Goal: Task Accomplishment & Management: Manage account settings

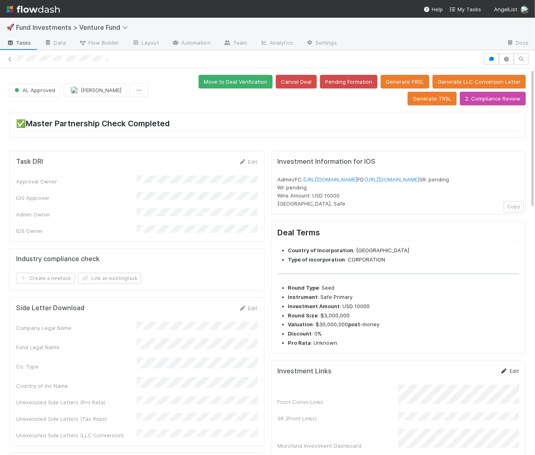
click at [508, 374] on icon at bounding box center [504, 371] width 8 height 5
click at [474, 381] on button "Save" at bounding box center [476, 374] width 23 height 14
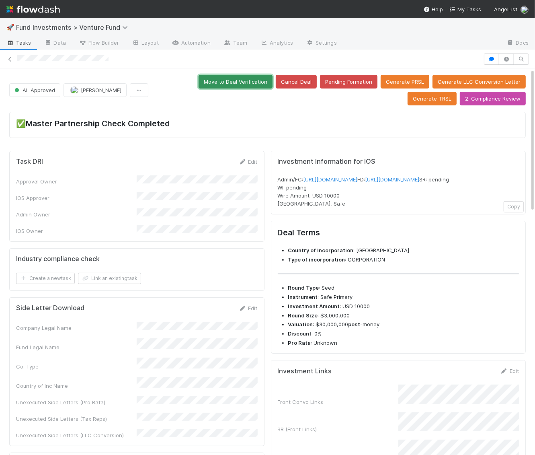
click at [208, 83] on button "Move to Deal Verification" at bounding box center [236, 82] width 74 height 14
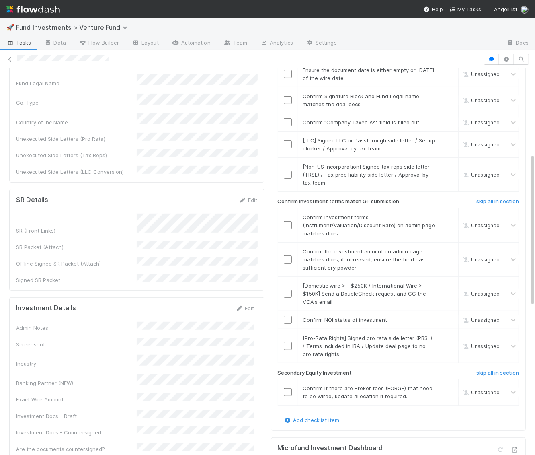
scroll to position [229, 0]
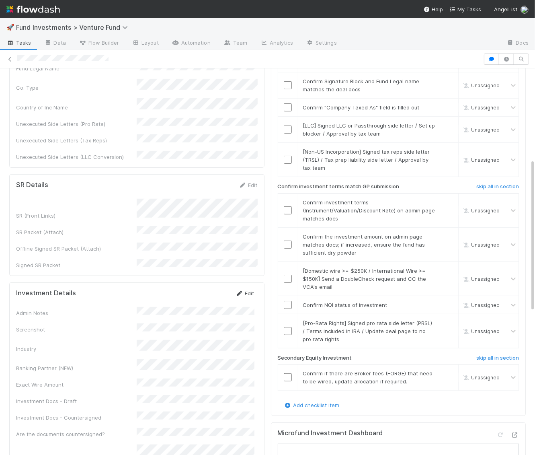
click at [246, 290] on link "Edit" at bounding box center [245, 293] width 19 height 6
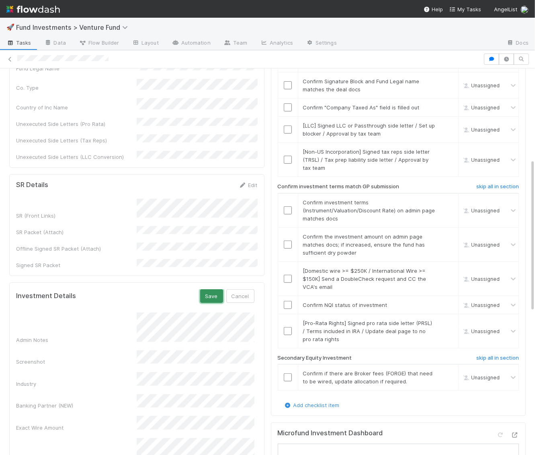
click at [214, 289] on button "Save" at bounding box center [211, 296] width 23 height 14
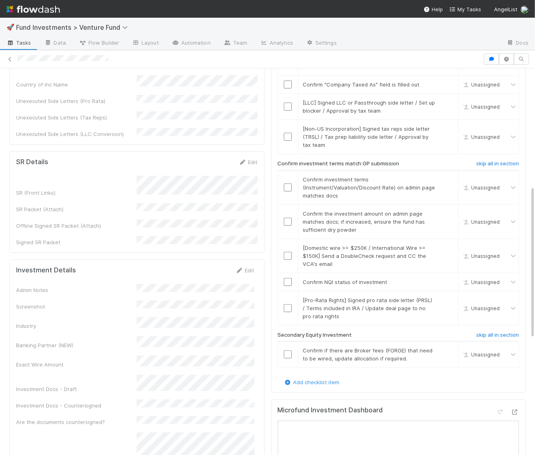
scroll to position [0, 0]
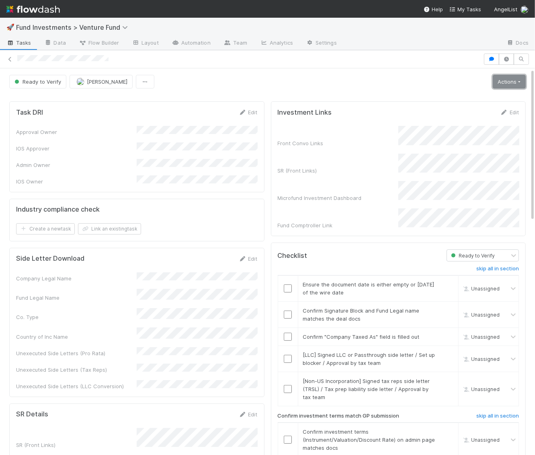
click at [512, 75] on link "Actions" at bounding box center [509, 82] width 33 height 14
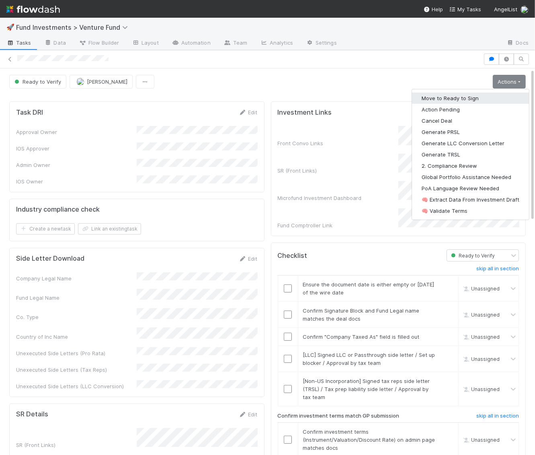
click at [490, 99] on button "Move to Ready to Sign" at bounding box center [470, 98] width 117 height 11
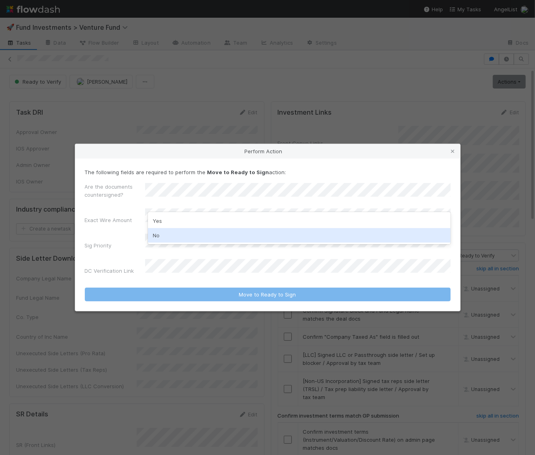
click at [174, 230] on div "No" at bounding box center [299, 235] width 303 height 14
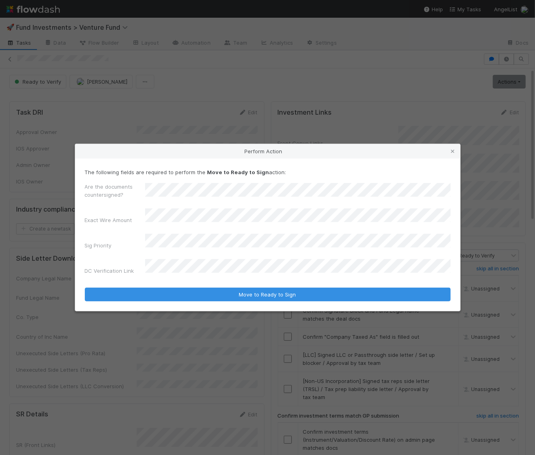
click at [169, 235] on div "Are the documents countersigned? Exact Wire Amount Sig Priority DC Verification…" at bounding box center [268, 230] width 366 height 95
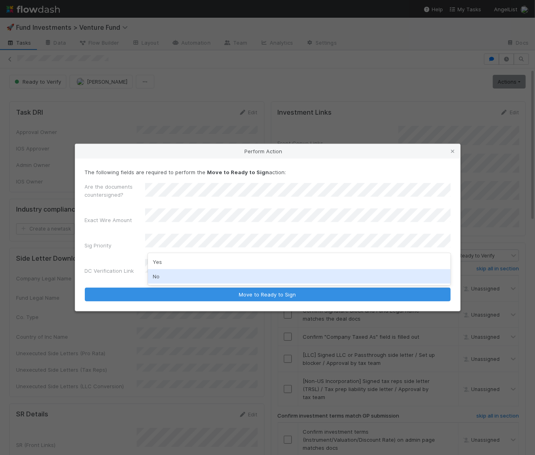
click at [160, 278] on div "No" at bounding box center [299, 276] width 303 height 14
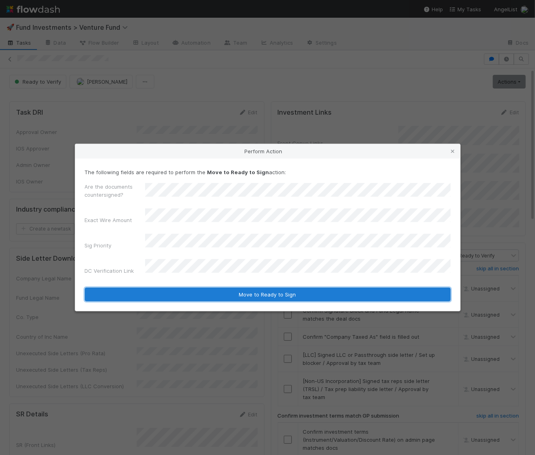
click at [199, 289] on button "Move to Ready to Sign" at bounding box center [268, 295] width 366 height 14
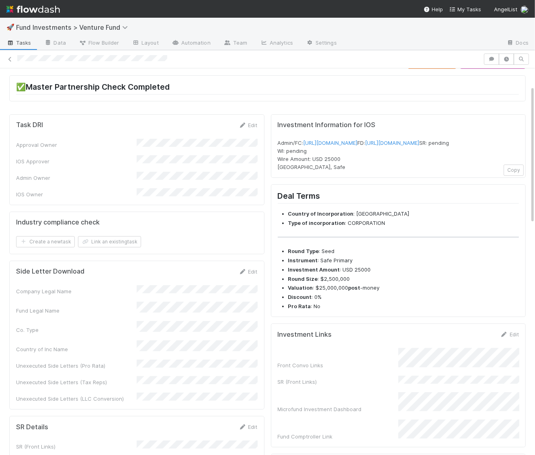
scroll to position [49, 0]
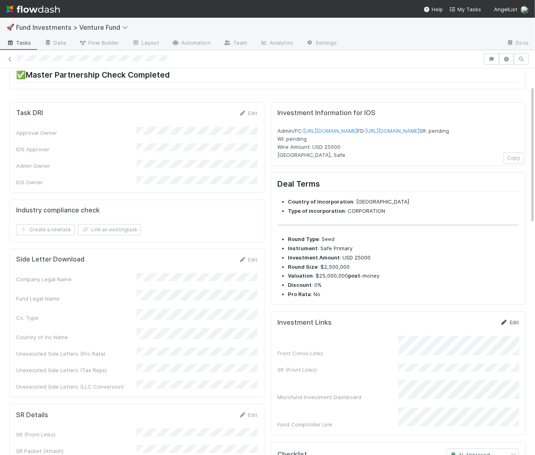
click at [517, 325] on link "Edit" at bounding box center [509, 322] width 19 height 6
click at [479, 327] on div "Investment Links Save Cancel Front Convo Links SR (Front Links) Microfund Inves…" at bounding box center [398, 370] width 255 height 119
click at [477, 332] on button "Save" at bounding box center [476, 325] width 23 height 14
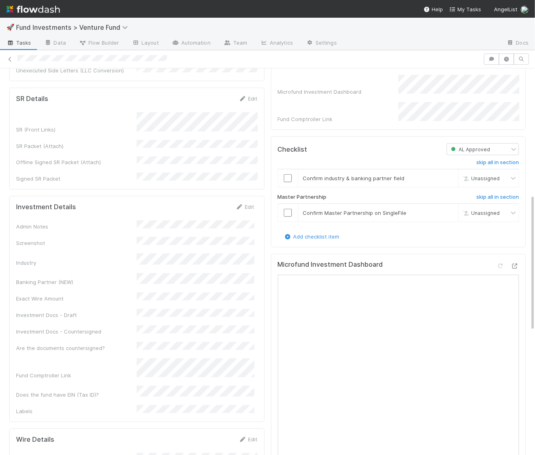
scroll to position [357, 0]
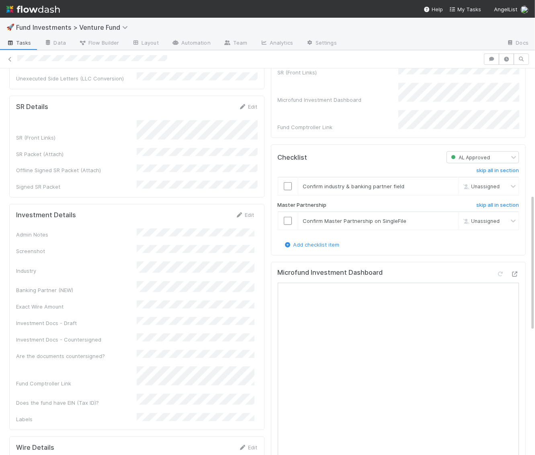
click at [249, 204] on div "Investment Details Edit Admin Notes Screenshot Industry Banking Partner (NEW) E…" at bounding box center [136, 317] width 255 height 226
click at [249, 212] on link "Edit" at bounding box center [245, 215] width 19 height 6
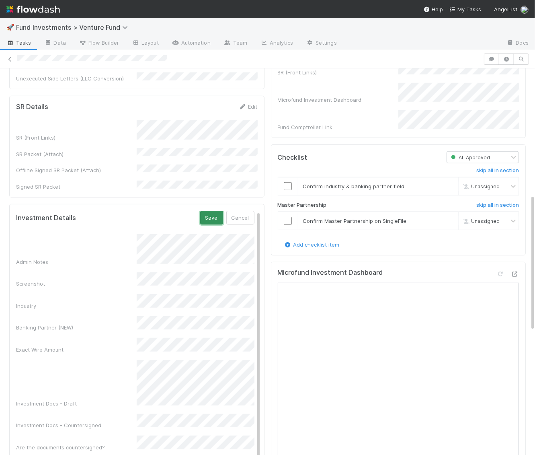
click at [214, 211] on button "Save" at bounding box center [211, 218] width 23 height 14
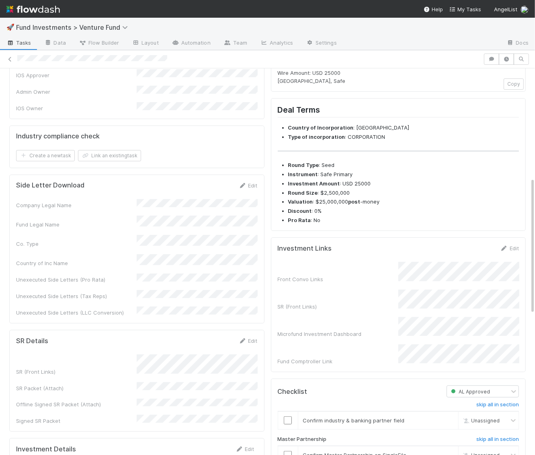
scroll to position [0, 0]
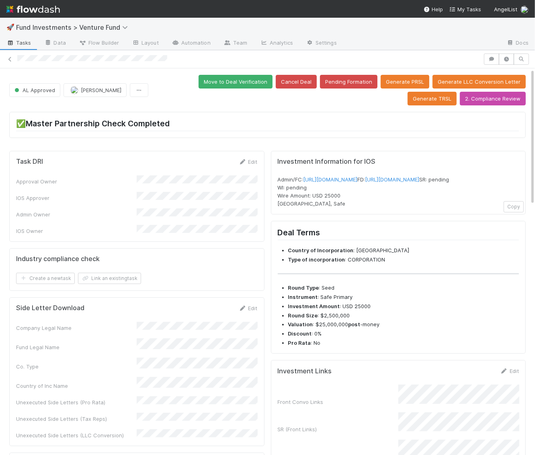
click at [199, 76] on button "Move to Deal Verification" at bounding box center [236, 82] width 74 height 14
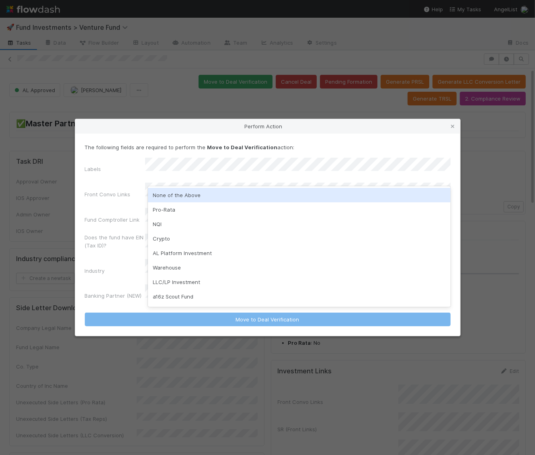
click at [177, 197] on div "None of the Above" at bounding box center [299, 195] width 303 height 14
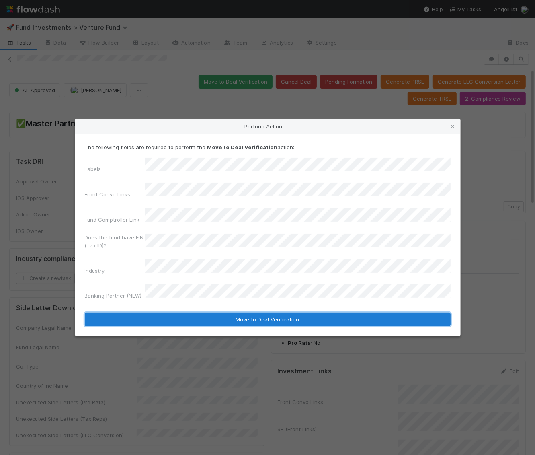
click at [248, 313] on button "Move to Deal Verification" at bounding box center [268, 320] width 366 height 14
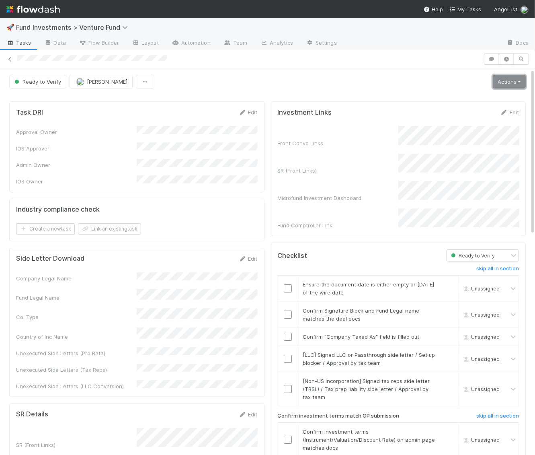
click at [517, 77] on link "Actions" at bounding box center [509, 82] width 33 height 14
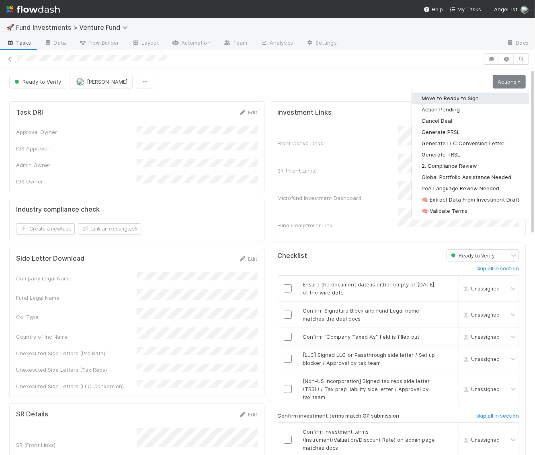
click at [494, 94] on button "Move to Ready to Sign" at bounding box center [470, 98] width 117 height 11
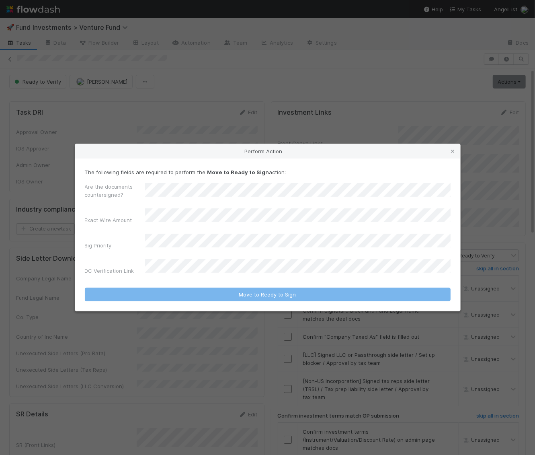
click at [256, 190] on div "Are the documents countersigned?" at bounding box center [268, 192] width 366 height 19
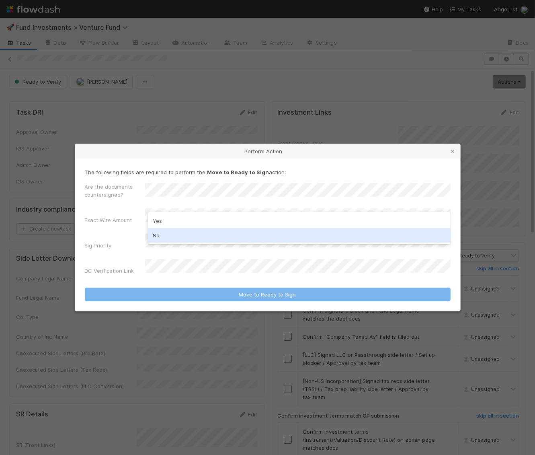
click at [235, 236] on div "No" at bounding box center [299, 235] width 303 height 14
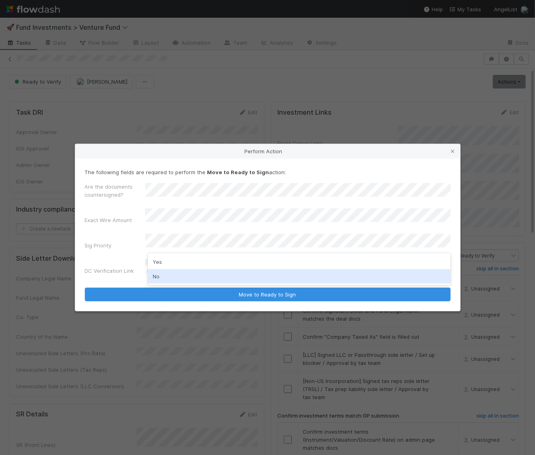
click at [228, 278] on div "No" at bounding box center [299, 276] width 303 height 14
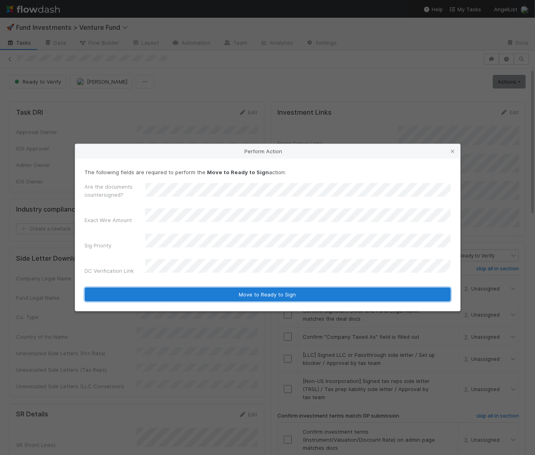
click at [233, 291] on button "Move to Ready to Sign" at bounding box center [268, 295] width 366 height 14
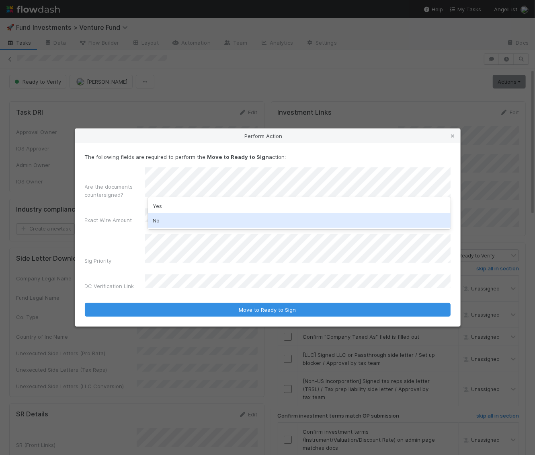
click at [188, 218] on div "No" at bounding box center [299, 220] width 303 height 14
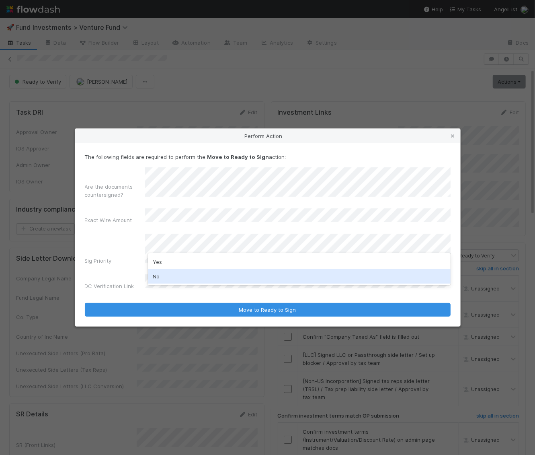
click at [179, 272] on div "No" at bounding box center [299, 276] width 303 height 14
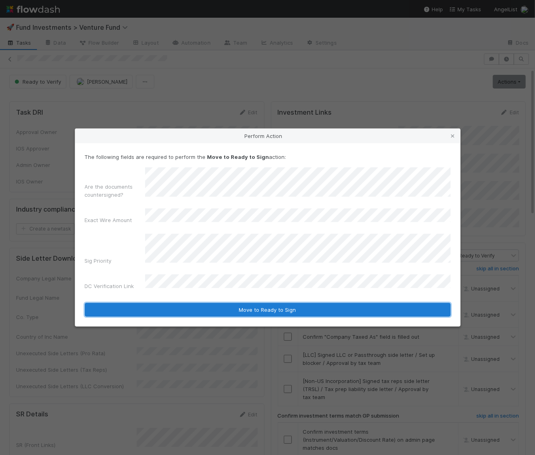
click at [182, 304] on button "Move to Ready to Sign" at bounding box center [268, 310] width 366 height 14
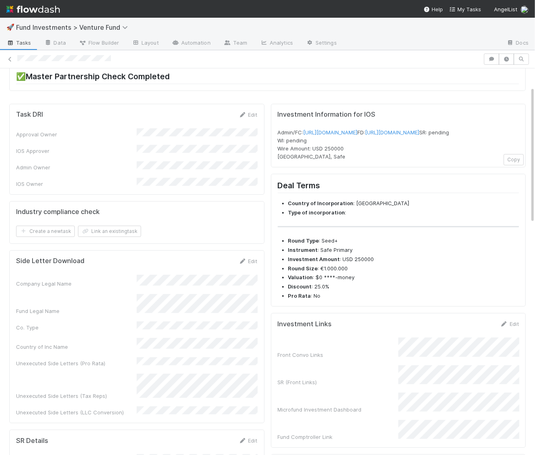
scroll to position [51, 0]
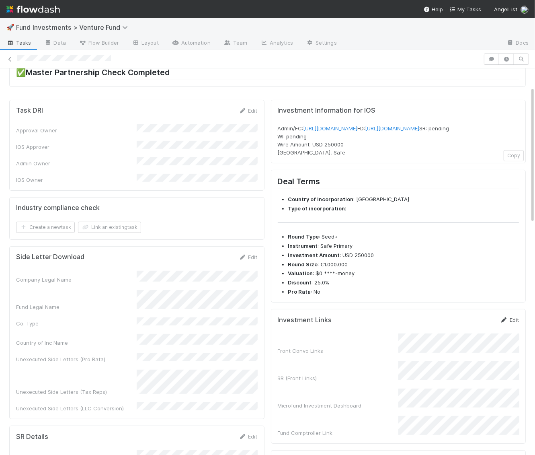
click at [511, 323] on link "Edit" at bounding box center [509, 320] width 19 height 6
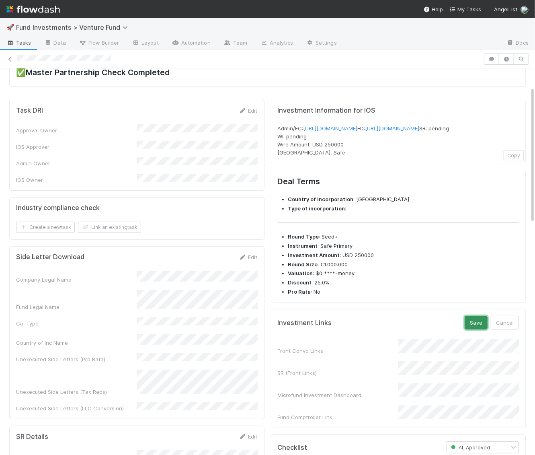
click at [478, 330] on button "Save" at bounding box center [476, 323] width 23 height 14
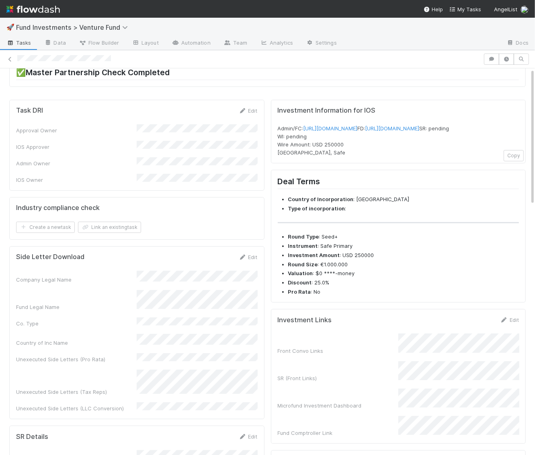
scroll to position [0, 0]
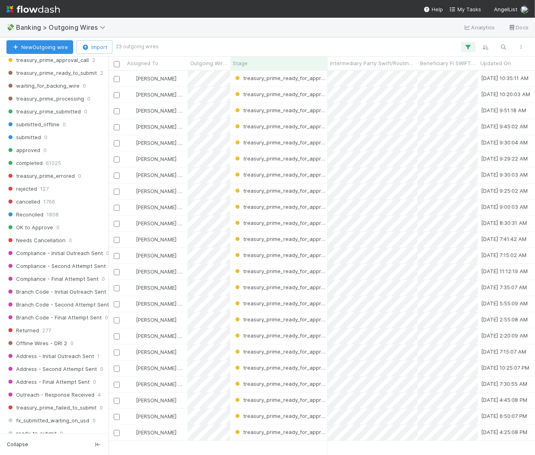
scroll to position [735, 0]
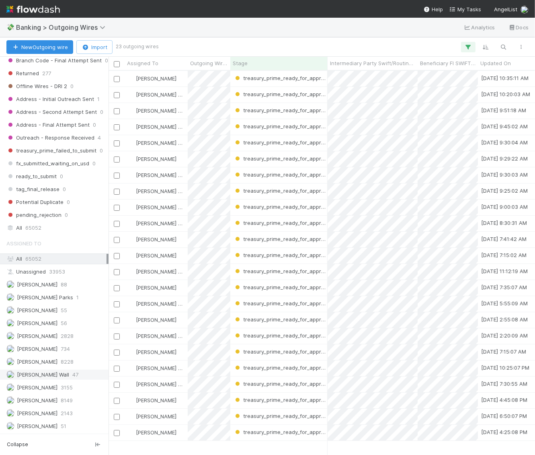
click at [51, 370] on div "Kennedy Wall 47" at bounding box center [56, 375] width 100 height 10
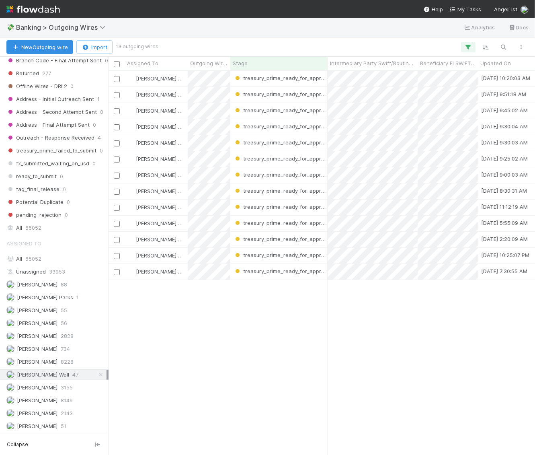
scroll to position [384, 427]
click at [41, 436] on span "Susan Tang" at bounding box center [37, 439] width 41 height 6
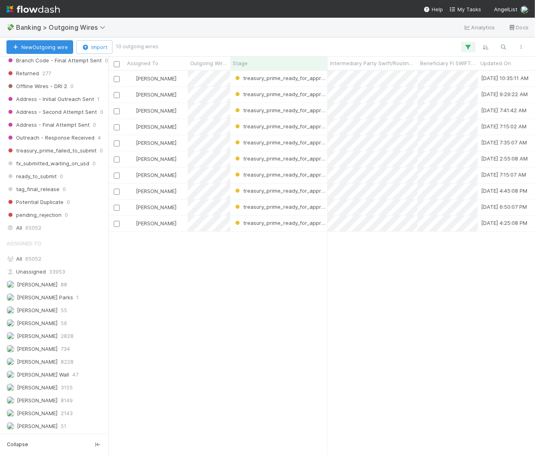
scroll to position [384, 427]
click at [61, 395] on span "8149" at bounding box center [67, 400] width 12 height 10
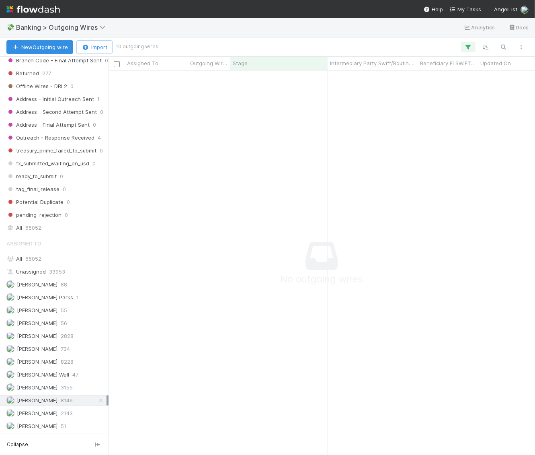
scroll to position [384, 427]
click at [71, 370] on div "Kennedy Wall 47" at bounding box center [56, 375] width 100 height 10
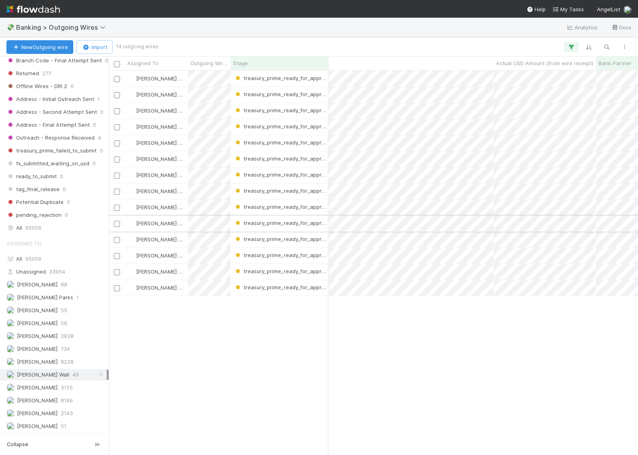
scroll to position [0, 721]
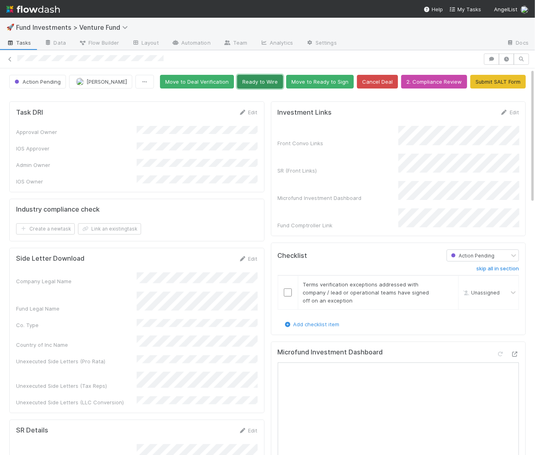
click at [280, 82] on button "Ready to Wire" at bounding box center [260, 82] width 46 height 14
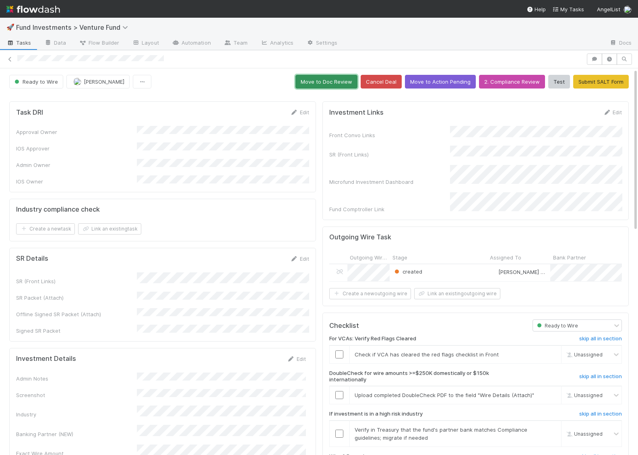
click at [332, 83] on button "Move to Doc Review" at bounding box center [326, 82] width 62 height 14
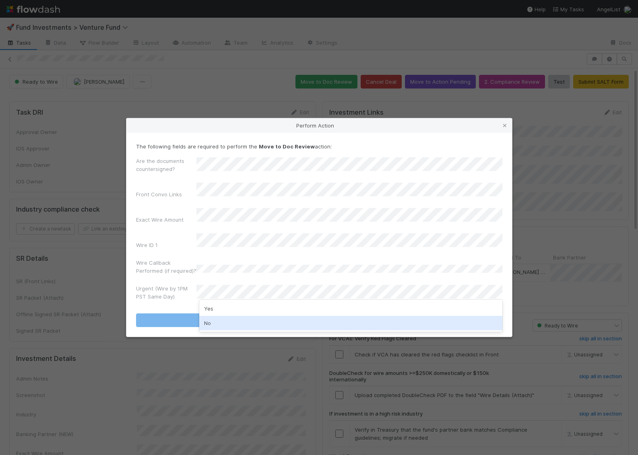
click at [245, 325] on div "No" at bounding box center [350, 323] width 303 height 14
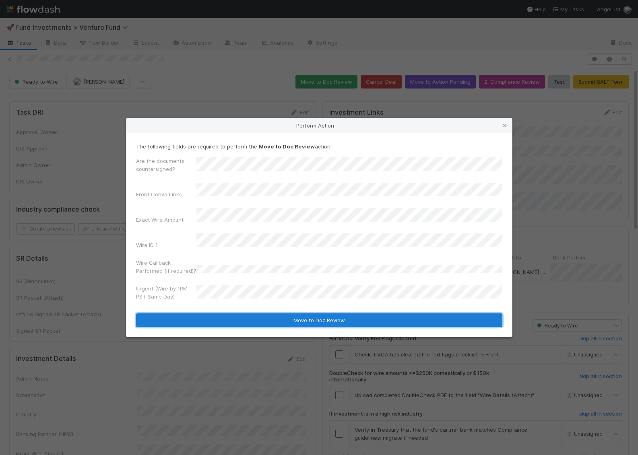
click at [247, 313] on button "Move to Doc Review" at bounding box center [319, 320] width 366 height 14
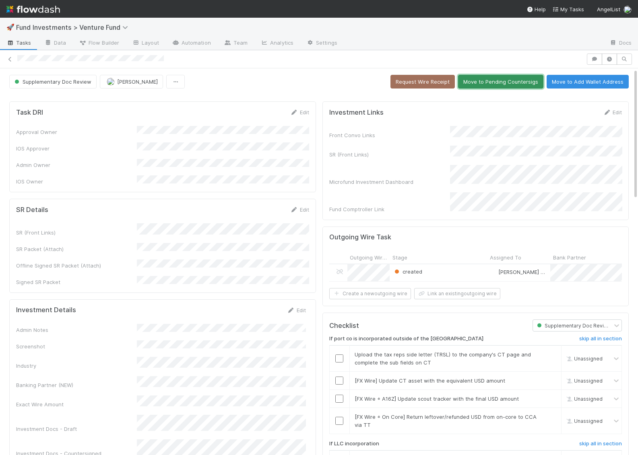
click at [488, 84] on button "Move to Pending Countersigs" at bounding box center [500, 82] width 85 height 14
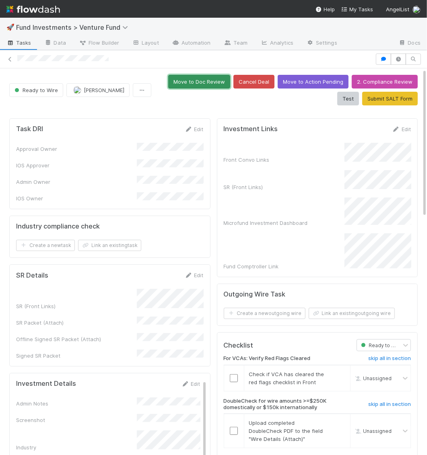
click at [195, 78] on button "Move to Doc Review" at bounding box center [199, 82] width 62 height 14
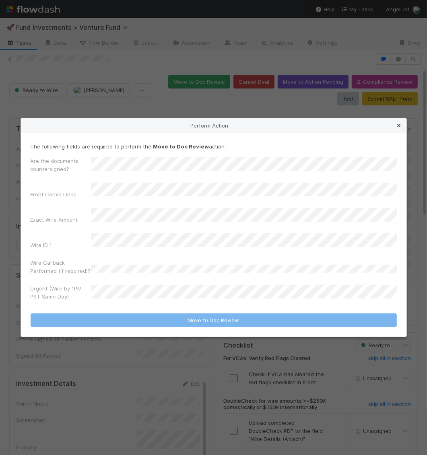
click at [397, 128] on icon at bounding box center [399, 125] width 8 height 5
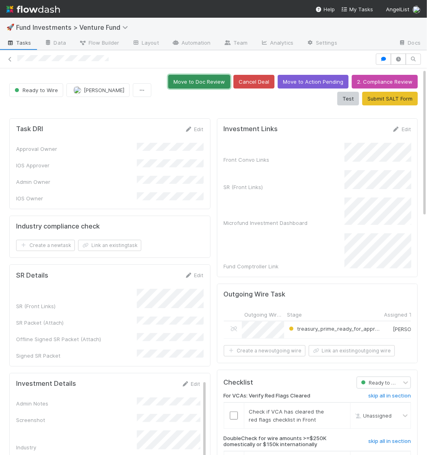
click at [194, 84] on button "Move to Doc Review" at bounding box center [199, 82] width 62 height 14
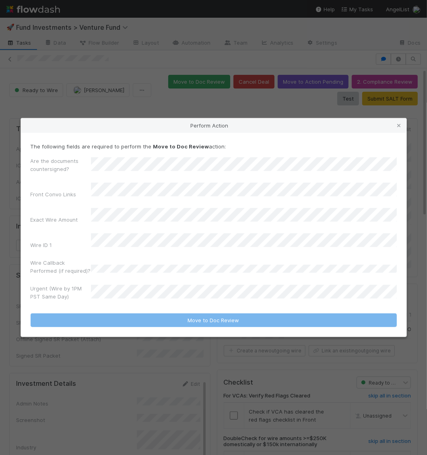
click at [142, 299] on form "The following fields are required to perform the Move to Doc Review action: Are…" at bounding box center [214, 234] width 366 height 185
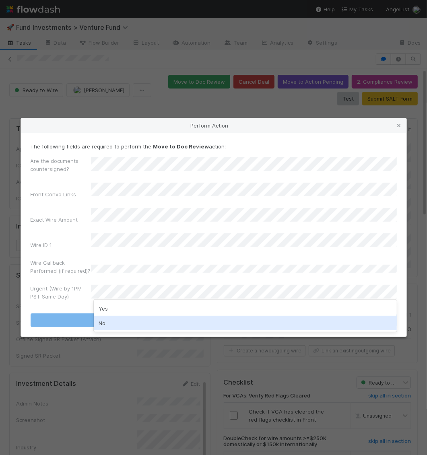
click at [137, 320] on div "No" at bounding box center [245, 323] width 303 height 14
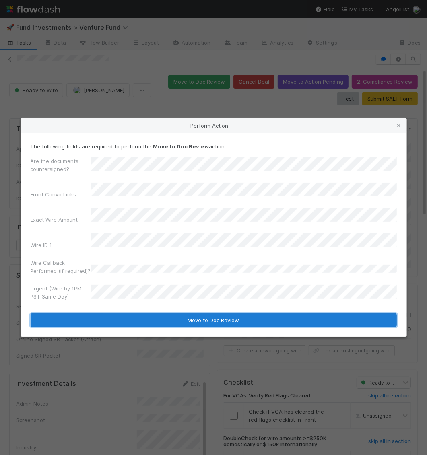
click at [139, 316] on button "Move to Doc Review" at bounding box center [214, 320] width 366 height 14
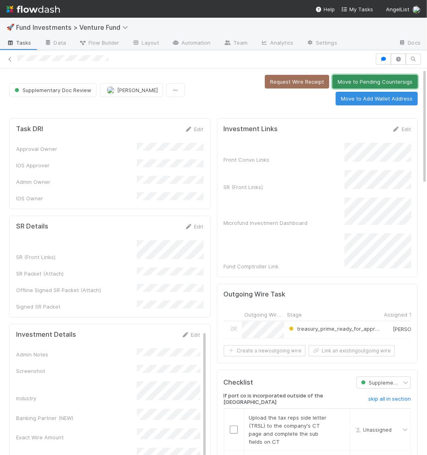
click at [332, 85] on button "Move to Pending Countersigs" at bounding box center [374, 82] width 85 height 14
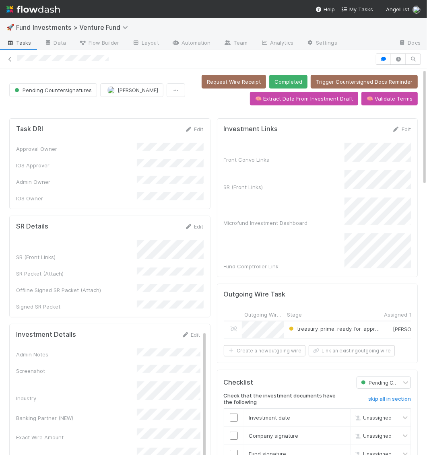
click at [313, 184] on div "SR (Front Links)" at bounding box center [317, 180] width 187 height 21
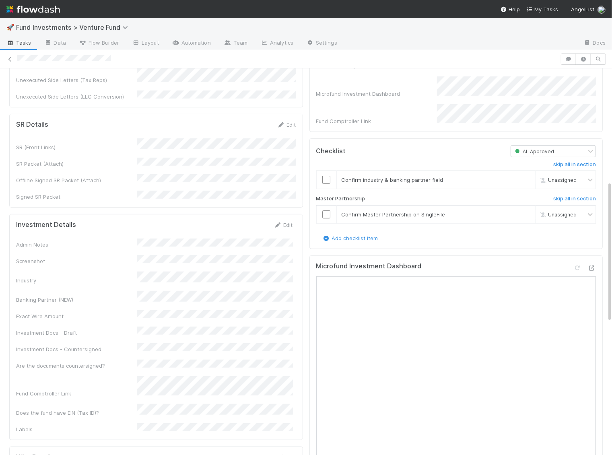
scroll to position [332, 0]
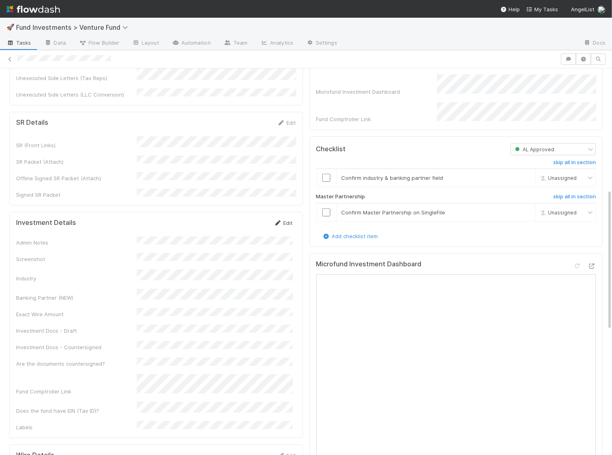
click at [288, 220] on link "Edit" at bounding box center [283, 223] width 19 height 6
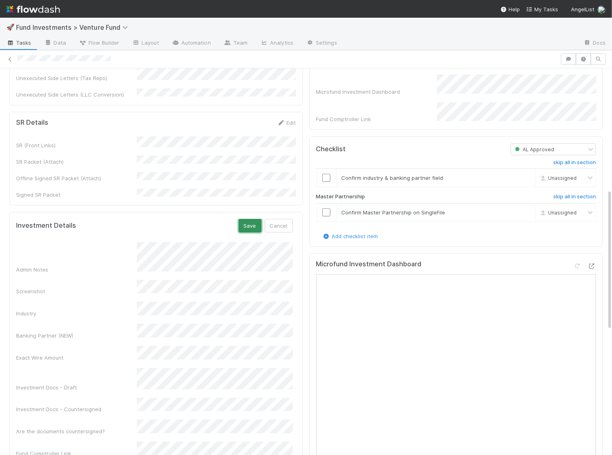
click at [249, 219] on button "Save" at bounding box center [250, 226] width 23 height 14
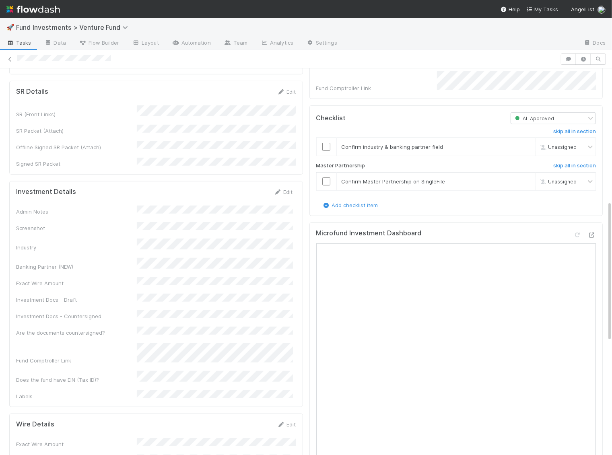
scroll to position [206, 0]
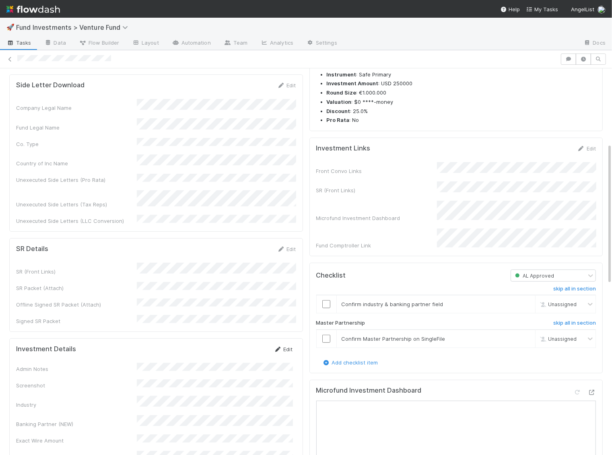
click at [286, 346] on link "Edit" at bounding box center [283, 349] width 19 height 6
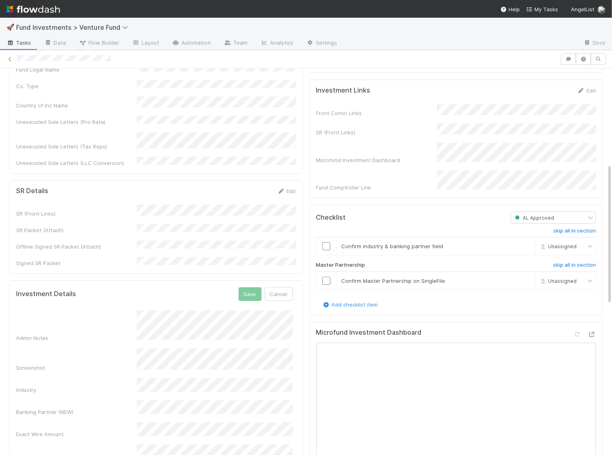
scroll to position [294, 0]
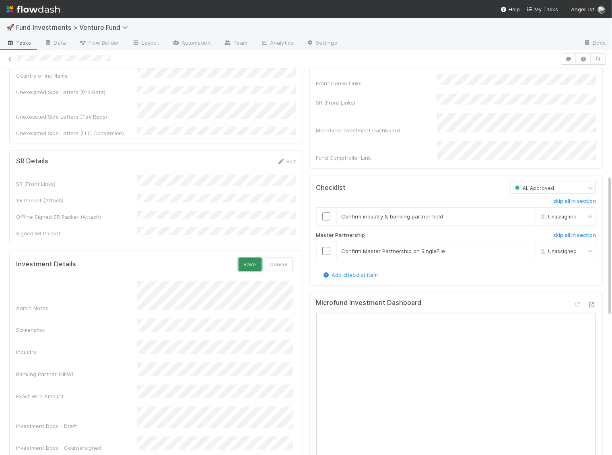
click at [253, 257] on button "Save" at bounding box center [250, 264] width 23 height 14
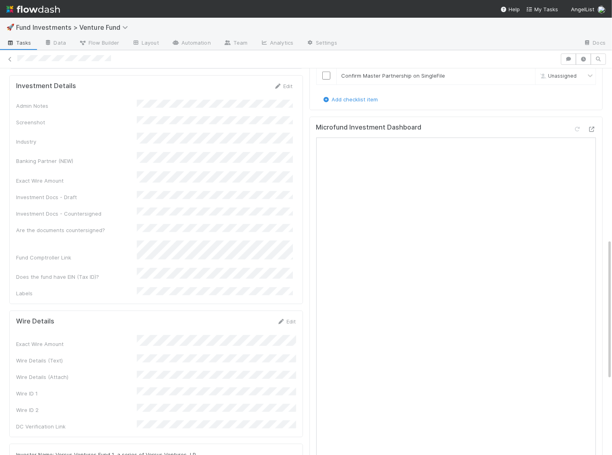
scroll to position [0, 0]
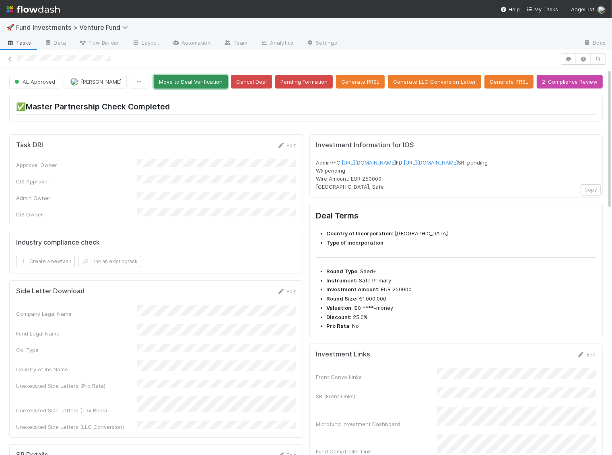
click at [212, 80] on button "Move to Deal Verification" at bounding box center [191, 82] width 74 height 14
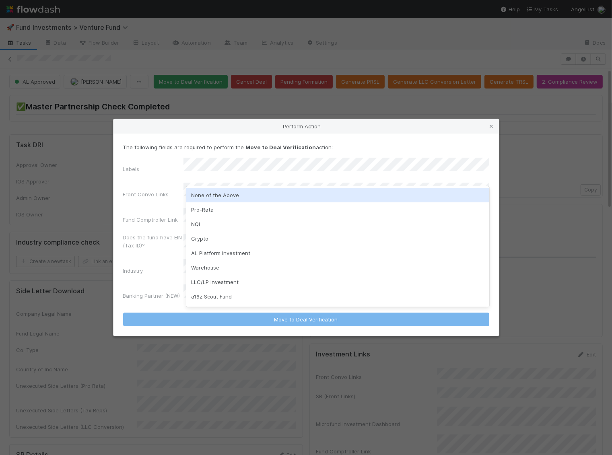
click at [231, 195] on div "None of the Above" at bounding box center [337, 195] width 303 height 14
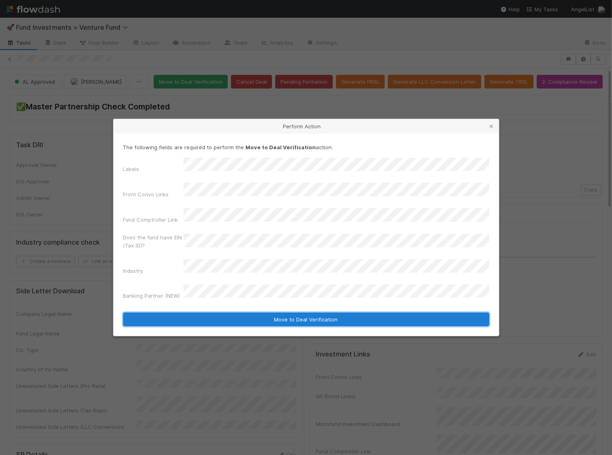
click at [274, 313] on button "Move to Deal Verification" at bounding box center [306, 320] width 366 height 14
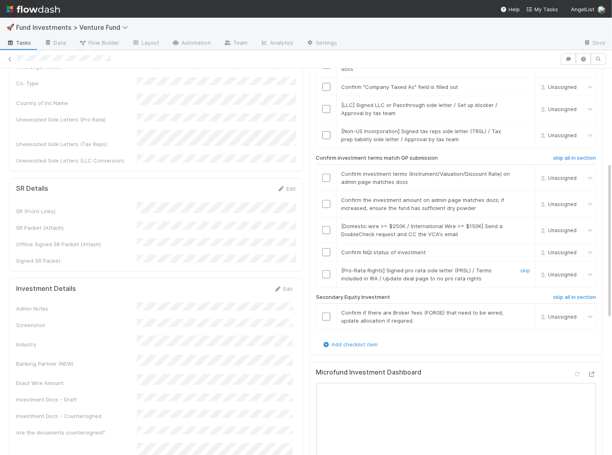
scroll to position [249, 0]
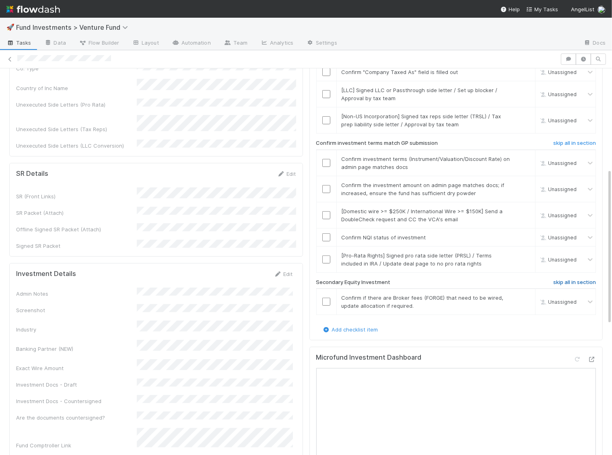
click at [583, 279] on h6 "skip all in section" at bounding box center [574, 282] width 43 height 6
click at [527, 252] on link "skip" at bounding box center [525, 255] width 10 height 6
click at [327, 233] on input "checkbox" at bounding box center [326, 237] width 8 height 8
click at [525, 252] on link "skip" at bounding box center [525, 255] width 10 height 6
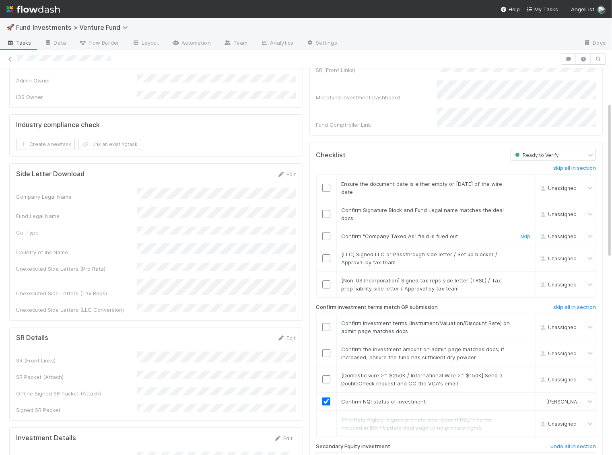
scroll to position [85, 0]
click at [323, 183] on input "checkbox" at bounding box center [326, 187] width 8 height 8
click at [323, 210] on input "checkbox" at bounding box center [326, 214] width 8 height 8
click at [326, 232] on input "checkbox" at bounding box center [326, 236] width 8 height 8
click at [527, 251] on link "skip" at bounding box center [525, 254] width 10 height 6
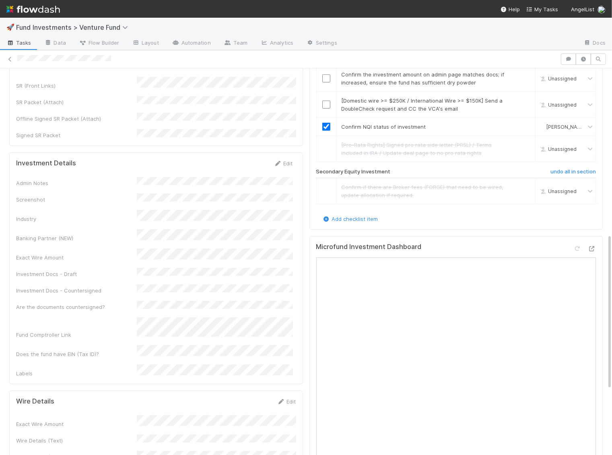
scroll to position [501, 0]
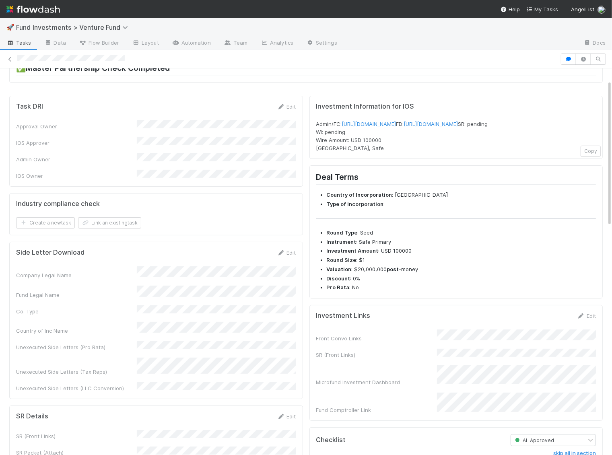
scroll to position [39, 0]
click at [589, 318] on link "Edit" at bounding box center [586, 315] width 19 height 6
click at [556, 325] on button "Save" at bounding box center [553, 318] width 23 height 14
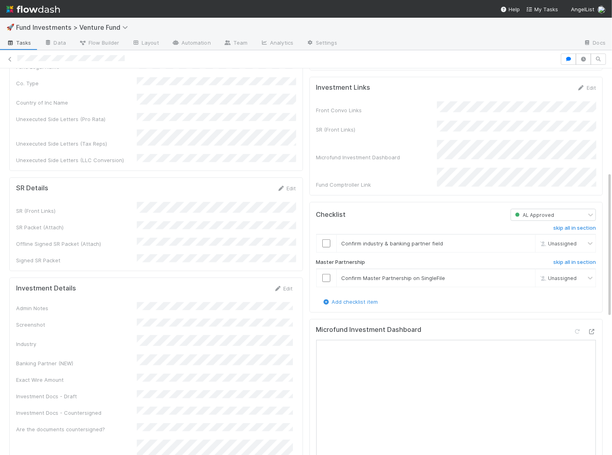
scroll to position [276, 0]
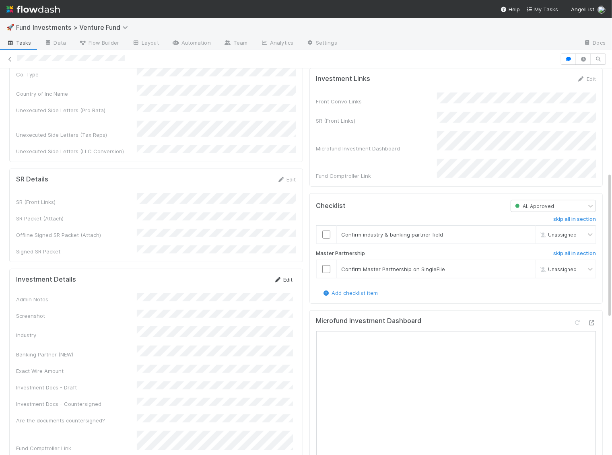
click at [282, 276] on link "Edit" at bounding box center [283, 279] width 19 height 6
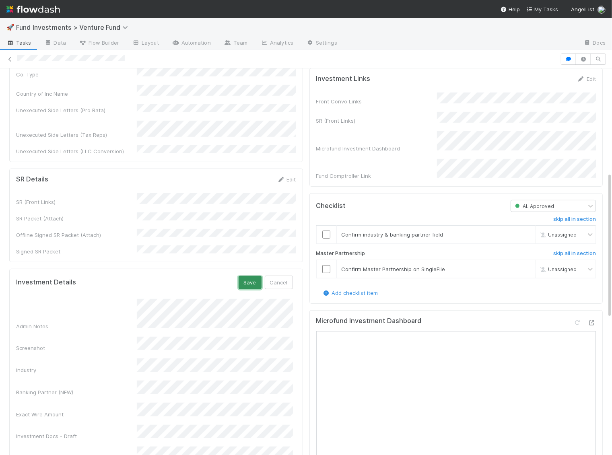
click at [253, 276] on button "Save" at bounding box center [250, 283] width 23 height 14
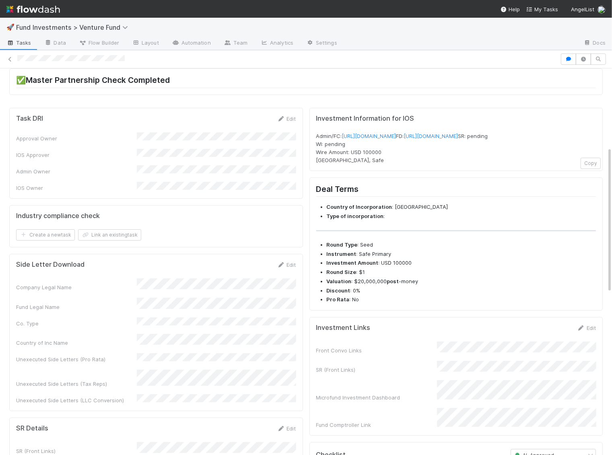
scroll to position [0, 0]
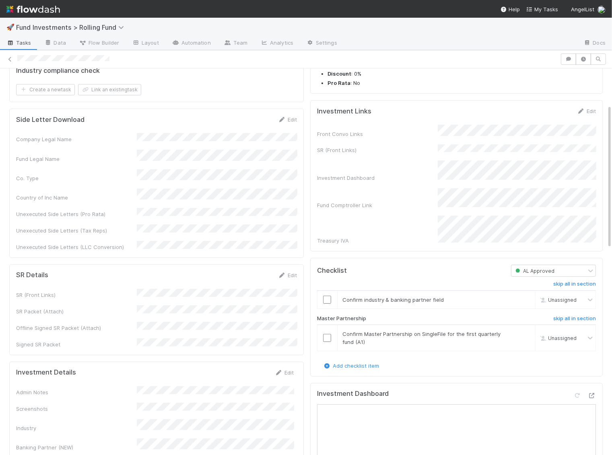
scroll to position [98, 0]
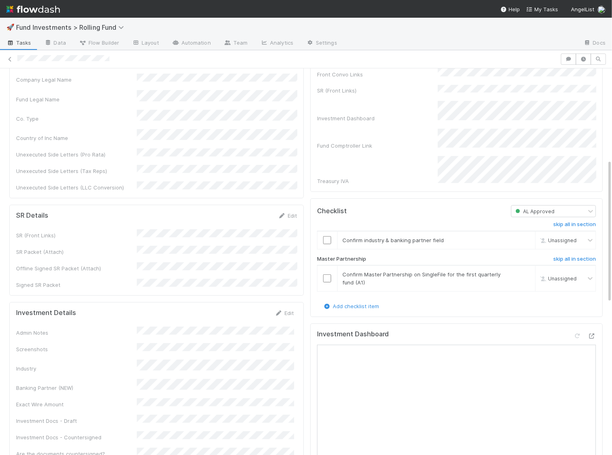
scroll to position [248, 0]
click at [287, 309] on link "Edit" at bounding box center [284, 312] width 19 height 6
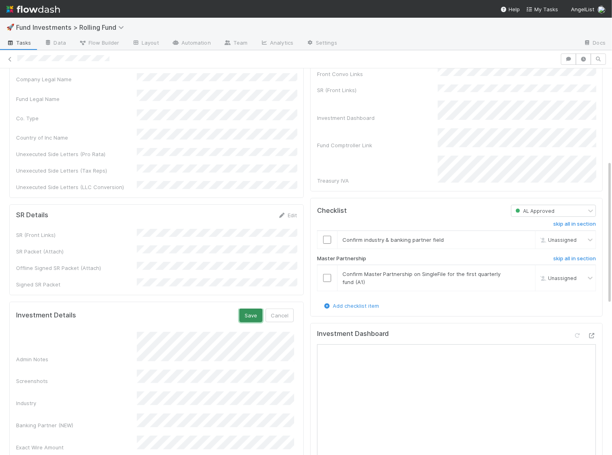
click at [252, 309] on button "Save" at bounding box center [250, 316] width 23 height 14
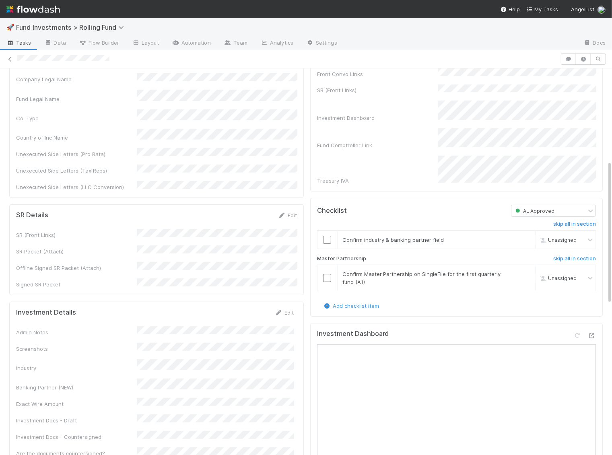
click at [288, 309] on div "Edit" at bounding box center [284, 313] width 19 height 8
click at [294, 302] on div "Investment Details Edit Admin Notes Screenshots Industry Banking Partner (NEW) …" at bounding box center [156, 415] width 295 height 226
click at [290, 309] on link "Edit" at bounding box center [284, 312] width 19 height 6
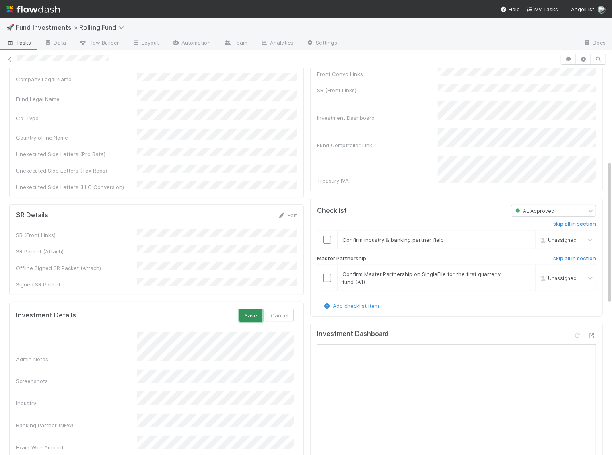
click at [251, 309] on button "Save" at bounding box center [250, 316] width 23 height 14
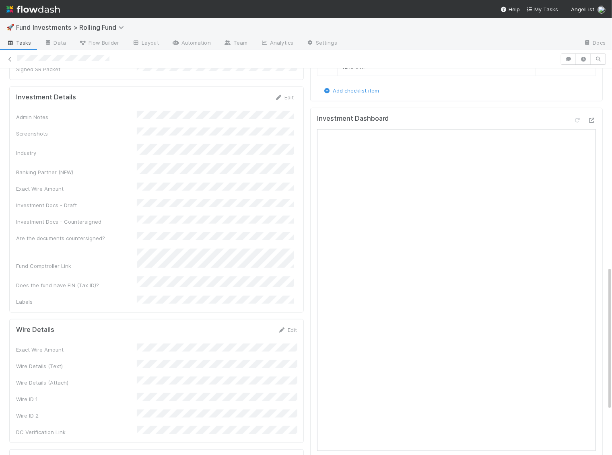
scroll to position [623, 0]
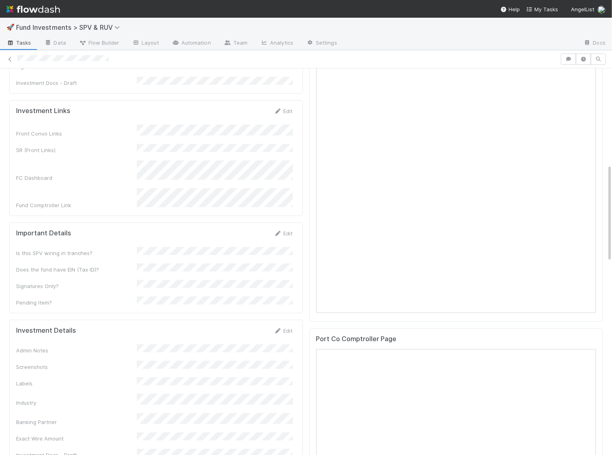
scroll to position [463, 0]
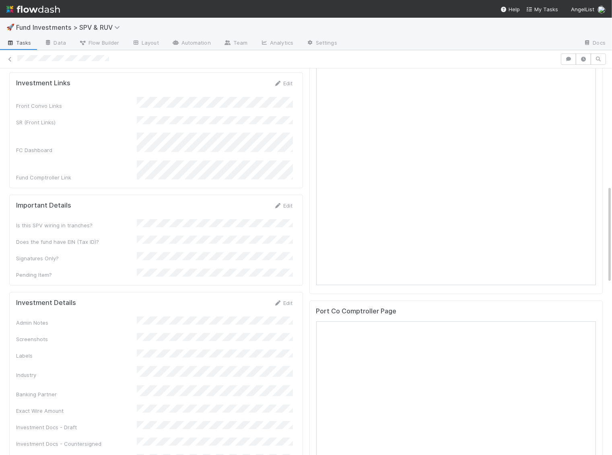
click at [285, 299] on div "Edit" at bounding box center [283, 303] width 19 height 8
click at [288, 299] on div "Edit" at bounding box center [283, 303] width 19 height 8
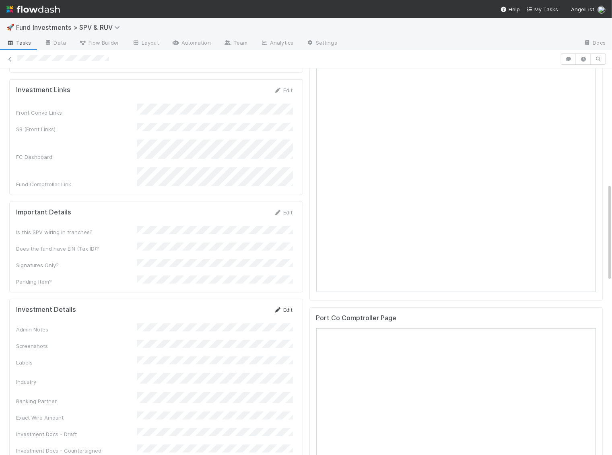
click at [286, 307] on link "Edit" at bounding box center [283, 310] width 19 height 6
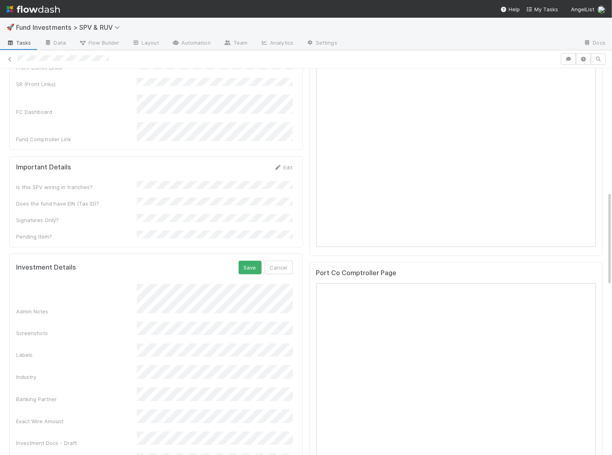
scroll to position [509, 0]
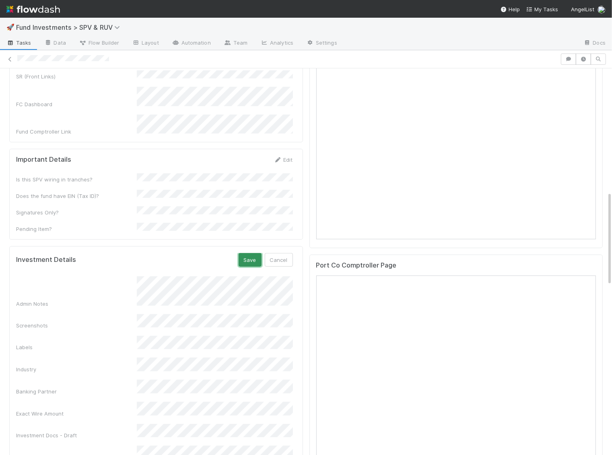
click at [250, 253] on button "Save" at bounding box center [250, 260] width 23 height 14
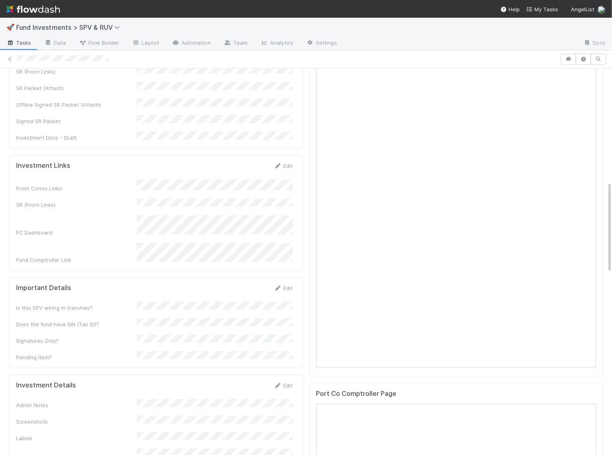
scroll to position [0, 0]
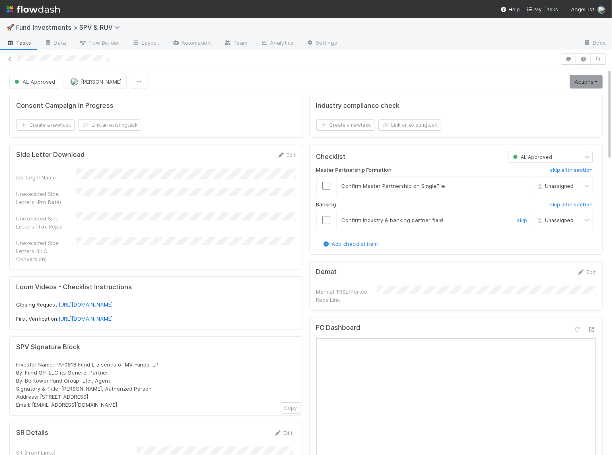
click at [326, 216] on input "checkbox" at bounding box center [326, 220] width 8 height 8
click at [328, 186] on input "checkbox" at bounding box center [326, 186] width 8 height 8
click at [587, 80] on link "Actions" at bounding box center [586, 82] width 33 height 14
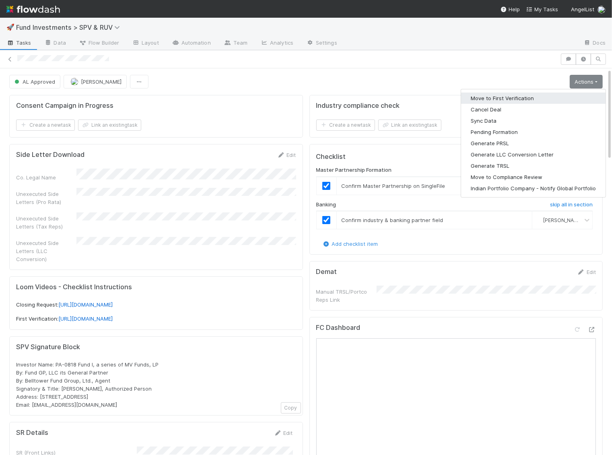
click at [556, 95] on button "Move to First Verification" at bounding box center [533, 98] width 144 height 11
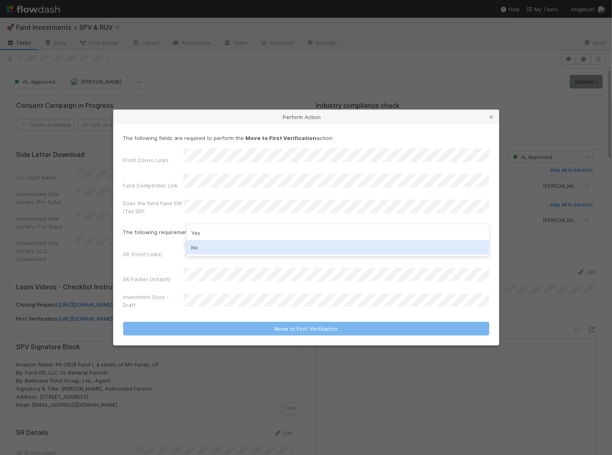
click at [224, 244] on div "No" at bounding box center [337, 247] width 303 height 14
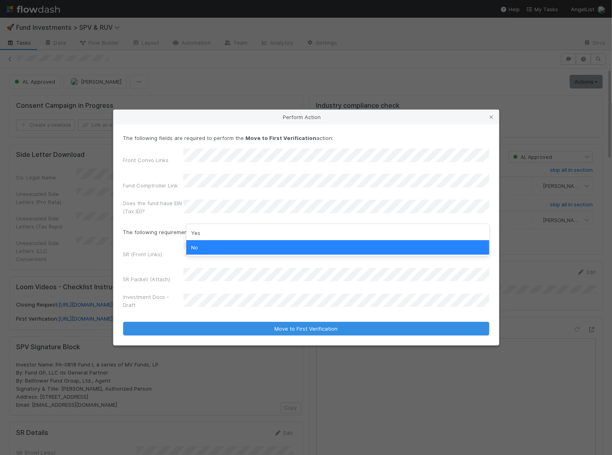
click at [132, 247] on div "SR (Front Links)" at bounding box center [306, 252] width 366 height 19
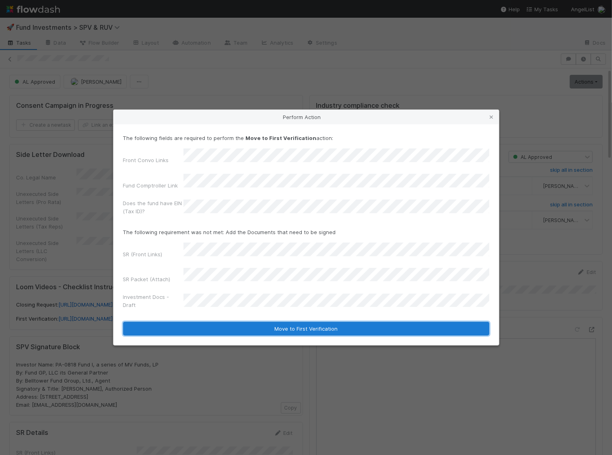
click at [225, 322] on button "Move to First Verification" at bounding box center [306, 329] width 366 height 14
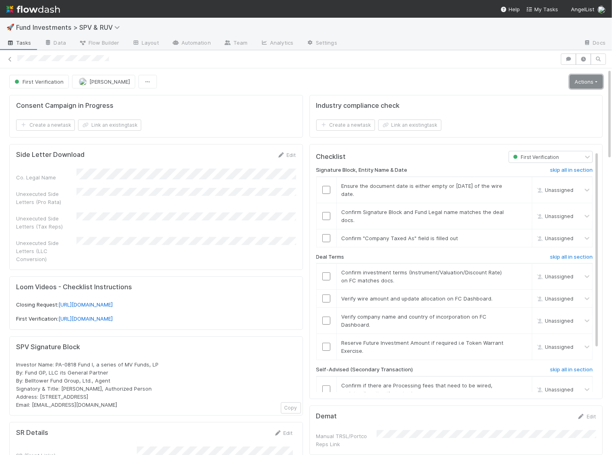
click at [583, 80] on link "Actions" at bounding box center [586, 82] width 33 height 14
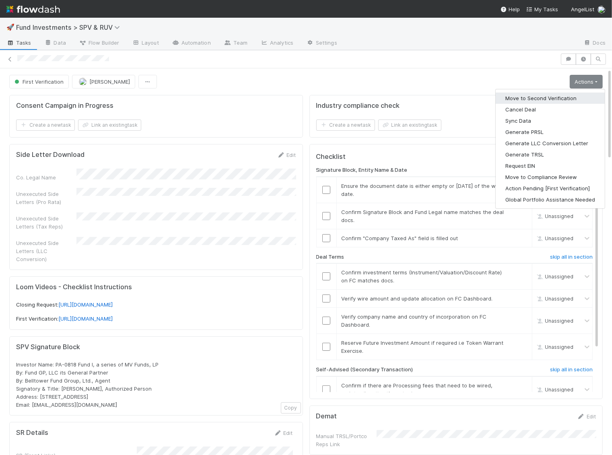
click at [556, 100] on button "Move to Second Verification" at bounding box center [550, 98] width 109 height 11
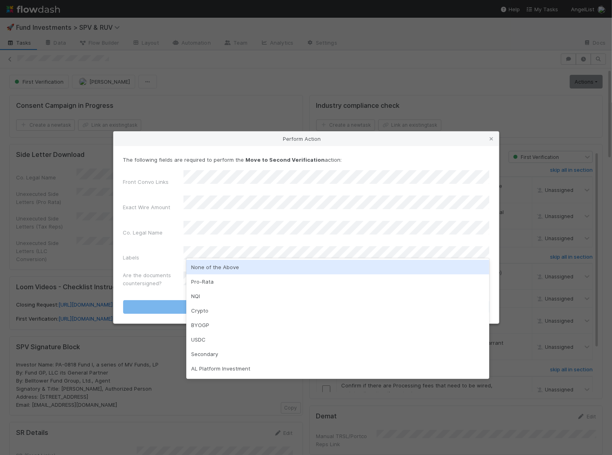
click at [204, 269] on div "None of the Above" at bounding box center [337, 267] width 303 height 14
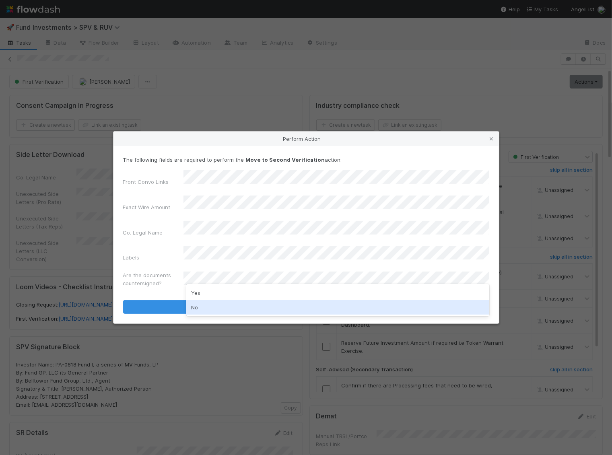
click at [193, 303] on div "No" at bounding box center [337, 307] width 303 height 14
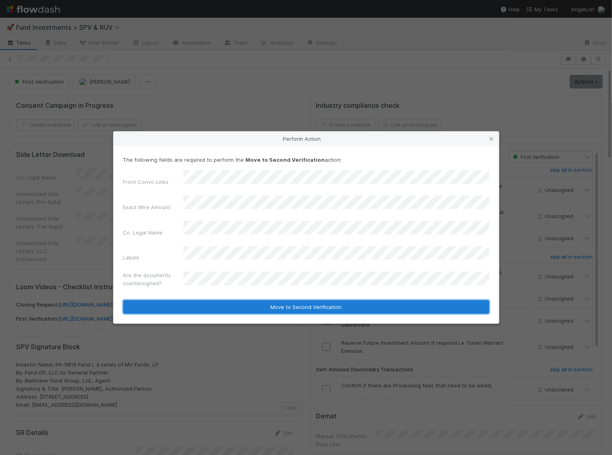
click at [190, 300] on button "Move to Second Verification" at bounding box center [306, 307] width 366 height 14
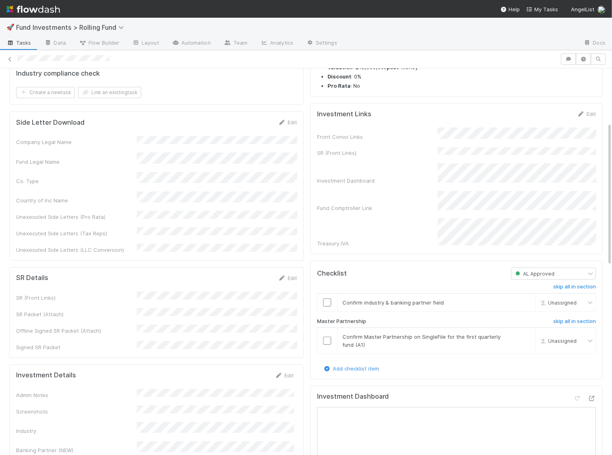
scroll to position [187, 0]
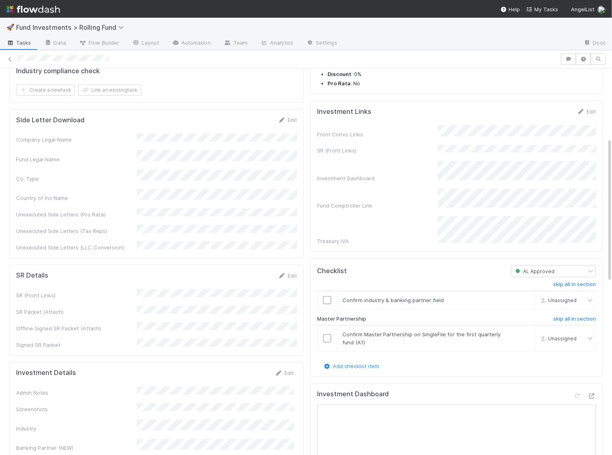
click at [590, 107] on div "Edit" at bounding box center [586, 111] width 19 height 8
click at [587, 111] on link "Edit" at bounding box center [586, 111] width 19 height 6
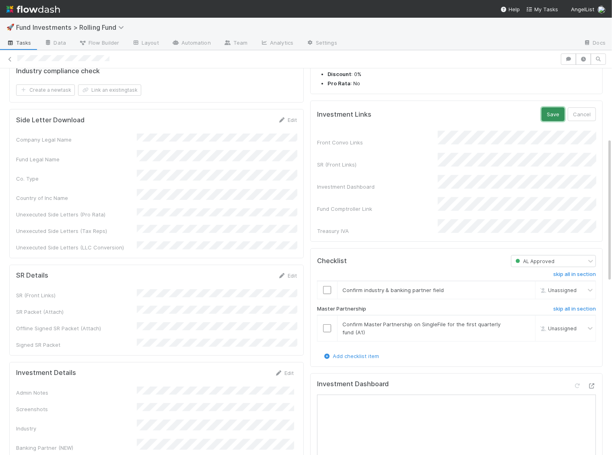
click at [554, 110] on button "Save" at bounding box center [553, 114] width 23 height 14
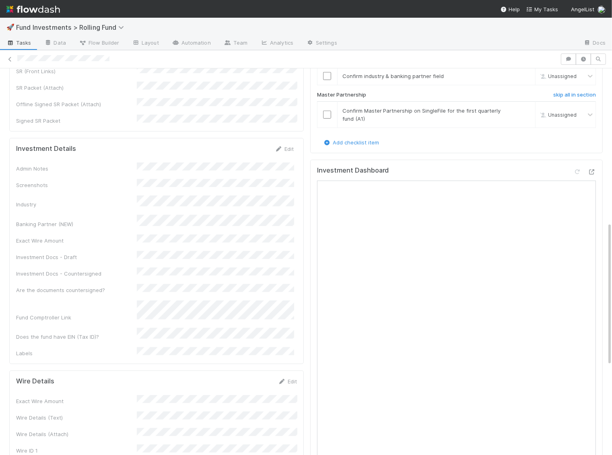
scroll to position [420, 0]
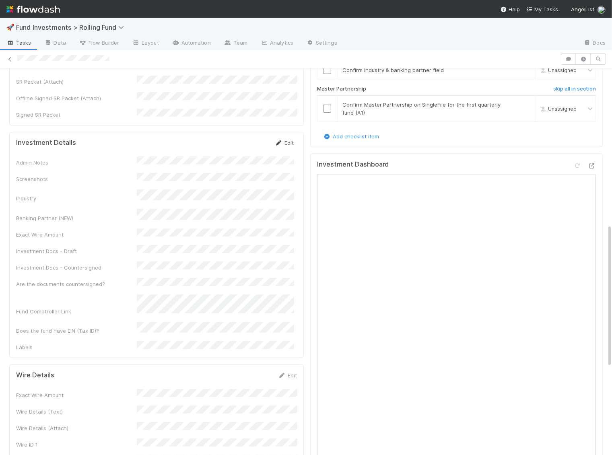
click at [288, 140] on link "Edit" at bounding box center [284, 143] width 19 height 6
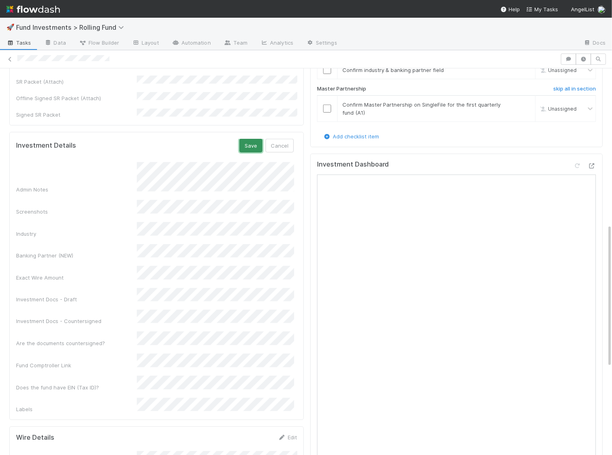
click at [253, 139] on button "Save" at bounding box center [250, 146] width 23 height 14
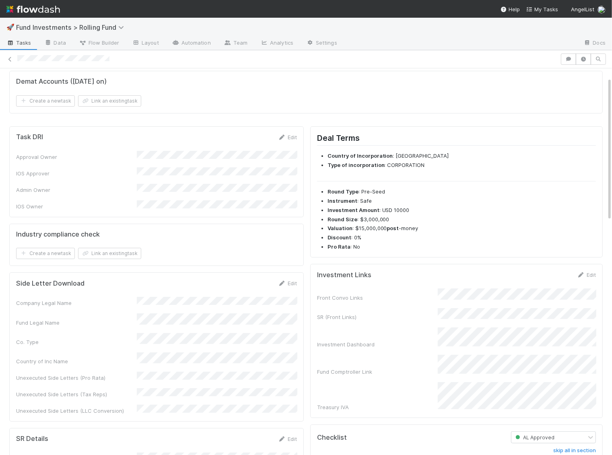
scroll to position [0, 0]
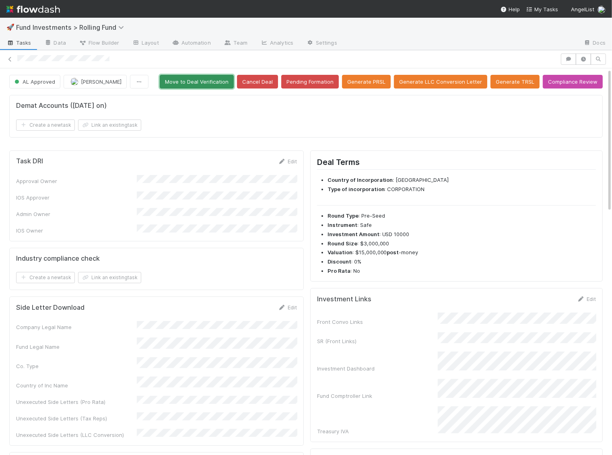
click at [215, 85] on button "Move to Deal Verification" at bounding box center [197, 82] width 74 height 14
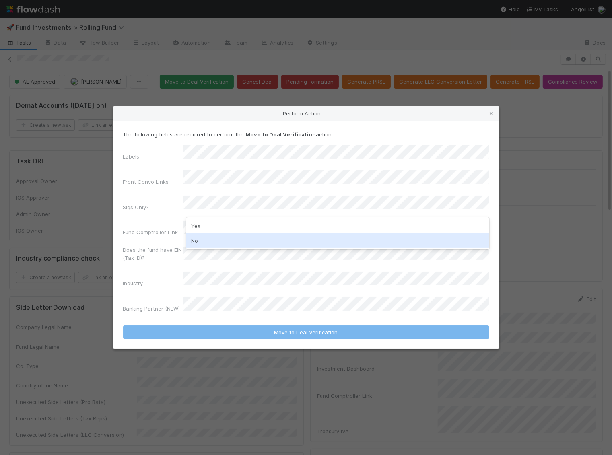
click at [220, 245] on div "No" at bounding box center [337, 240] width 303 height 14
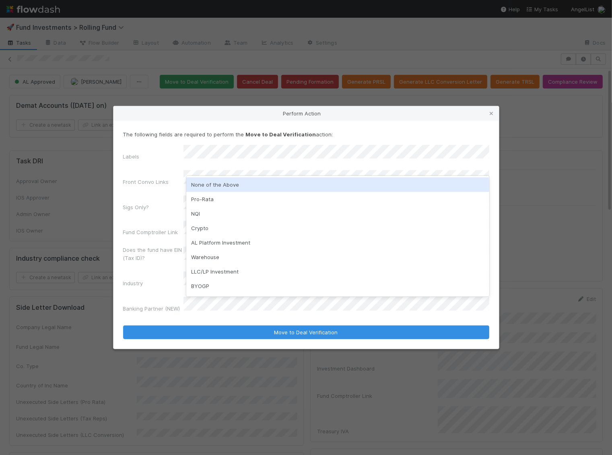
click at [226, 182] on div "None of the Above" at bounding box center [337, 184] width 303 height 14
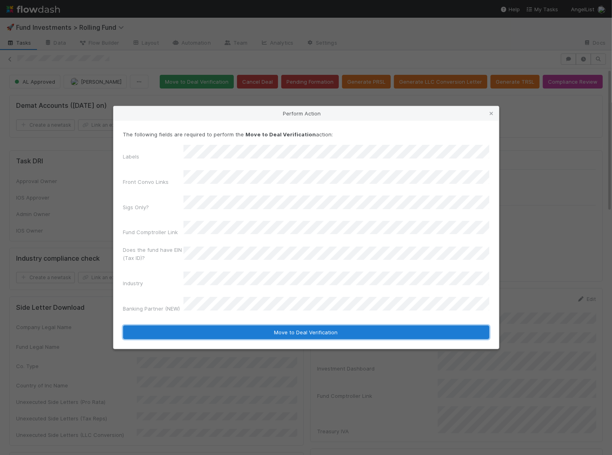
click at [220, 325] on button "Move to Deal Verification" at bounding box center [306, 332] width 366 height 14
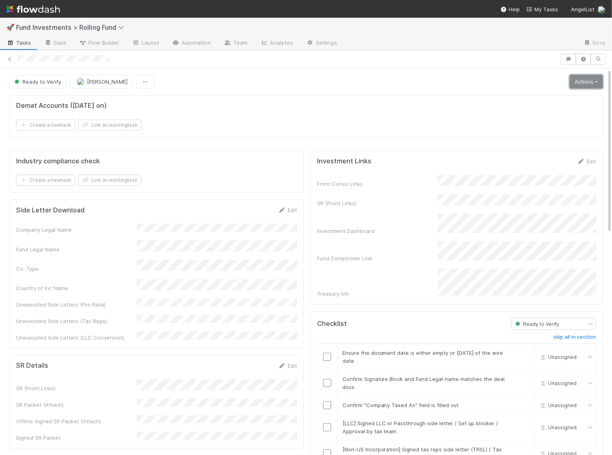
click at [582, 80] on link "Actions" at bounding box center [586, 82] width 33 height 14
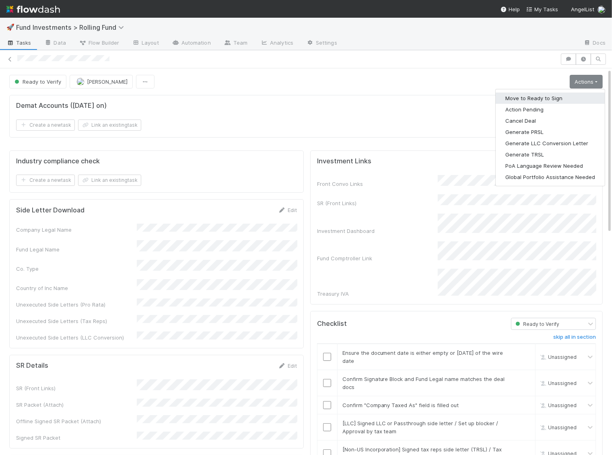
click at [566, 101] on button "Move to Ready to Sign" at bounding box center [550, 98] width 109 height 11
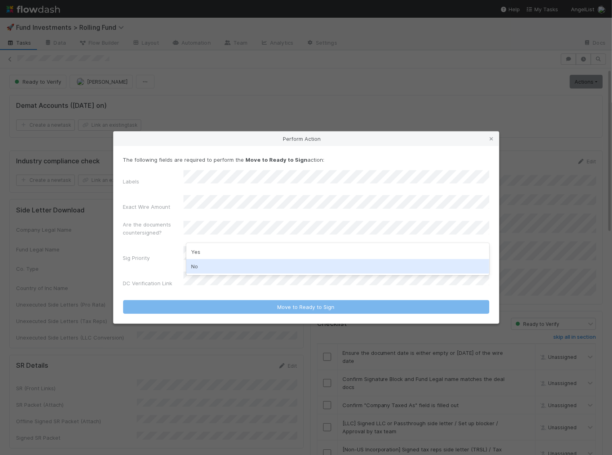
click at [221, 265] on div "No" at bounding box center [337, 266] width 303 height 14
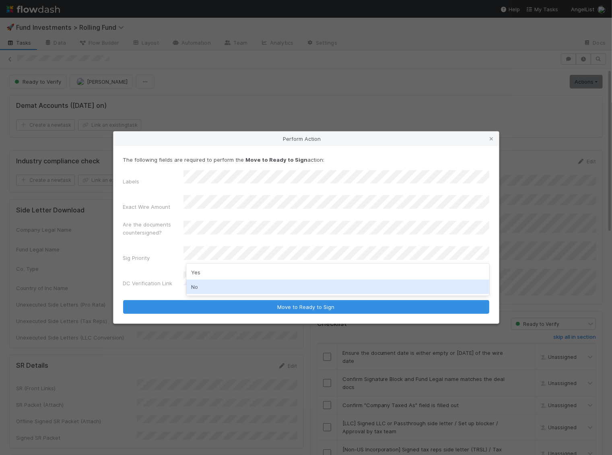
click at [208, 288] on div "No" at bounding box center [337, 287] width 303 height 14
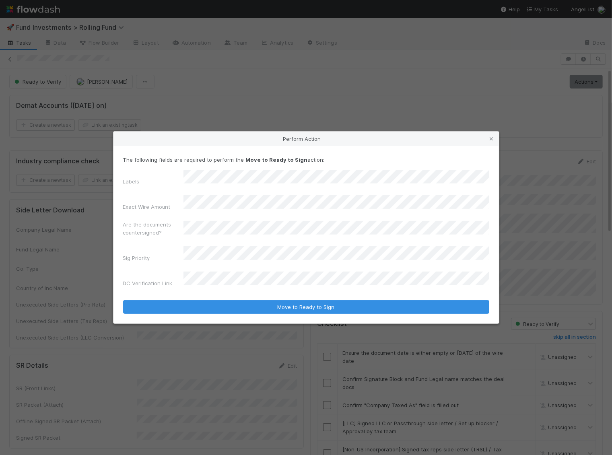
click at [208, 281] on form "The following fields are required to perform the Move to Ready to Sign action: …" at bounding box center [306, 235] width 366 height 158
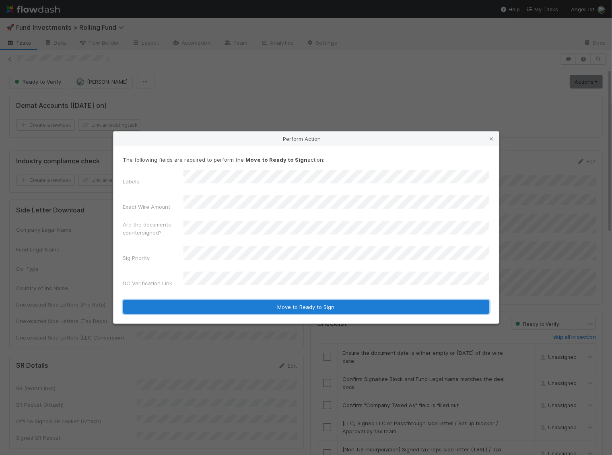
click at [241, 300] on button "Move to Ready to Sign" at bounding box center [306, 307] width 366 height 14
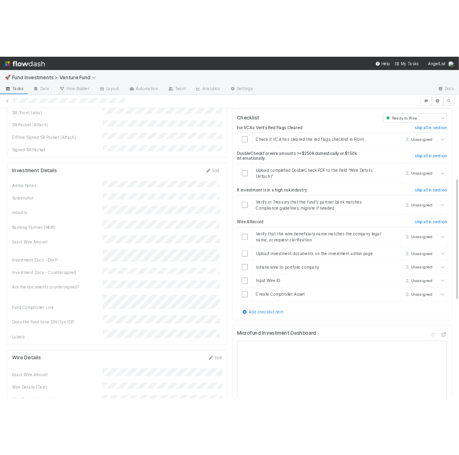
scroll to position [216, 0]
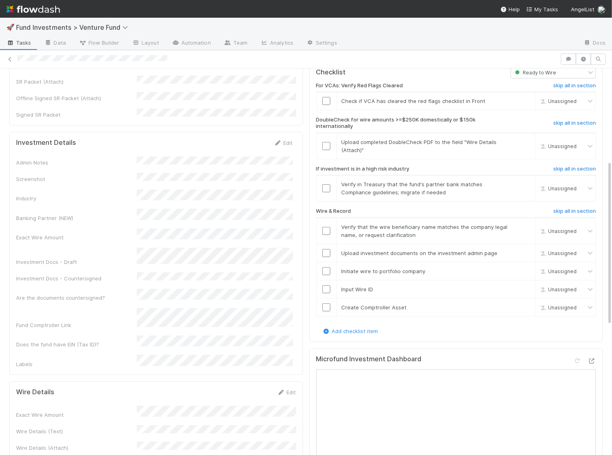
click at [224, 237] on div "Admin Notes Screenshot Industry Banking Partner (NEW) Exact Wire Amount Investm…" at bounding box center [154, 263] width 277 height 212
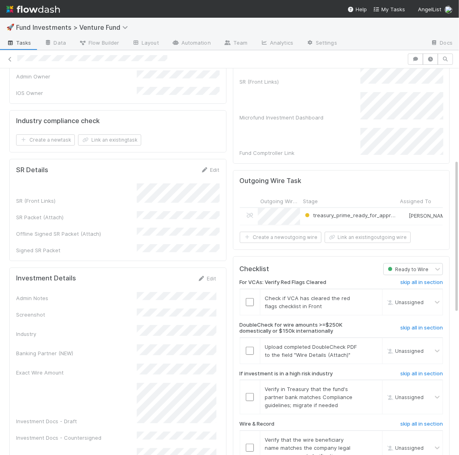
scroll to position [0, 0]
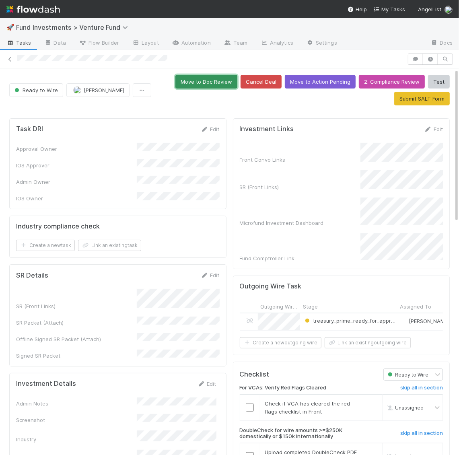
click at [216, 79] on button "Move to Doc Review" at bounding box center [206, 82] width 62 height 14
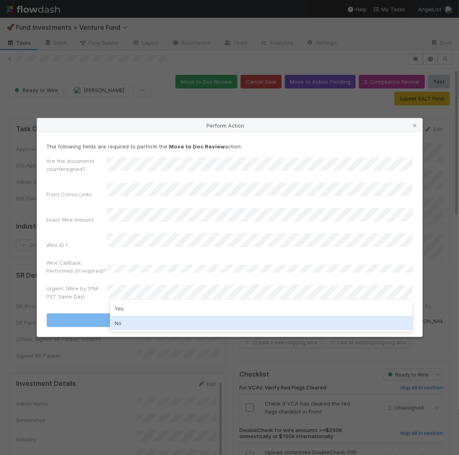
click at [127, 323] on div "No" at bounding box center [261, 323] width 303 height 14
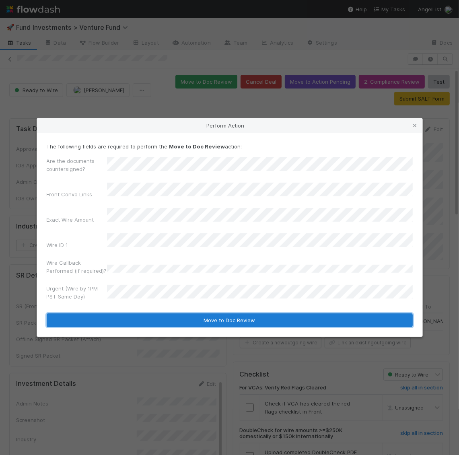
click at [125, 313] on button "Move to Doc Review" at bounding box center [230, 320] width 366 height 14
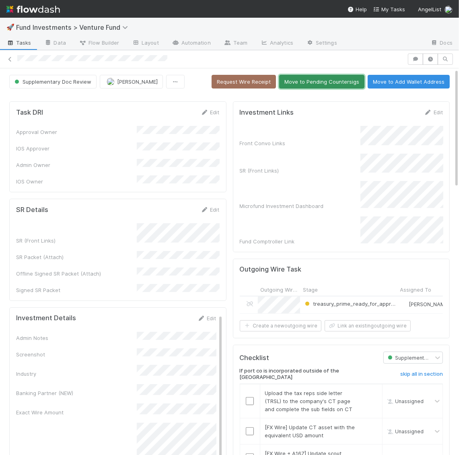
click at [324, 79] on button "Move to Pending Countersigs" at bounding box center [321, 82] width 85 height 14
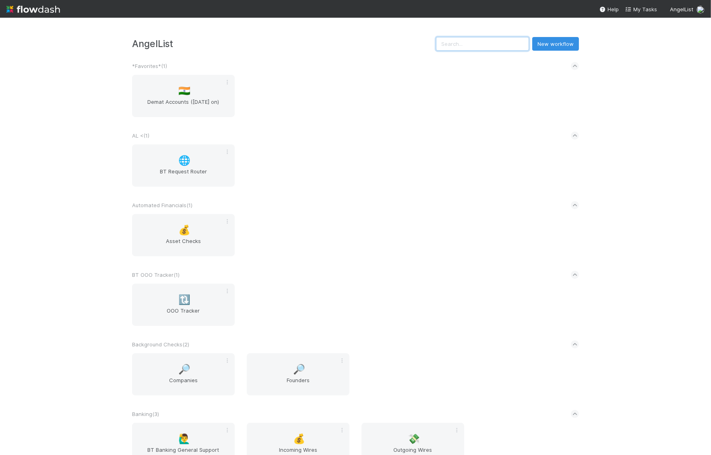
click at [503, 45] on input "text" at bounding box center [482, 44] width 93 height 14
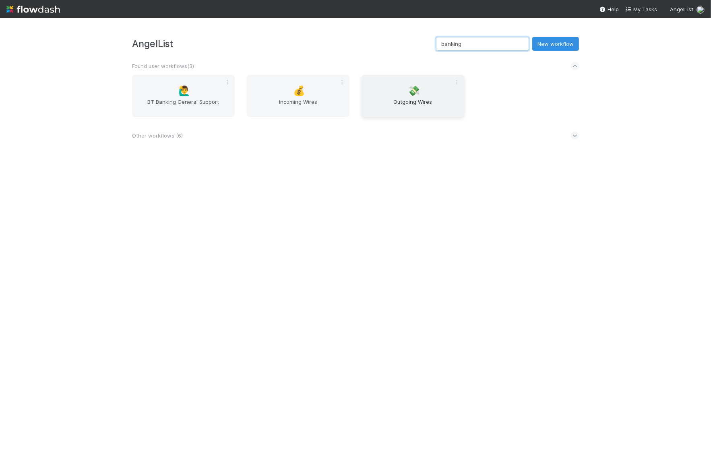
type input "banking"
click at [404, 109] on span "Outgoing Wires" at bounding box center [413, 106] width 96 height 16
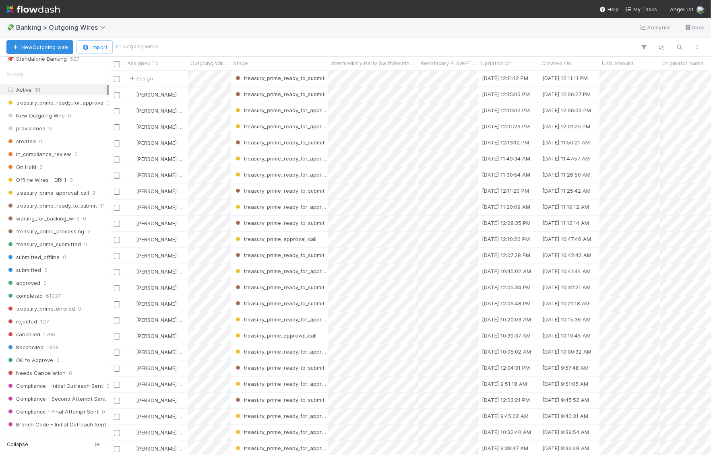
scroll to position [735, 0]
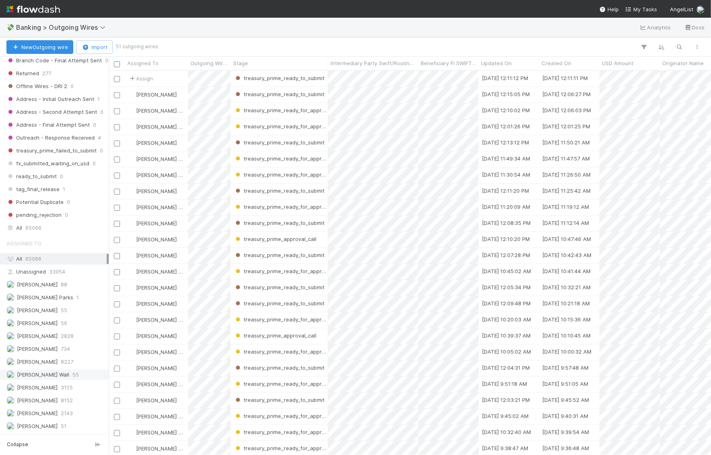
click at [46, 371] on span "[PERSON_NAME] Wall" at bounding box center [43, 374] width 52 height 6
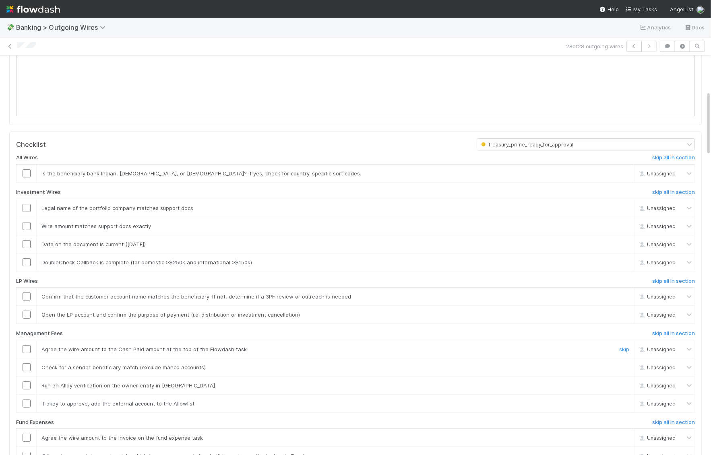
scroll to position [242, 0]
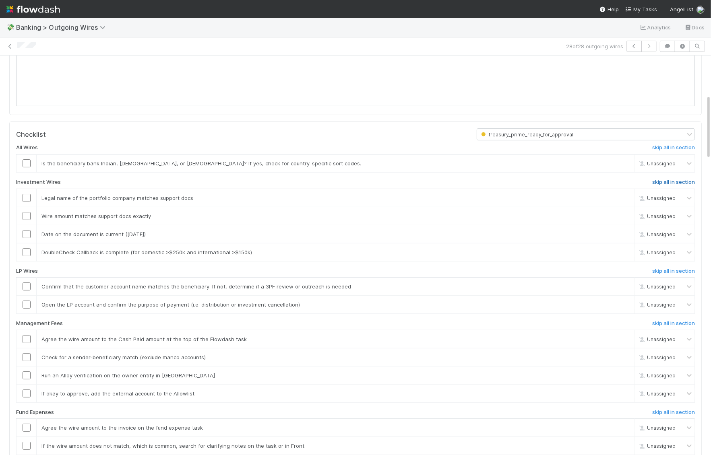
click at [672, 181] on h6 "skip all in section" at bounding box center [673, 182] width 43 height 6
click at [660, 322] on h6 "skip all in section" at bounding box center [673, 323] width 43 height 6
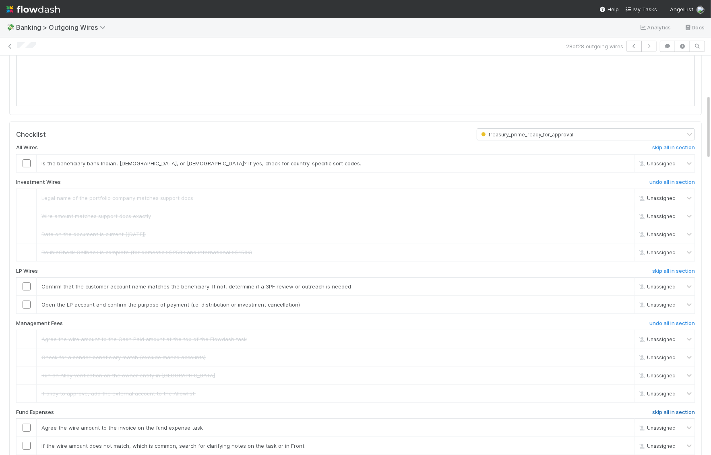
click at [681, 409] on h6 "skip all in section" at bounding box center [673, 412] width 43 height 6
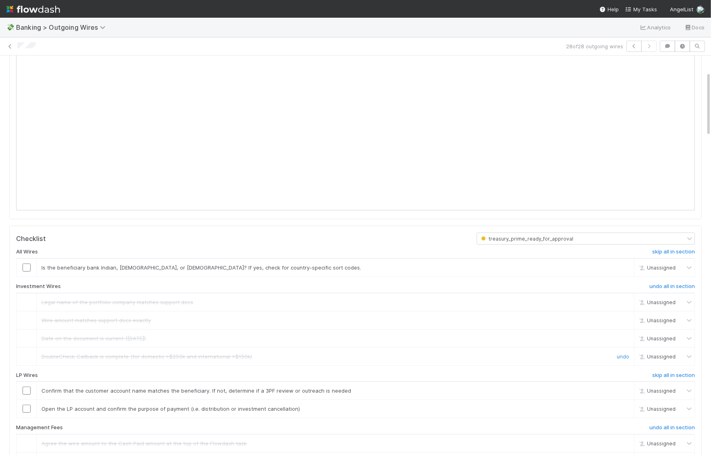
scroll to position [143, 0]
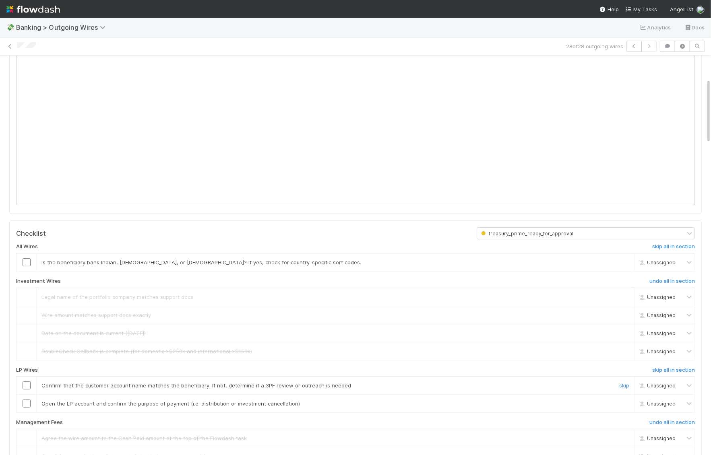
click at [26, 383] on input "checkbox" at bounding box center [27, 385] width 8 height 8
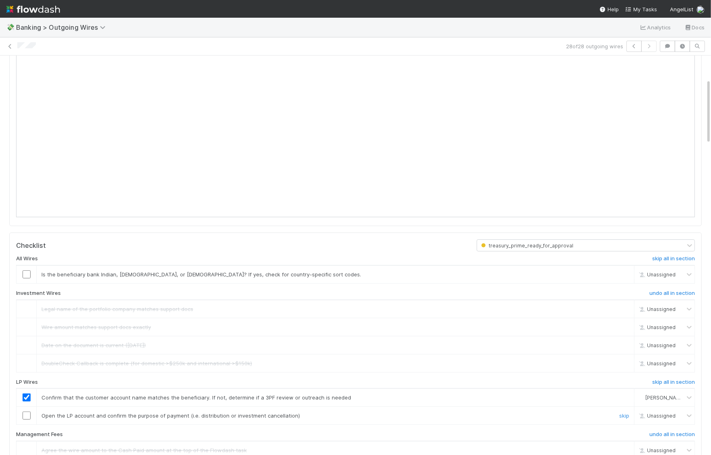
scroll to position [169, 0]
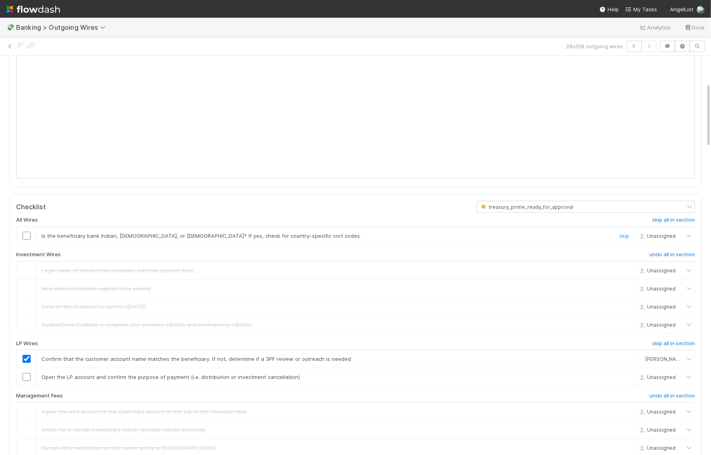
click at [25, 233] on input "checkbox" at bounding box center [27, 236] width 8 height 8
click at [26, 377] on input "checkbox" at bounding box center [27, 377] width 8 height 8
click at [625, 233] on link "skip" at bounding box center [624, 236] width 10 height 6
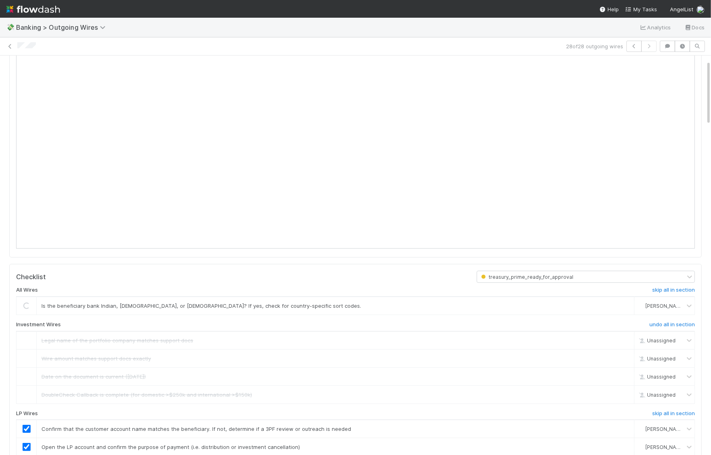
scroll to position [0, 0]
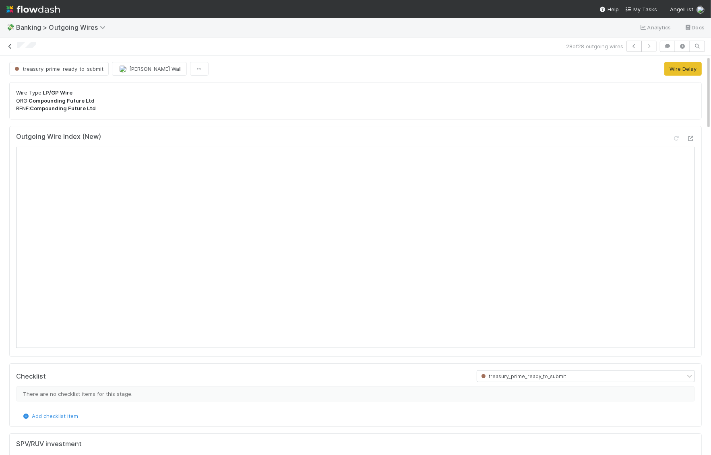
click at [12, 47] on icon at bounding box center [10, 46] width 8 height 5
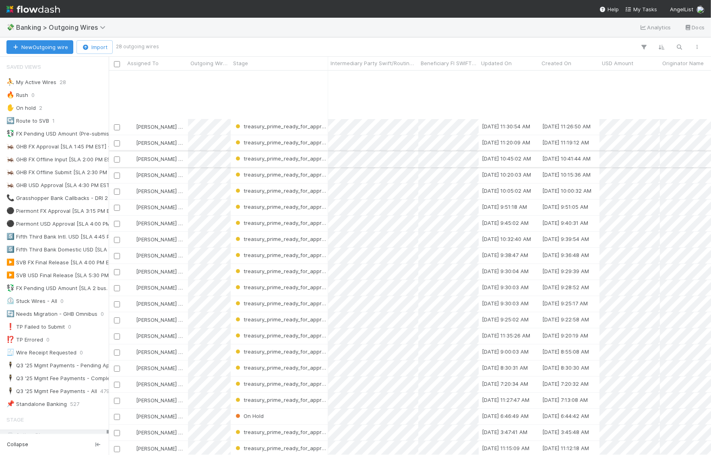
scroll to position [67, 0]
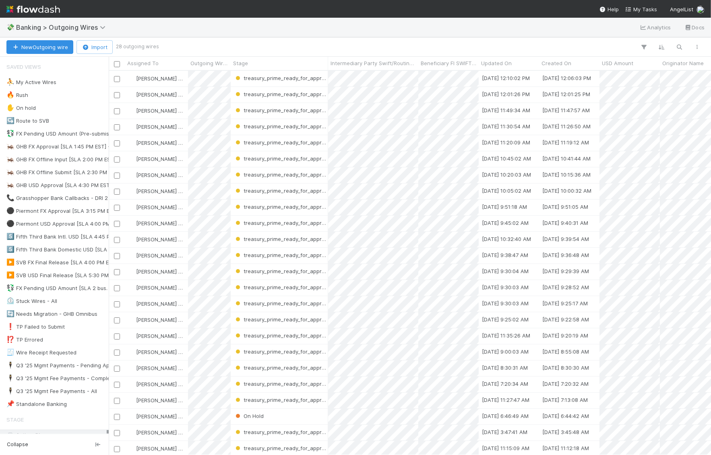
scroll to position [67, 0]
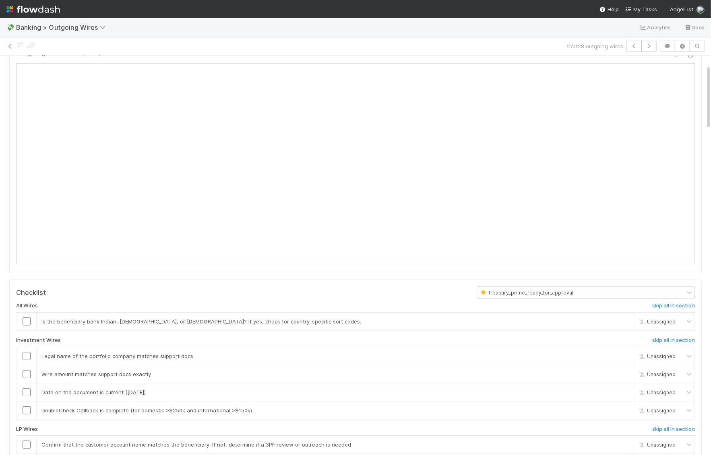
scroll to position [98, 0]
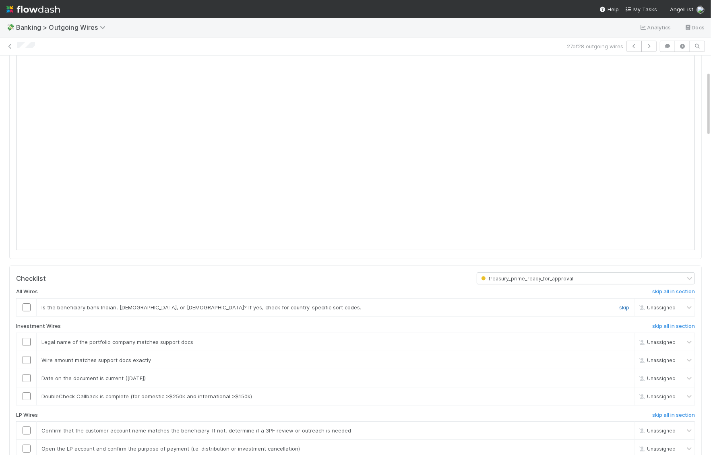
click at [621, 305] on link "skip" at bounding box center [624, 307] width 10 height 6
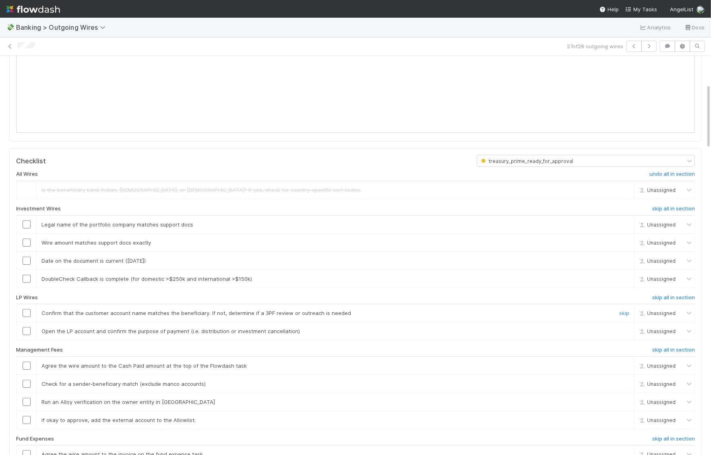
scroll to position [229, 0]
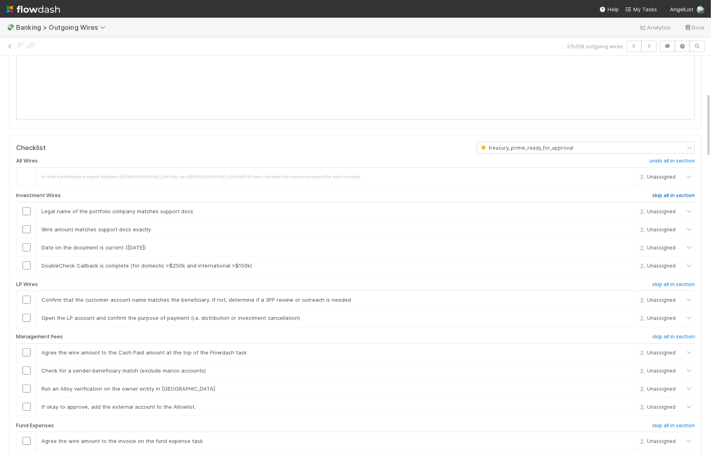
click at [662, 194] on h6 "skip all in section" at bounding box center [673, 195] width 43 height 6
click at [669, 334] on h6 "skip all in section" at bounding box center [673, 337] width 43 height 6
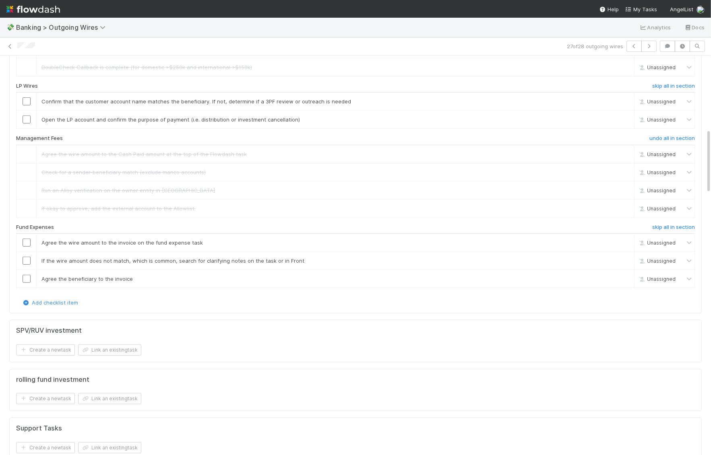
scroll to position [453, 0]
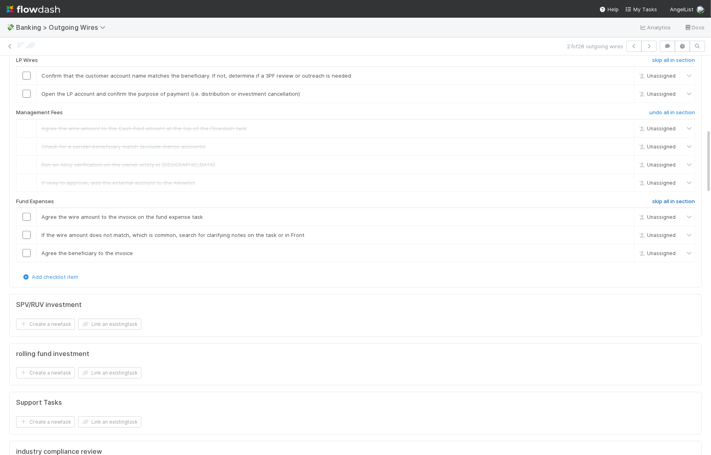
click at [663, 198] on h6 "skip all in section" at bounding box center [673, 201] width 43 height 6
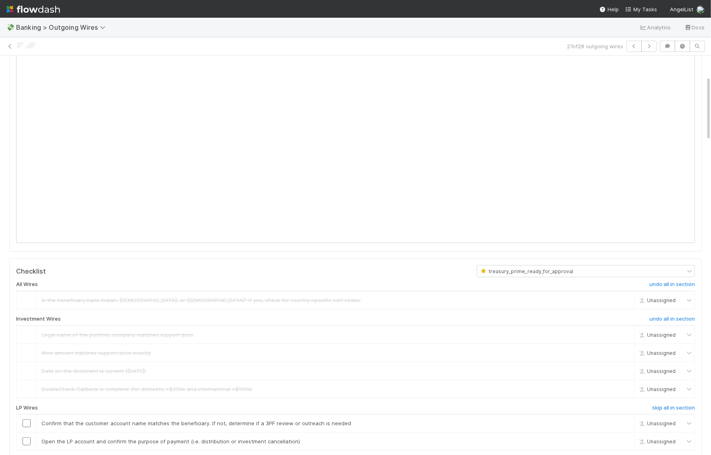
scroll to position [0, 0]
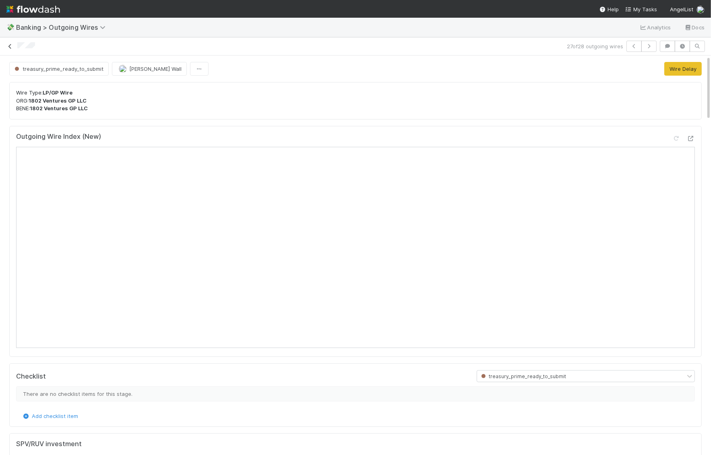
click at [10, 48] on icon at bounding box center [10, 46] width 8 height 5
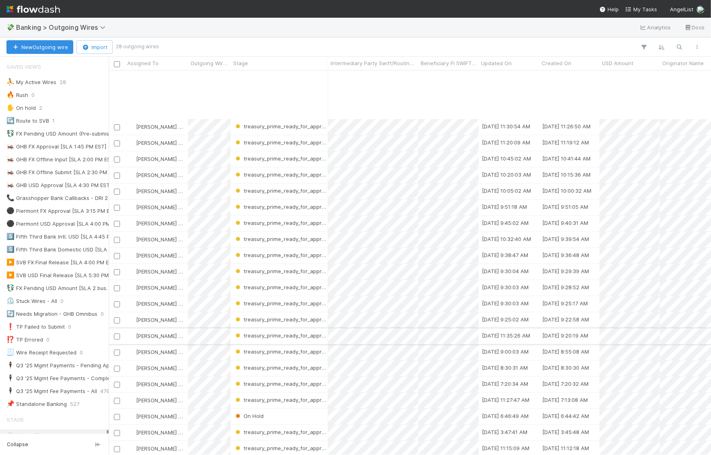
scroll to position [67, 0]
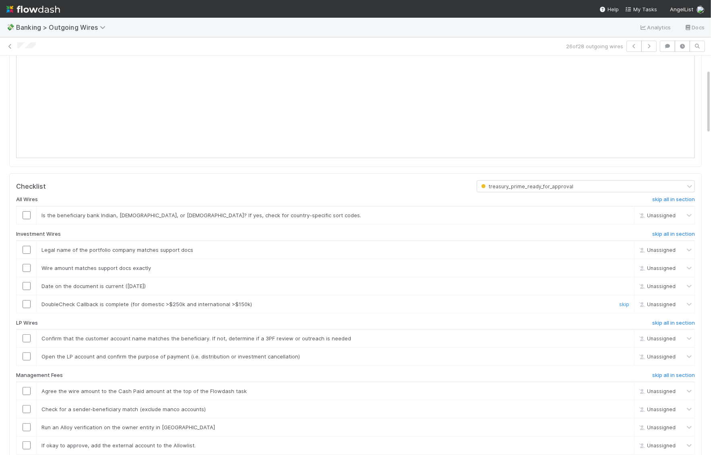
scroll to position [199, 0]
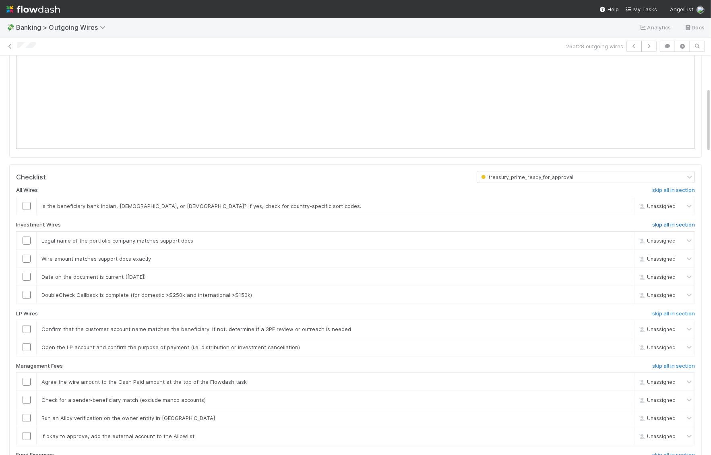
click at [678, 222] on h6 "skip all in section" at bounding box center [673, 225] width 43 height 6
click at [669, 363] on h6 "skip all in section" at bounding box center [673, 366] width 43 height 6
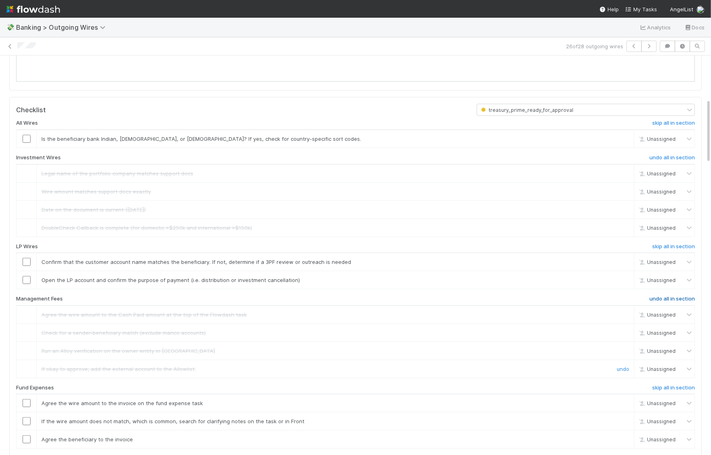
scroll to position [292, 0]
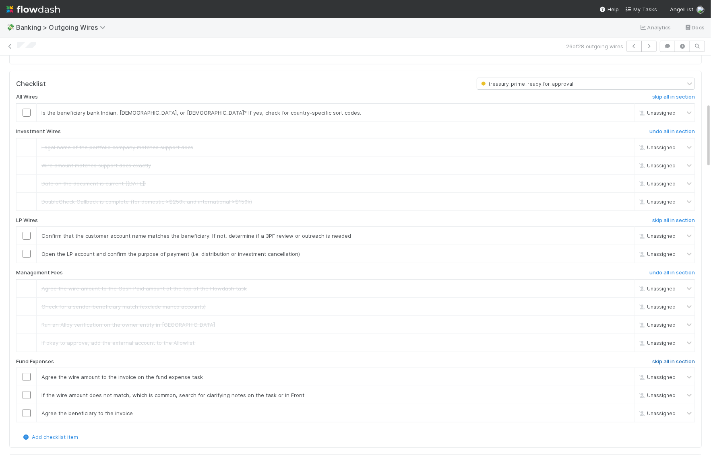
click at [670, 358] on h6 "skip all in section" at bounding box center [673, 361] width 43 height 6
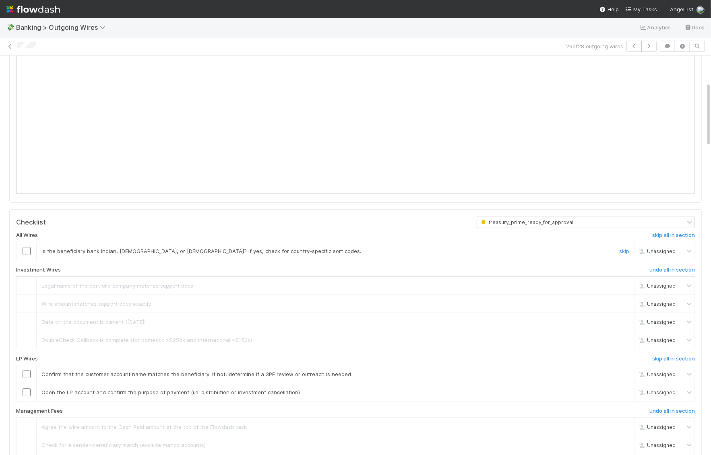
scroll to position [113, 0]
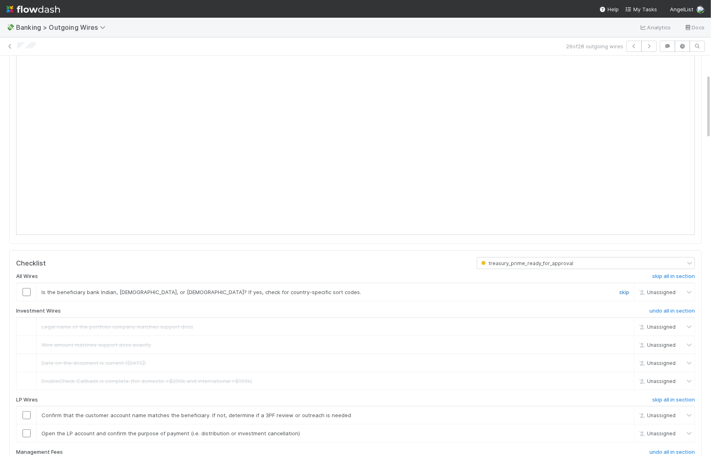
click at [626, 289] on link "skip" at bounding box center [624, 292] width 10 height 6
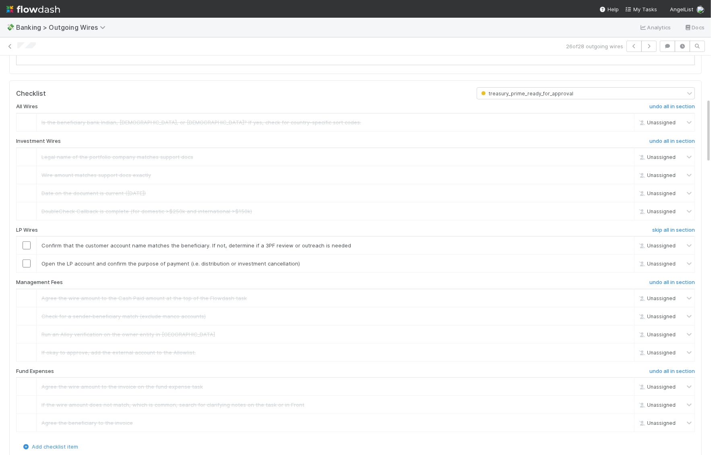
scroll to position [285, 0]
click at [27, 239] on input "checkbox" at bounding box center [27, 243] width 8 height 8
click at [27, 257] on input "checkbox" at bounding box center [27, 261] width 8 height 8
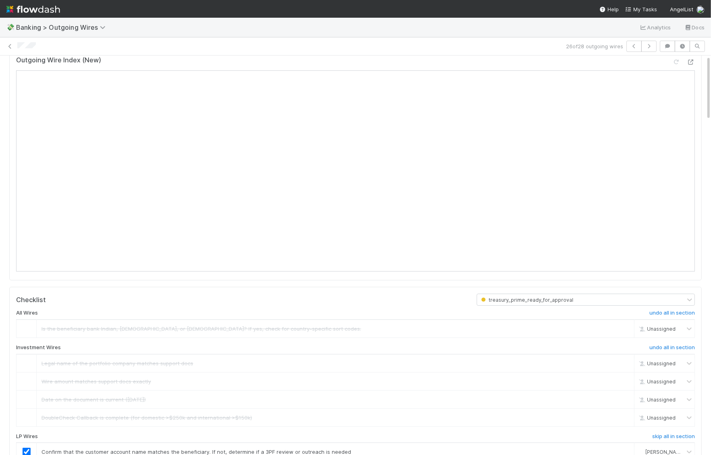
scroll to position [0, 0]
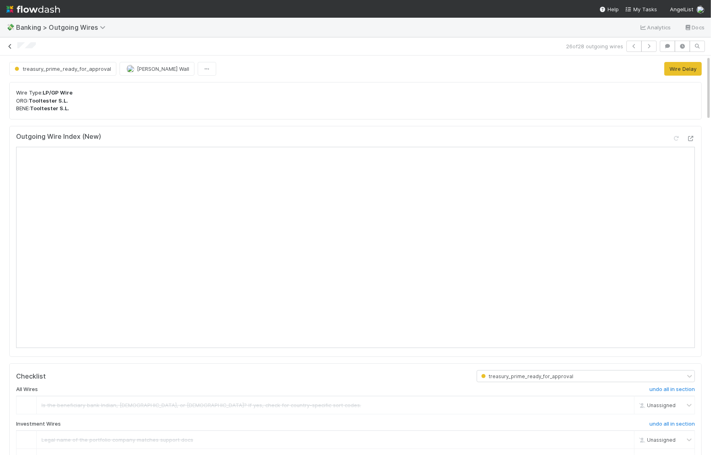
click at [8, 44] on icon at bounding box center [10, 46] width 8 height 5
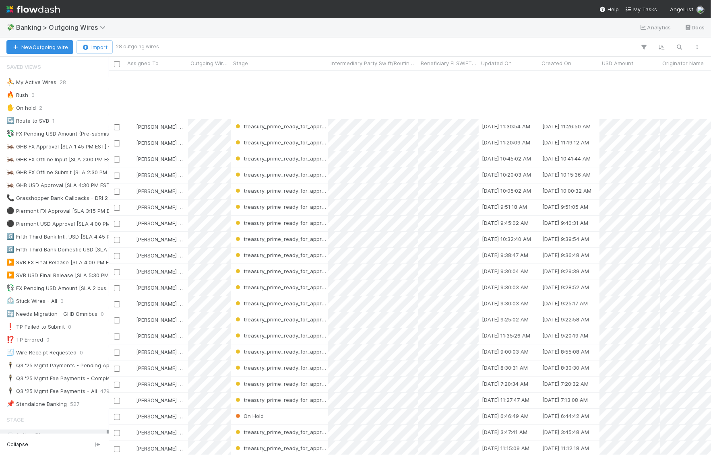
scroll to position [67, 0]
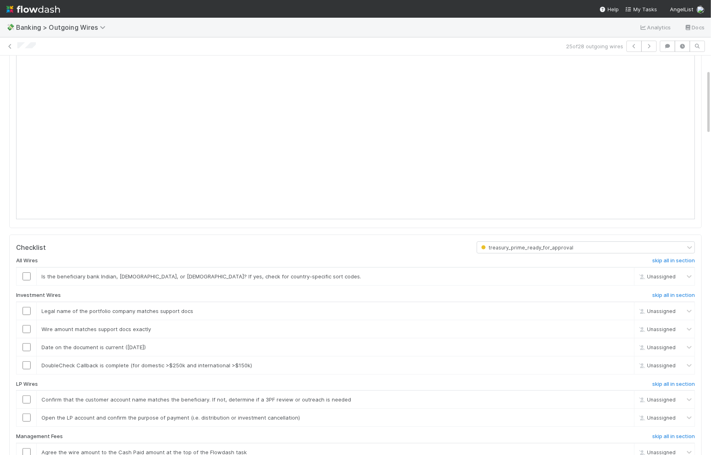
scroll to position [131, 0]
click at [658, 291] on h6 "skip all in section" at bounding box center [673, 293] width 43 height 6
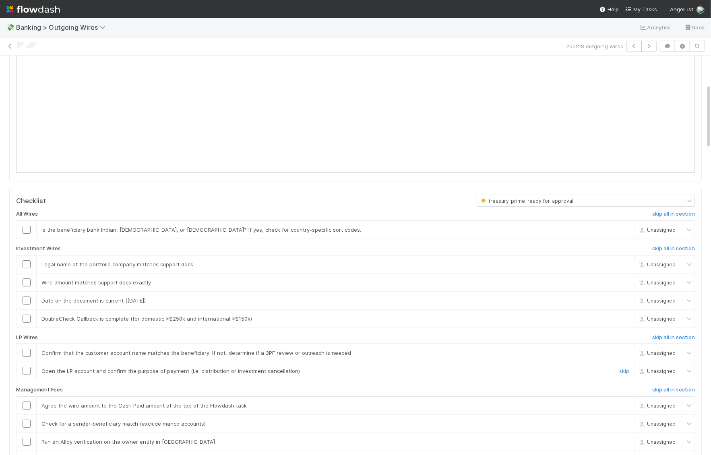
scroll to position [178, 0]
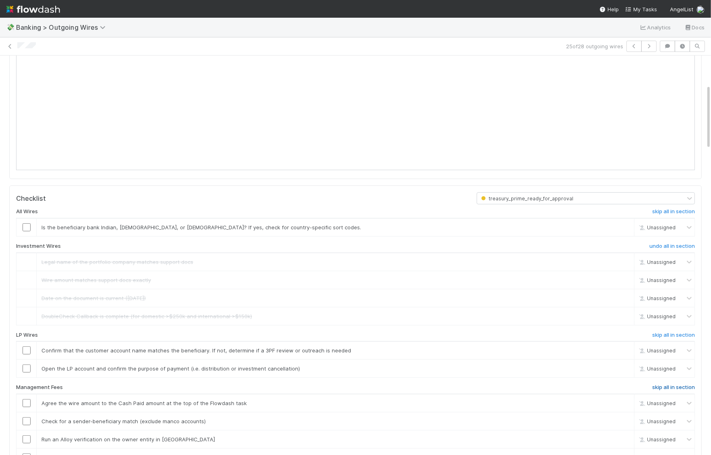
click at [678, 384] on h6 "skip all in section" at bounding box center [673, 387] width 43 height 6
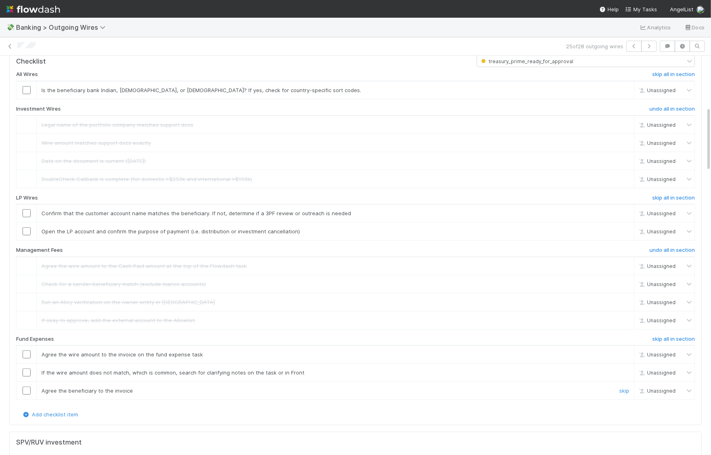
scroll to position [325, 0]
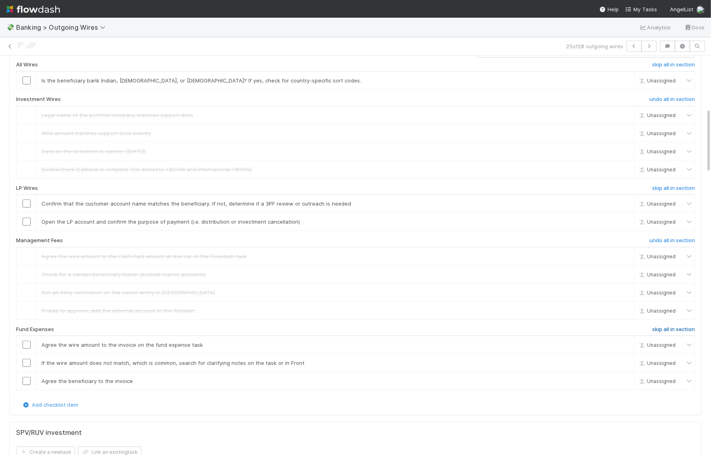
click at [668, 326] on h6 "skip all in section" at bounding box center [673, 329] width 43 height 6
click at [24, 200] on input "checkbox" at bounding box center [27, 204] width 8 height 8
click at [28, 221] on input "checkbox" at bounding box center [27, 222] width 8 height 8
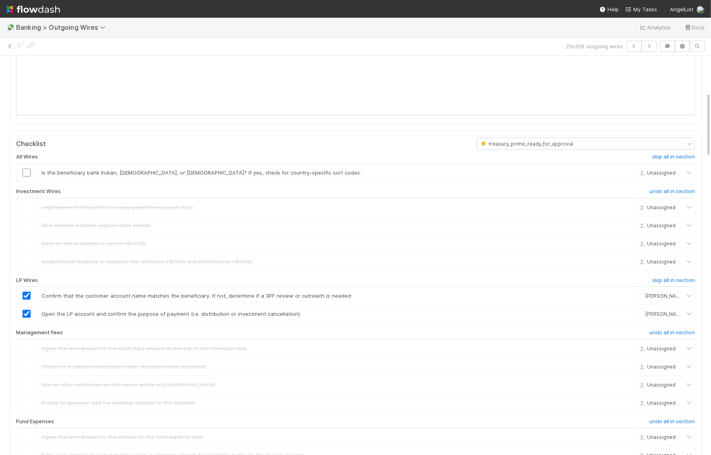
scroll to position [222, 0]
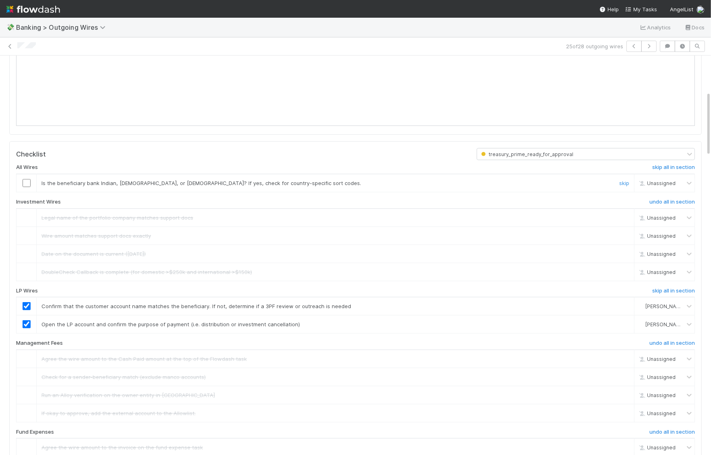
click at [616, 180] on div "skip" at bounding box center [623, 183] width 24 height 8
click at [625, 180] on link "skip" at bounding box center [624, 183] width 10 height 6
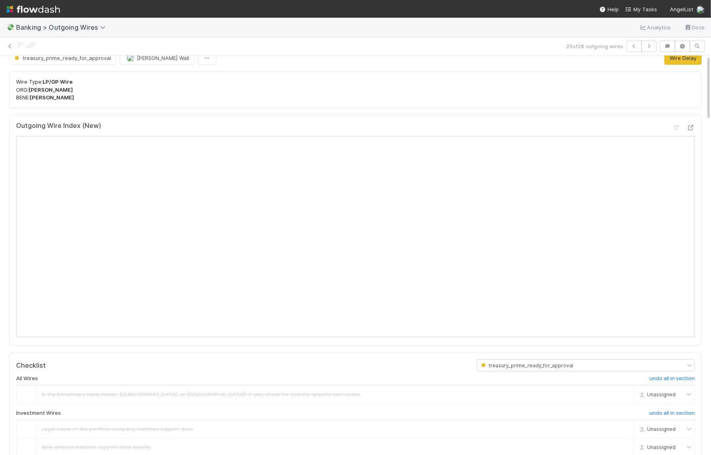
scroll to position [0, 0]
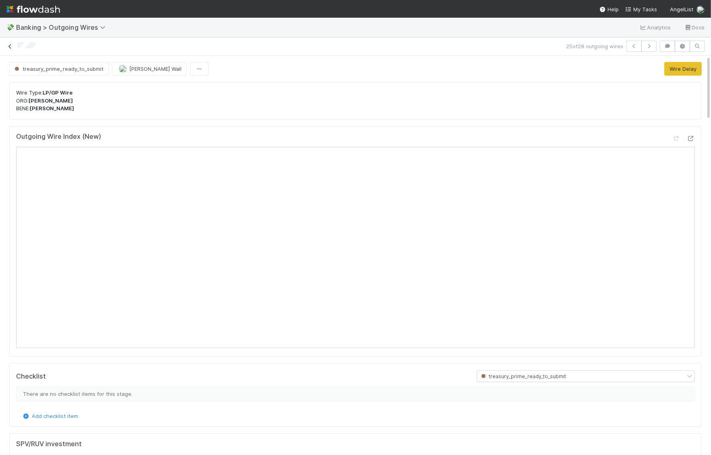
click at [14, 49] on link at bounding box center [10, 46] width 8 height 8
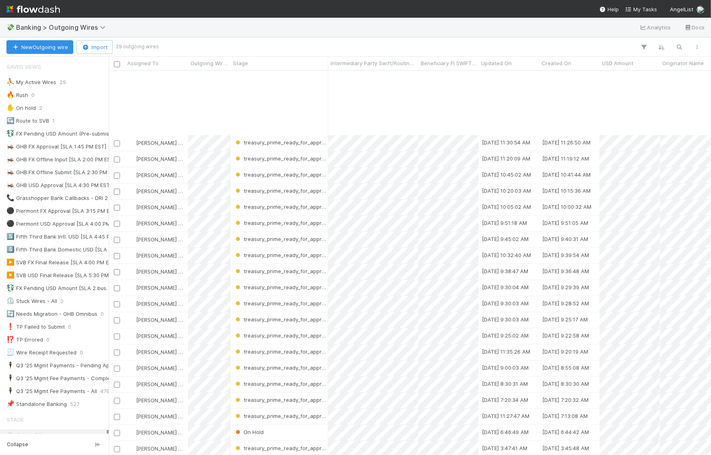
scroll to position [83, 0]
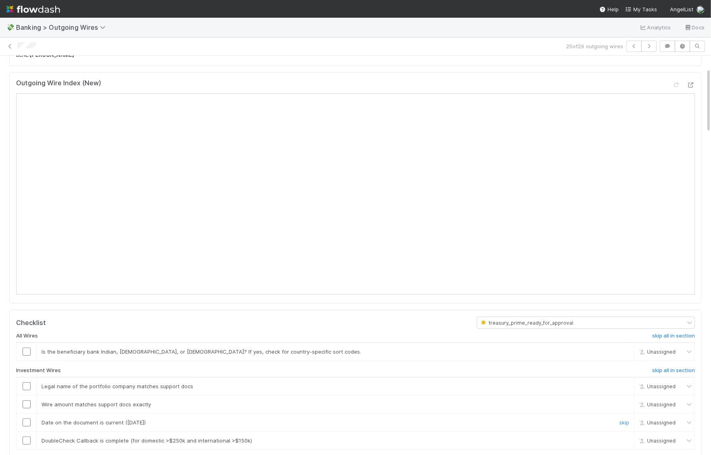
scroll to position [111, 0]
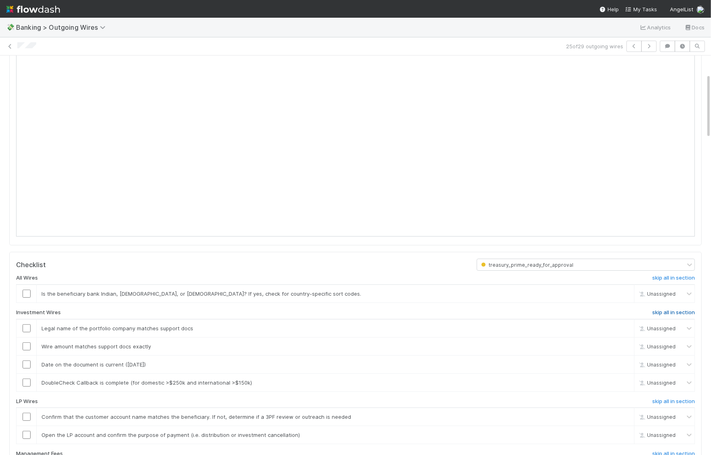
click at [684, 309] on h6 "skip all in section" at bounding box center [673, 312] width 43 height 6
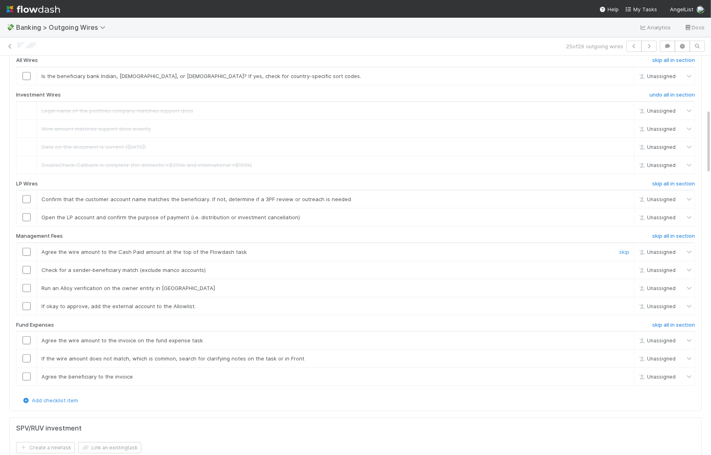
scroll to position [330, 0]
click at [682, 232] on h6 "skip all in section" at bounding box center [673, 235] width 43 height 6
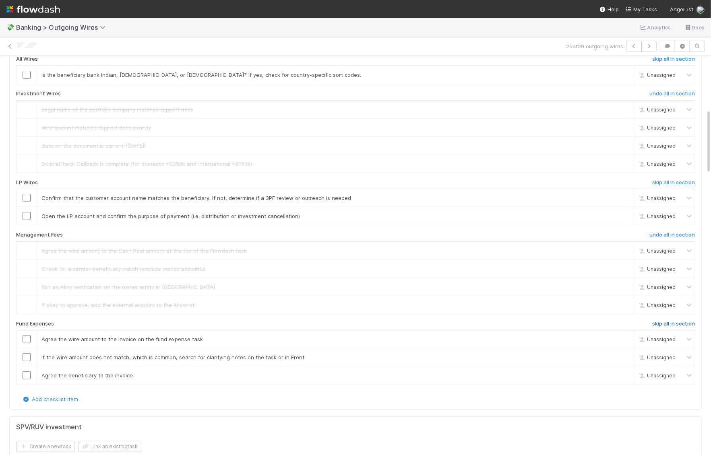
click at [670, 322] on link "skip all in section" at bounding box center [673, 326] width 43 height 10
click at [26, 215] on input "checkbox" at bounding box center [27, 216] width 8 height 8
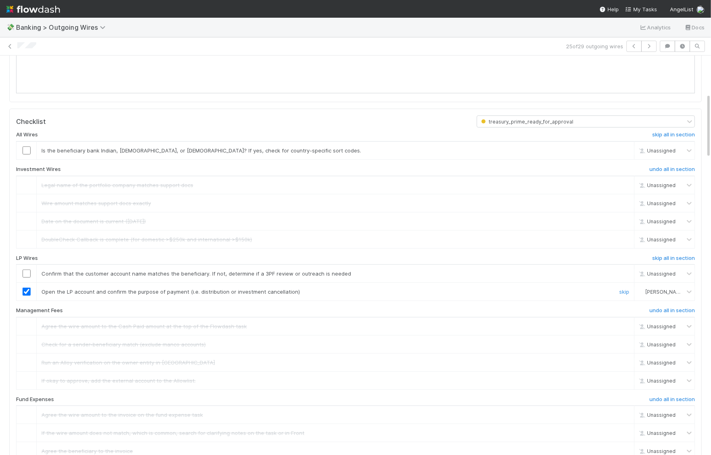
scroll to position [202, 0]
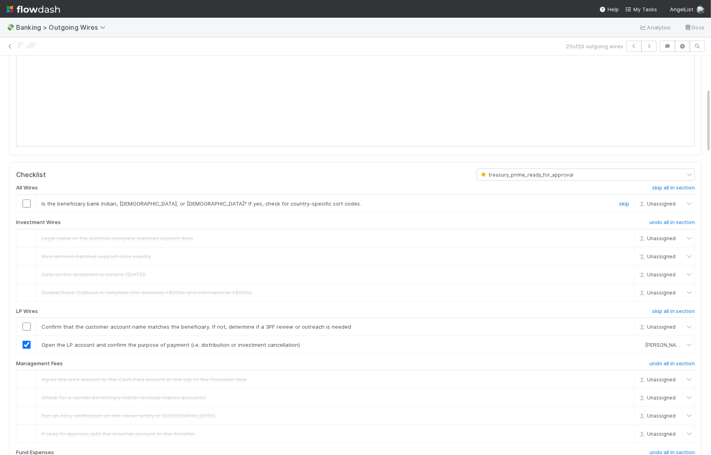
click at [621, 203] on link "skip" at bounding box center [624, 203] width 10 height 6
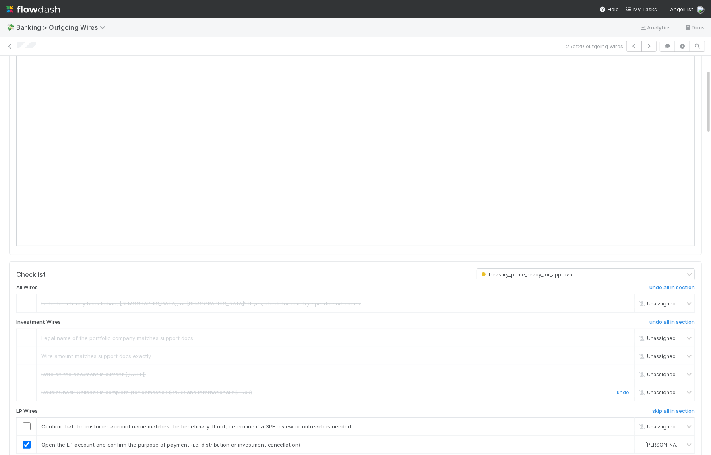
scroll to position [169, 0]
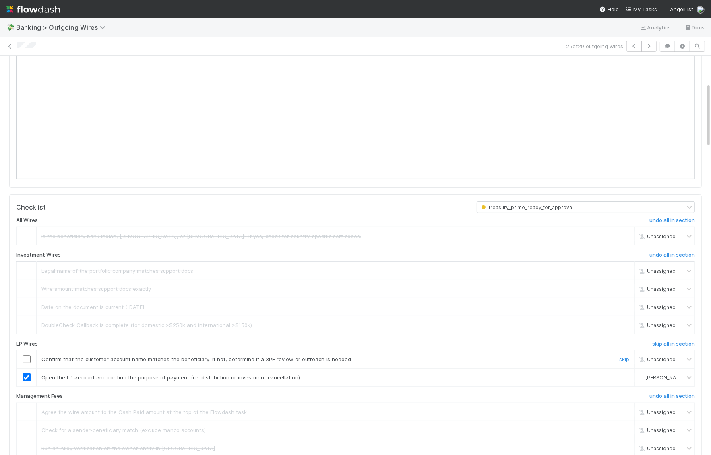
click at [27, 355] on input "checkbox" at bounding box center [27, 359] width 8 height 8
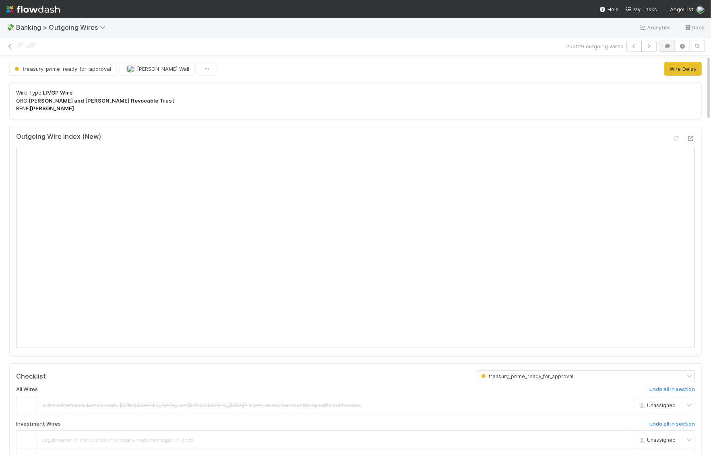
click at [666, 44] on icon "button" at bounding box center [667, 46] width 8 height 5
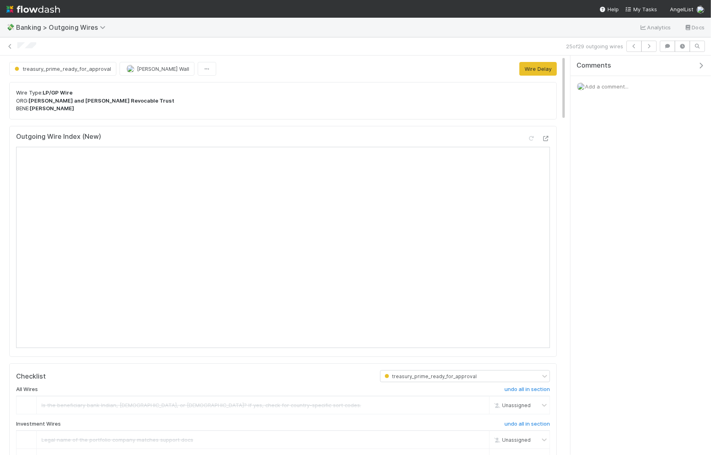
click at [610, 86] on span "Add a comment..." at bounding box center [606, 86] width 43 height 6
click at [610, 209] on button "Add Comment" at bounding box center [606, 211] width 47 height 14
click at [12, 45] on icon at bounding box center [10, 46] width 8 height 5
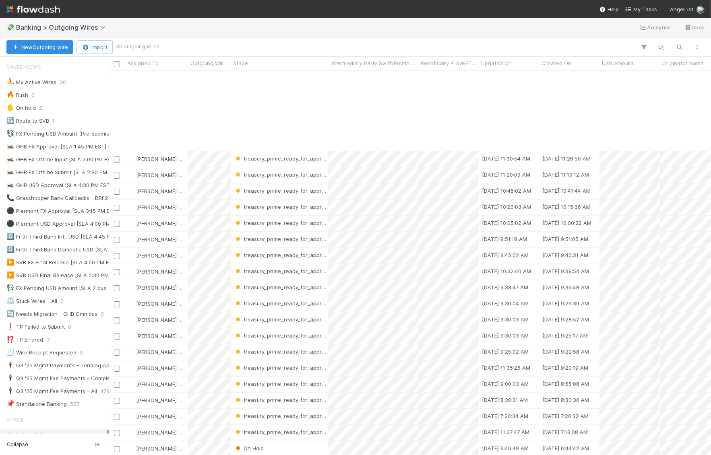
scroll to position [99, 0]
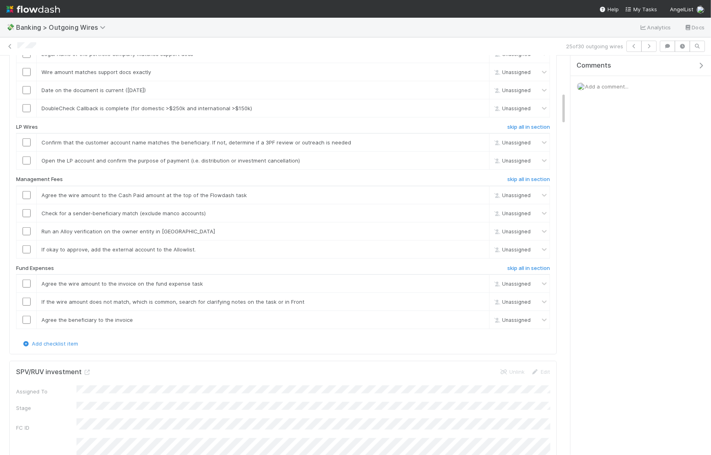
scroll to position [458, 0]
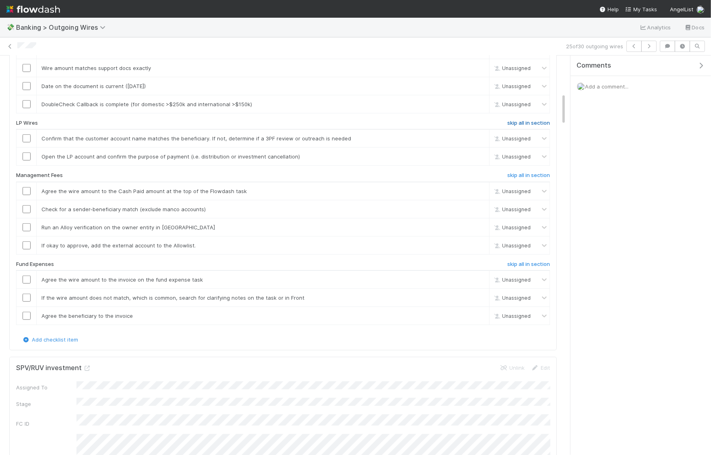
click at [527, 126] on h6 "skip all in section" at bounding box center [528, 123] width 43 height 6
click at [529, 179] on h6 "skip all in section" at bounding box center [528, 175] width 43 height 6
click at [527, 126] on h6 "skip all in section" at bounding box center [528, 123] width 43 height 6
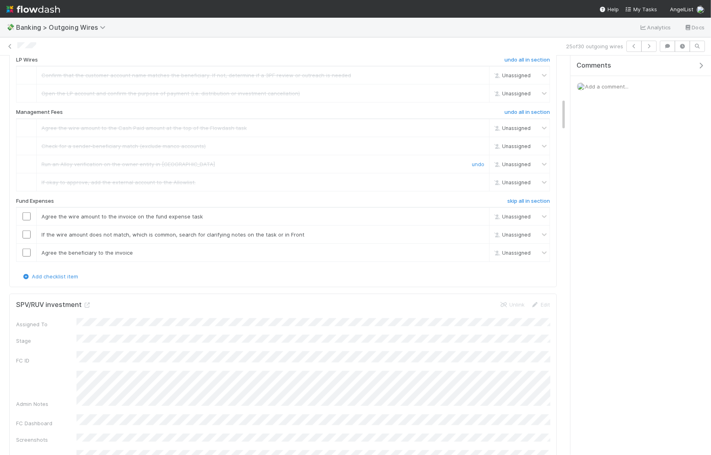
scroll to position [524, 0]
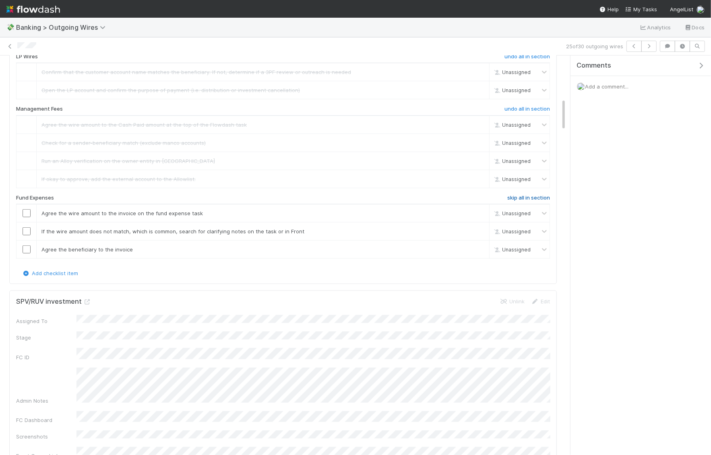
click at [525, 201] on h6 "skip all in section" at bounding box center [528, 198] width 43 height 6
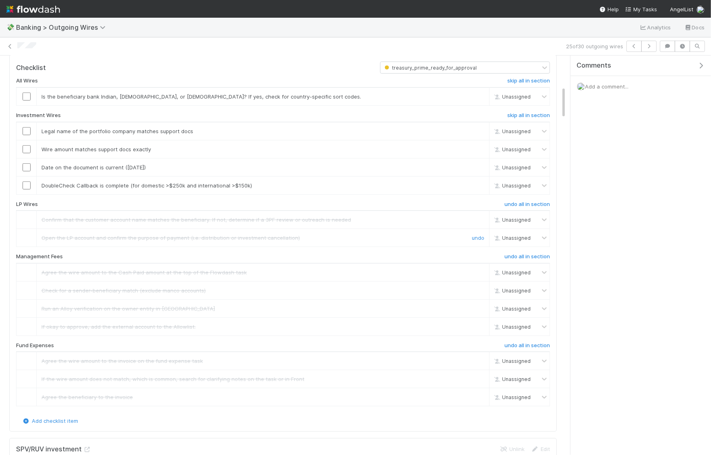
scroll to position [388, 0]
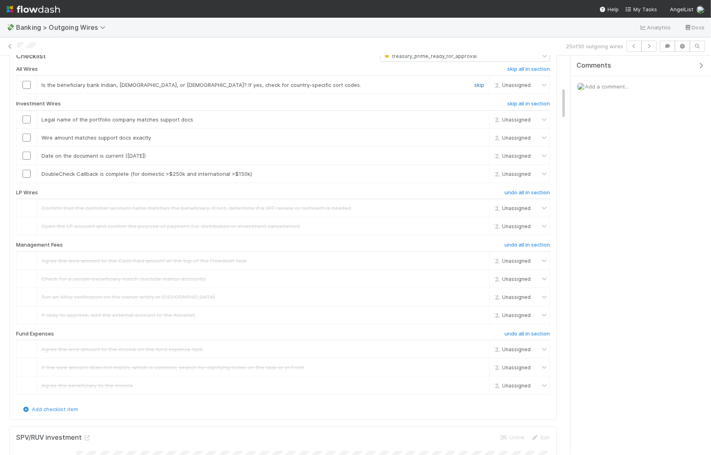
click at [478, 88] on link "skip" at bounding box center [479, 85] width 10 height 6
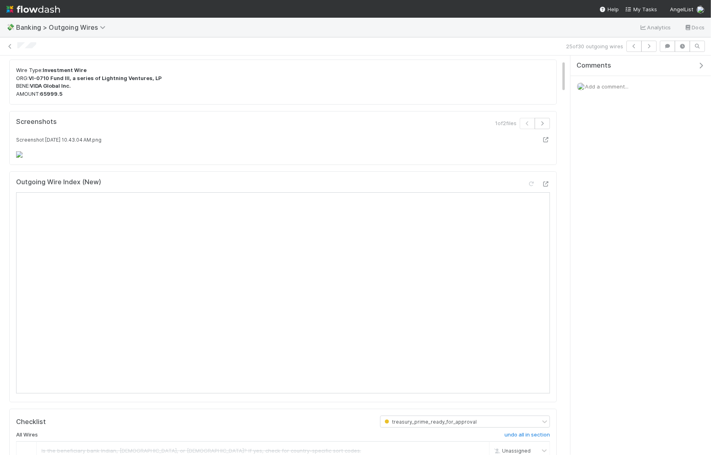
scroll to position [19, 0]
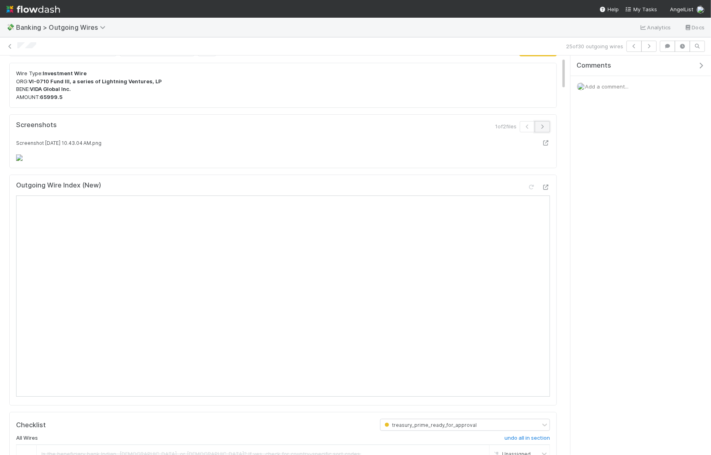
click at [545, 124] on icon "button" at bounding box center [542, 126] width 8 height 5
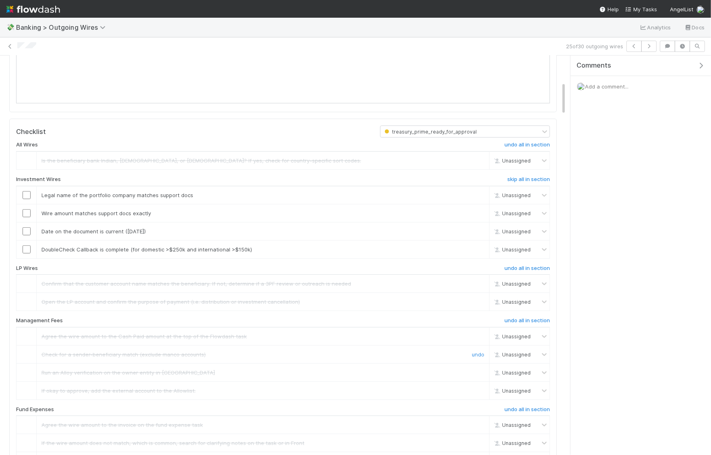
scroll to position [321, 0]
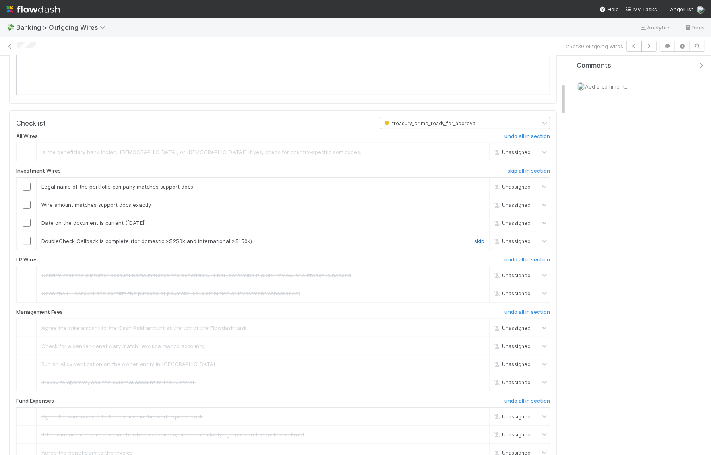
click at [482, 244] on link "skip" at bounding box center [479, 241] width 10 height 6
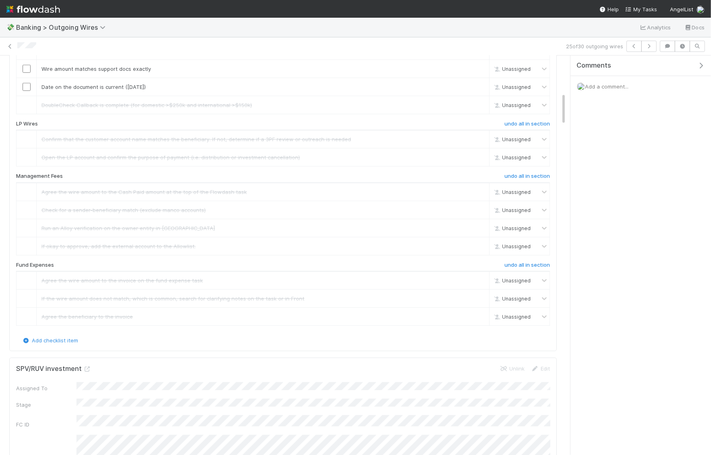
click at [24, 55] on input "checkbox" at bounding box center [27, 51] width 8 height 8
click at [27, 73] on input "checkbox" at bounding box center [27, 69] width 8 height 8
click at [27, 91] on input "checkbox" at bounding box center [27, 87] width 8 height 8
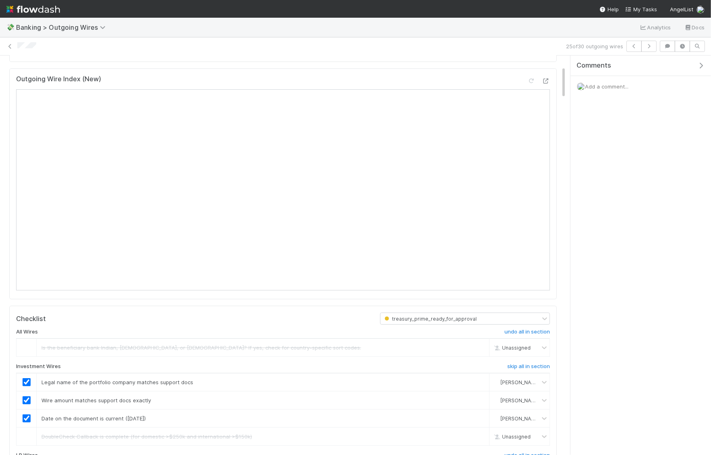
scroll to position [129, 0]
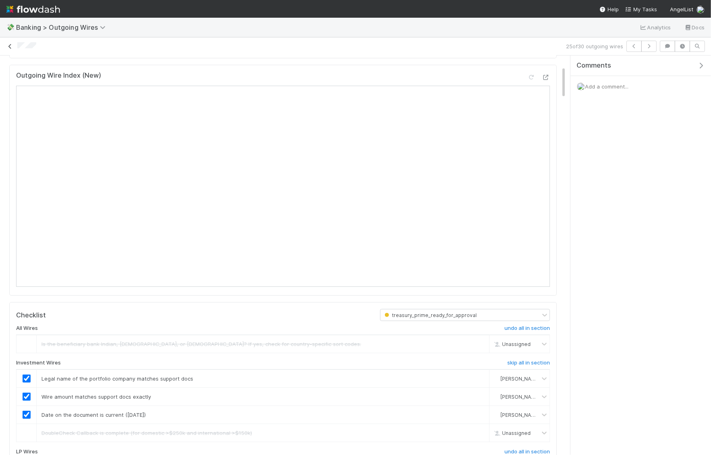
click at [10, 46] on icon at bounding box center [10, 46] width 8 height 5
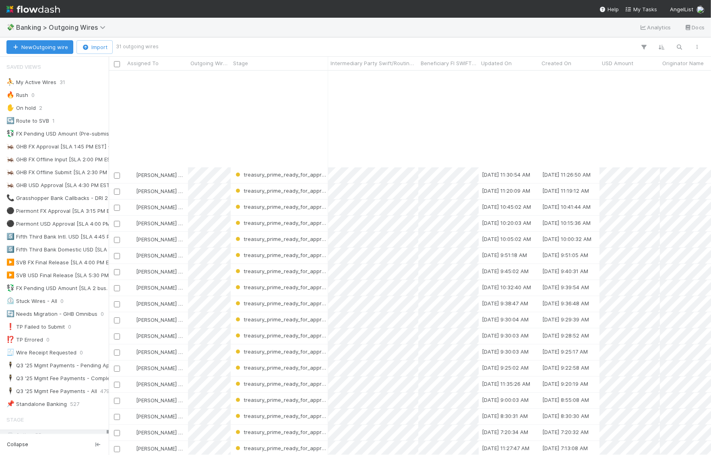
scroll to position [115, 0]
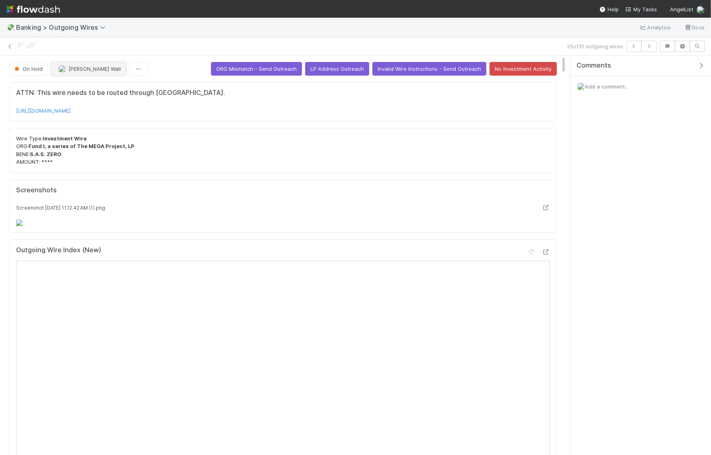
click at [75, 66] on span "[PERSON_NAME] Wall" at bounding box center [94, 69] width 52 height 6
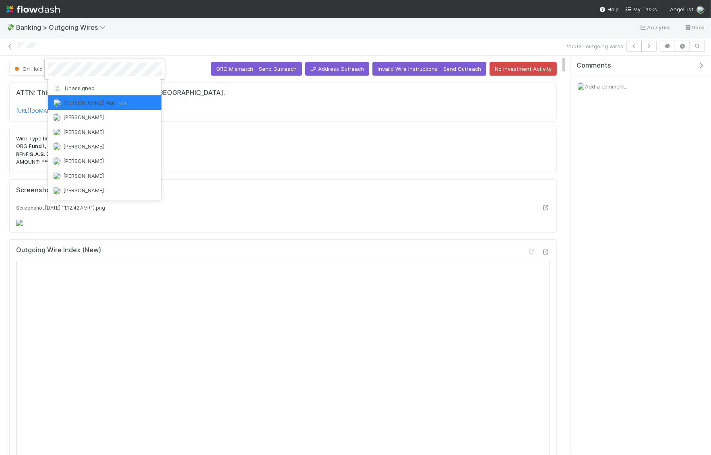
click at [194, 142] on div at bounding box center [355, 227] width 711 height 455
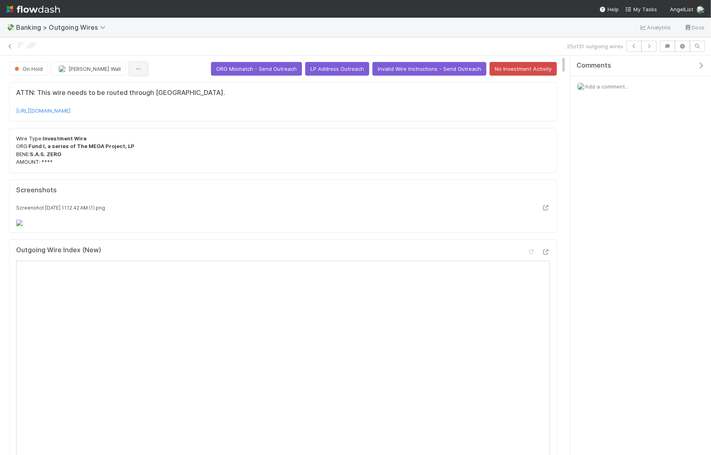
click at [129, 63] on button "button" at bounding box center [138, 69] width 19 height 14
click at [173, 62] on div "Duplicate Delete" at bounding box center [355, 227] width 711 height 455
click at [10, 44] on icon at bounding box center [10, 46] width 8 height 5
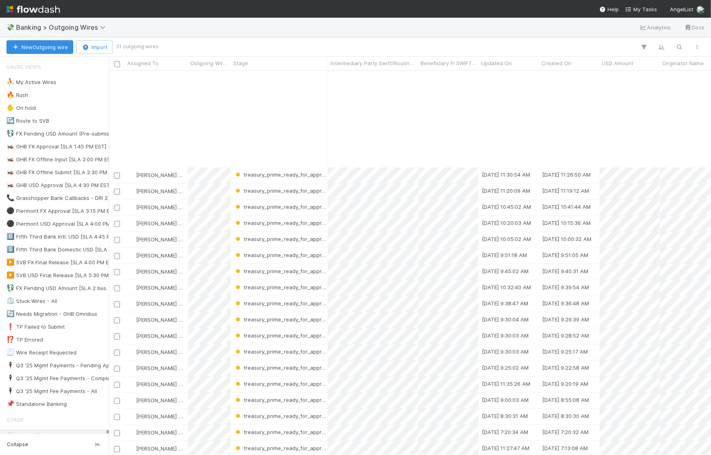
scroll to position [115, 0]
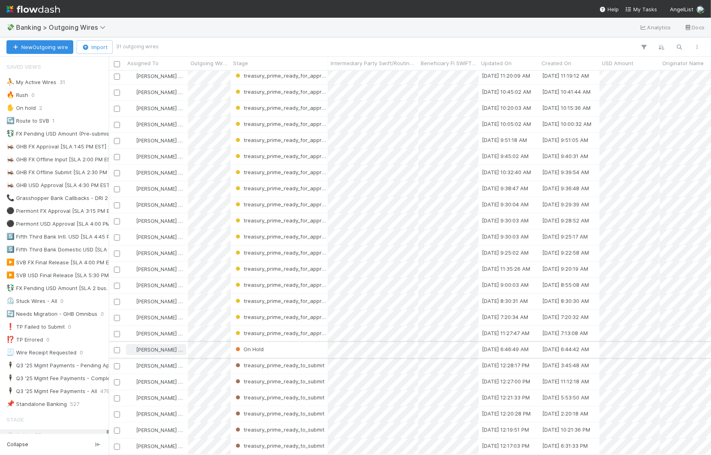
click at [153, 347] on span "[PERSON_NAME] Wall" at bounding box center [162, 349] width 52 height 6
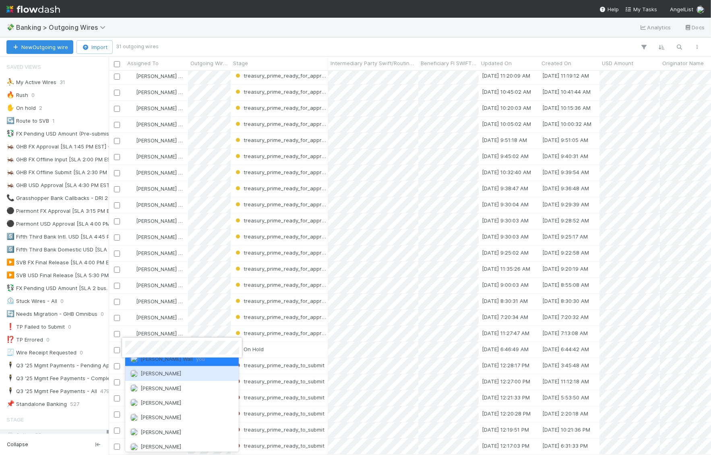
scroll to position [0, 0]
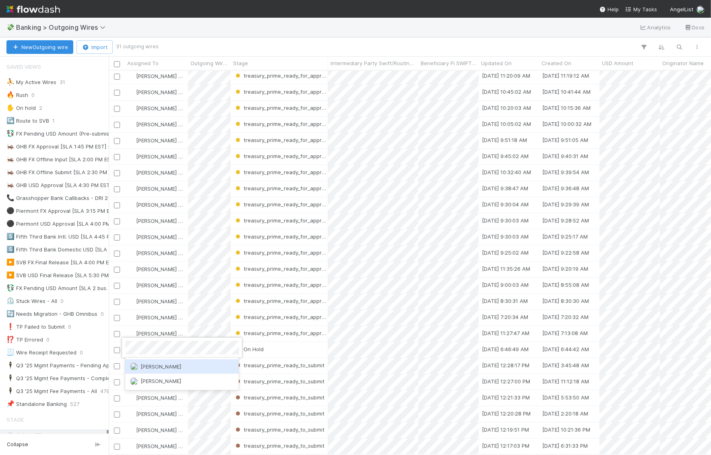
click at [183, 363] on div "[PERSON_NAME]" at bounding box center [182, 366] width 114 height 14
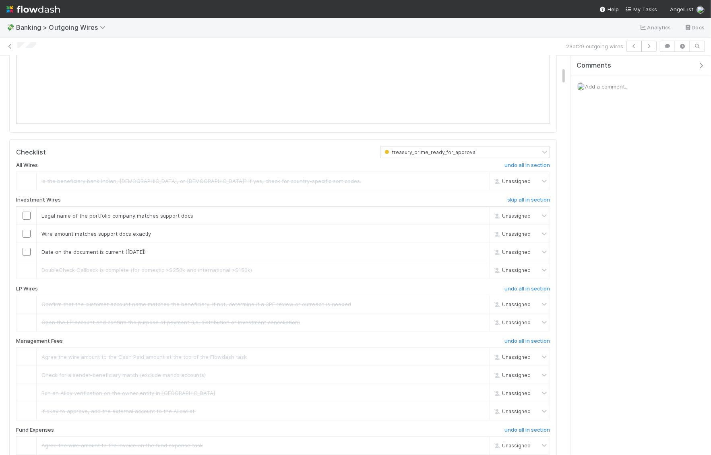
scroll to position [298, 0]
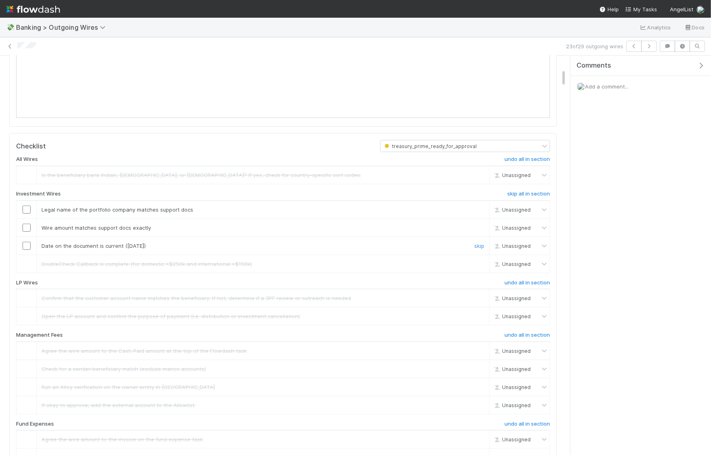
click at [24, 250] on input "checkbox" at bounding box center [27, 246] width 8 height 8
click at [28, 232] on input "checkbox" at bounding box center [27, 228] width 8 height 8
checkbox input "true"
click at [28, 218] on td at bounding box center [26, 209] width 20 height 18
click at [28, 214] on input "checkbox" at bounding box center [27, 210] width 8 height 8
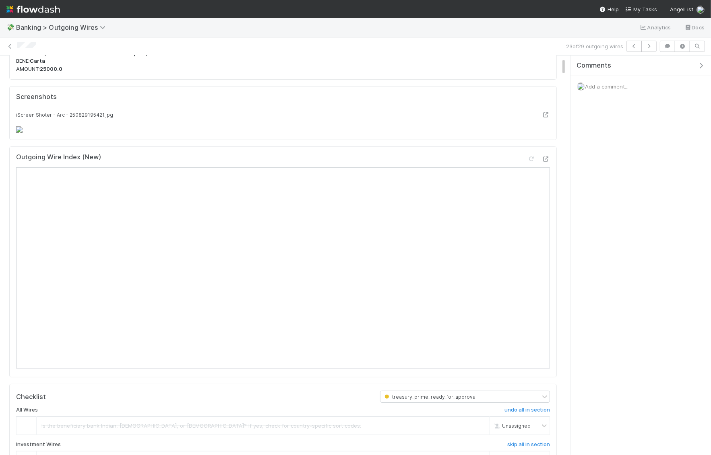
scroll to position [0, 0]
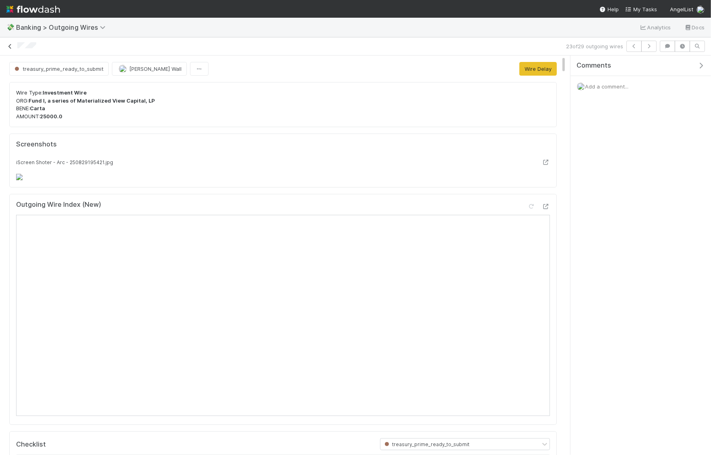
click at [10, 45] on icon at bounding box center [10, 46] width 8 height 5
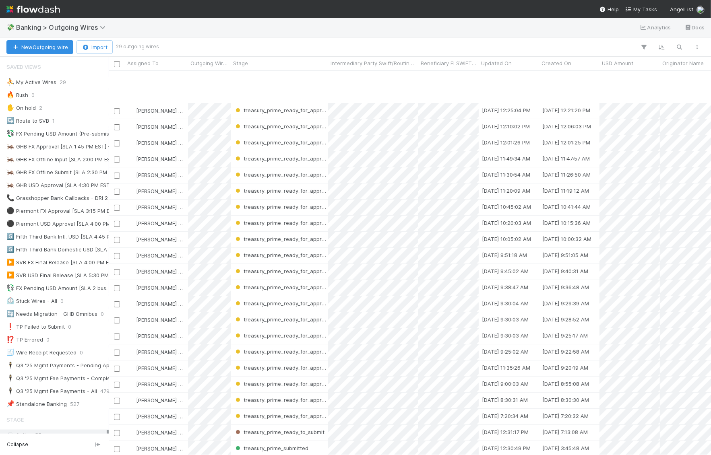
scroll to position [83, 0]
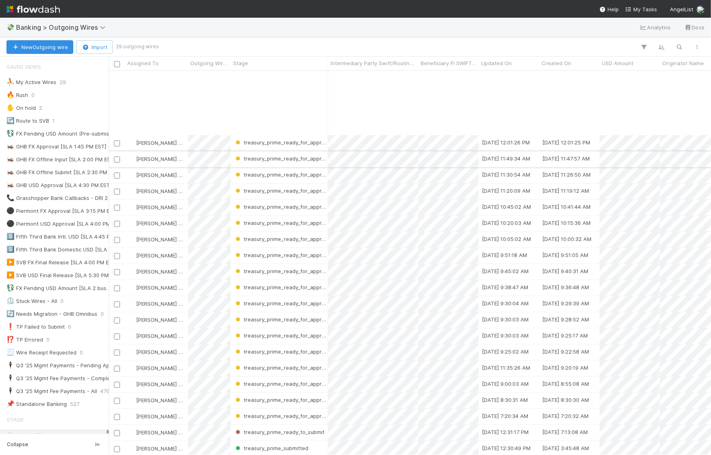
scroll to position [83, 0]
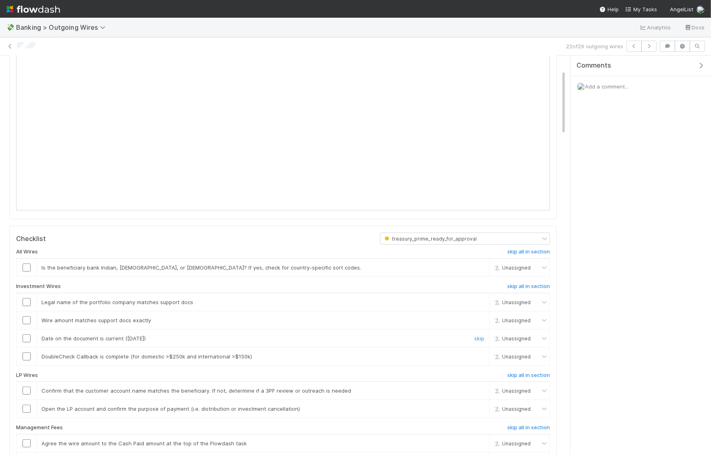
scroll to position [155, 0]
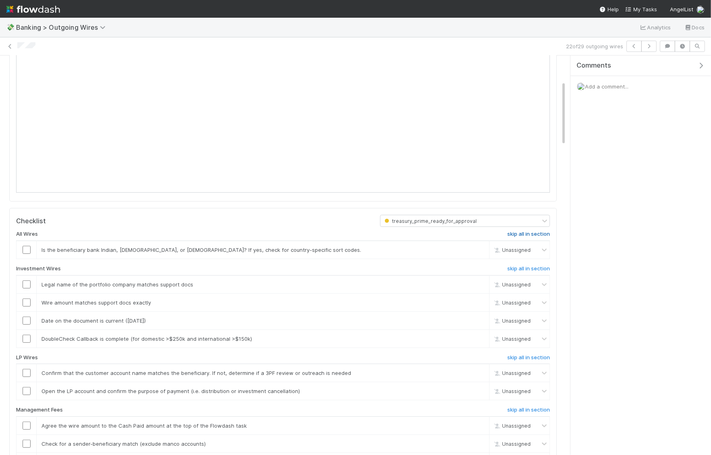
click at [522, 234] on h6 "skip all in section" at bounding box center [528, 234] width 43 height 6
click at [528, 266] on h6 "skip all in section" at bounding box center [528, 269] width 43 height 6
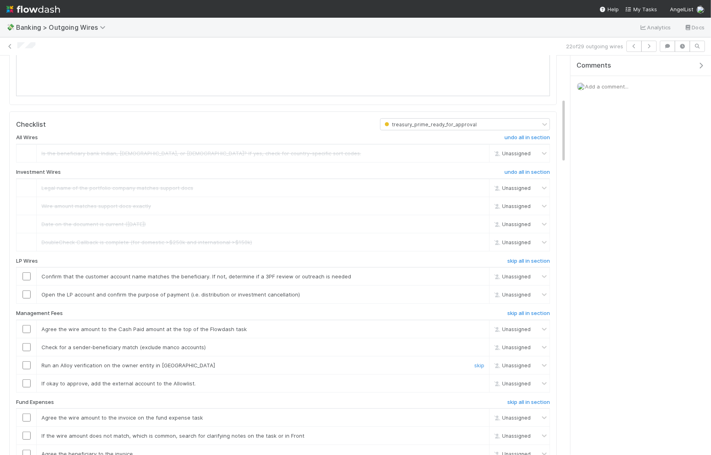
scroll to position [268, 0]
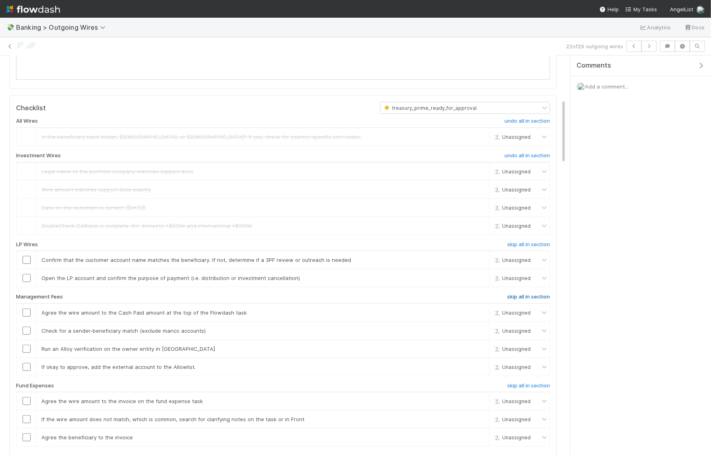
click at [517, 295] on h6 "skip all in section" at bounding box center [528, 297] width 43 height 6
click at [530, 384] on link "skip all in section" at bounding box center [528, 388] width 43 height 10
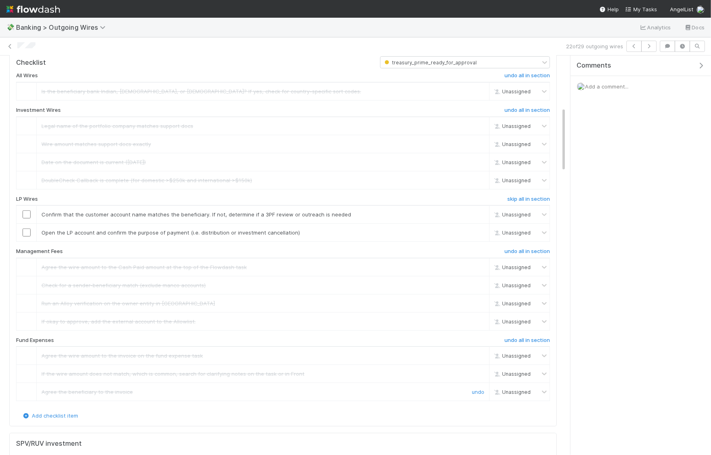
scroll to position [319, 0]
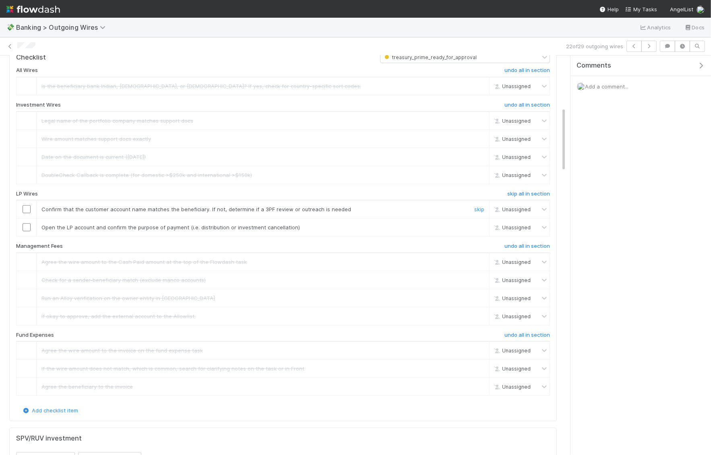
click at [27, 206] on input "checkbox" at bounding box center [27, 209] width 8 height 8
click at [28, 227] on input "checkbox" at bounding box center [27, 227] width 8 height 8
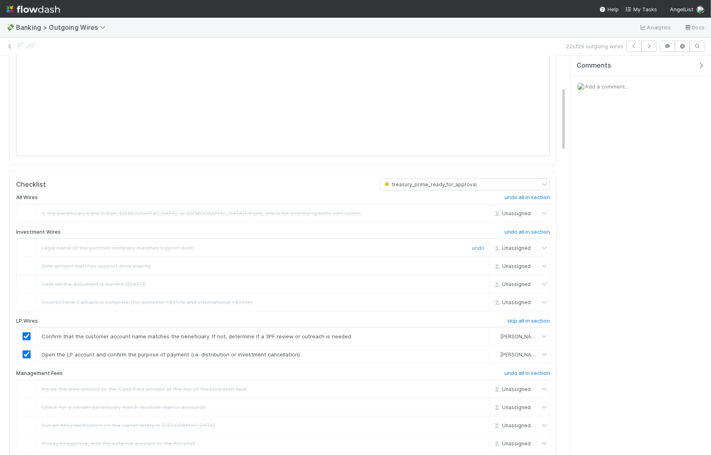
scroll to position [0, 0]
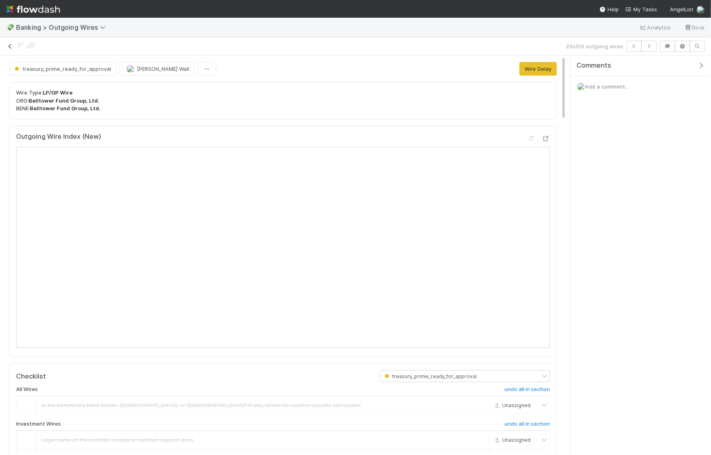
click at [10, 44] on icon at bounding box center [10, 46] width 8 height 5
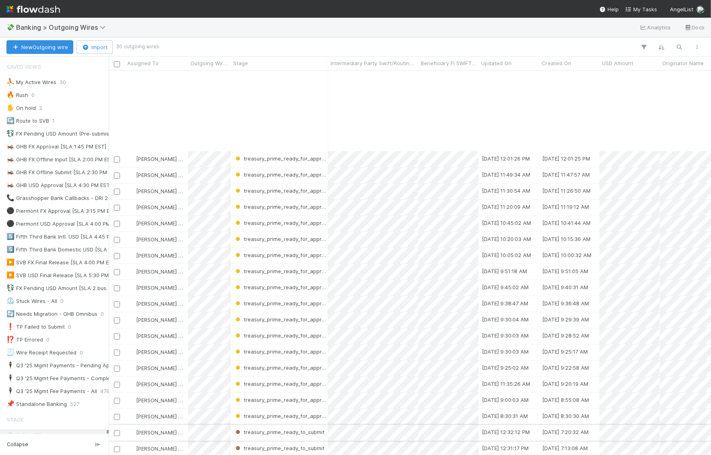
scroll to position [99, 0]
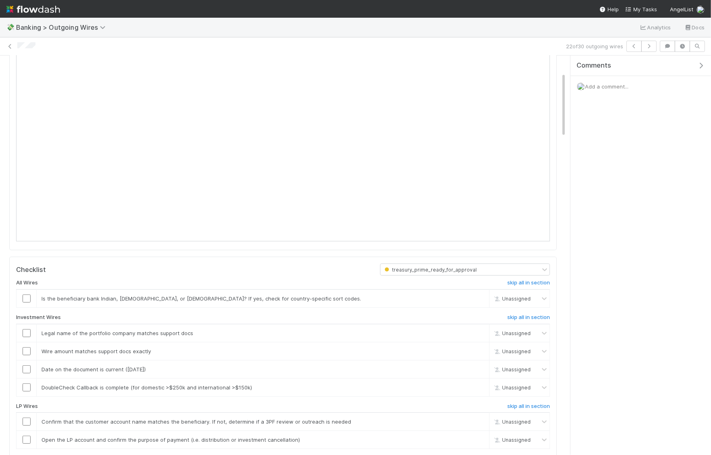
scroll to position [132, 0]
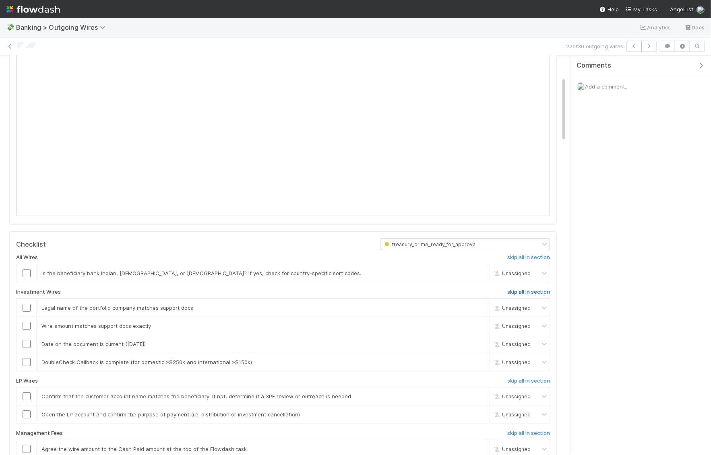
click at [536, 290] on h6 "skip all in section" at bounding box center [528, 292] width 43 height 6
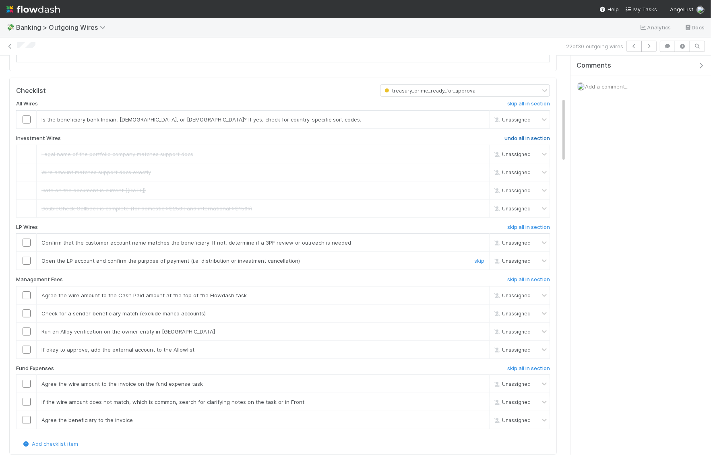
scroll to position [288, 0]
click at [527, 270] on div "All Wires skip all in section Is the beneficiary bank Indian, Australian, or Ca…" at bounding box center [282, 265] width 533 height 343
click at [527, 274] on h6 "skip all in section" at bounding box center [528, 277] width 43 height 6
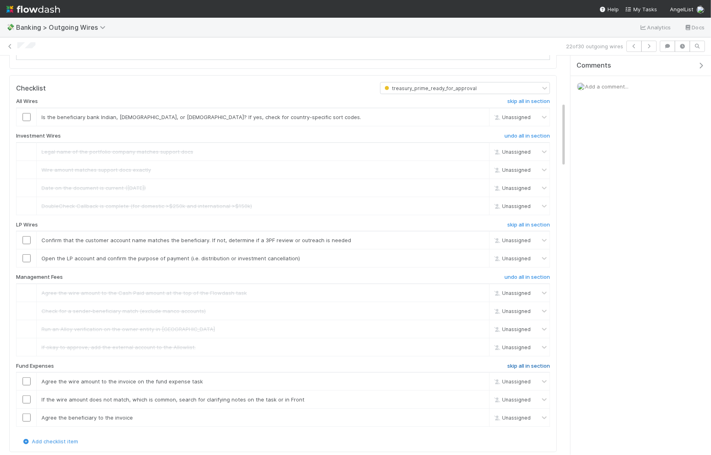
click at [528, 363] on h6 "skip all in section" at bounding box center [528, 366] width 43 height 6
click at [481, 114] on link "skip" at bounding box center [479, 117] width 10 height 6
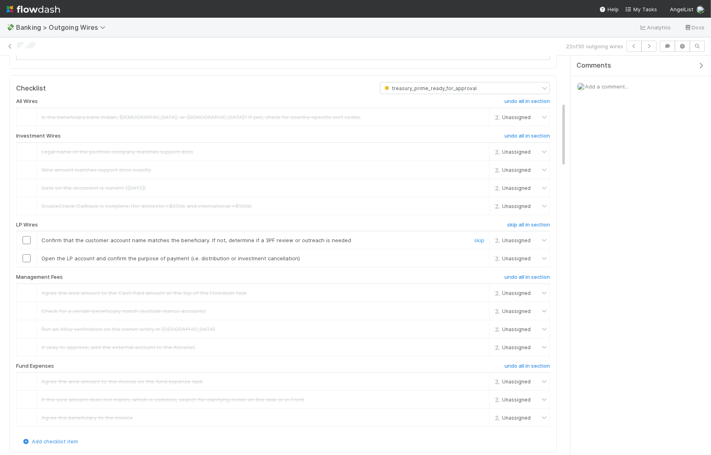
click at [26, 236] on input "checkbox" at bounding box center [27, 240] width 8 height 8
click at [28, 254] on input "checkbox" at bounding box center [27, 258] width 8 height 8
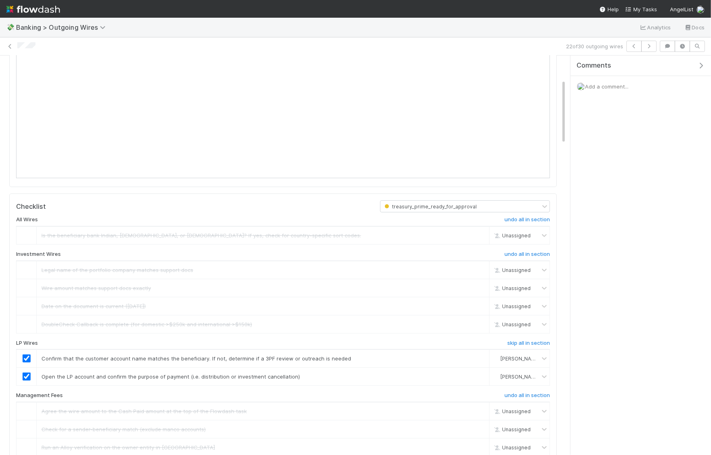
scroll to position [0, 0]
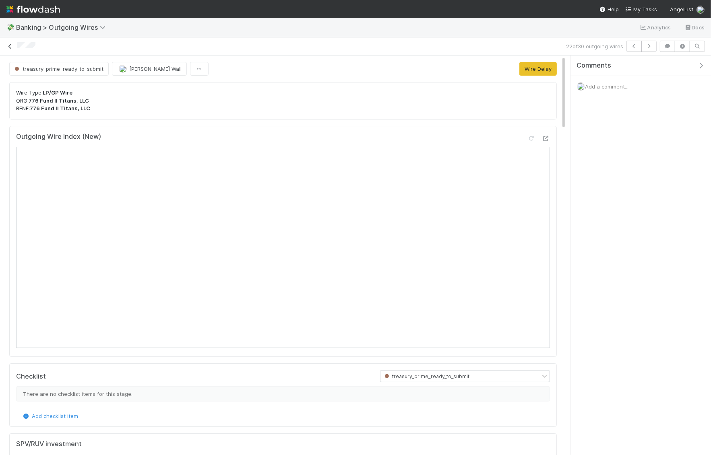
click at [11, 47] on icon at bounding box center [10, 46] width 8 height 5
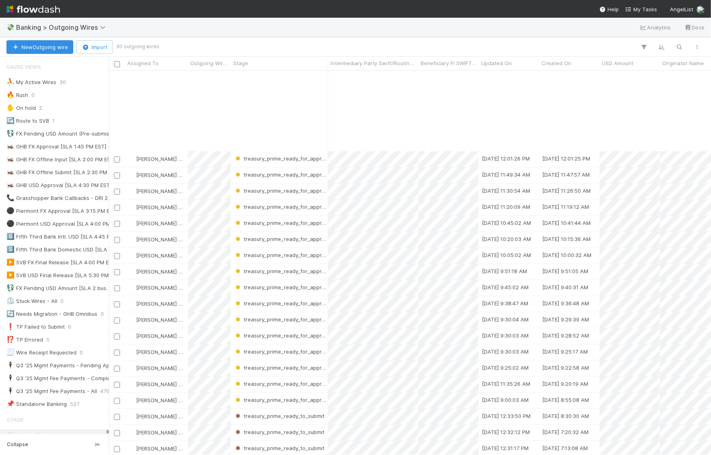
scroll to position [99, 0]
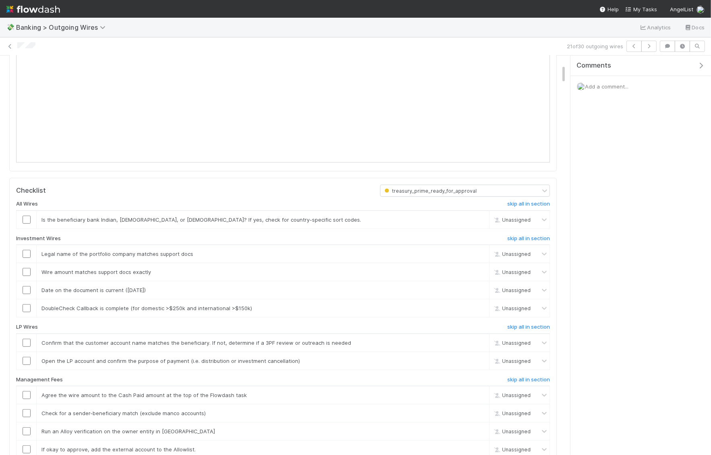
scroll to position [200, 0]
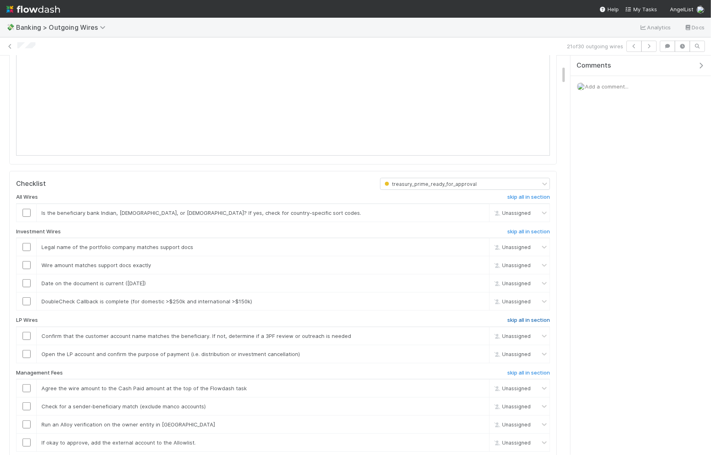
click at [537, 317] on h6 "skip all in section" at bounding box center [528, 320] width 43 height 6
click at [538, 370] on h6 "skip all in section" at bounding box center [528, 373] width 43 height 6
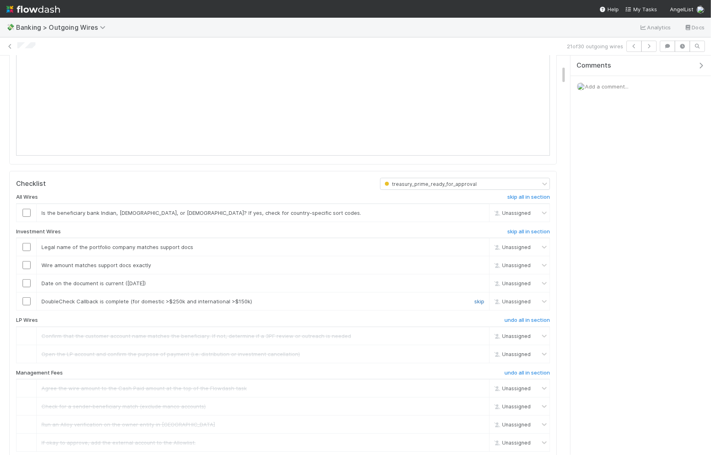
click at [483, 298] on link "skip" at bounding box center [479, 301] width 10 height 6
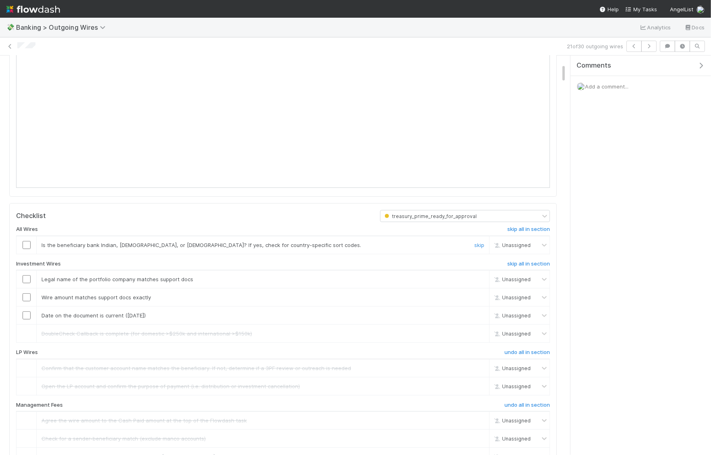
scroll to position [167, 0]
click at [478, 243] on link "skip" at bounding box center [479, 246] width 10 height 6
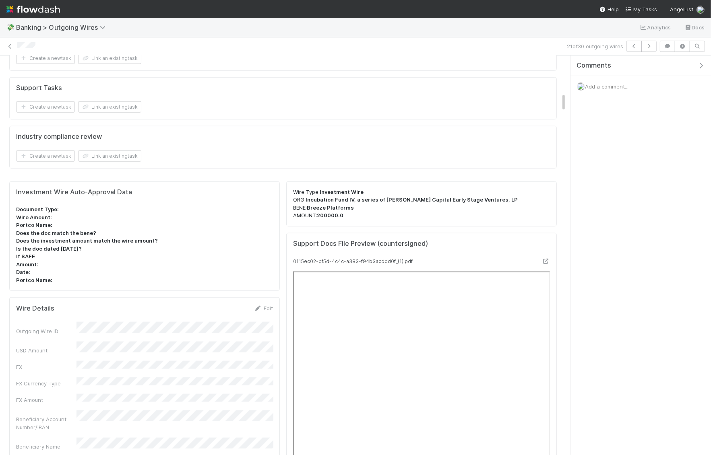
scroll to position [777, 0]
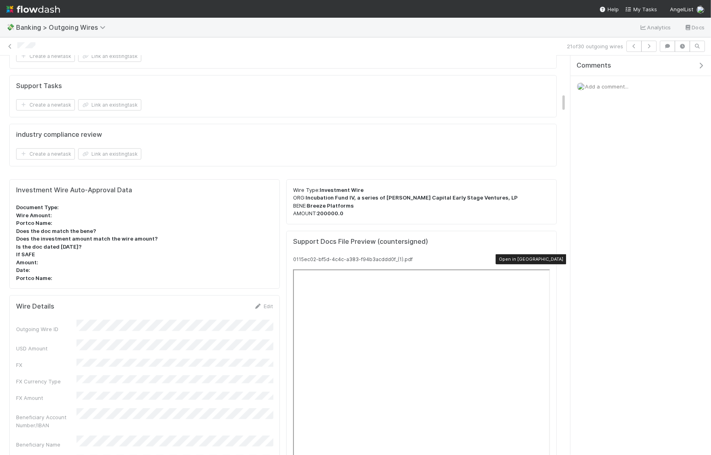
click at [546, 255] on div at bounding box center [546, 259] width 8 height 8
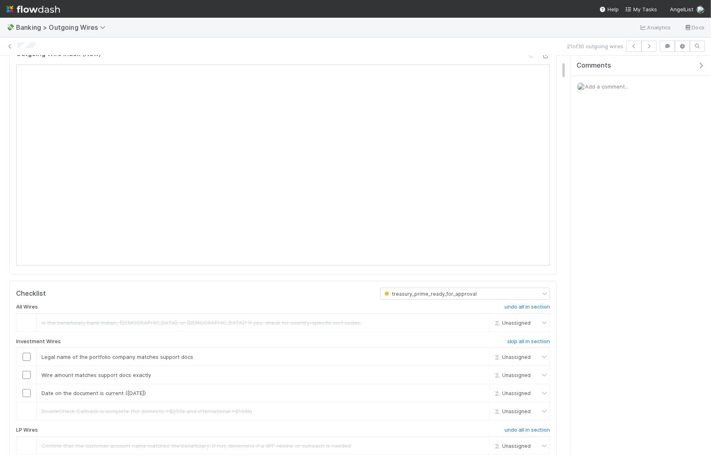
scroll to position [81, 0]
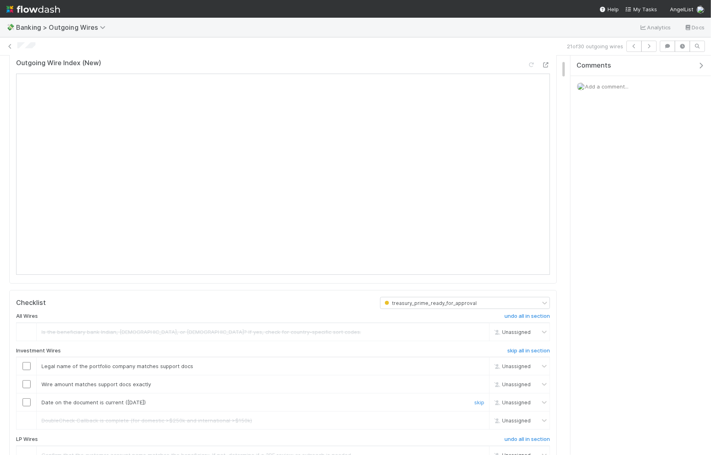
click at [19, 400] on div at bounding box center [26, 402] width 20 height 8
click at [25, 400] on input "checkbox" at bounding box center [27, 402] width 8 height 8
click at [26, 381] on input "checkbox" at bounding box center [27, 384] width 8 height 8
click at [26, 365] on input "checkbox" at bounding box center [27, 366] width 8 height 8
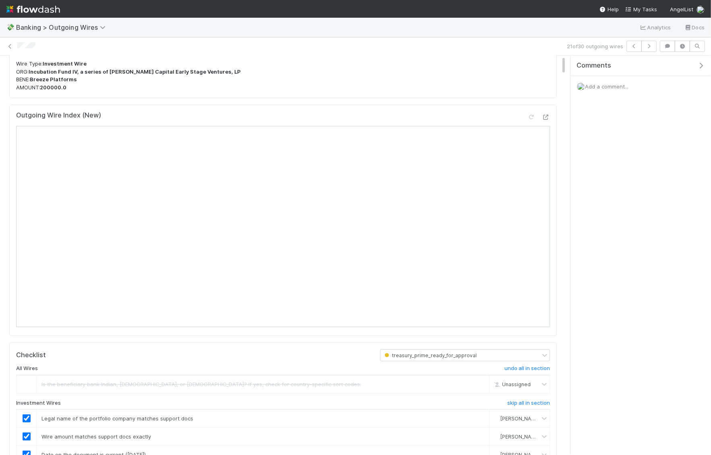
scroll to position [0, 0]
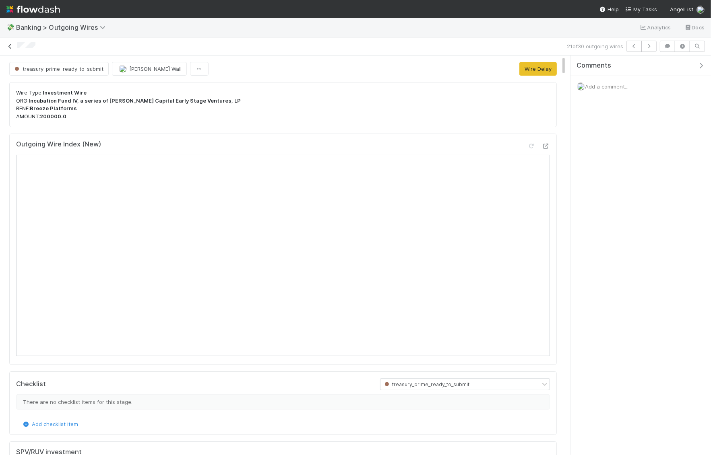
click at [11, 44] on icon at bounding box center [10, 46] width 8 height 5
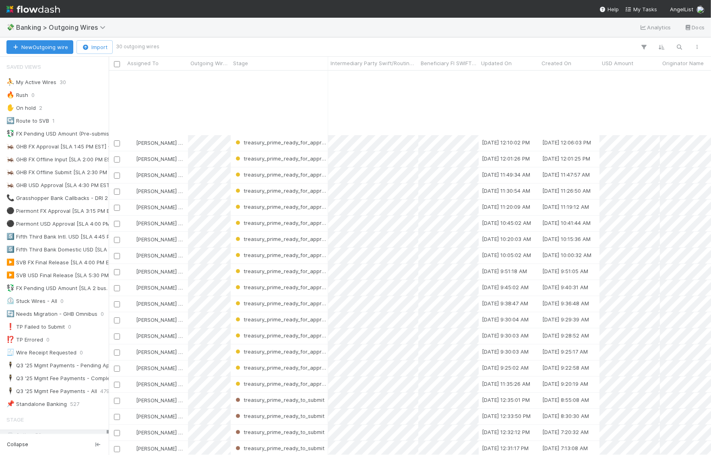
scroll to position [99, 0]
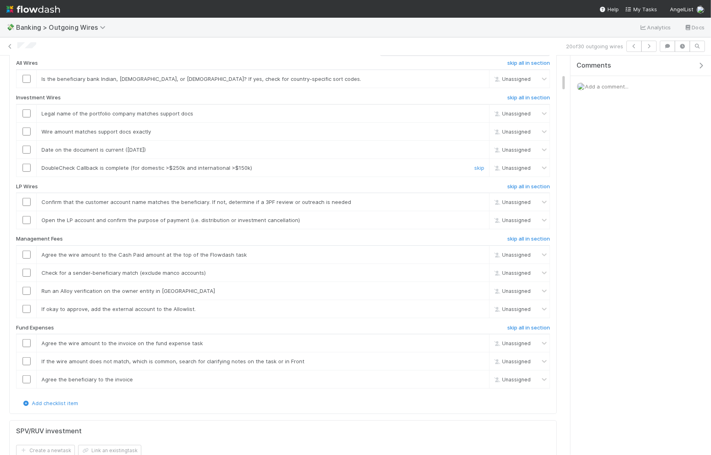
scroll to position [396, 0]
click at [518, 188] on h6 "skip all in section" at bounding box center [528, 184] width 43 height 6
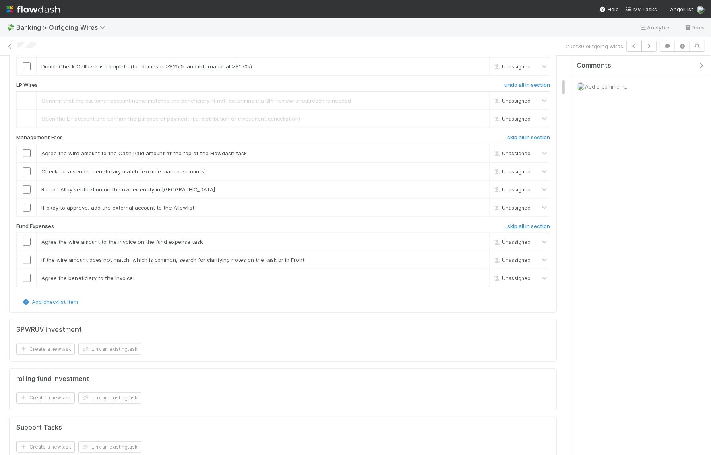
scroll to position [500, 0]
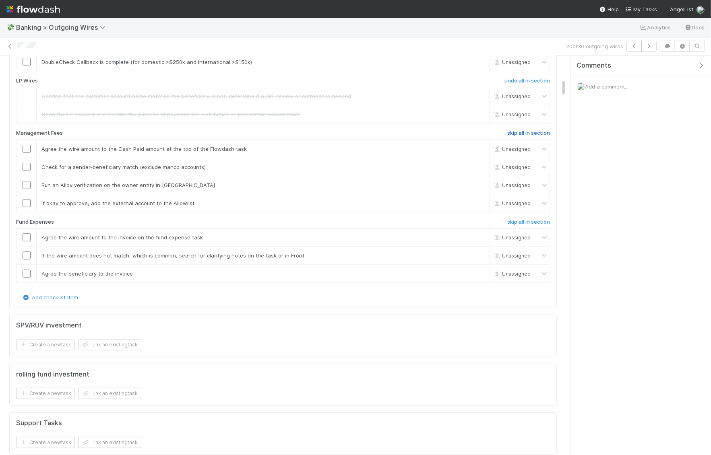
click at [528, 136] on h6 "skip all in section" at bounding box center [528, 133] width 43 height 6
click at [533, 225] on h6 "skip all in section" at bounding box center [528, 222] width 43 height 6
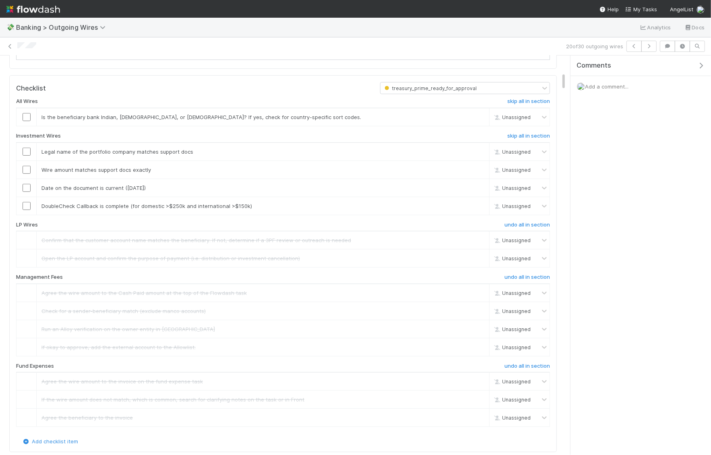
scroll to position [366, 0]
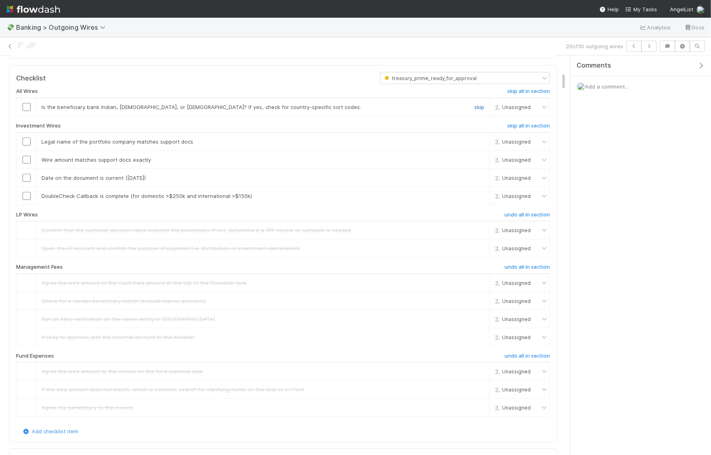
click at [480, 110] on link "skip" at bounding box center [479, 107] width 10 height 6
click at [480, 199] on link "skip" at bounding box center [479, 196] width 10 height 6
click at [27, 182] on input "checkbox" at bounding box center [27, 178] width 8 height 8
click at [27, 164] on input "checkbox" at bounding box center [27, 160] width 8 height 8
click at [26, 146] on input "checkbox" at bounding box center [27, 142] width 8 height 8
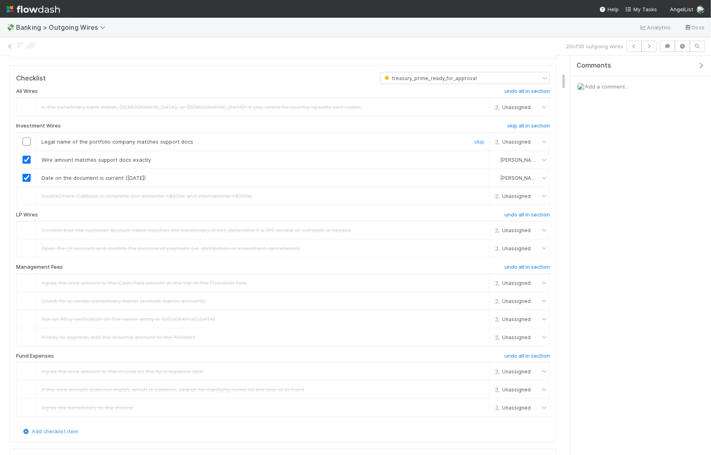
click at [25, 146] on input "checkbox" at bounding box center [27, 142] width 8 height 8
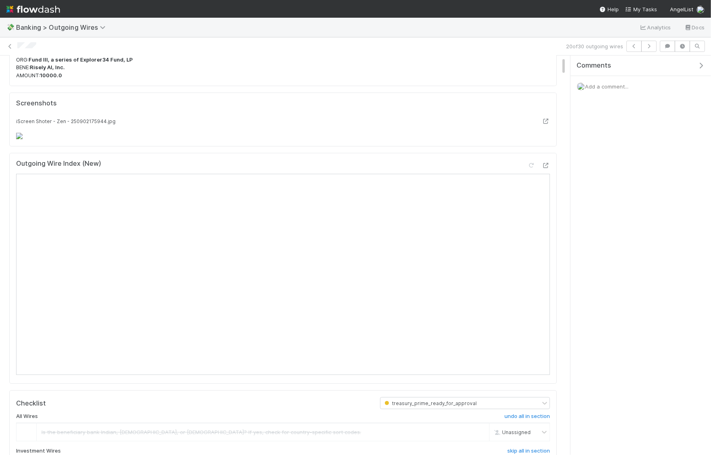
scroll to position [94, 0]
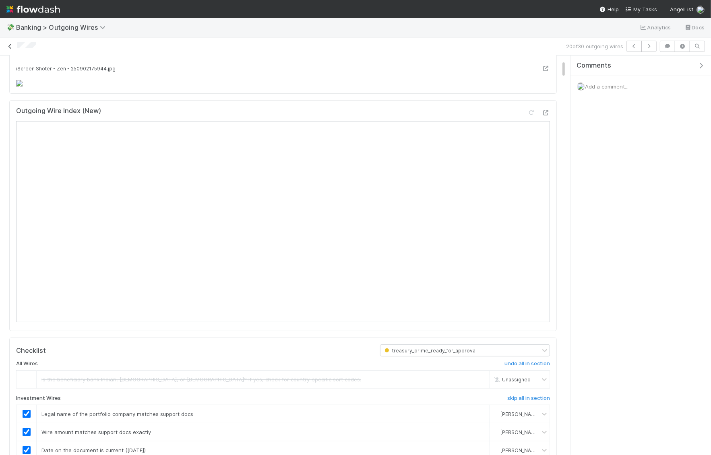
click at [10, 47] on icon at bounding box center [10, 46] width 8 height 5
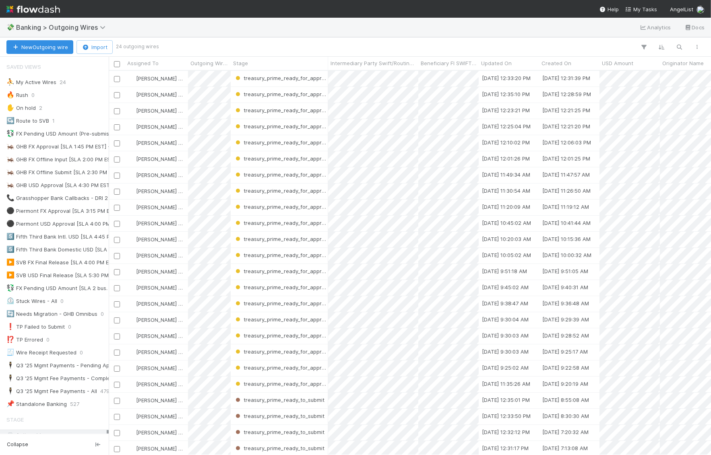
scroll to position [2, 0]
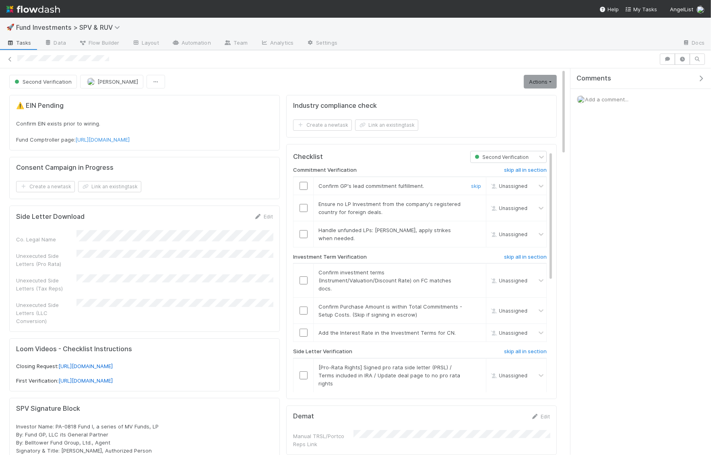
scroll to position [23, 0]
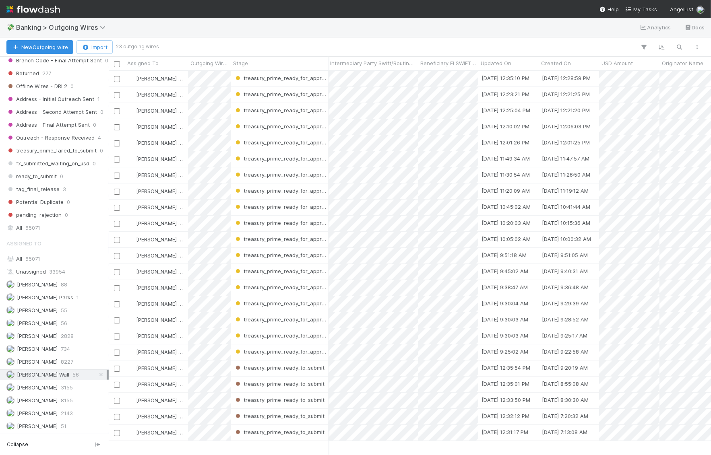
scroll to position [0, 0]
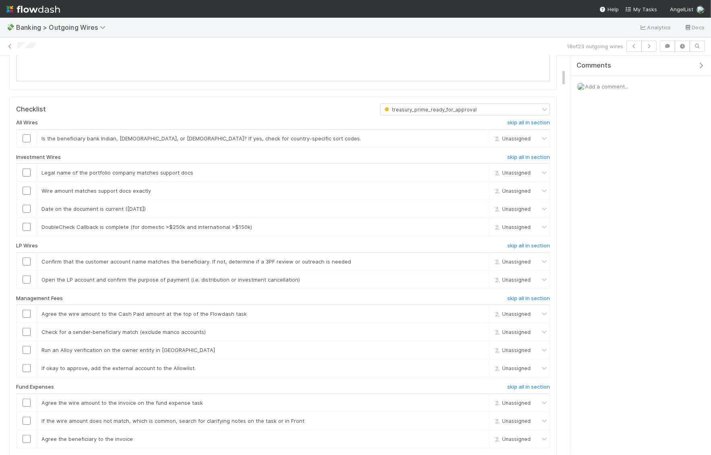
scroll to position [279, 0]
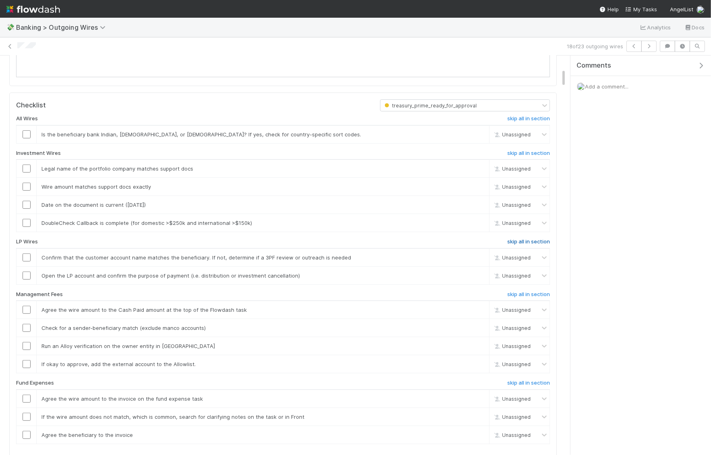
click at [529, 239] on h6 "skip all in section" at bounding box center [528, 242] width 43 height 6
click at [524, 291] on h6 "skip all in section" at bounding box center [528, 294] width 43 height 6
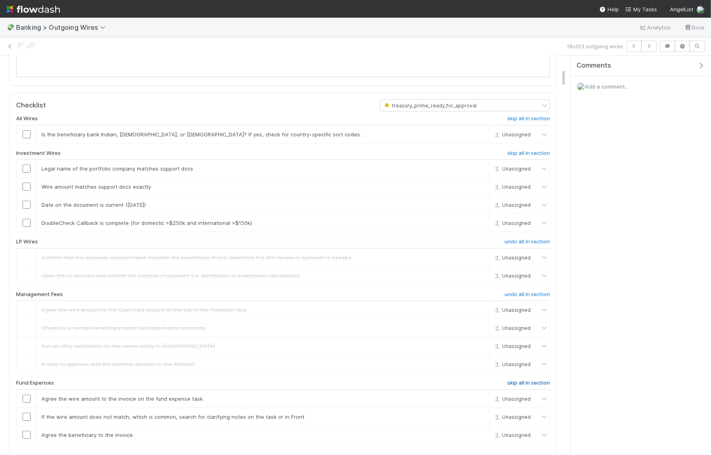
click at [526, 380] on h6 "skip all in section" at bounding box center [528, 383] width 43 height 6
click at [477, 133] on link "skip" at bounding box center [479, 134] width 10 height 6
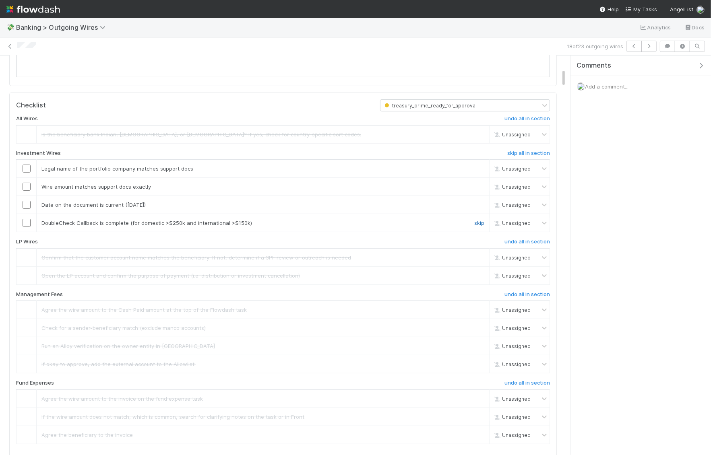
click at [481, 222] on link "skip" at bounding box center [479, 223] width 10 height 6
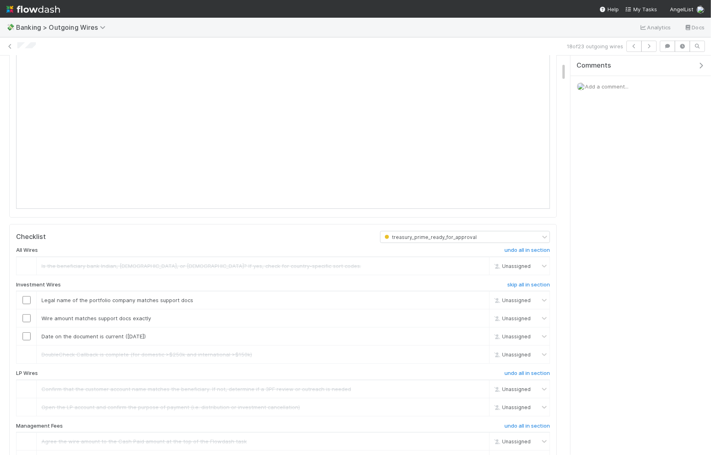
scroll to position [150, 0]
click at [24, 295] on input "checkbox" at bounding box center [27, 298] width 8 height 8
click at [25, 312] on input "checkbox" at bounding box center [27, 316] width 8 height 8
click at [27, 330] on input "checkbox" at bounding box center [27, 334] width 8 height 8
click at [27, 294] on input "checkbox" at bounding box center [27, 298] width 8 height 8
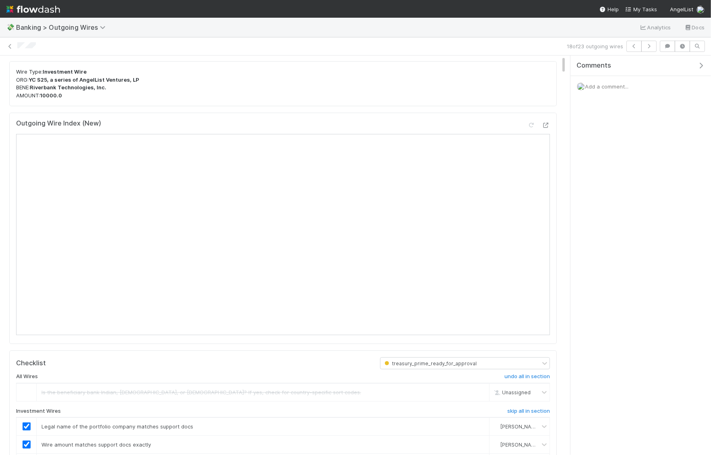
scroll to position [0, 0]
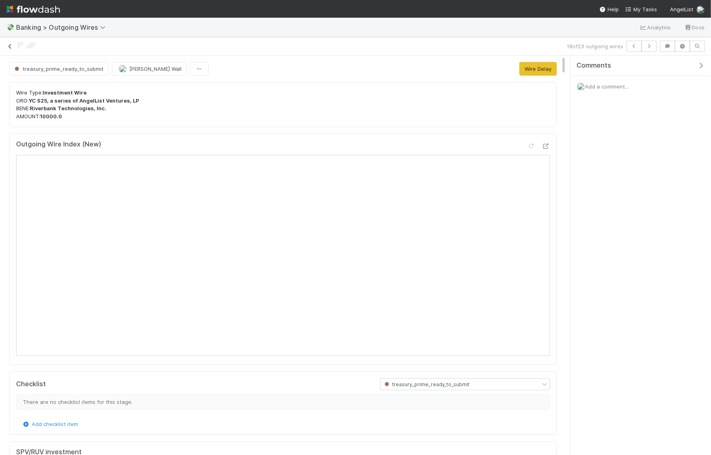
click at [13, 48] on link at bounding box center [10, 46] width 8 height 8
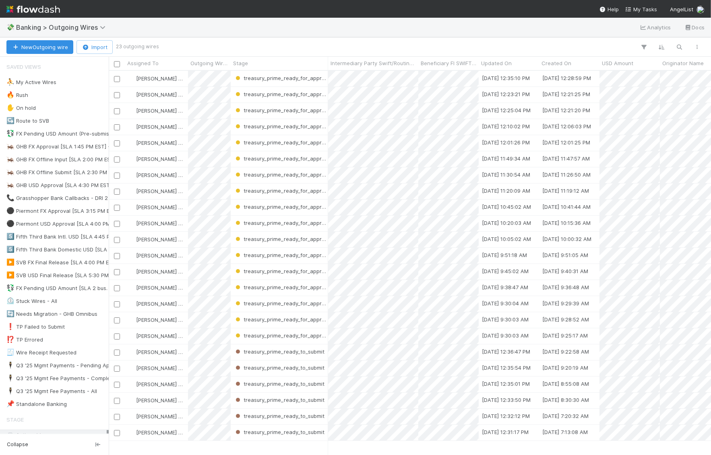
scroll to position [384, 602]
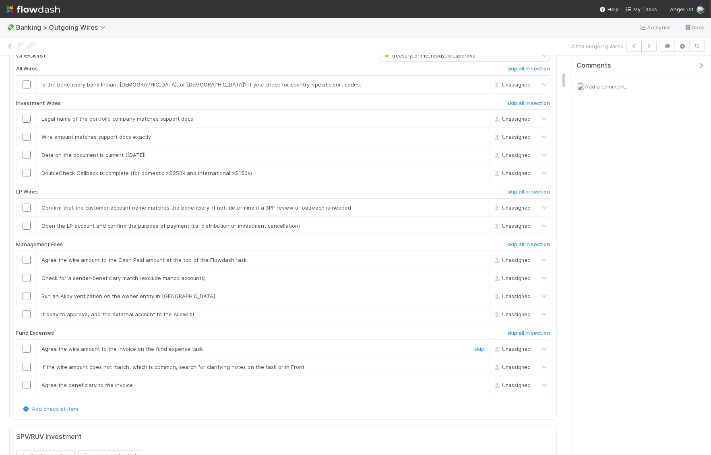
scroll to position [328, 0]
click at [525, 243] on h6 "skip all in section" at bounding box center [528, 245] width 43 height 6
click at [524, 330] on h6 "skip all in section" at bounding box center [528, 333] width 43 height 6
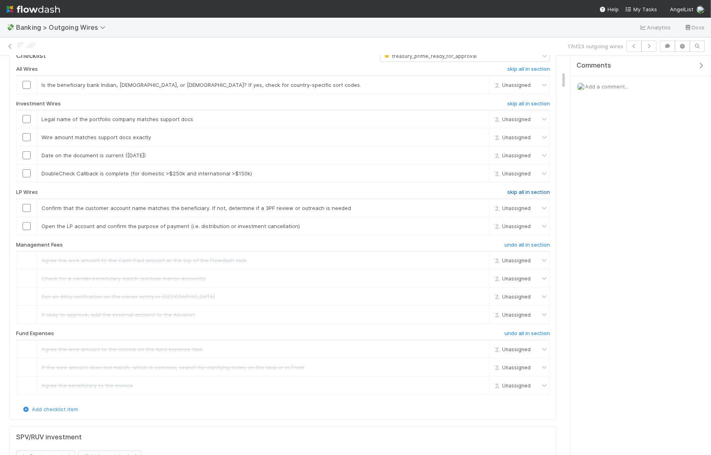
click at [529, 191] on h6 "skip all in section" at bounding box center [528, 192] width 43 height 6
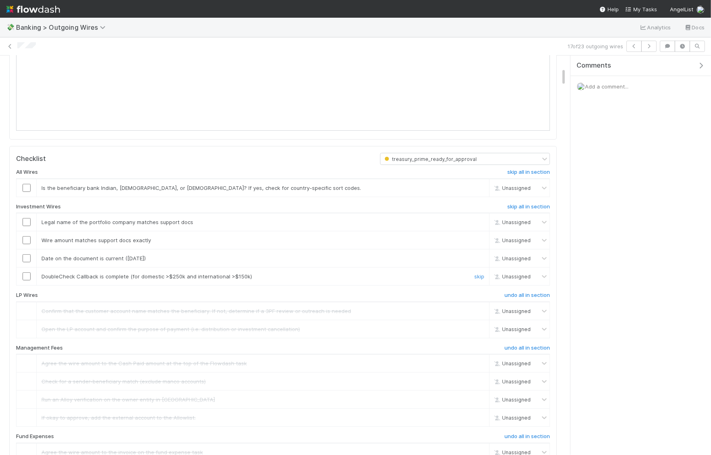
scroll to position [213, 0]
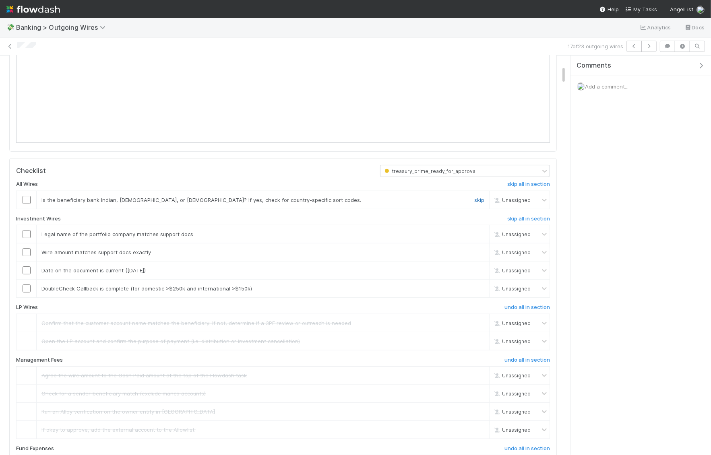
click at [478, 199] on link "skip" at bounding box center [479, 200] width 10 height 6
click at [480, 286] on link "skip" at bounding box center [479, 288] width 10 height 6
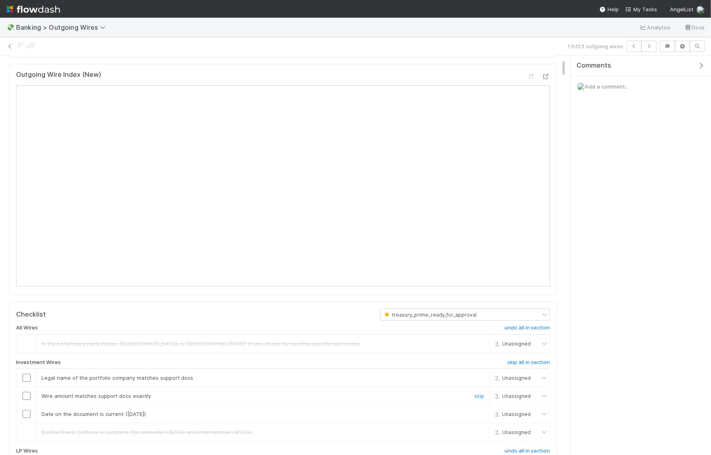
scroll to position [76, 0]
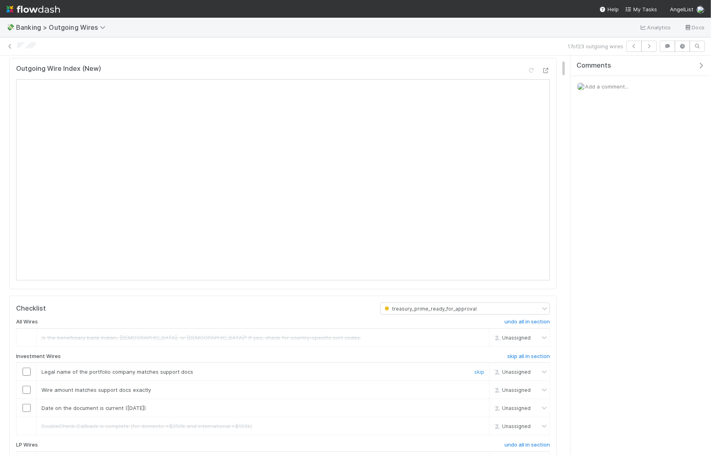
click at [27, 370] on input "checkbox" at bounding box center [27, 372] width 8 height 8
click at [27, 389] on input "checkbox" at bounding box center [27, 390] width 8 height 8
click at [27, 405] on input "checkbox" at bounding box center [27, 408] width 8 height 8
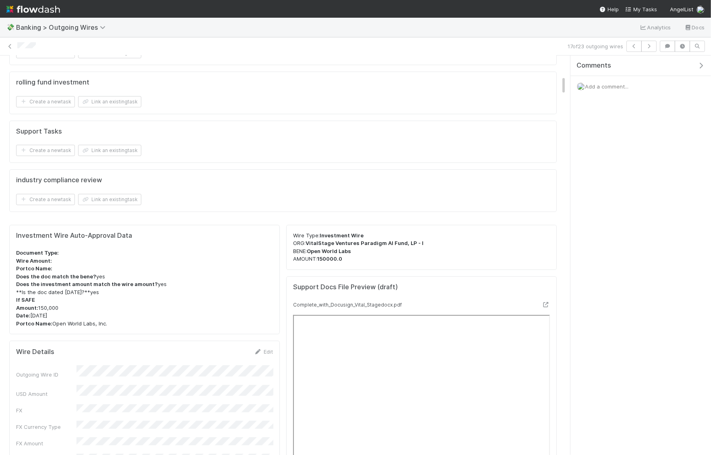
scroll to position [0, 0]
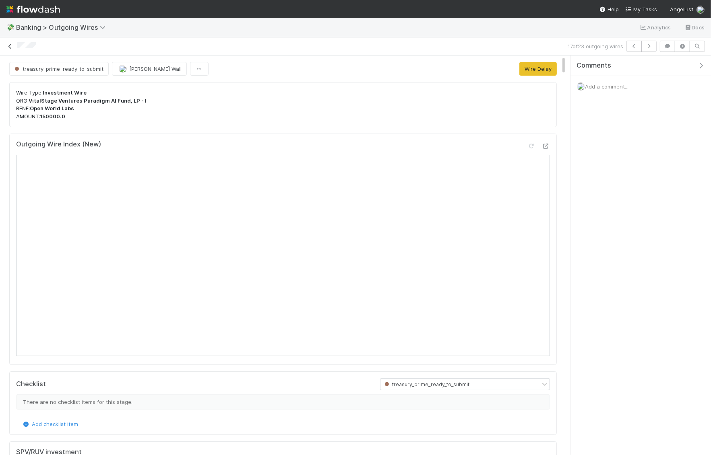
click at [8, 45] on icon at bounding box center [10, 46] width 8 height 5
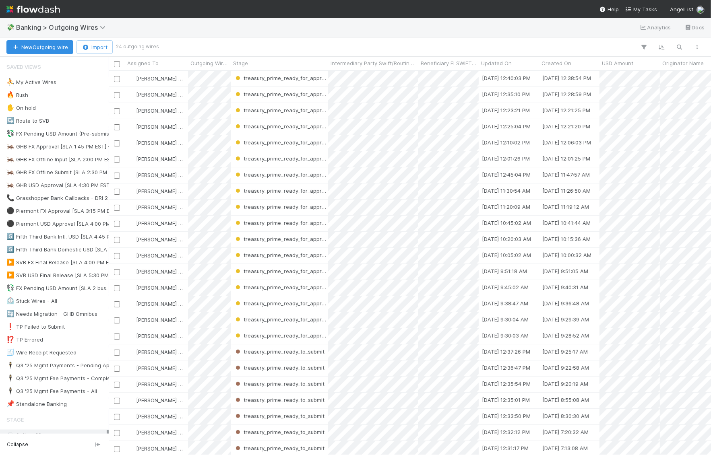
scroll to position [384, 602]
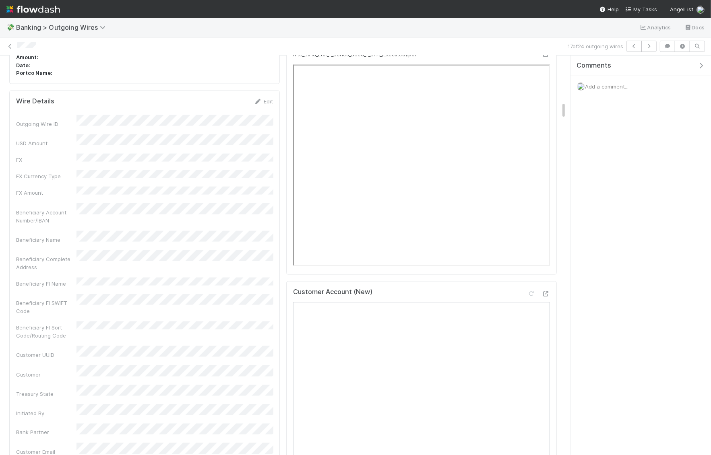
scroll to position [1043, 0]
click at [546, 56] on icon at bounding box center [546, 53] width 8 height 5
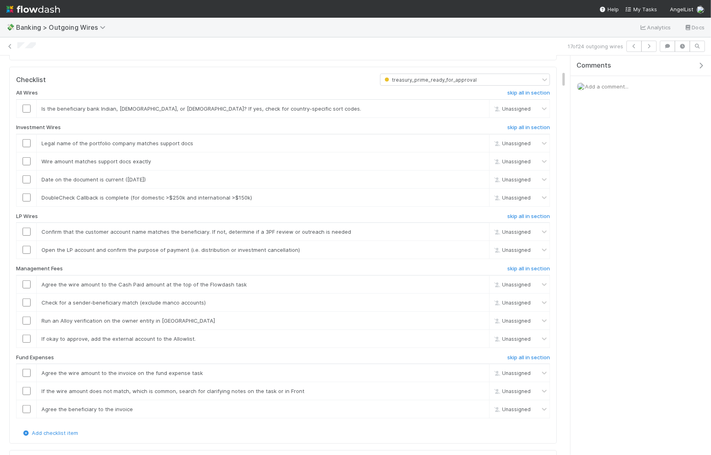
scroll to position [373, 0]
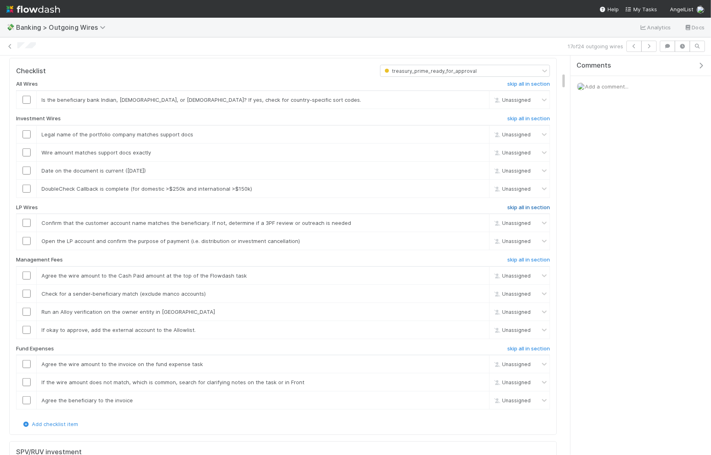
click at [529, 211] on h6 "skip all in section" at bounding box center [528, 207] width 43 height 6
click at [525, 263] on h6 "skip all in section" at bounding box center [528, 260] width 43 height 6
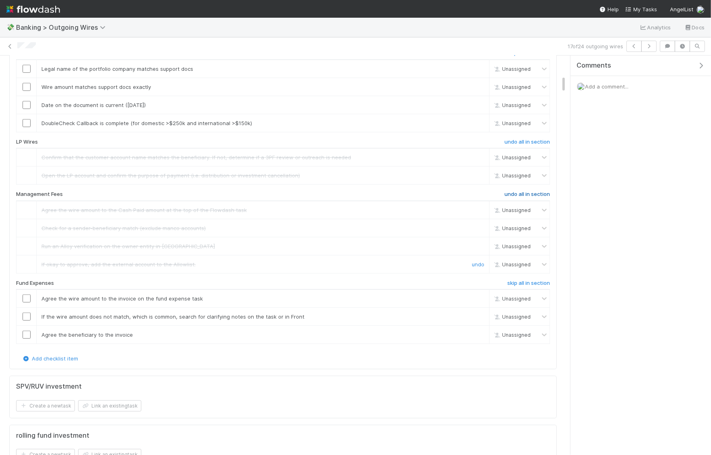
scroll to position [445, 0]
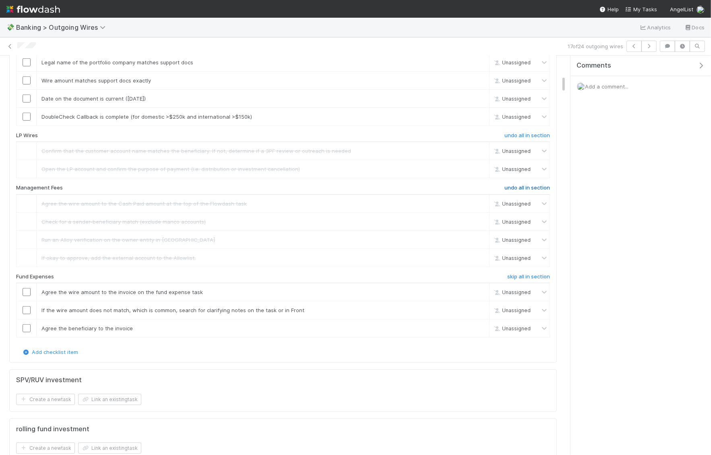
click at [521, 191] on h6 "undo all in section" at bounding box center [526, 188] width 45 height 6
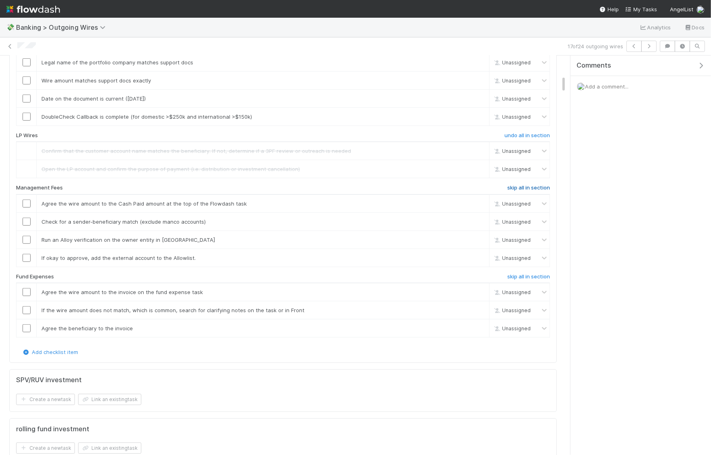
click at [521, 191] on h6 "skip all in section" at bounding box center [528, 188] width 43 height 6
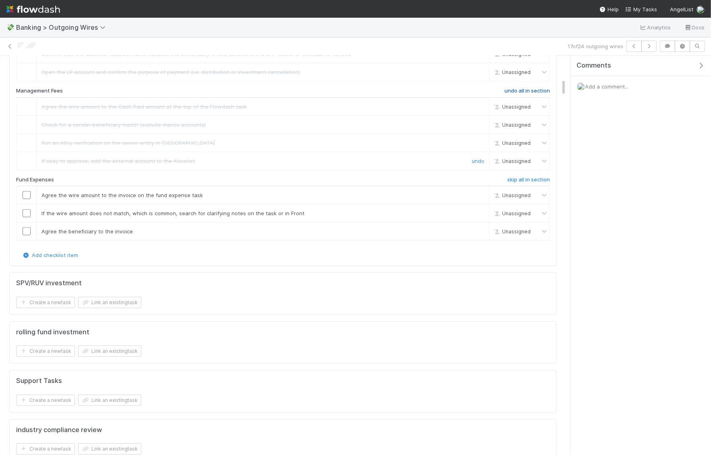
scroll to position [544, 0]
click at [529, 249] on div "All Wires skip all in section Is the beneficiary bank Indian, Australian, or Ca…" at bounding box center [282, 77] width 533 height 343
click at [528, 181] on h6 "skip all in section" at bounding box center [528, 178] width 43 height 6
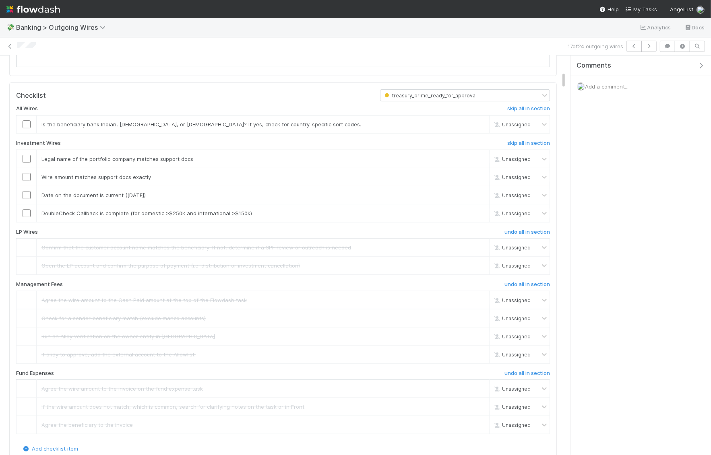
scroll to position [354, 0]
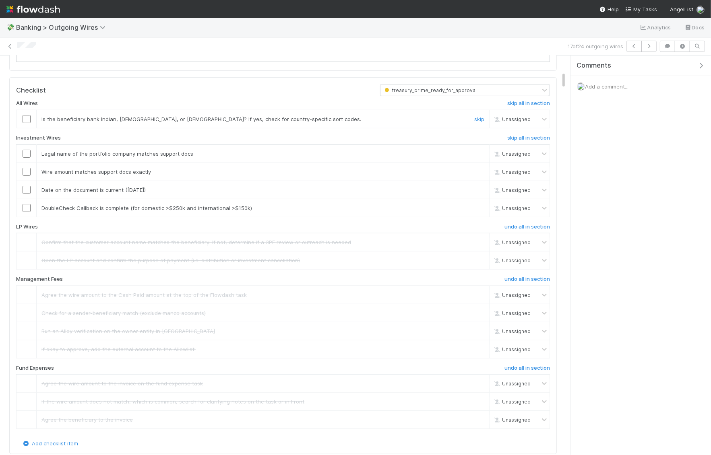
click at [25, 123] on input "checkbox" at bounding box center [27, 119] width 8 height 8
click at [480, 211] on link "skip" at bounding box center [479, 208] width 10 height 6
click at [26, 194] on input "checkbox" at bounding box center [27, 190] width 8 height 8
click at [27, 176] on input "checkbox" at bounding box center [27, 172] width 8 height 8
click at [28, 158] on input "checkbox" at bounding box center [27, 154] width 8 height 8
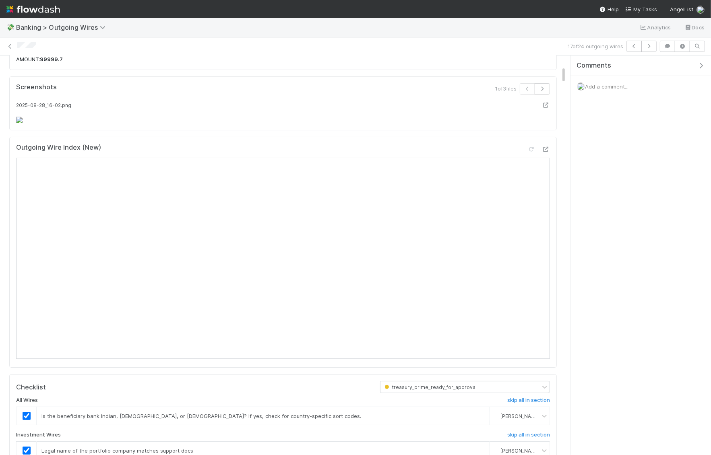
scroll to position [41, 0]
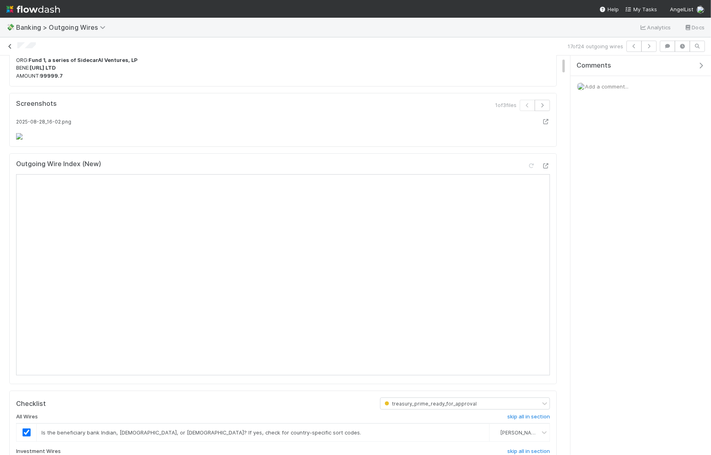
click at [11, 46] on icon at bounding box center [10, 46] width 8 height 5
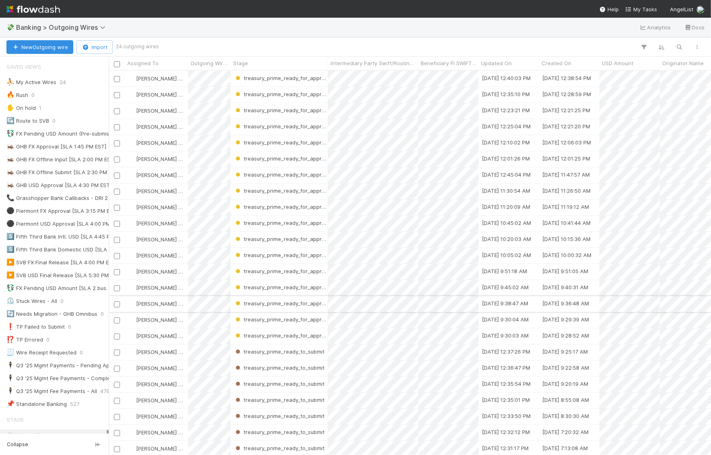
scroll to position [2, 0]
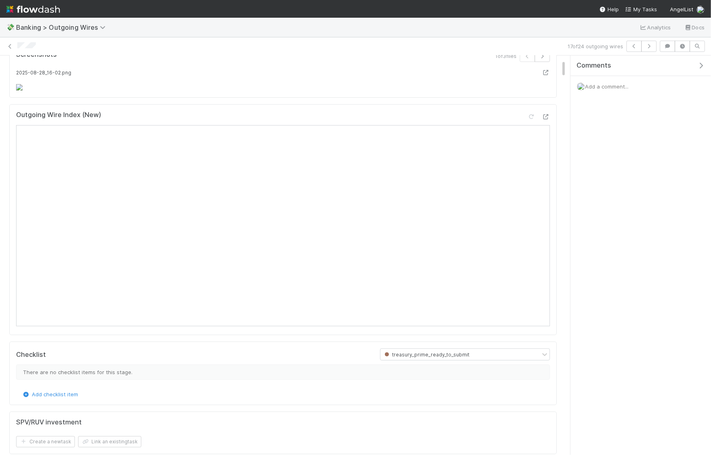
scroll to position [106, 0]
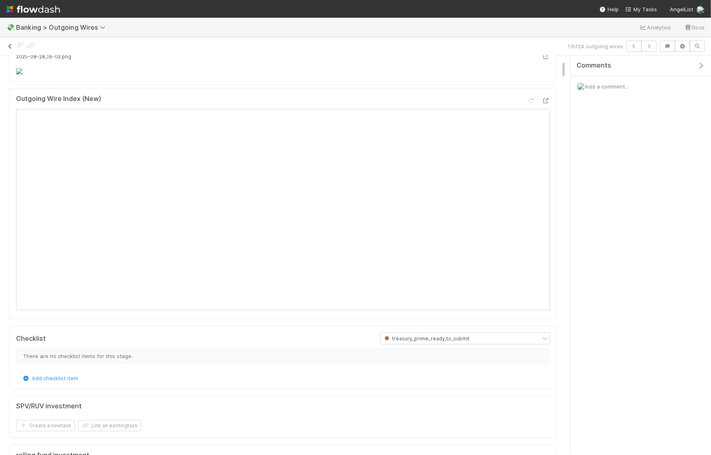
click at [10, 44] on icon at bounding box center [10, 46] width 8 height 5
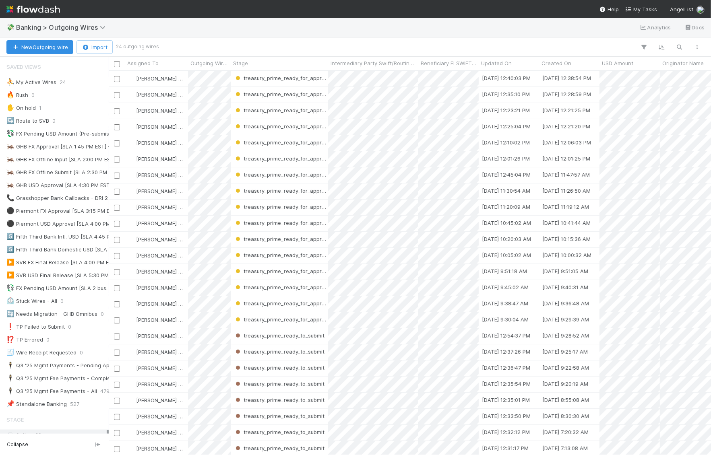
scroll to position [2, 0]
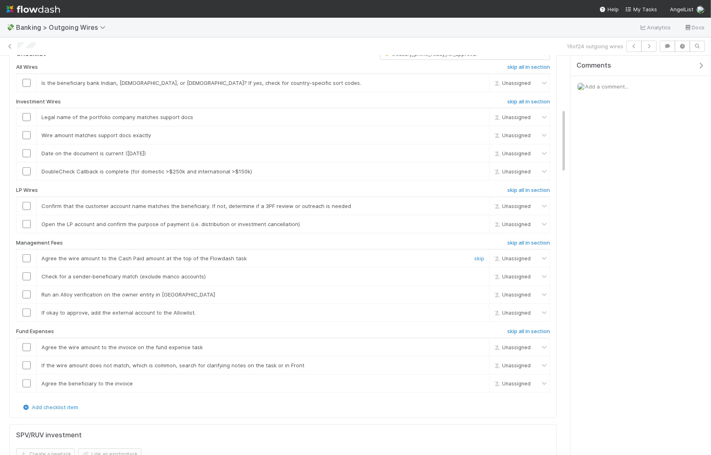
scroll to position [345, 0]
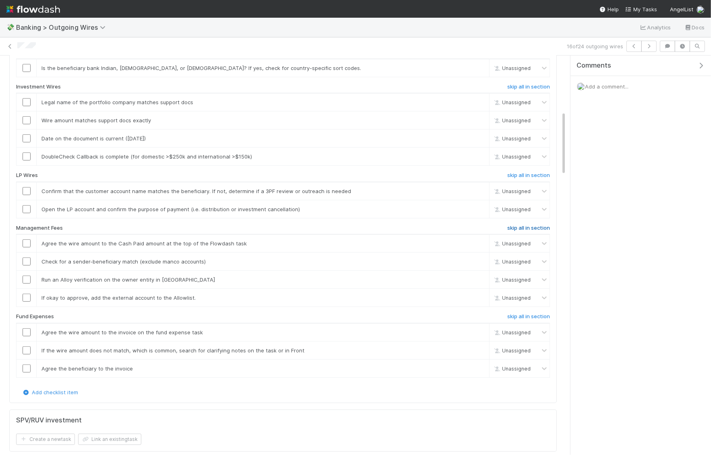
click at [535, 225] on h6 "skip all in section" at bounding box center [528, 228] width 43 height 6
click at [537, 172] on h6 "skip all in section" at bounding box center [528, 175] width 43 height 6
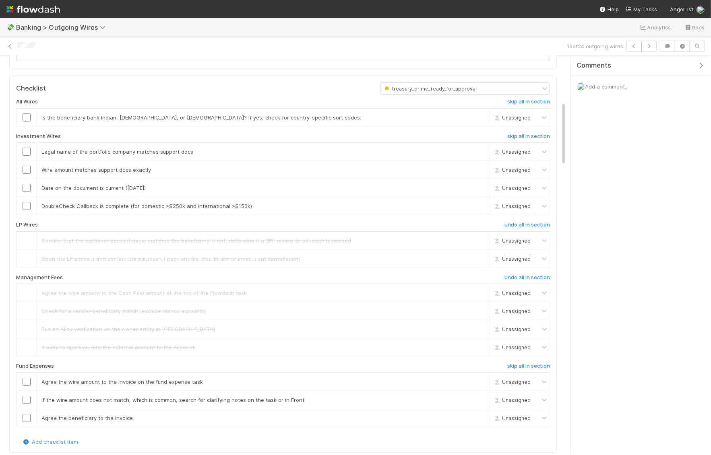
scroll to position [280, 0]
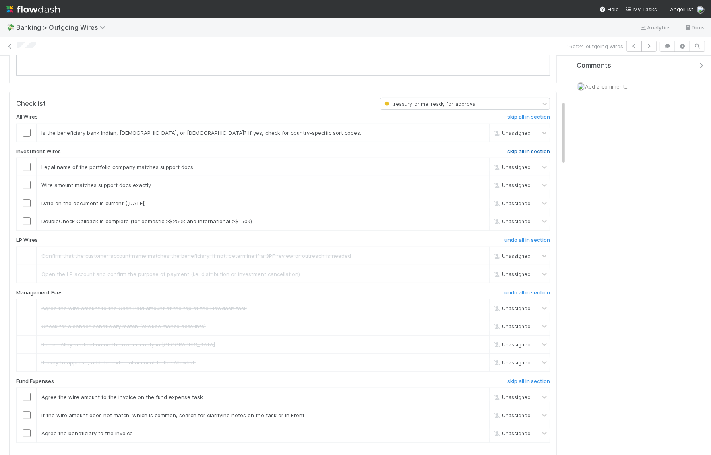
click at [535, 149] on h6 "skip all in section" at bounding box center [528, 151] width 43 height 6
click at [531, 116] on h6 "skip all in section" at bounding box center [528, 117] width 43 height 6
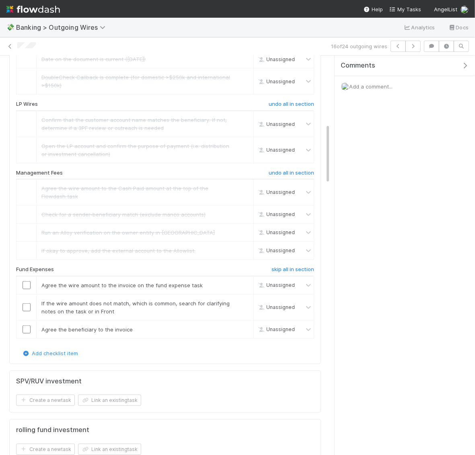
scroll to position [457, 0]
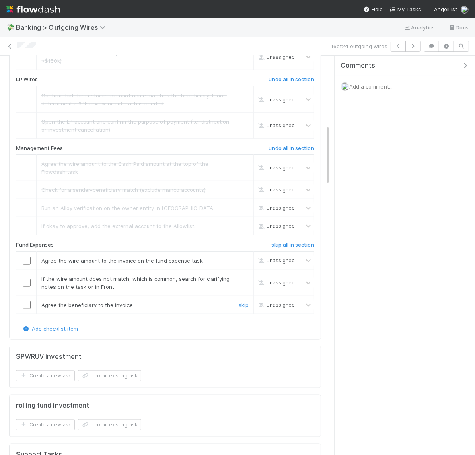
click at [23, 301] on input "checkbox" at bounding box center [27, 305] width 8 height 8
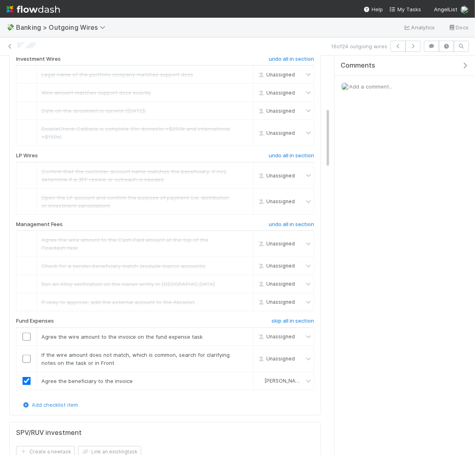
scroll to position [390, 0]
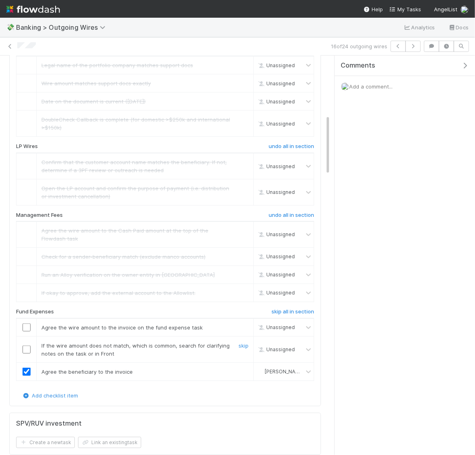
click at [29, 339] on td at bounding box center [26, 349] width 20 height 26
click at [26, 346] on input "checkbox" at bounding box center [27, 350] width 8 height 8
checkbox input "true"
click at [25, 323] on input "checkbox" at bounding box center [27, 327] width 8 height 8
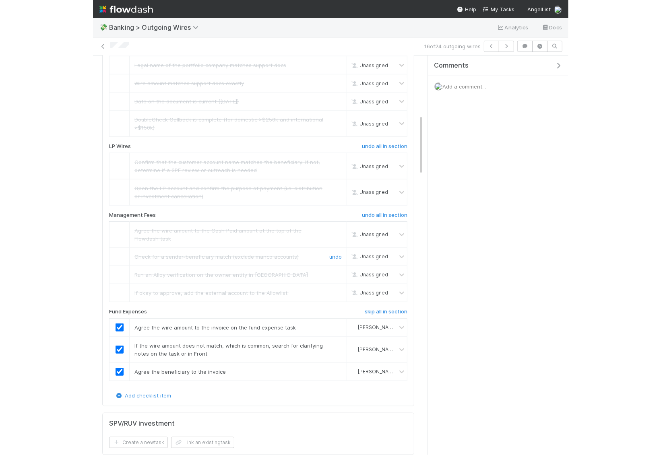
scroll to position [0, 0]
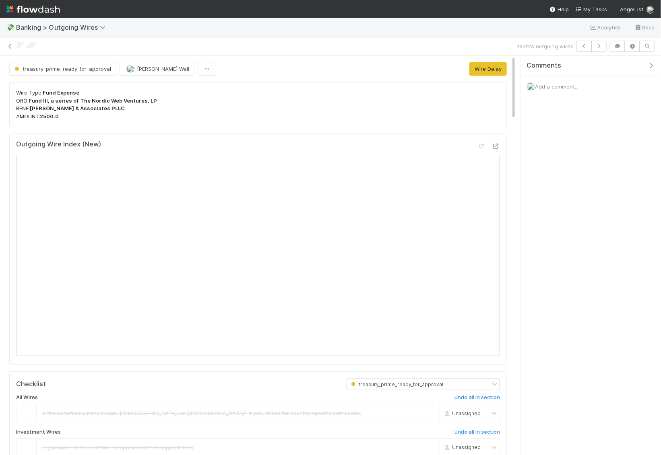
click at [650, 64] on icon "button" at bounding box center [651, 65] width 8 height 6
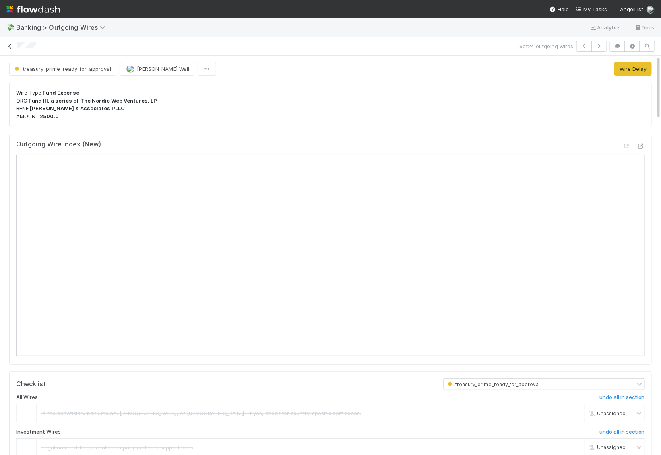
click at [9, 45] on icon at bounding box center [10, 46] width 8 height 5
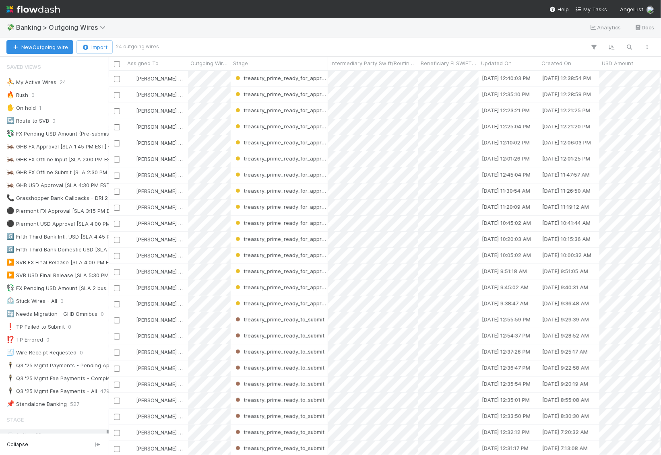
scroll to position [2, 0]
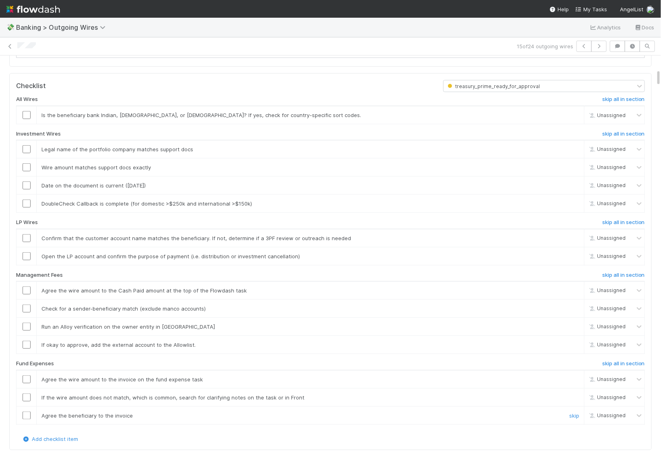
scroll to position [296, 0]
click at [628, 221] on h6 "skip all in section" at bounding box center [623, 224] width 43 height 6
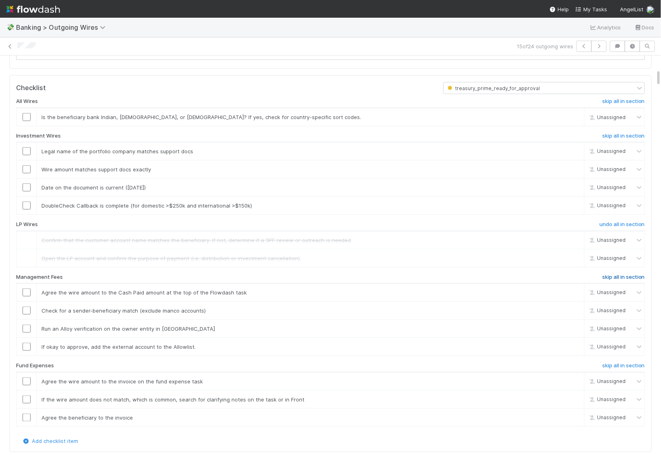
click at [614, 274] on h6 "skip all in section" at bounding box center [623, 277] width 43 height 6
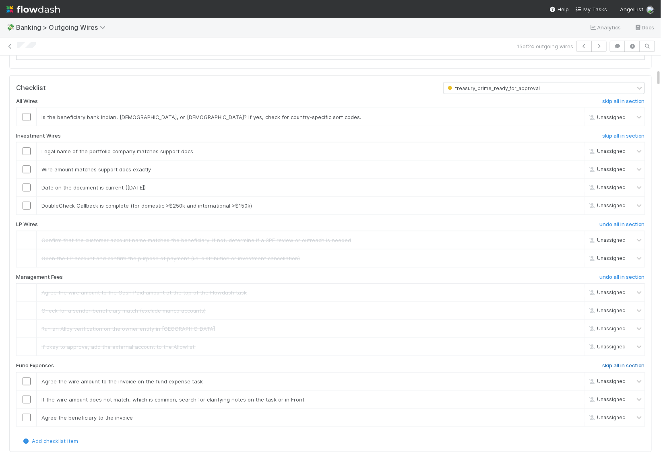
click at [617, 362] on h6 "skip all in section" at bounding box center [623, 365] width 43 height 6
click at [577, 221] on div "undo all in section" at bounding box center [544, 226] width 214 height 10
click at [576, 206] on div "skip" at bounding box center [573, 206] width 24 height 8
click at [576, 202] on link "skip" at bounding box center [574, 205] width 10 height 6
click at [575, 114] on link "skip" at bounding box center [574, 117] width 10 height 6
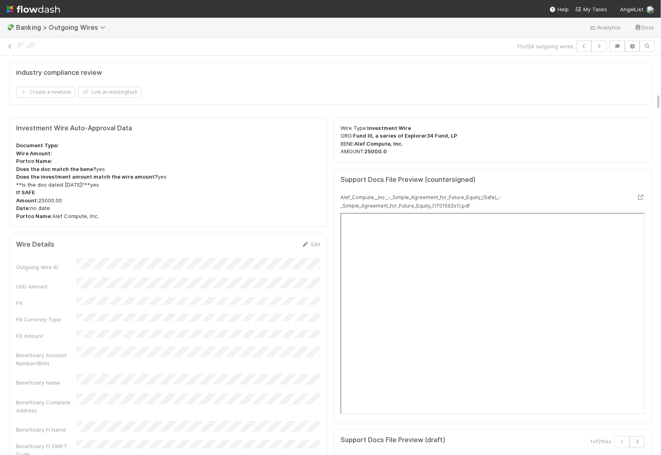
scroll to position [840, 0]
drag, startPoint x: 45, startPoint y: 191, endPoint x: 56, endPoint y: 192, distance: 11.3
click at [56, 192] on p "Document Type: Wire Amount: Portco Name: Does the doc match the bene? yes Does …" at bounding box center [168, 180] width 304 height 78
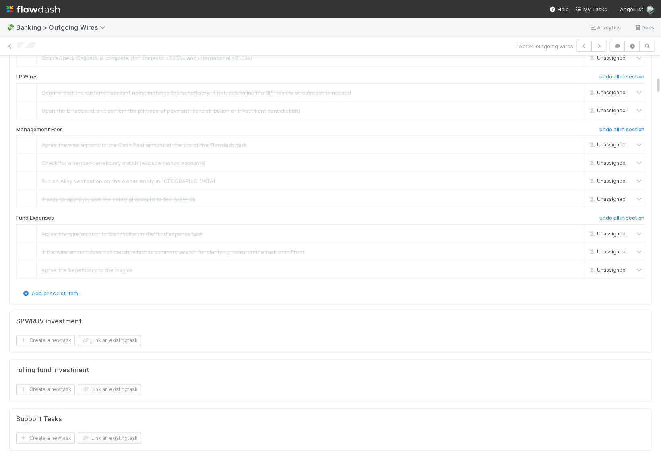
scroll to position [61, 0]
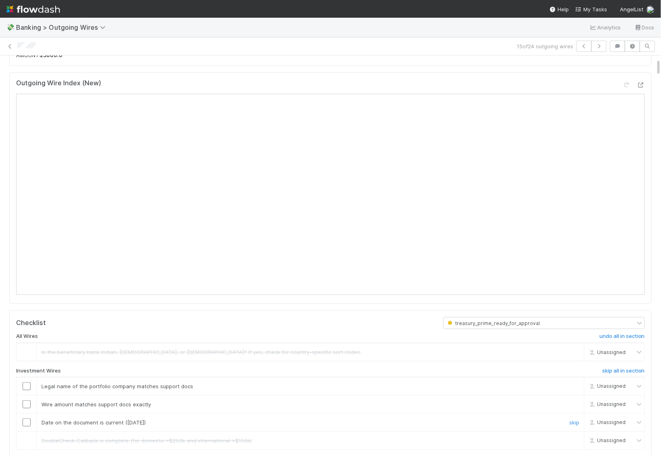
click at [23, 418] on input "checkbox" at bounding box center [27, 422] width 8 height 8
click at [24, 400] on input "checkbox" at bounding box center [27, 404] width 8 height 8
click at [26, 382] on input "checkbox" at bounding box center [27, 386] width 8 height 8
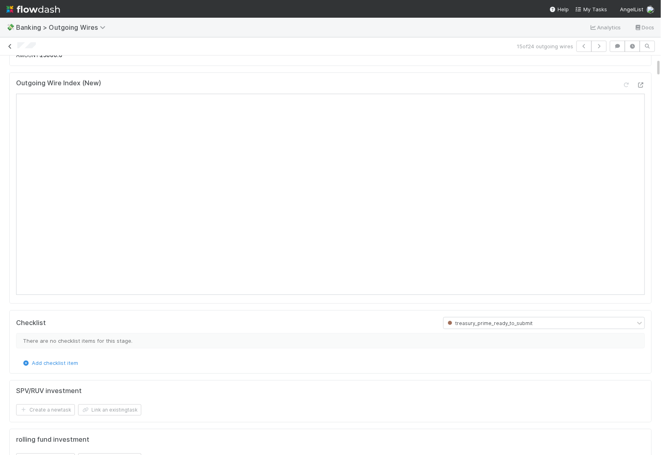
click at [11, 44] on icon at bounding box center [10, 46] width 8 height 5
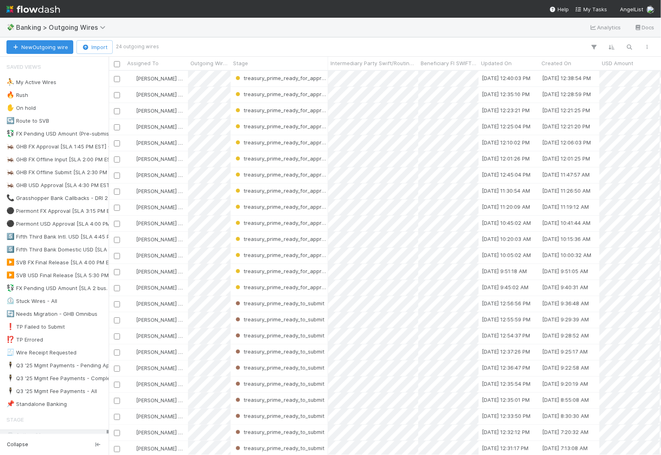
scroll to position [384, 552]
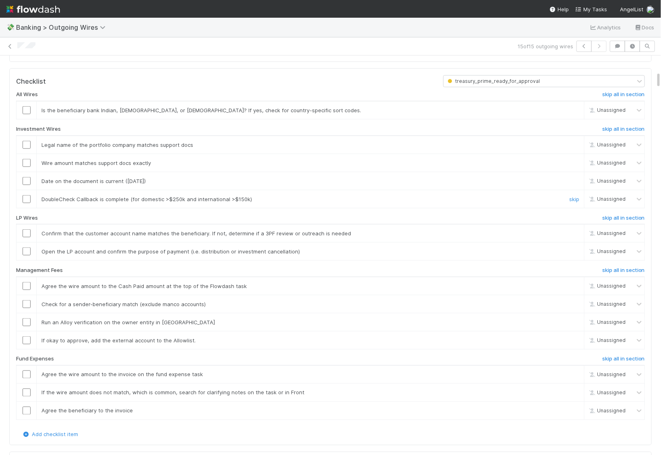
scroll to position [364, 0]
click at [577, 112] on link "skip" at bounding box center [574, 109] width 10 height 6
click at [620, 220] on h6 "skip all in section" at bounding box center [623, 217] width 43 height 6
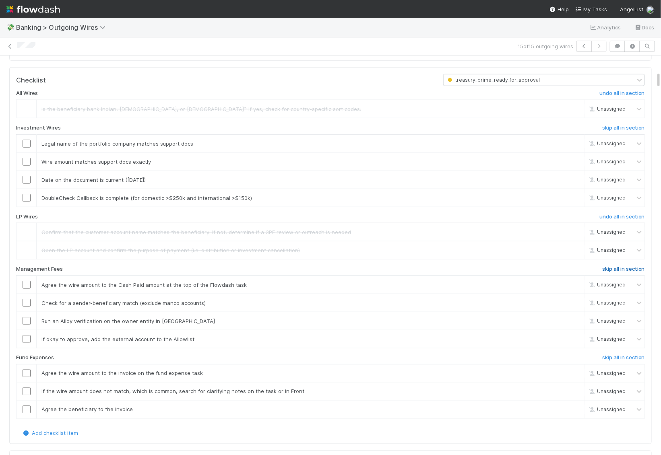
click at [620, 272] on h6 "skip all in section" at bounding box center [623, 269] width 43 height 6
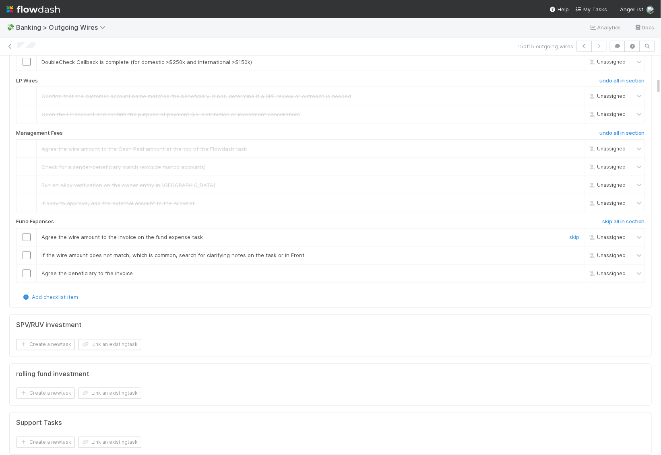
scroll to position [501, 0]
click at [610, 224] on h6 "skip all in section" at bounding box center [623, 221] width 43 height 6
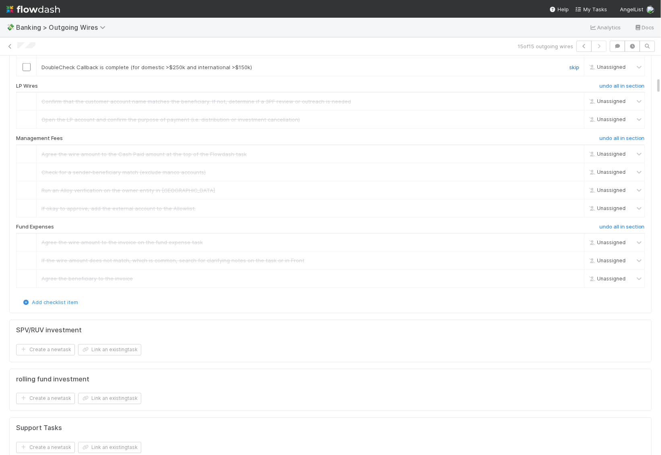
click at [578, 70] on link "skip" at bounding box center [574, 67] width 10 height 6
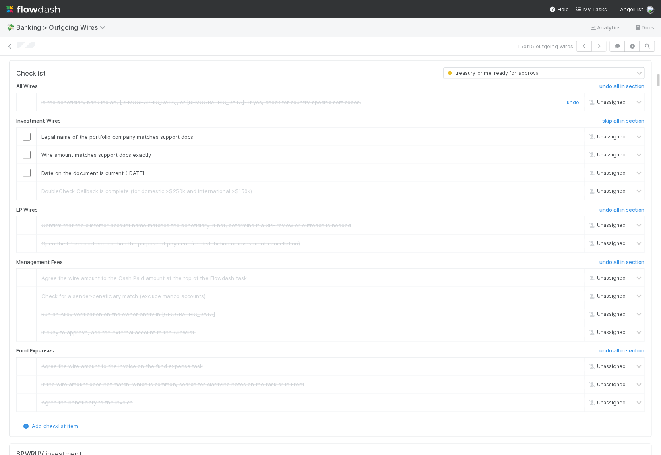
scroll to position [375, 0]
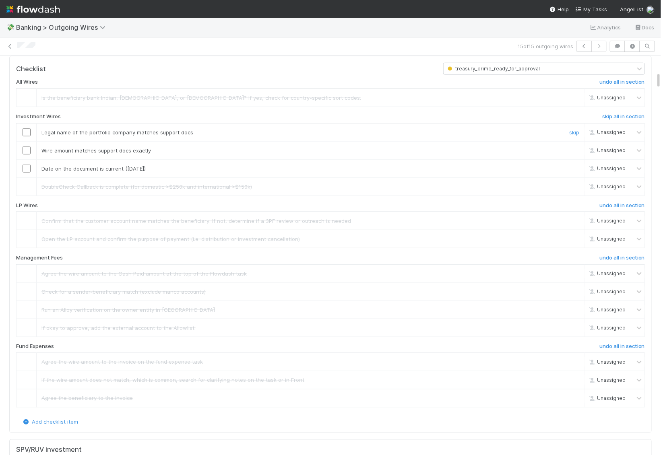
click at [25, 136] on input "checkbox" at bounding box center [27, 132] width 8 height 8
click at [25, 159] on td at bounding box center [26, 150] width 20 height 18
click at [27, 154] on input "checkbox" at bounding box center [27, 150] width 8 height 8
click at [27, 173] on input "checkbox" at bounding box center [27, 169] width 8 height 8
click at [26, 141] on td at bounding box center [26, 132] width 20 height 18
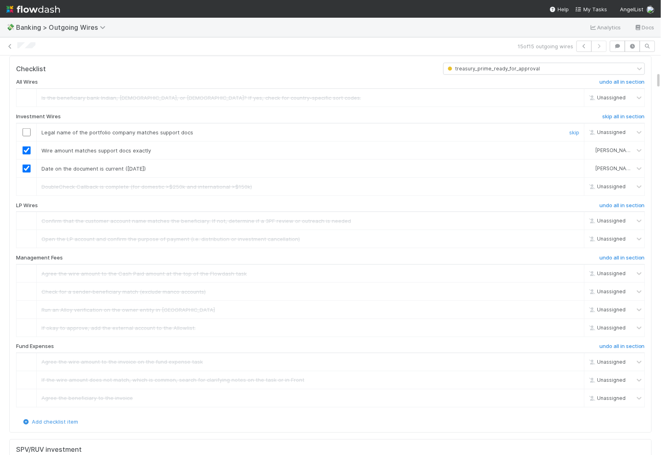
click at [26, 136] on input "checkbox" at bounding box center [27, 132] width 8 height 8
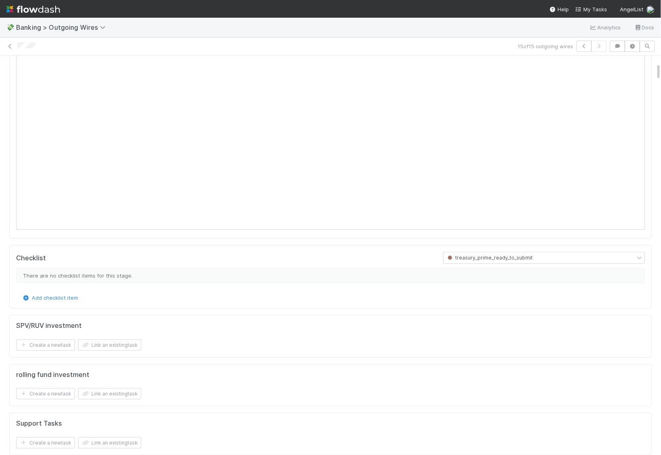
scroll to position [212, 0]
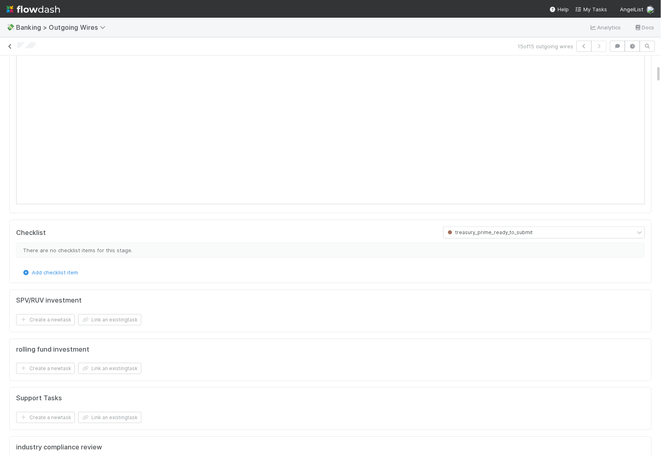
click at [13, 46] on icon at bounding box center [10, 46] width 8 height 5
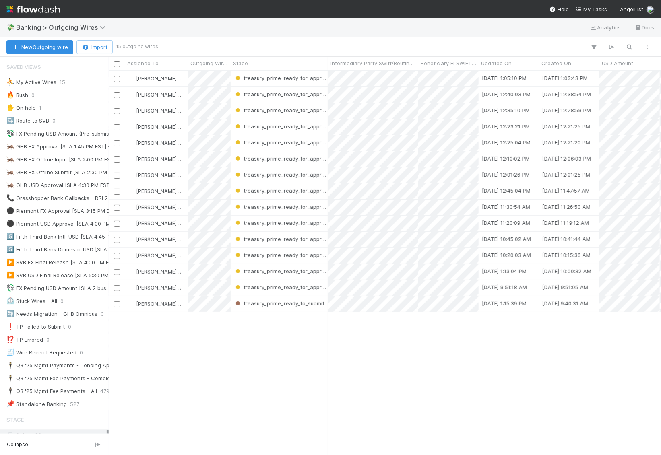
scroll to position [0, 0]
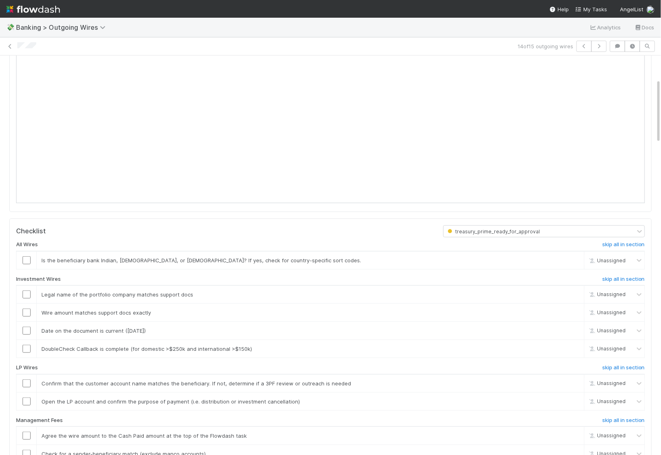
scroll to position [170, 0]
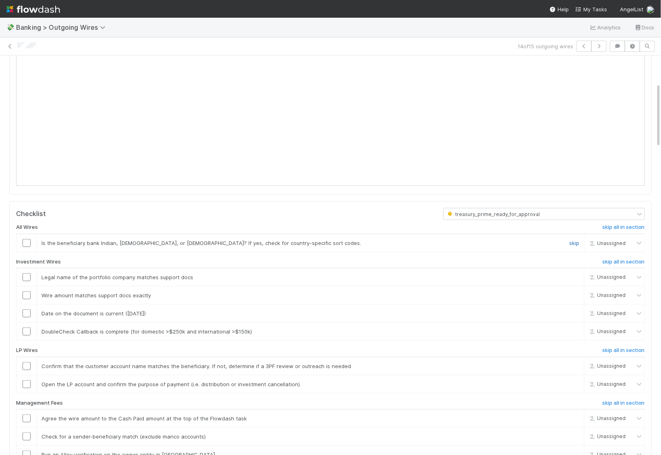
click at [573, 240] on link "skip" at bounding box center [574, 243] width 10 height 6
click at [624, 259] on h6 "skip all in section" at bounding box center [623, 262] width 43 height 6
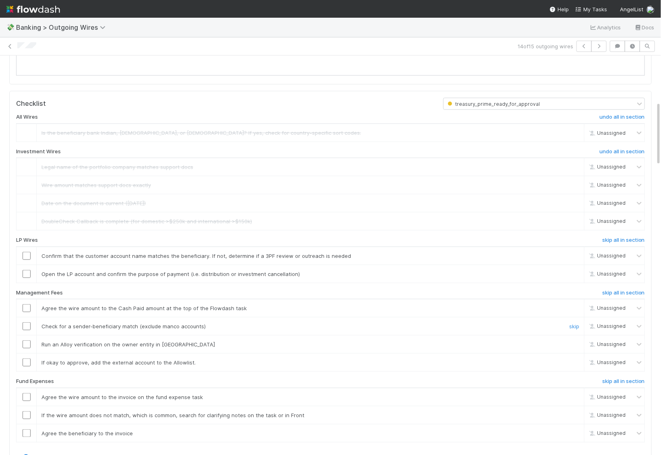
scroll to position [284, 0]
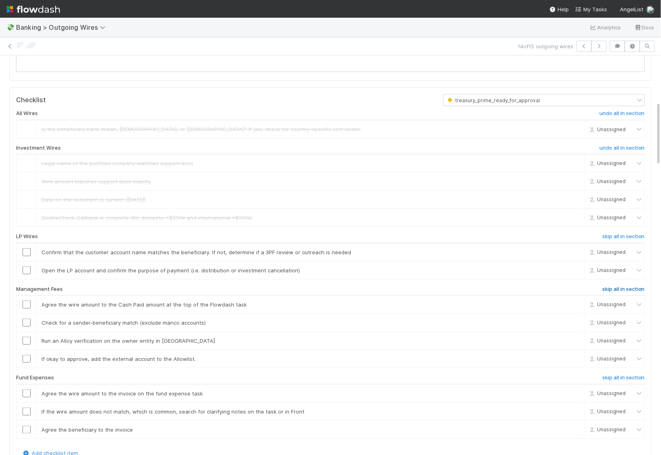
click at [626, 286] on h6 "skip all in section" at bounding box center [623, 289] width 43 height 6
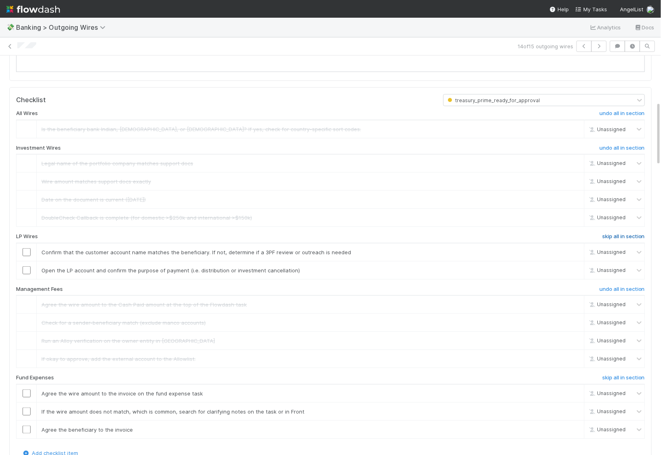
click at [624, 233] on h6 "skip all in section" at bounding box center [623, 236] width 43 height 6
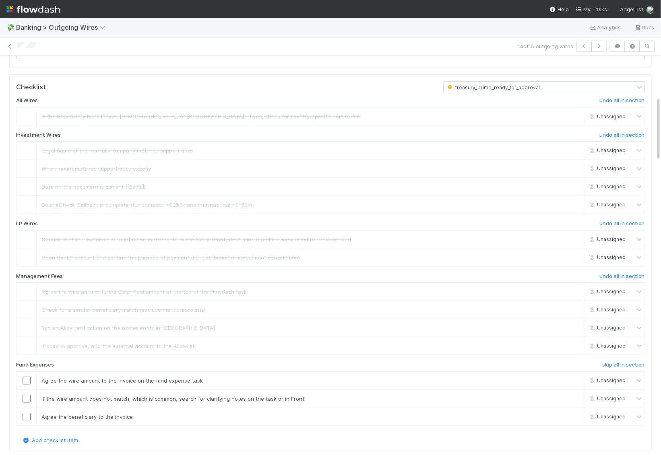
scroll to position [301, 0]
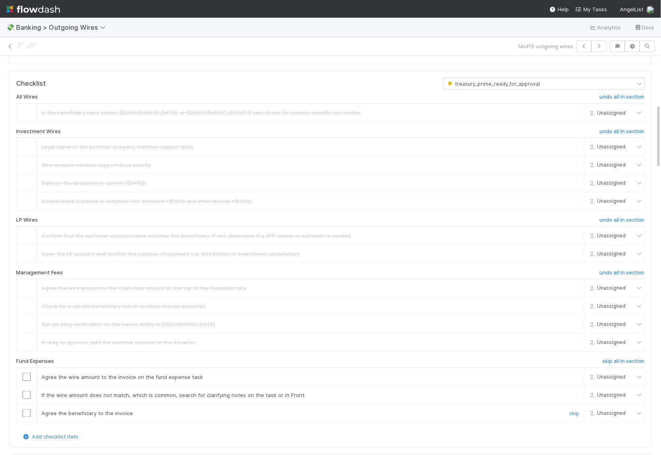
click at [26, 409] on input "checkbox" at bounding box center [27, 413] width 8 height 8
click at [29, 391] on input "checkbox" at bounding box center [27, 395] width 8 height 8
click at [24, 374] on input "checkbox" at bounding box center [27, 377] width 8 height 8
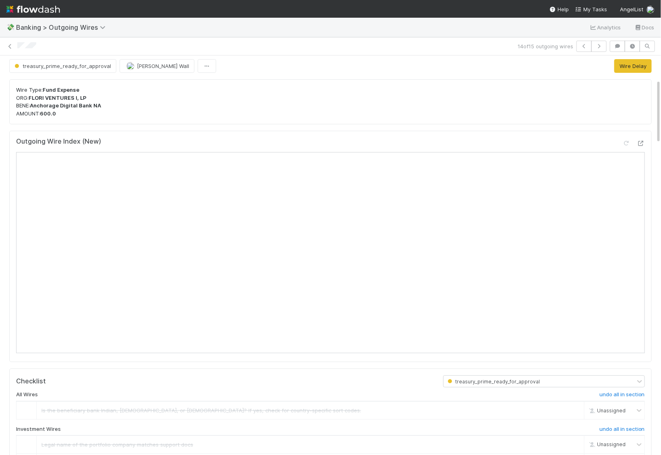
scroll to position [0, 0]
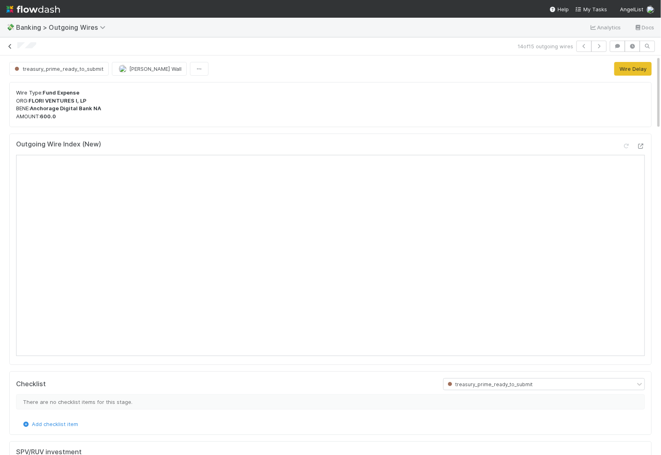
click at [12, 44] on icon at bounding box center [10, 46] width 8 height 5
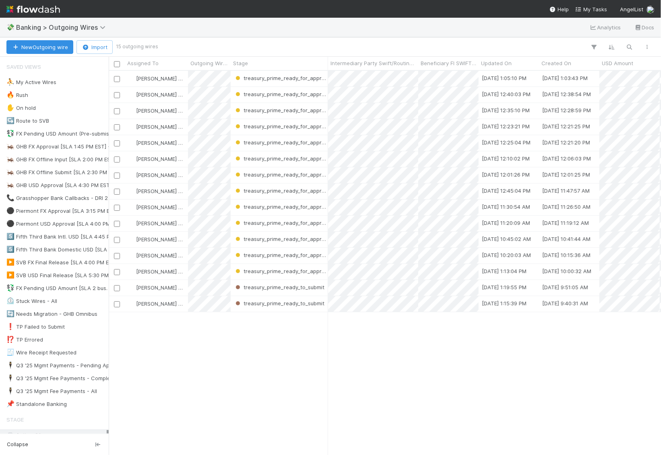
scroll to position [384, 552]
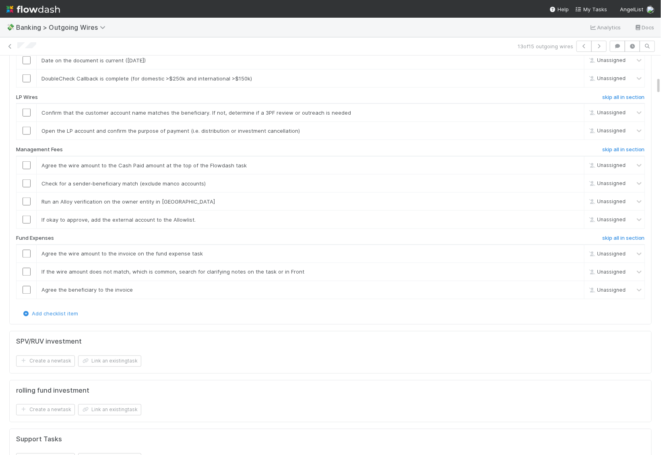
scroll to position [487, 0]
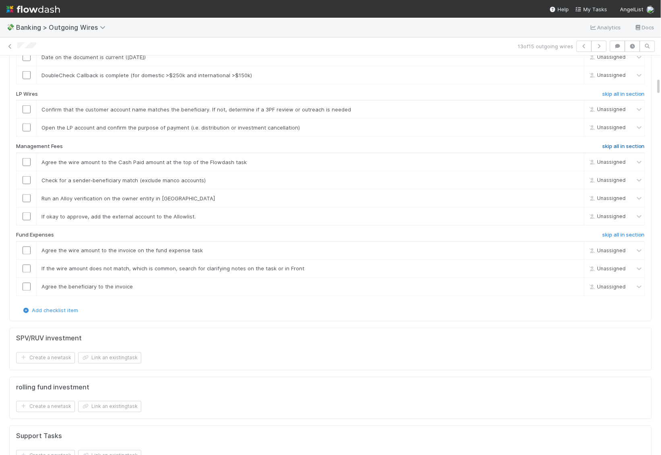
click at [634, 150] on h6 "skip all in section" at bounding box center [623, 146] width 43 height 6
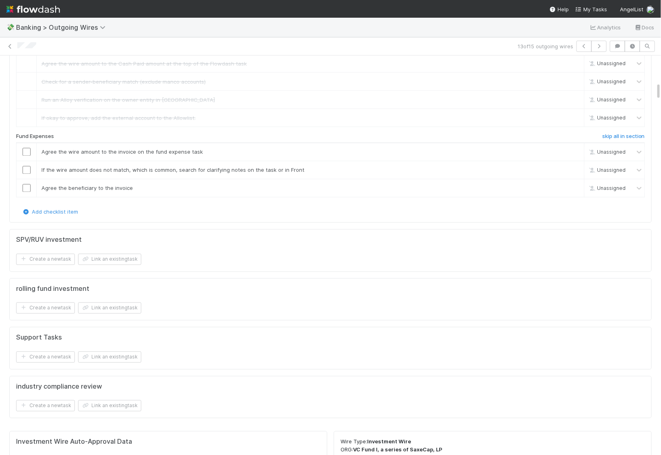
scroll to position [592, 0]
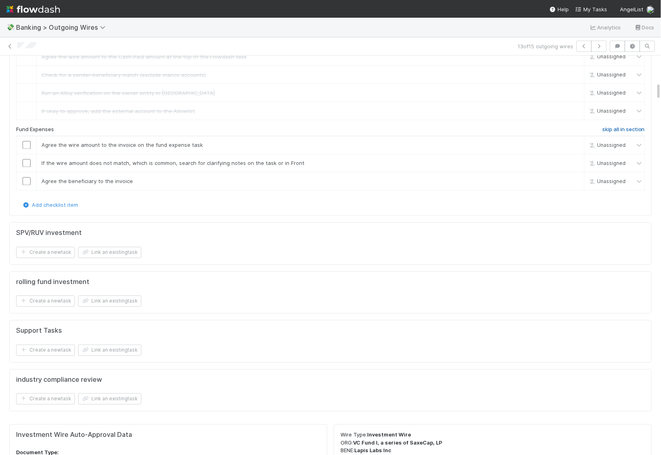
click at [615, 136] on link "skip all in section" at bounding box center [623, 132] width 43 height 10
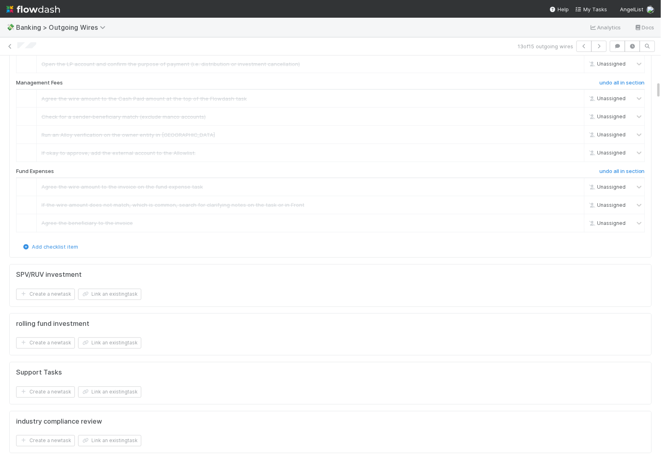
scroll to position [528, 0]
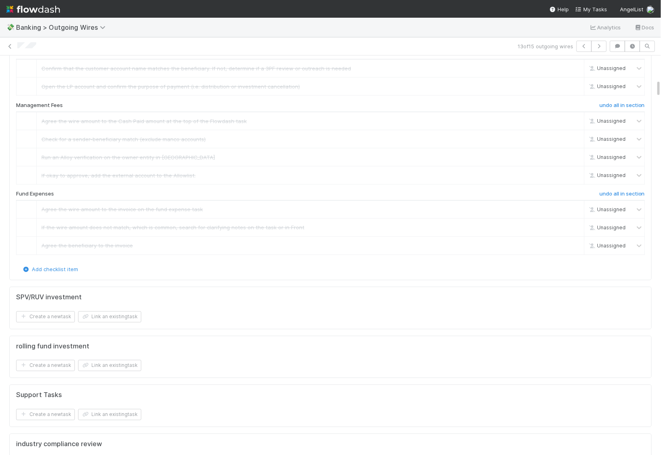
click at [575, 37] on link "skip" at bounding box center [574, 34] width 10 height 6
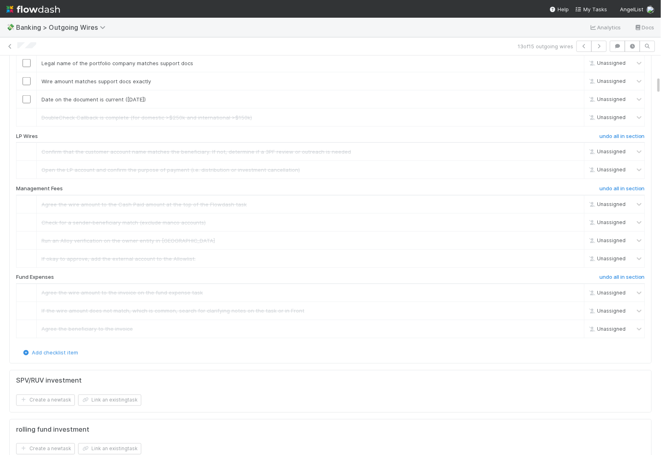
scroll to position [443, 0]
click at [29, 105] on input "checkbox" at bounding box center [27, 101] width 8 height 8
click at [27, 87] on input "checkbox" at bounding box center [27, 83] width 8 height 8
click at [27, 69] on input "checkbox" at bounding box center [27, 65] width 8 height 8
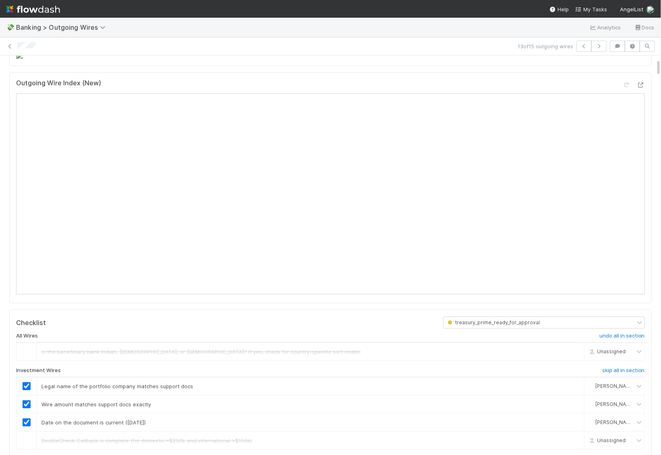
scroll to position [0, 0]
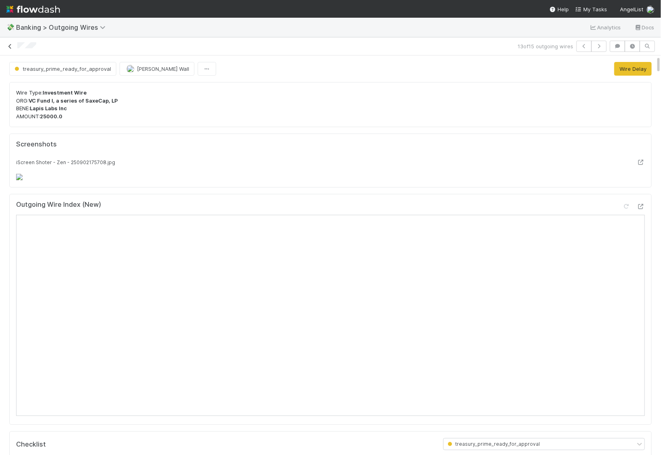
click at [10, 44] on icon at bounding box center [10, 46] width 8 height 5
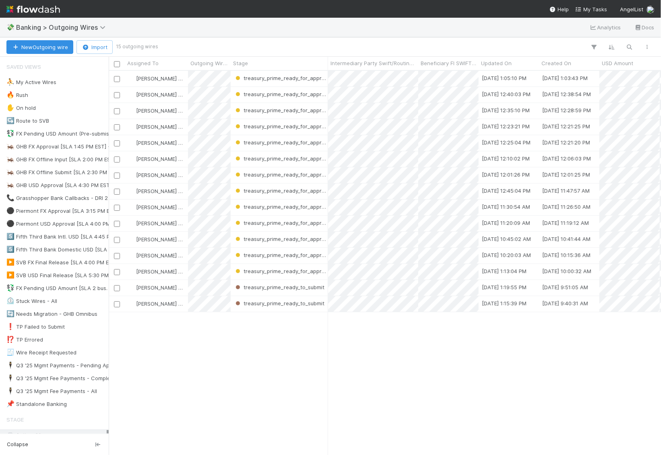
scroll to position [384, 552]
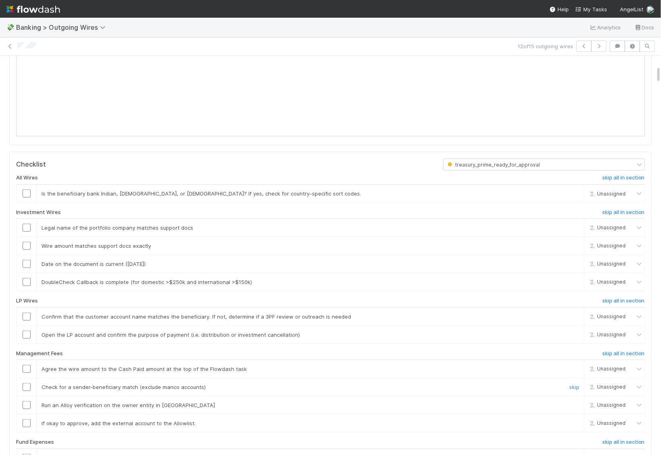
scroll to position [247, 0]
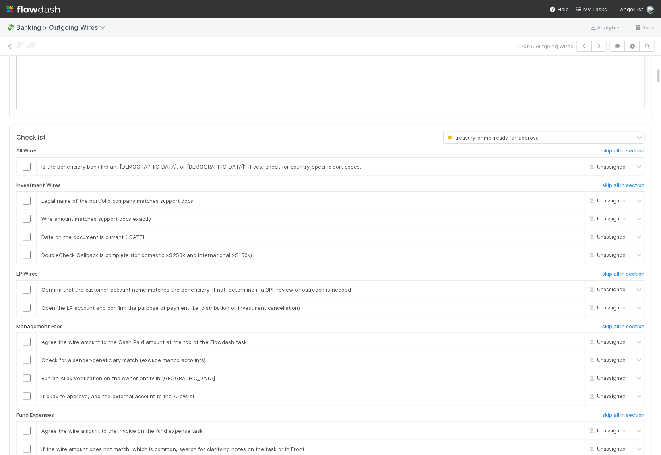
click at [627, 319] on div "All Wires skip all in section Is the beneficiary bank Indian, [DEMOGRAPHIC_DATA…" at bounding box center [330, 315] width 628 height 343
click at [627, 323] on h6 "skip all in section" at bounding box center [623, 326] width 43 height 6
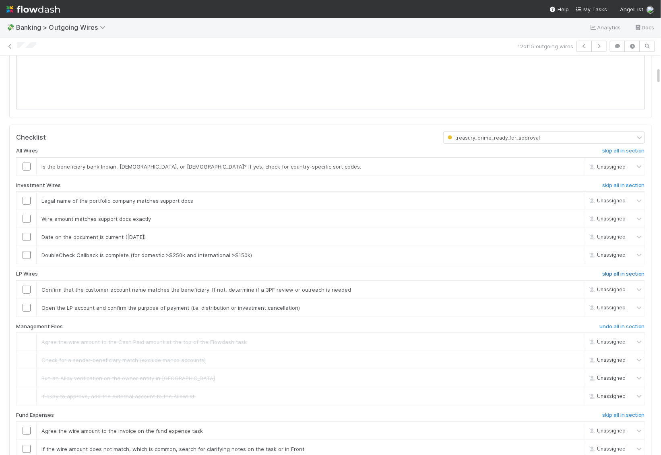
click at [614, 271] on h6 "skip all in section" at bounding box center [623, 274] width 43 height 6
click at [618, 148] on h6 "skip all in section" at bounding box center [623, 151] width 43 height 6
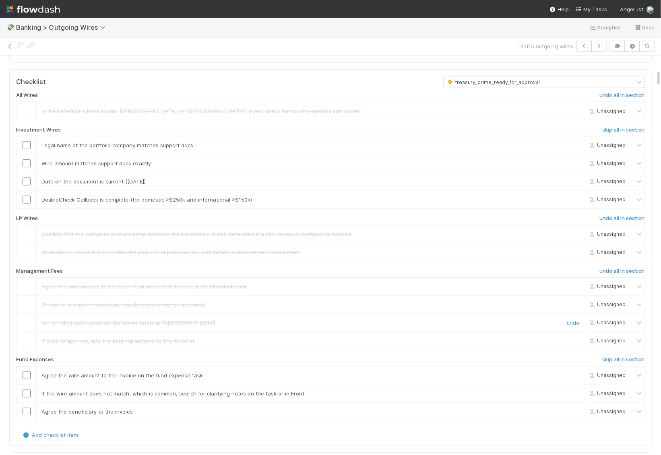
scroll to position [306, 0]
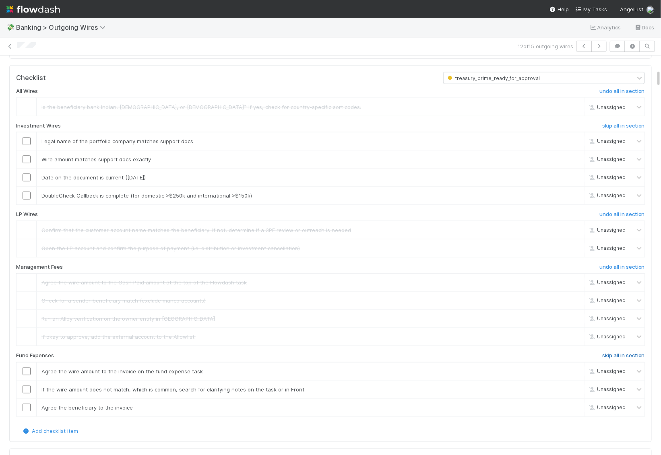
click at [624, 352] on h6 "skip all in section" at bounding box center [623, 355] width 43 height 6
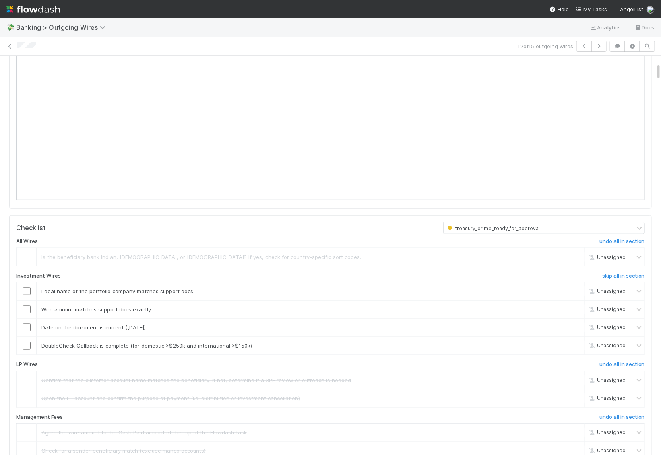
scroll to position [150, 0]
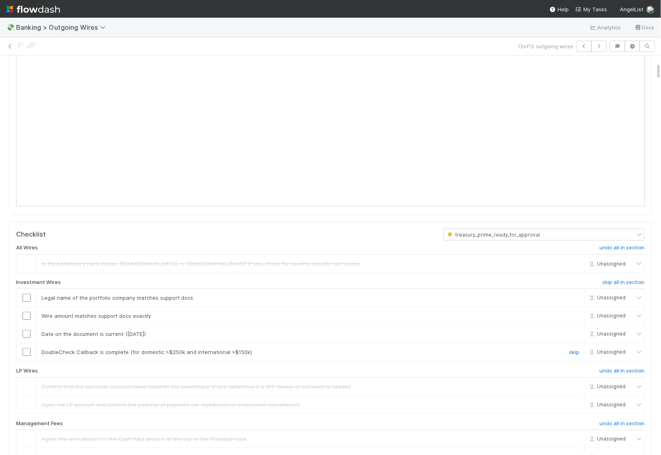
click at [574, 349] on link "skip" at bounding box center [574, 352] width 10 height 6
click at [27, 331] on input "checkbox" at bounding box center [27, 334] width 8 height 8
click at [26, 315] on input "checkbox" at bounding box center [27, 316] width 8 height 8
click at [26, 295] on input "checkbox" at bounding box center [27, 298] width 8 height 8
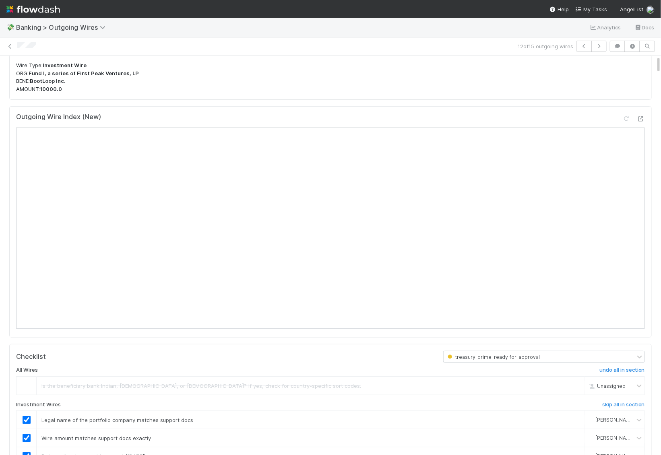
scroll to position [0, 0]
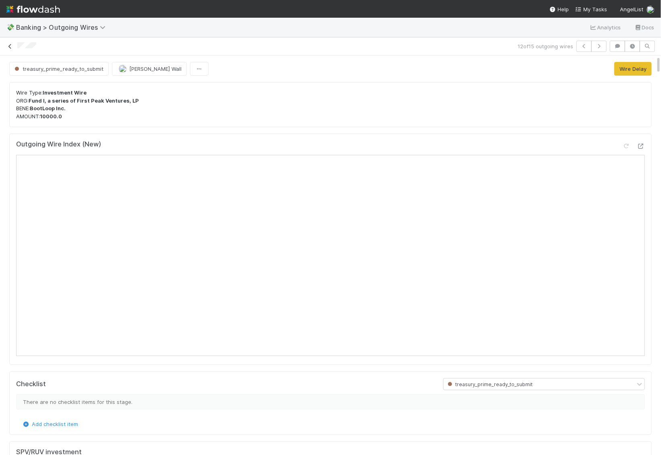
click at [10, 45] on icon at bounding box center [10, 46] width 8 height 5
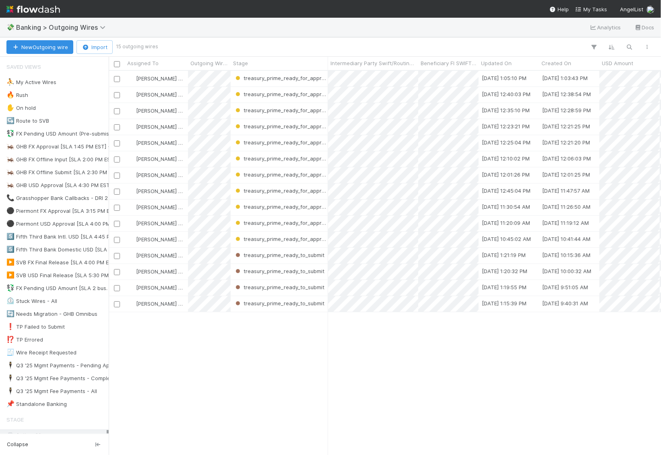
scroll to position [384, 552]
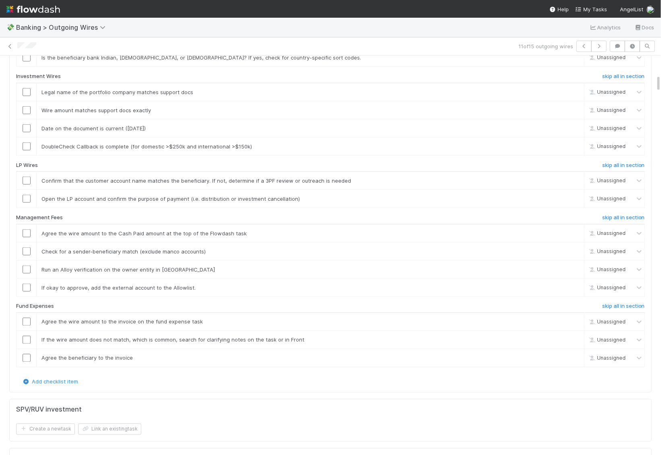
scroll to position [418, 0]
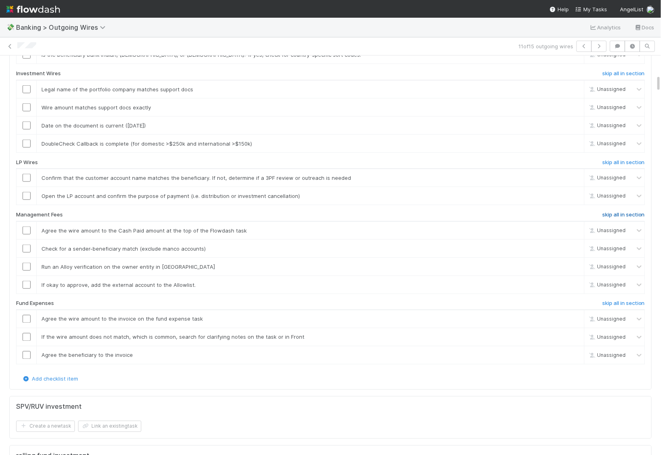
click at [619, 218] on h6 "skip all in section" at bounding box center [623, 215] width 43 height 6
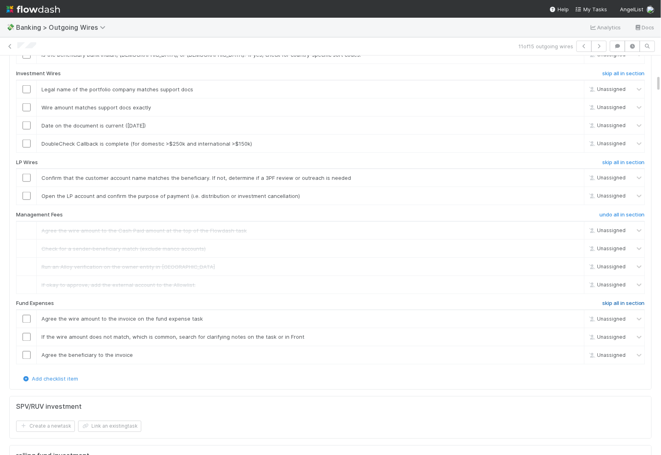
click at [632, 307] on h6 "skip all in section" at bounding box center [623, 304] width 43 height 6
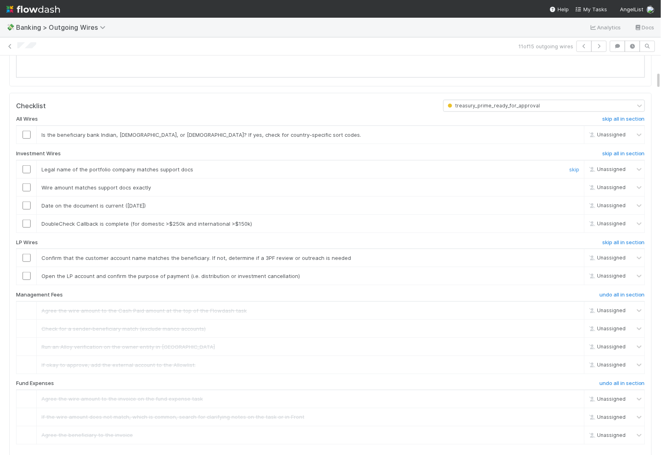
scroll to position [355, 0]
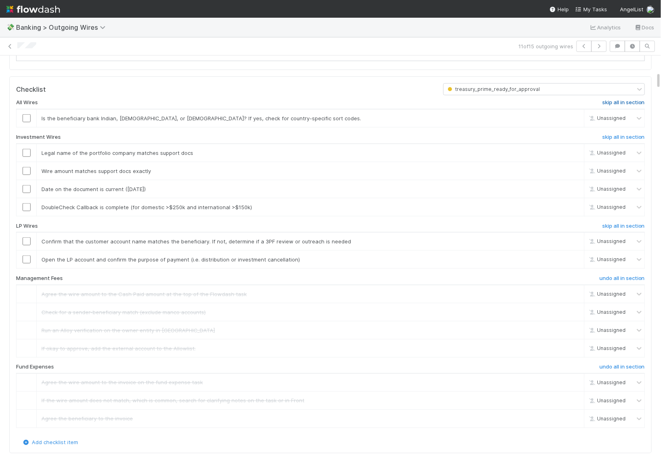
click at [626, 106] on h6 "skip all in section" at bounding box center [623, 102] width 43 height 6
click at [616, 229] on h6 "skip all in section" at bounding box center [623, 226] width 43 height 6
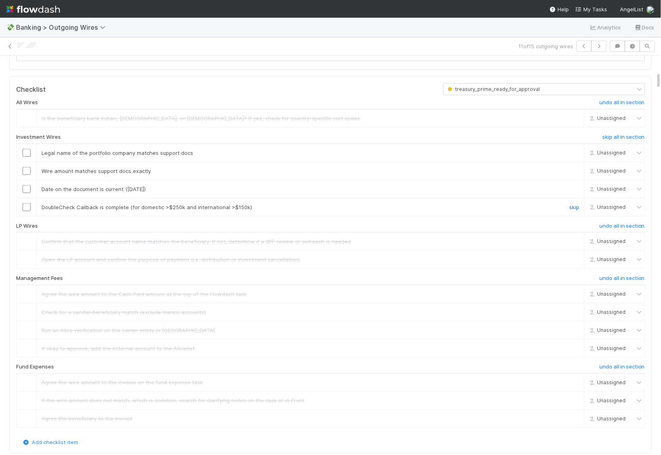
click at [574, 210] on link "skip" at bounding box center [574, 207] width 10 height 6
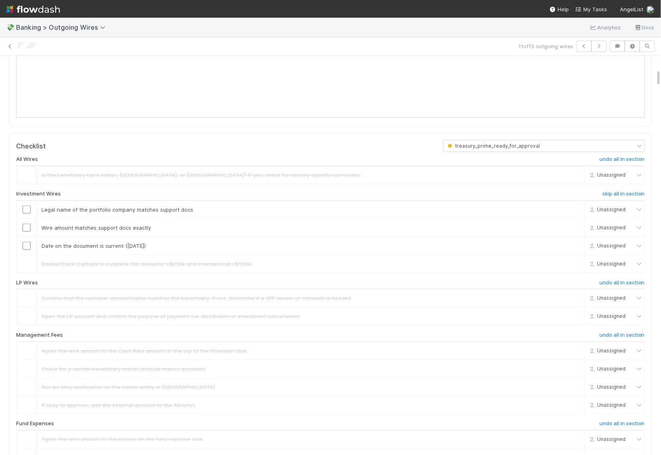
scroll to position [303, 0]
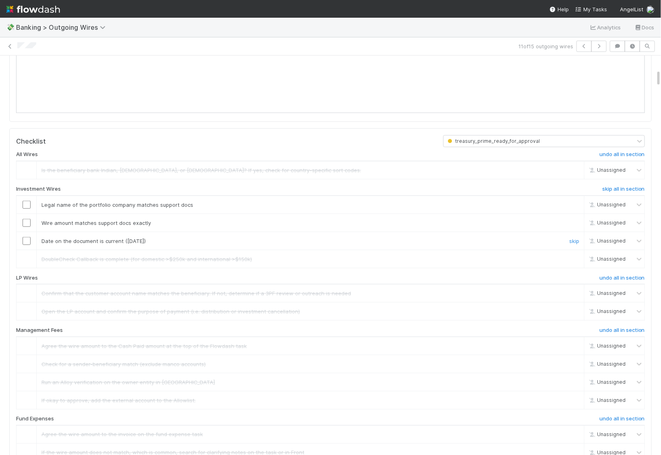
click at [29, 245] on input "checkbox" at bounding box center [27, 241] width 8 height 8
click at [29, 227] on input "checkbox" at bounding box center [27, 223] width 8 height 8
click at [29, 209] on input "checkbox" at bounding box center [27, 205] width 8 height 8
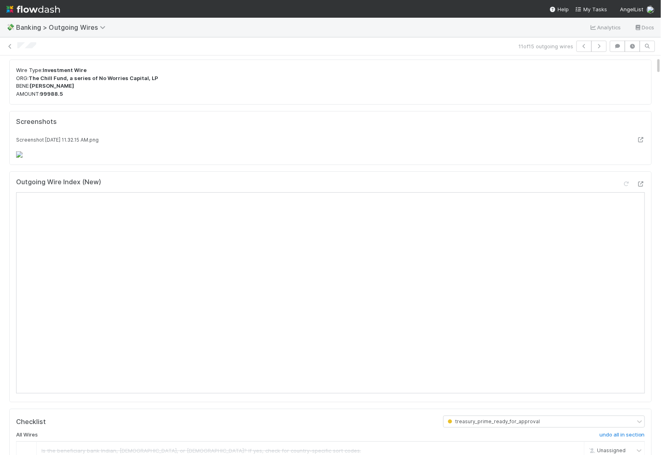
scroll to position [23, 0]
click at [10, 45] on icon at bounding box center [10, 46] width 8 height 5
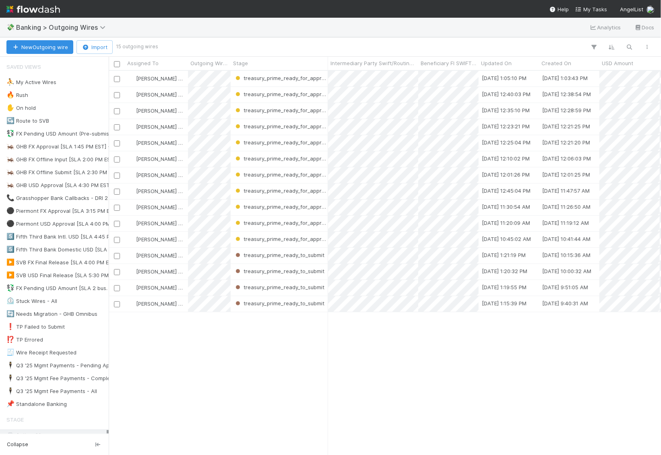
scroll to position [384, 552]
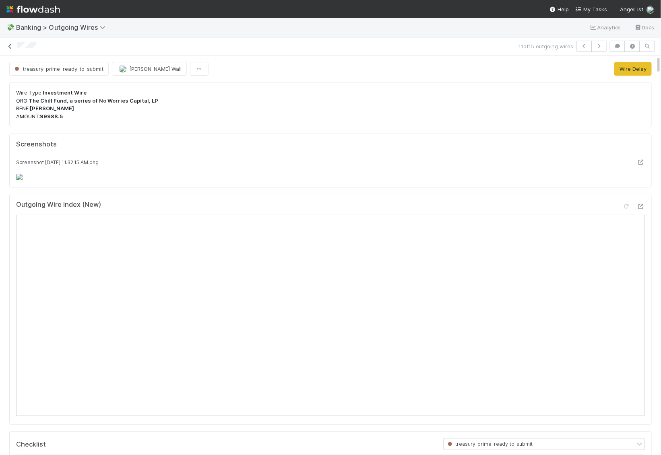
click at [9, 44] on icon at bounding box center [10, 46] width 8 height 5
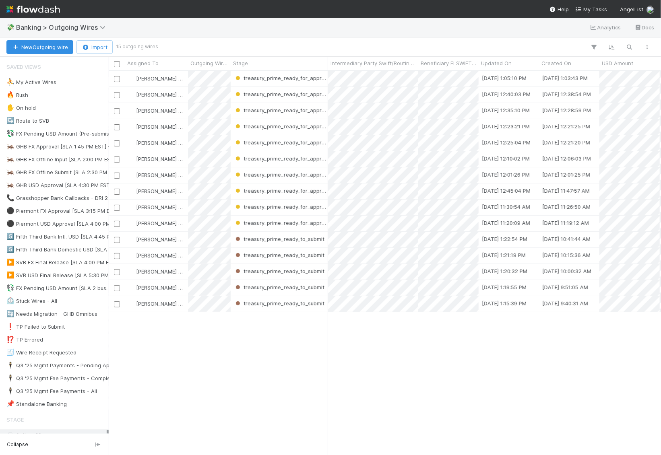
scroll to position [384, 552]
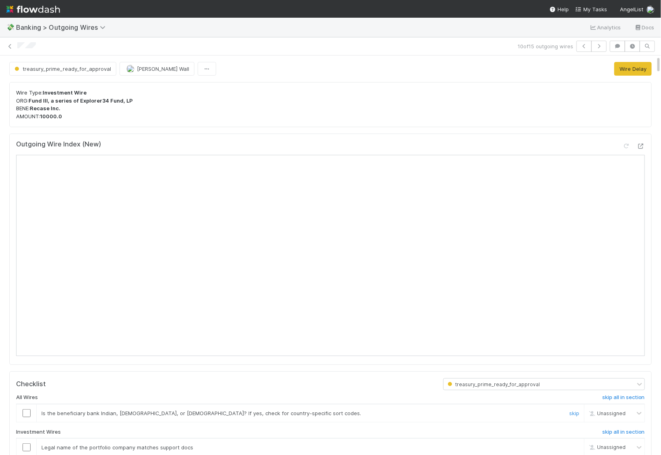
scroll to position [7, 0]
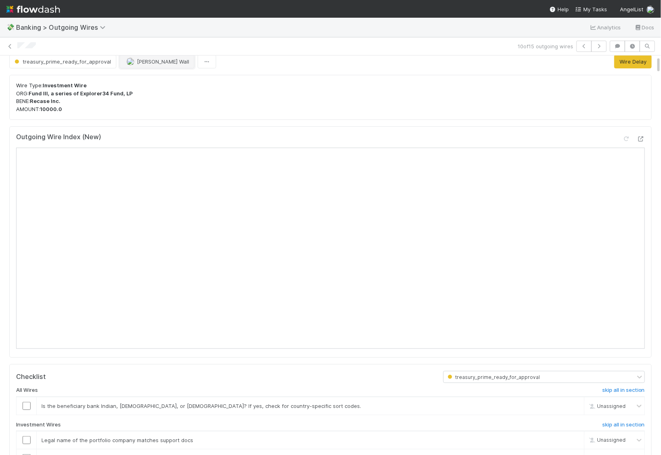
click at [152, 60] on span "[PERSON_NAME] Wall" at bounding box center [163, 61] width 52 height 6
click at [150, 98] on div "[PERSON_NAME]" at bounding box center [170, 95] width 114 height 14
click at [618, 44] on icon "button" at bounding box center [617, 46] width 8 height 5
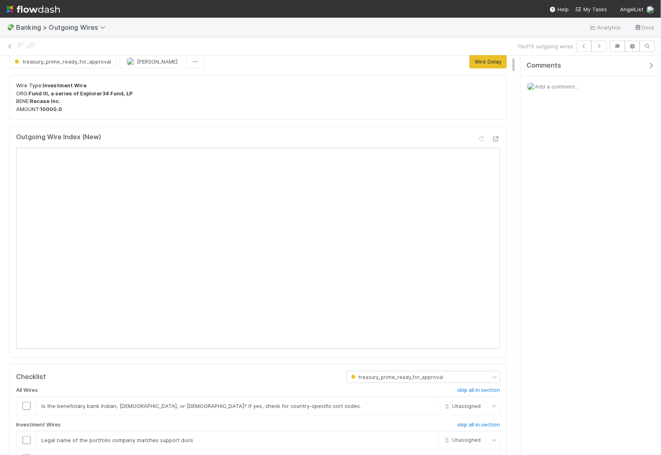
click at [573, 88] on span "Add a comment..." at bounding box center [556, 86] width 43 height 6
click at [554, 207] on button "Add Comment" at bounding box center [556, 211] width 47 height 14
click at [9, 45] on icon at bounding box center [10, 46] width 8 height 5
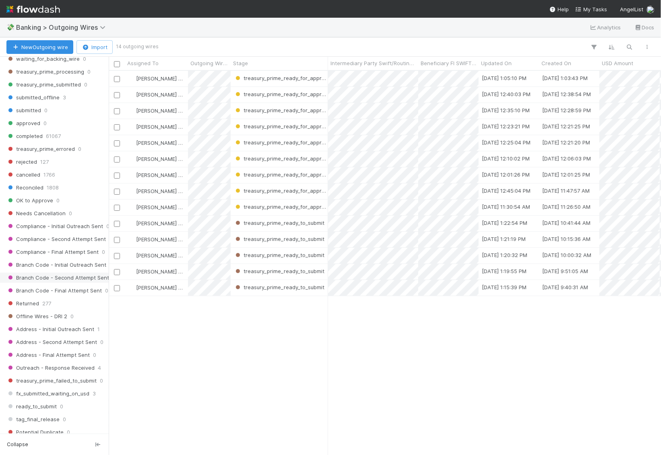
scroll to position [735, 0]
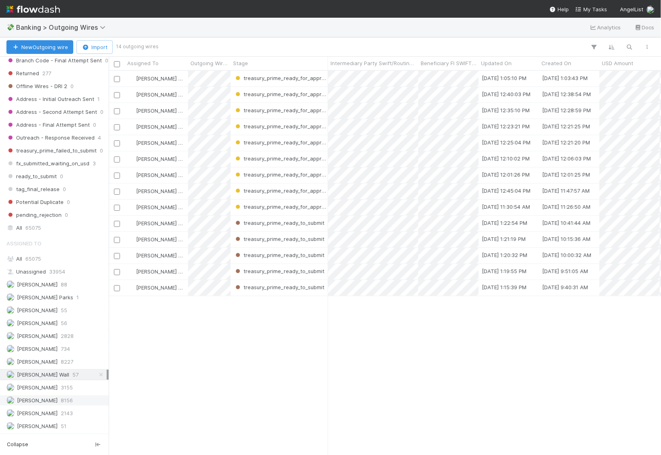
click at [42, 397] on span "[PERSON_NAME]" at bounding box center [37, 400] width 41 height 6
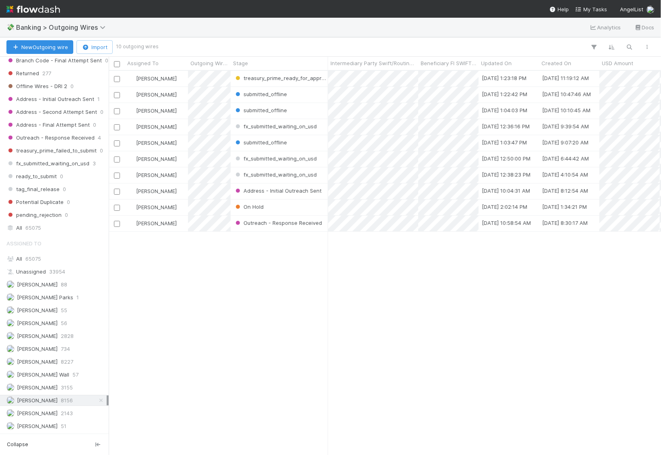
scroll to position [384, 552]
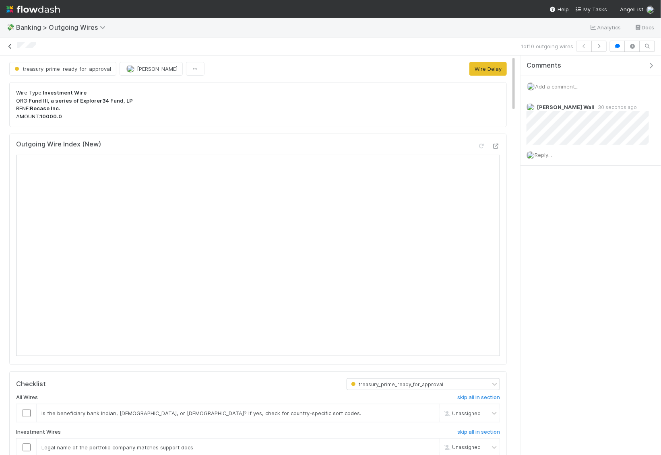
click at [10, 45] on icon at bounding box center [10, 46] width 8 height 5
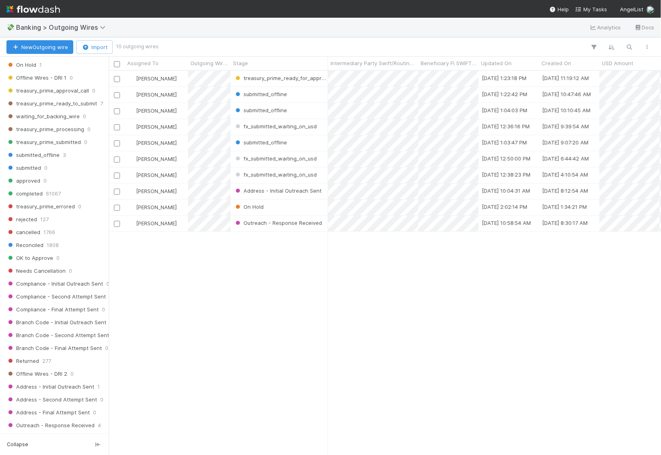
scroll to position [735, 0]
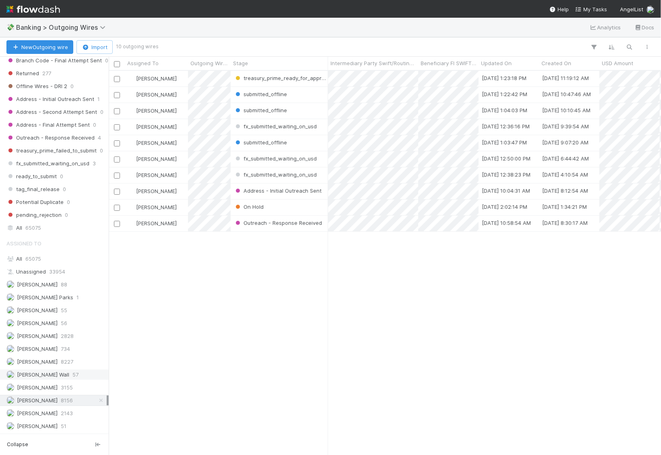
click at [41, 371] on span "[PERSON_NAME] Wall" at bounding box center [43, 374] width 52 height 6
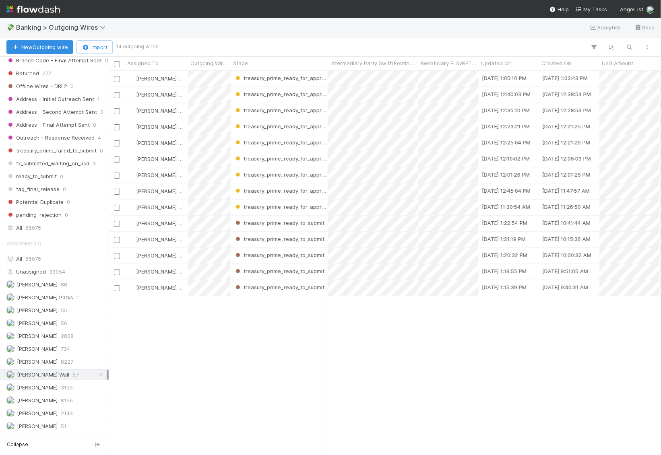
scroll to position [384, 552]
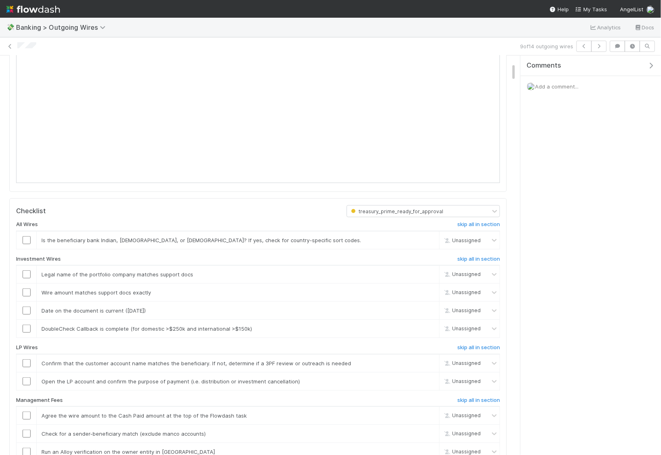
scroll to position [232, 0]
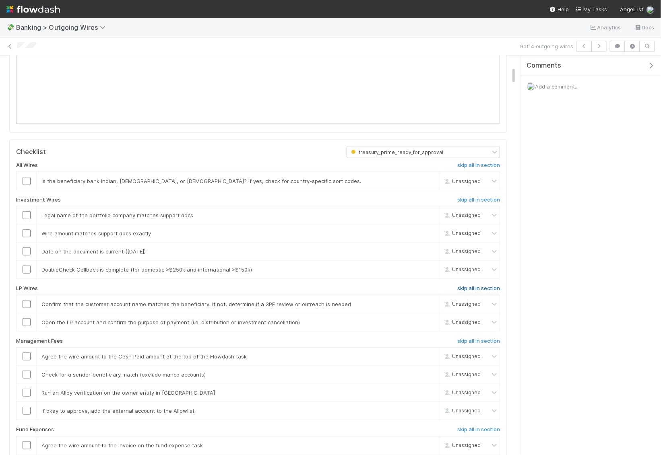
click at [481, 285] on h6 "skip all in section" at bounding box center [478, 288] width 43 height 6
click at [480, 338] on h6 "skip all in section" at bounding box center [478, 341] width 43 height 6
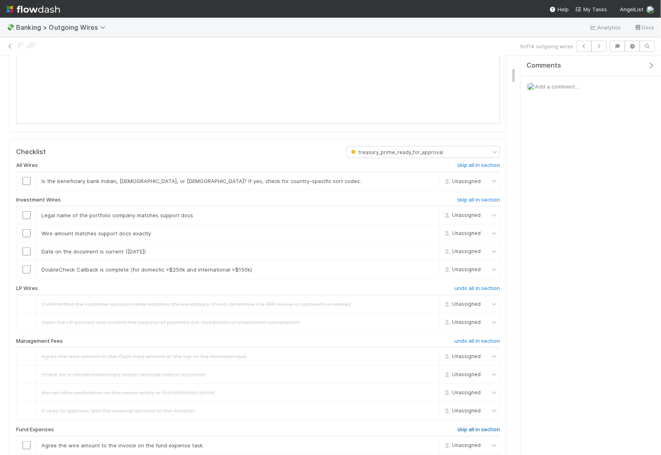
click at [472, 426] on h6 "skip all in section" at bounding box center [478, 429] width 43 height 6
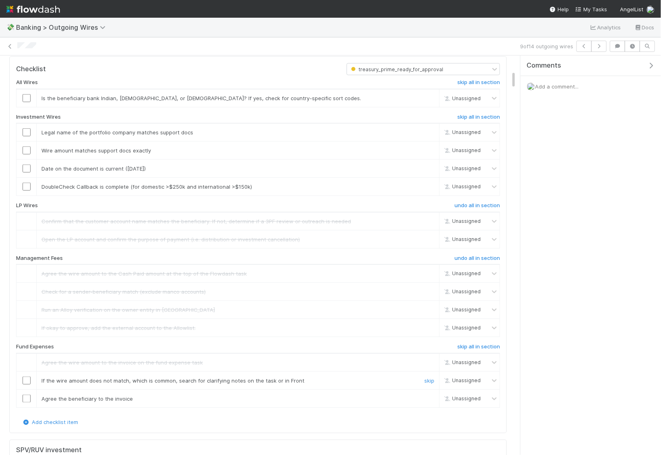
scroll to position [325, 0]
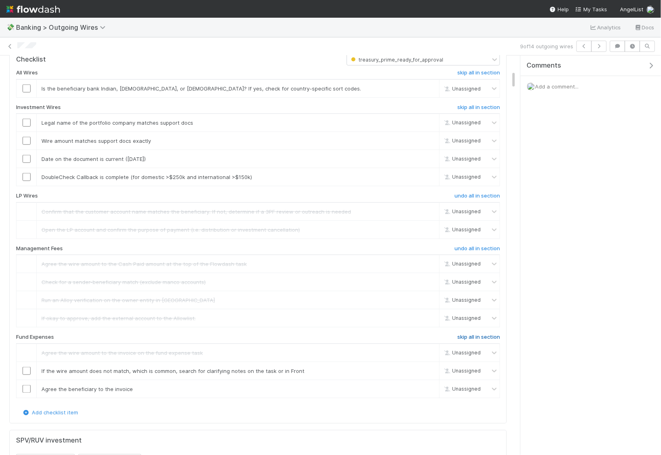
click at [482, 334] on h6 "skip all in section" at bounding box center [478, 337] width 43 height 6
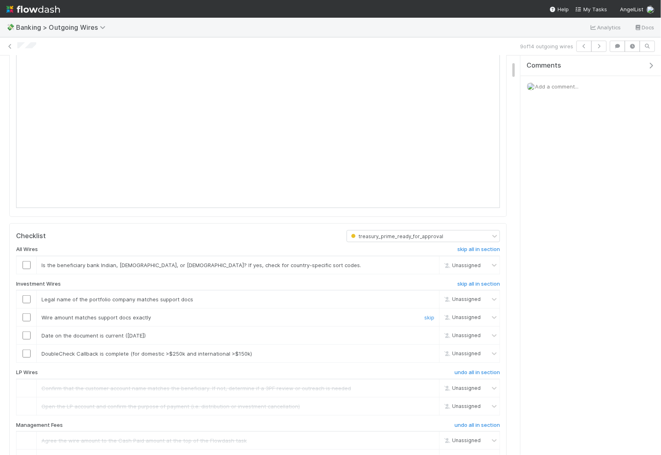
scroll to position [152, 0]
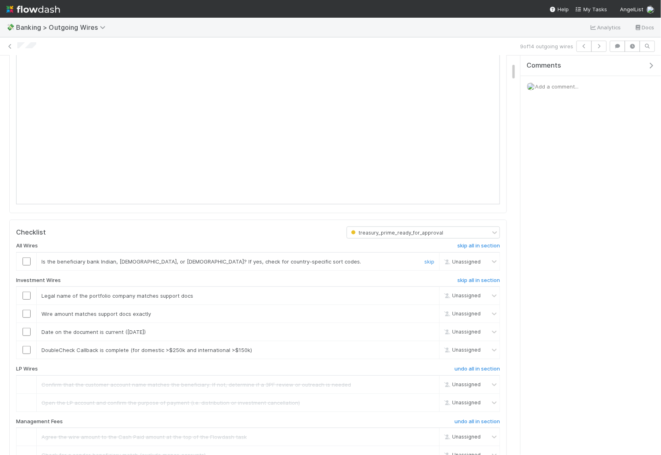
click at [430, 259] on link "skip" at bounding box center [429, 261] width 10 height 6
click at [431, 347] on link "skip" at bounding box center [429, 350] width 10 height 6
click at [24, 328] on input "checkbox" at bounding box center [27, 332] width 8 height 8
click at [25, 312] on input "checkbox" at bounding box center [27, 314] width 8 height 8
click at [25, 297] on td at bounding box center [26, 296] width 20 height 18
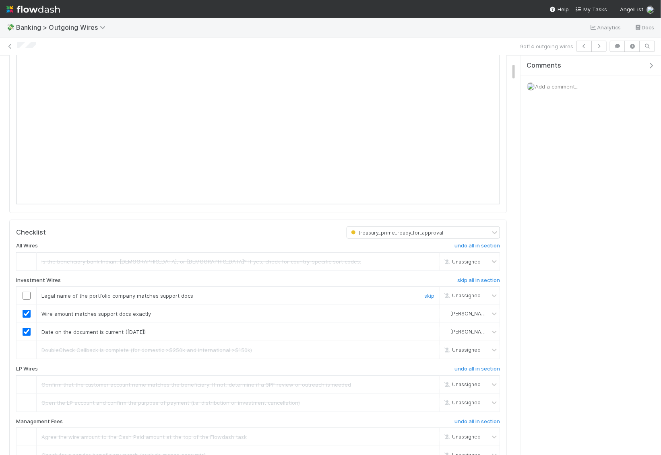
click at [26, 294] on input "checkbox" at bounding box center [27, 296] width 8 height 8
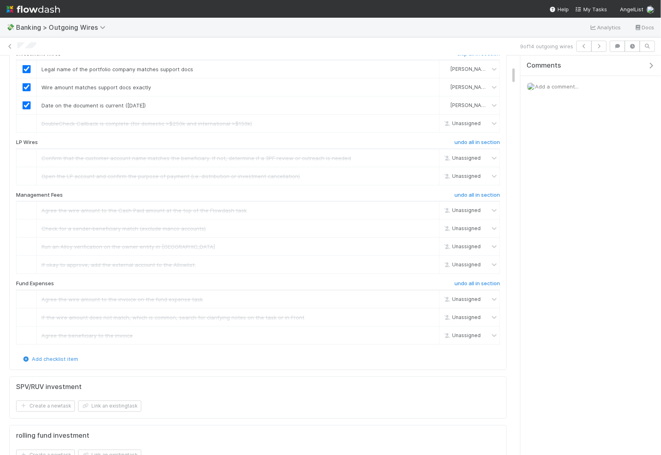
scroll to position [0, 0]
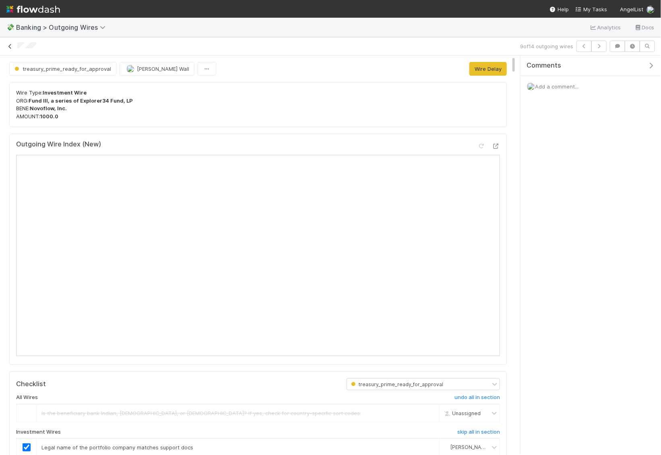
click at [8, 46] on icon at bounding box center [10, 46] width 8 height 5
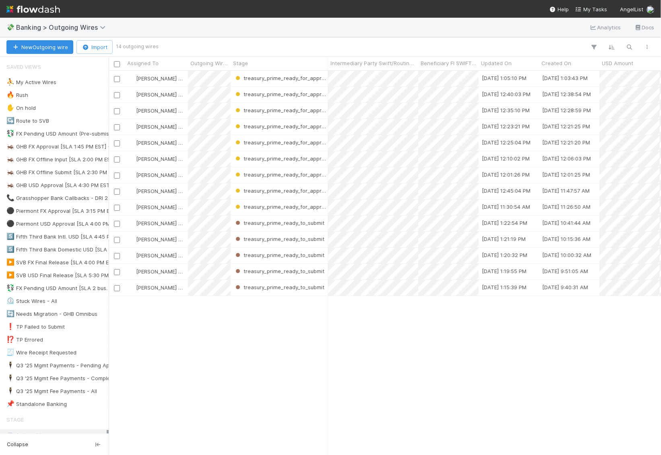
scroll to position [0, 0]
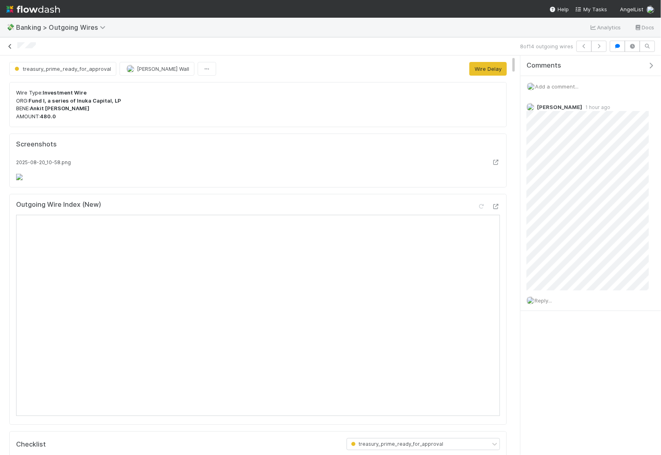
click at [10, 45] on icon at bounding box center [10, 46] width 8 height 5
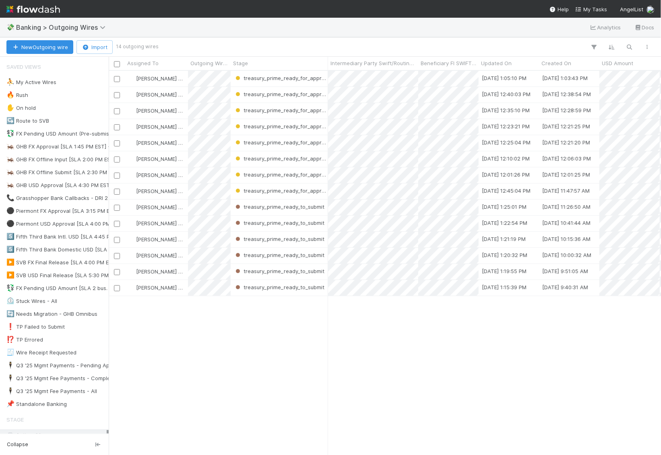
scroll to position [384, 552]
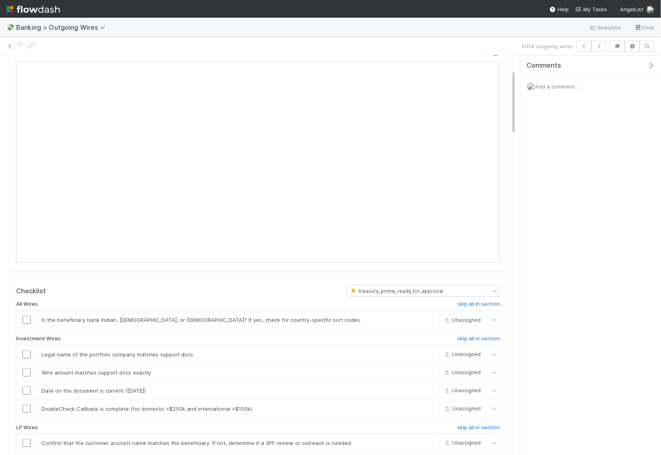
scroll to position [93, 0]
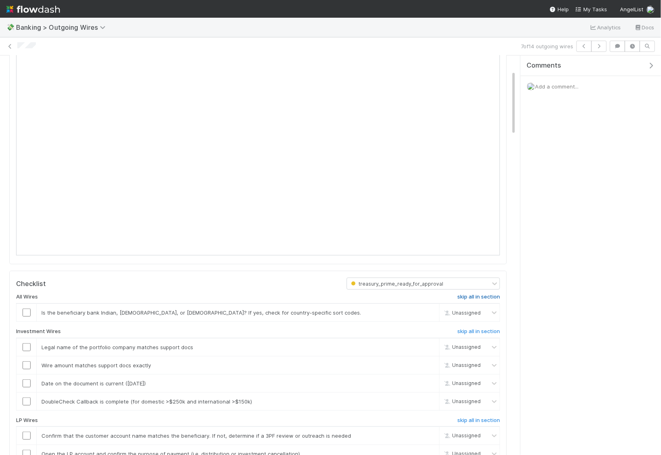
click at [484, 294] on h6 "skip all in section" at bounding box center [478, 297] width 43 height 6
click at [485, 330] on h6 "skip all in section" at bounding box center [478, 331] width 43 height 6
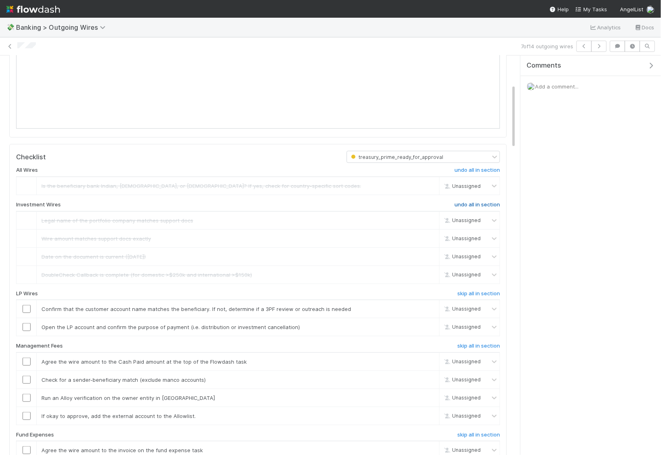
scroll to position [224, 0]
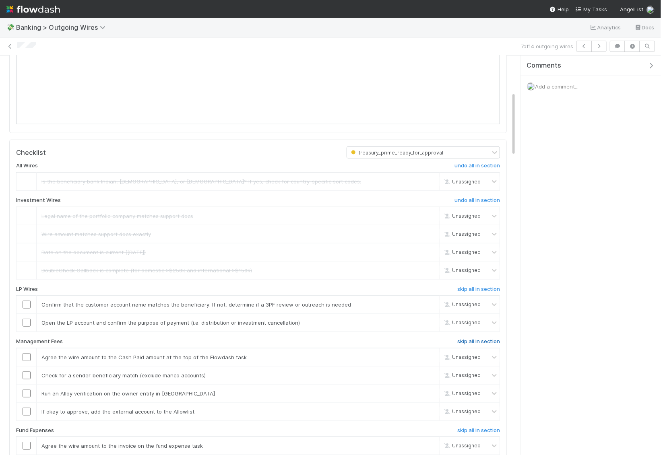
click at [487, 338] on h6 "skip all in section" at bounding box center [478, 341] width 43 height 6
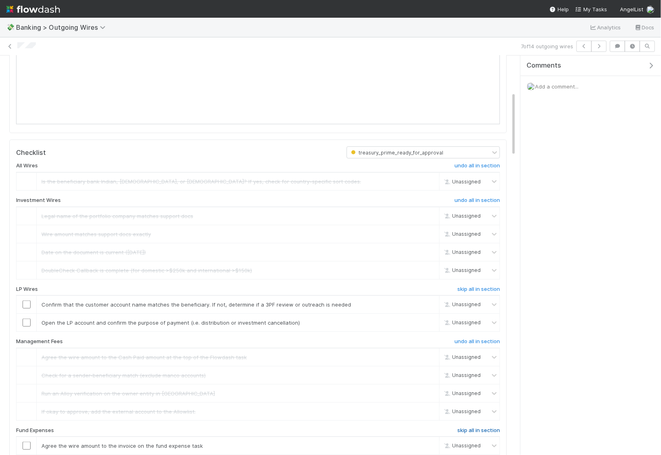
click at [485, 427] on h6 "skip all in section" at bounding box center [478, 430] width 43 height 6
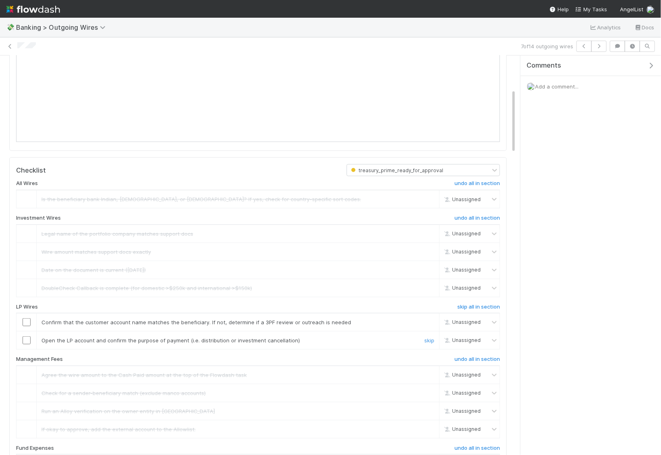
click at [25, 336] on input "checkbox" at bounding box center [27, 340] width 8 height 8
click at [25, 318] on input "checkbox" at bounding box center [27, 322] width 8 height 8
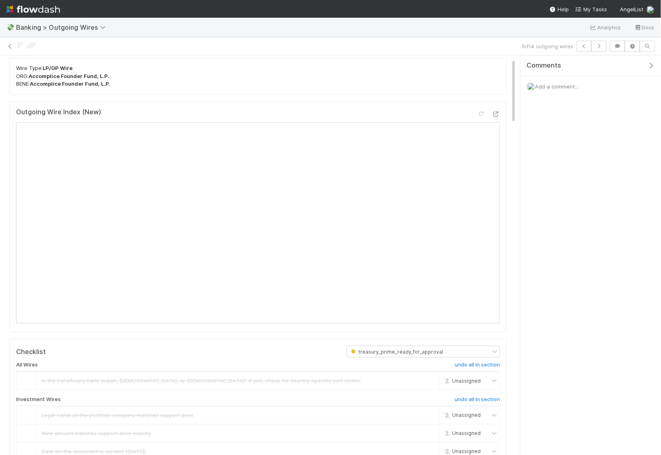
scroll to position [0, 0]
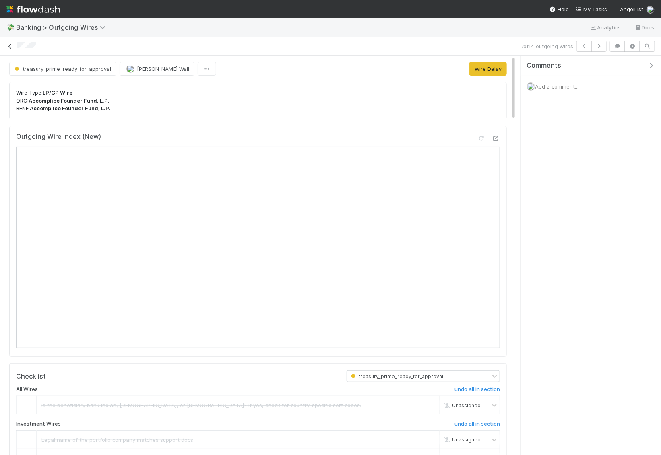
click at [9, 47] on icon at bounding box center [10, 46] width 8 height 5
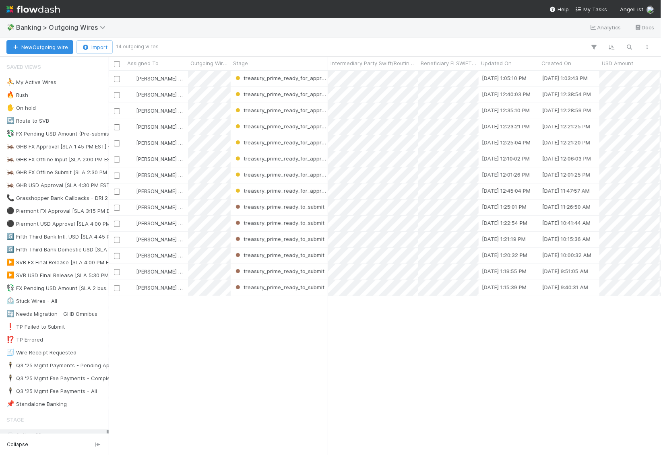
scroll to position [0, 0]
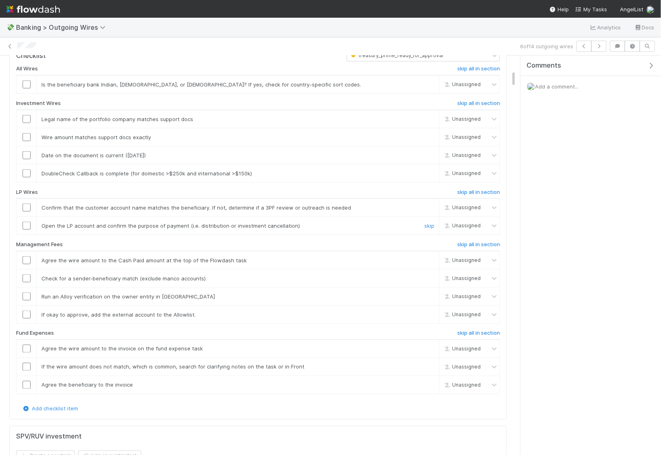
scroll to position [405, 0]
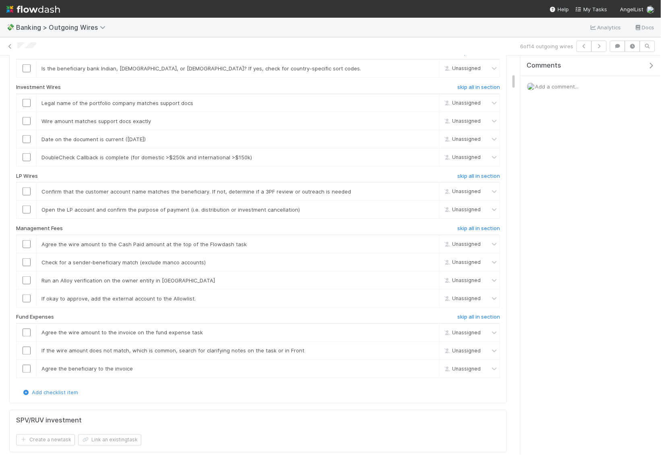
click at [479, 56] on h6 "skip all in section" at bounding box center [478, 52] width 43 height 6
click at [478, 179] on h6 "skip all in section" at bounding box center [478, 176] width 43 height 6
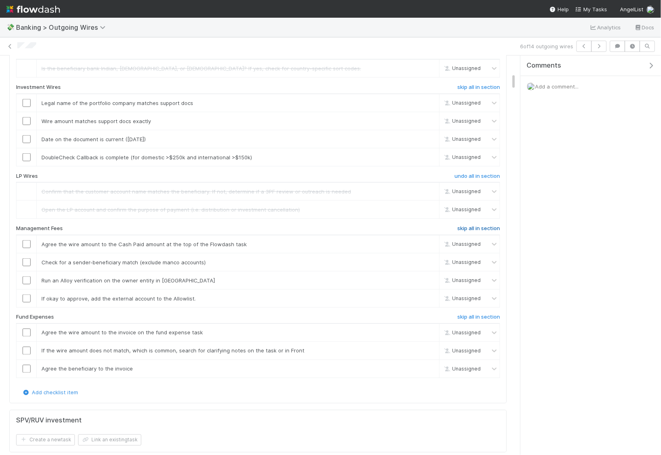
click at [483, 232] on h6 "skip all in section" at bounding box center [478, 228] width 43 height 6
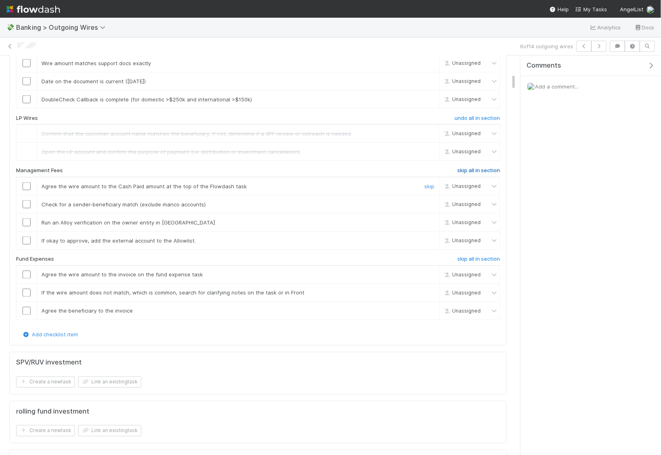
scroll to position [465, 0]
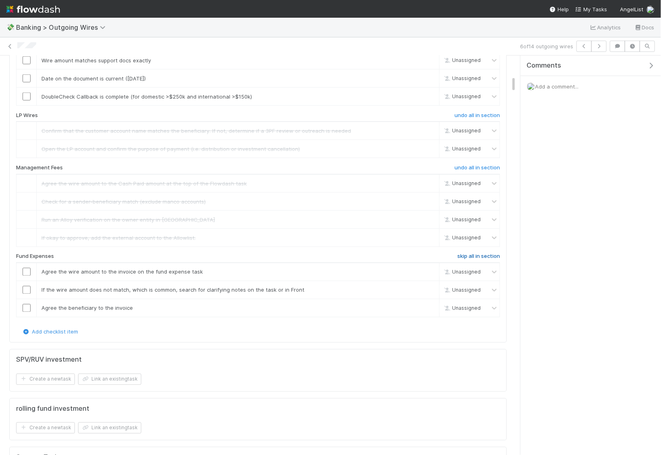
click at [482, 263] on link "skip all in section" at bounding box center [478, 258] width 43 height 10
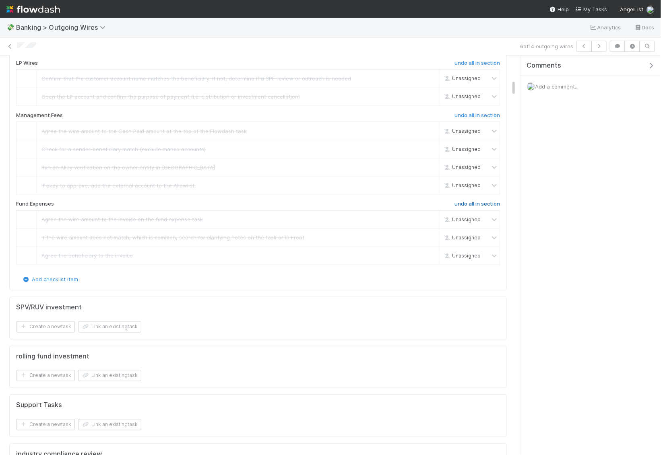
scroll to position [406, 0]
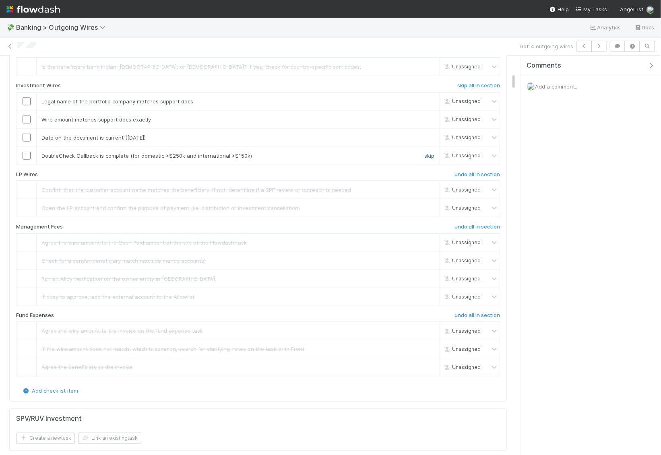
click at [430, 159] on link "skip" at bounding box center [429, 155] width 10 height 6
click at [24, 142] on input "checkbox" at bounding box center [27, 138] width 8 height 8
click at [29, 124] on input "checkbox" at bounding box center [27, 119] width 8 height 8
click at [29, 105] on input "checkbox" at bounding box center [27, 101] width 8 height 8
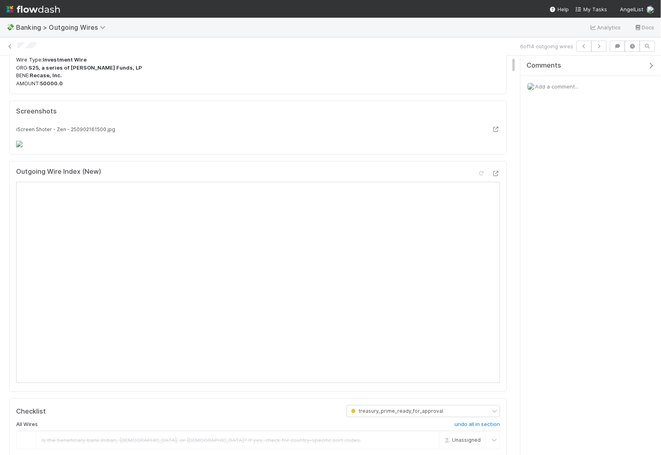
scroll to position [37, 0]
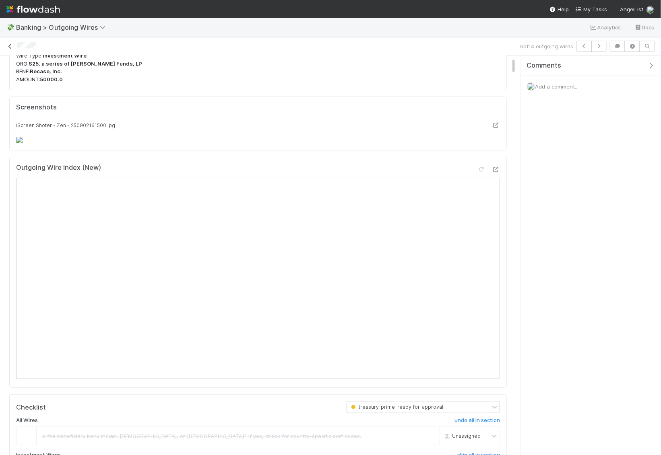
click at [10, 46] on icon at bounding box center [10, 46] width 8 height 5
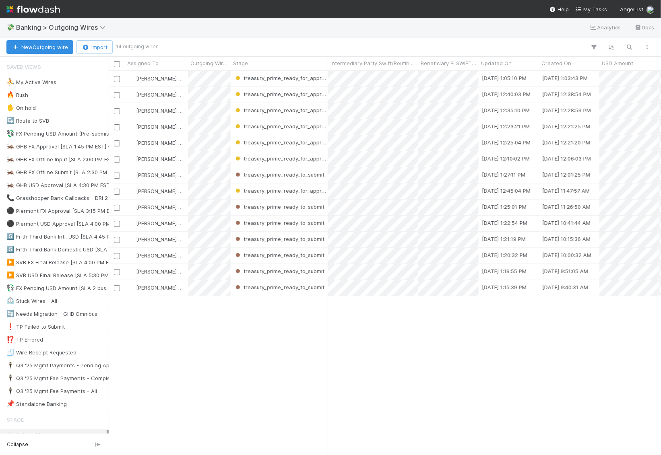
scroll to position [384, 552]
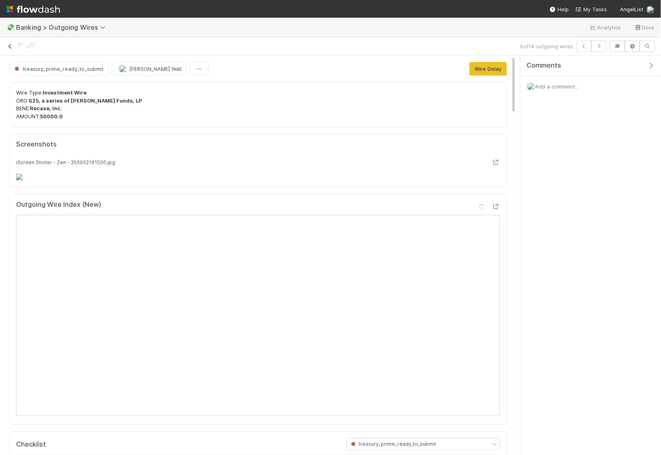
click at [10, 46] on icon at bounding box center [10, 46] width 8 height 5
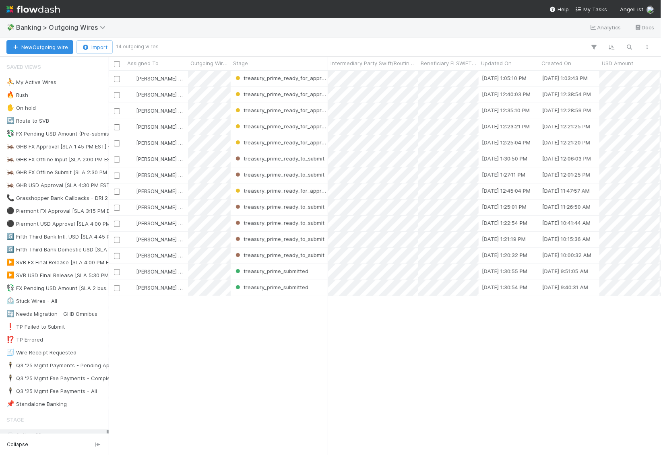
scroll to position [384, 552]
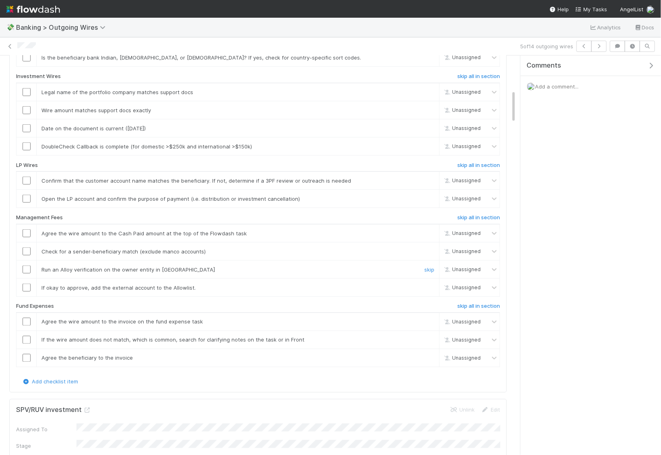
scroll to position [416, 0]
click at [482, 168] on h6 "skip all in section" at bounding box center [478, 164] width 43 height 6
click at [482, 220] on h6 "skip all in section" at bounding box center [478, 217] width 43 height 6
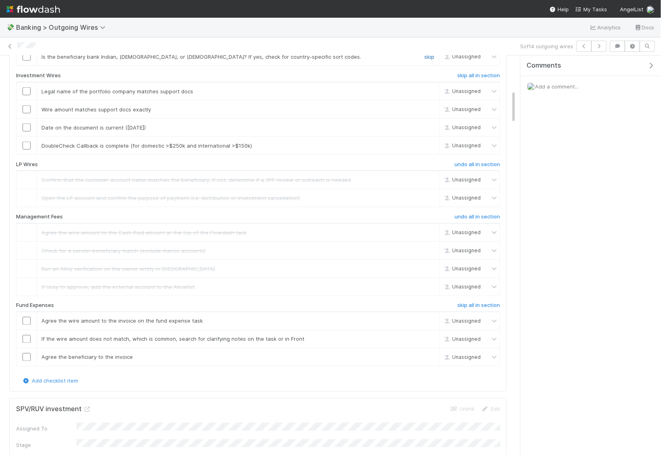
click at [427, 60] on link "skip" at bounding box center [429, 57] width 10 height 6
click at [425, 149] on link "skip" at bounding box center [429, 145] width 10 height 6
click at [27, 132] on input "checkbox" at bounding box center [27, 128] width 8 height 8
click at [27, 113] on input "checkbox" at bounding box center [27, 109] width 8 height 8
click at [25, 95] on input "checkbox" at bounding box center [27, 91] width 8 height 8
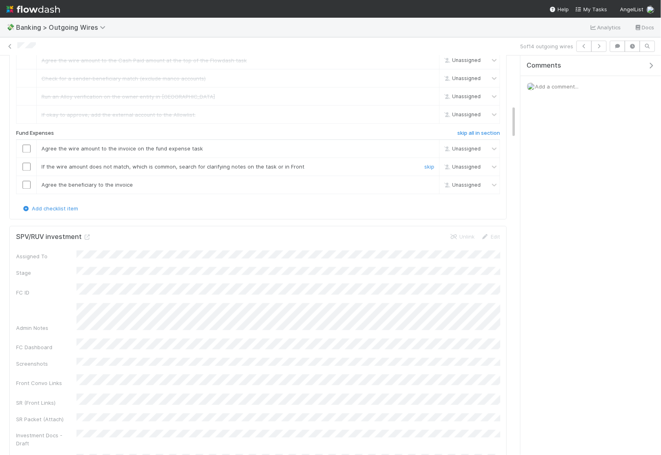
scroll to position [594, 0]
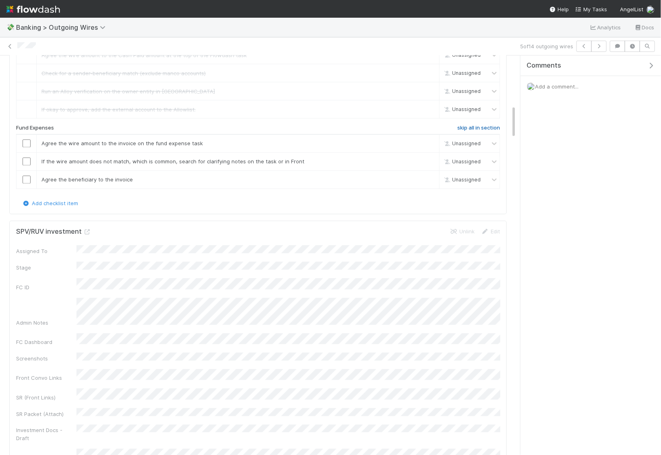
click at [464, 132] on h6 "skip all in section" at bounding box center [478, 128] width 43 height 6
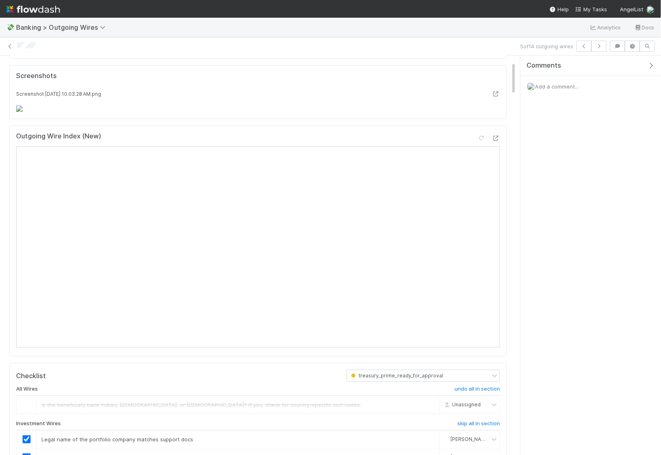
scroll to position [79, 0]
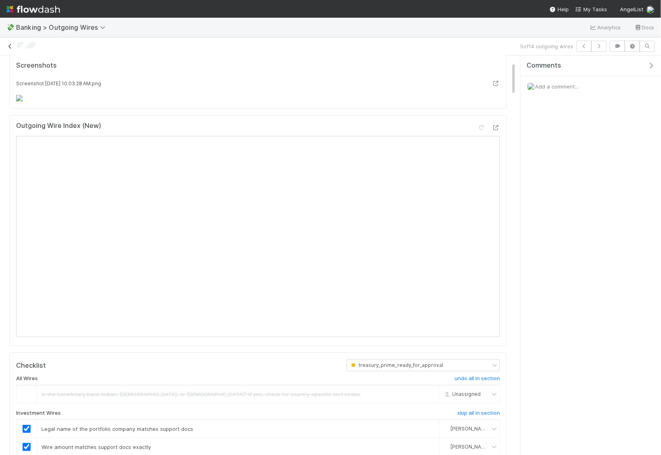
click at [10, 44] on icon at bounding box center [10, 46] width 8 height 5
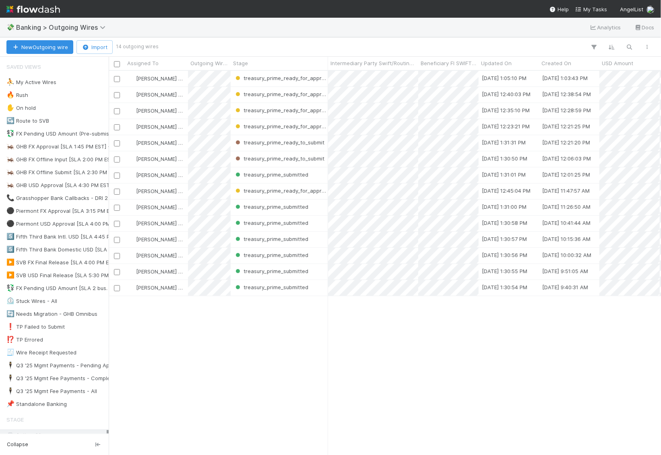
scroll to position [384, 552]
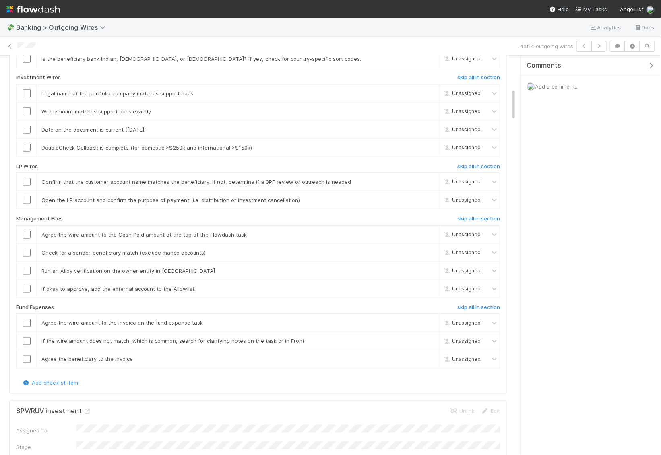
scroll to position [405, 0]
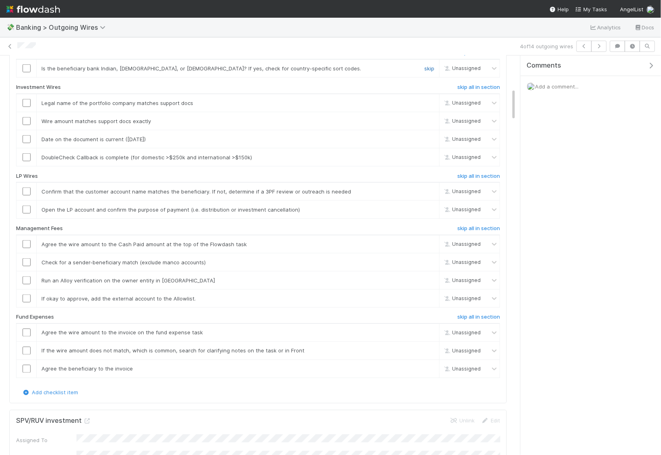
click at [425, 72] on link "skip" at bounding box center [429, 68] width 10 height 6
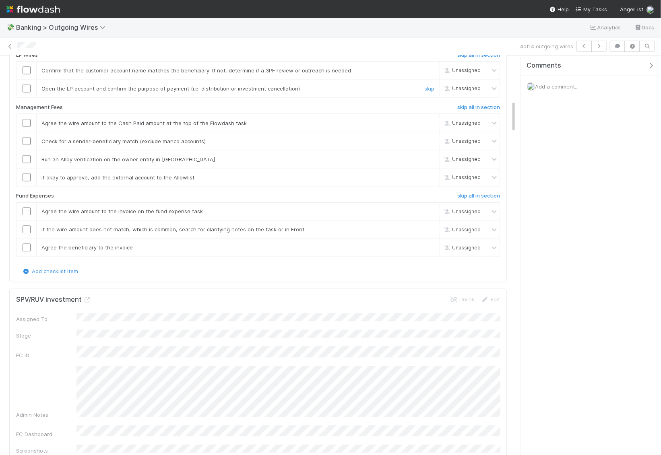
scroll to position [562, 0]
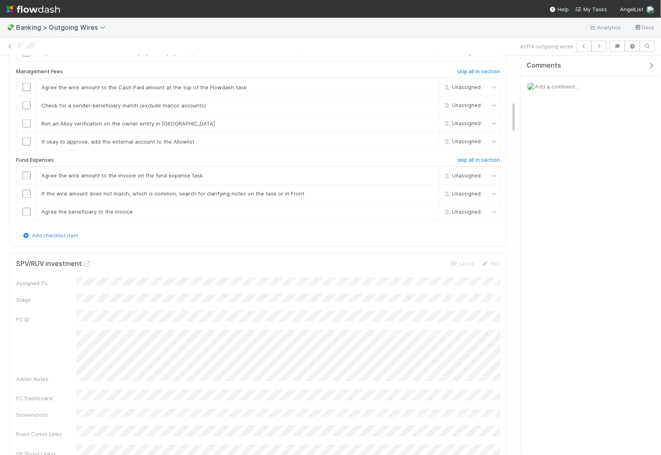
click at [482, 23] on h6 "skip all in section" at bounding box center [478, 19] width 43 height 6
click at [482, 75] on h6 "skip all in section" at bounding box center [478, 71] width 43 height 6
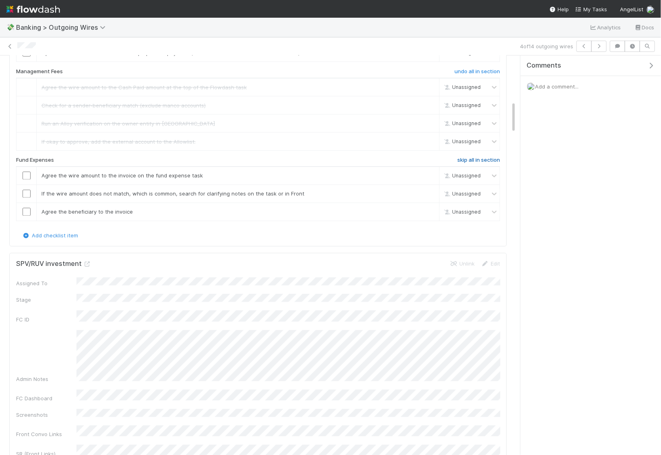
click at [478, 164] on h6 "skip all in section" at bounding box center [478, 160] width 43 height 6
click at [429, 56] on link "skip" at bounding box center [429, 52] width 10 height 6
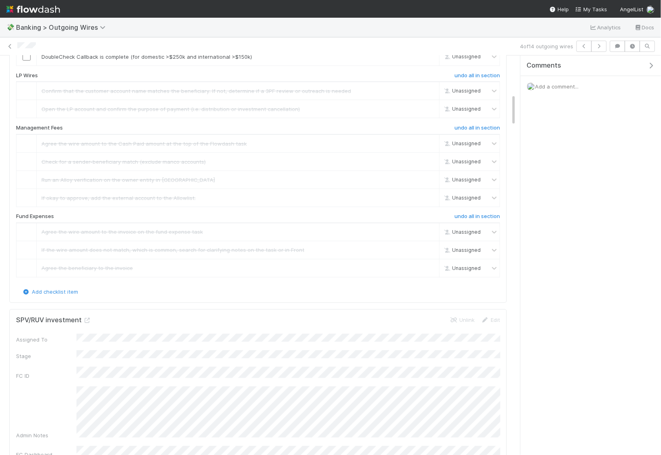
scroll to position [467, 0]
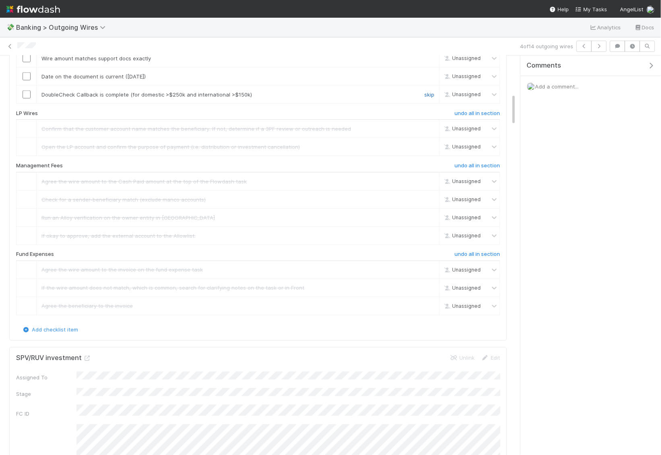
click at [429, 98] on link "skip" at bounding box center [429, 94] width 10 height 6
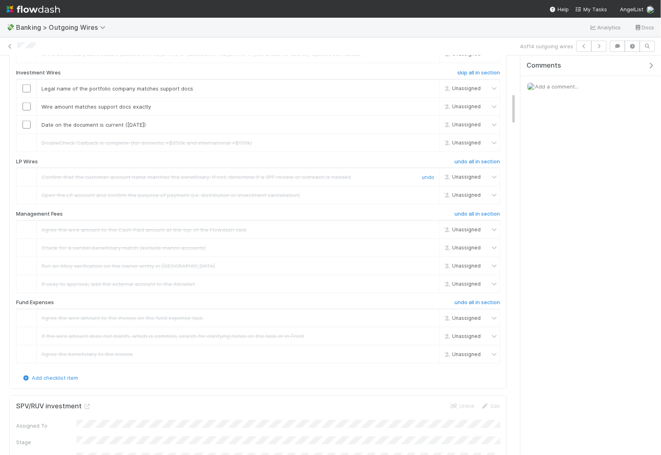
scroll to position [476, 0]
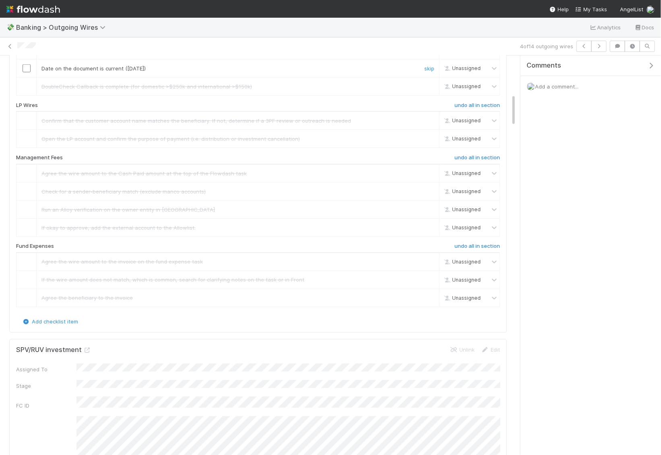
click at [26, 72] on input "checkbox" at bounding box center [27, 68] width 8 height 8
click at [27, 54] on input "checkbox" at bounding box center [27, 50] width 8 height 8
click at [27, 36] on input "checkbox" at bounding box center [27, 32] width 8 height 8
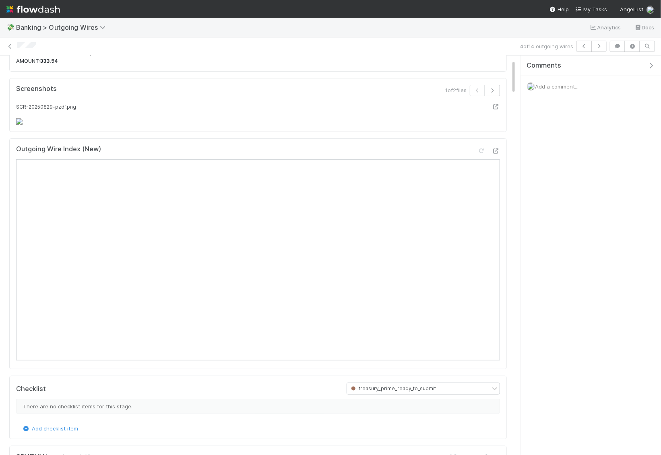
scroll to position [0, 0]
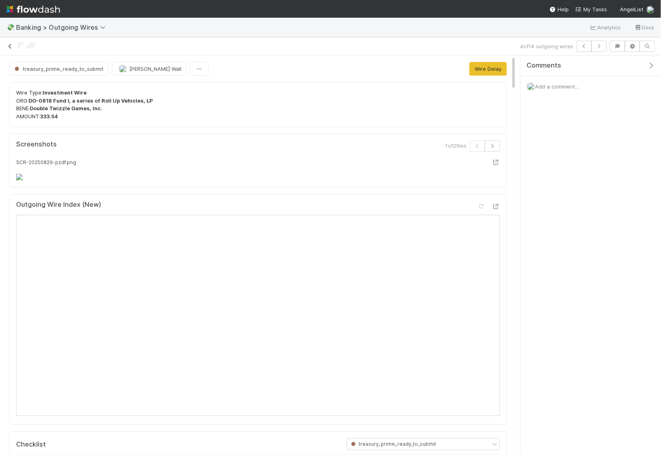
click at [8, 42] on link at bounding box center [10, 46] width 8 height 8
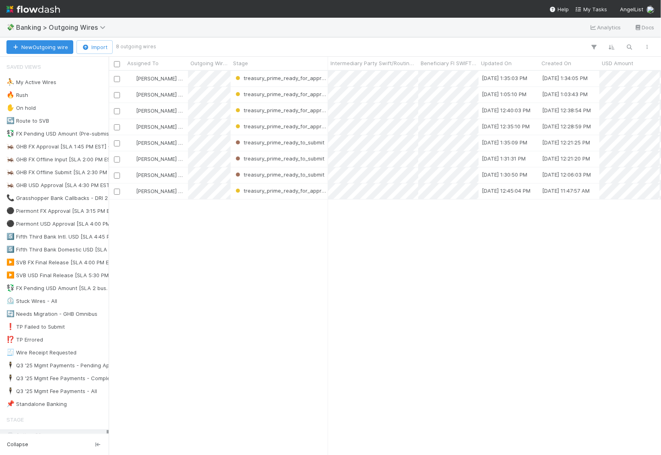
scroll to position [0, 0]
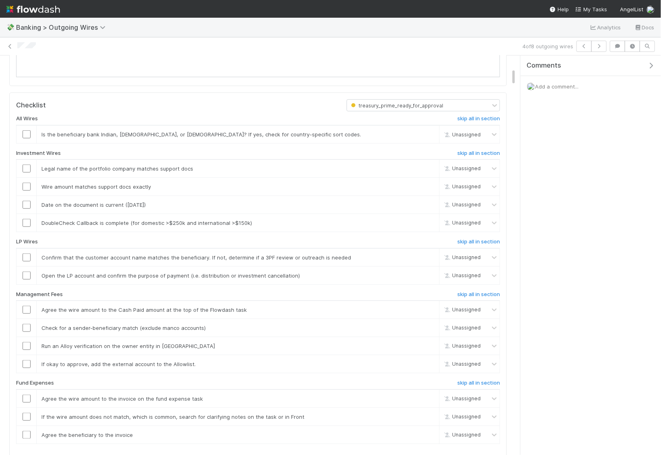
scroll to position [288, 0]
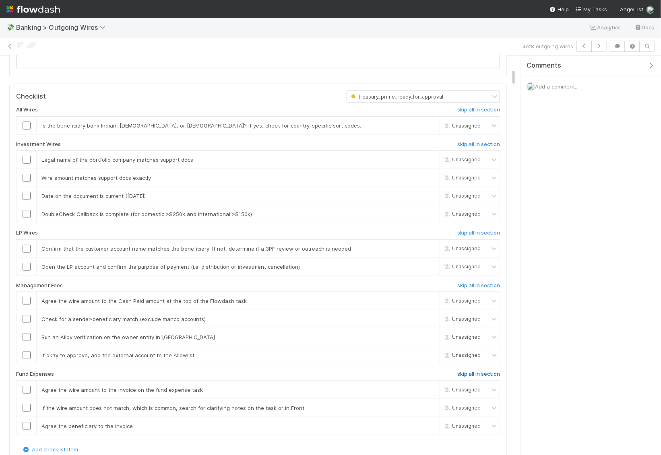
click at [485, 371] on h6 "skip all in section" at bounding box center [478, 374] width 43 height 6
click at [480, 282] on h6 "skip all in section" at bounding box center [478, 285] width 43 height 6
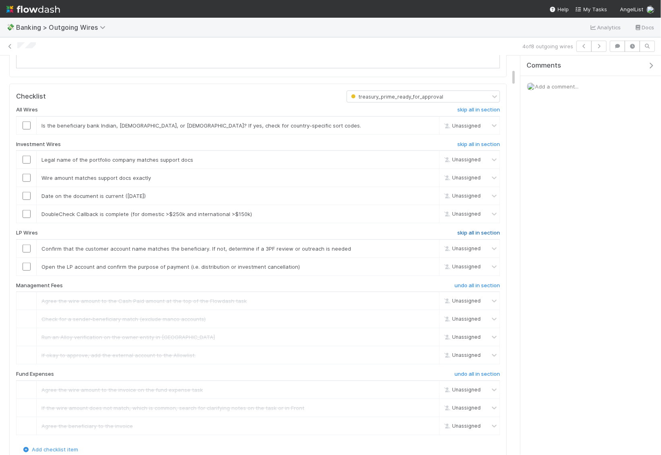
click at [484, 230] on h6 "skip all in section" at bounding box center [478, 233] width 43 height 6
click at [479, 108] on h6 "skip all in section" at bounding box center [478, 110] width 43 height 6
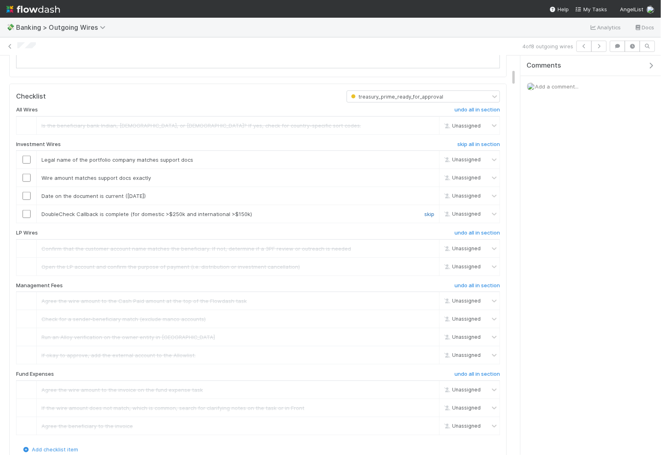
click at [429, 211] on link "skip" at bounding box center [429, 214] width 10 height 6
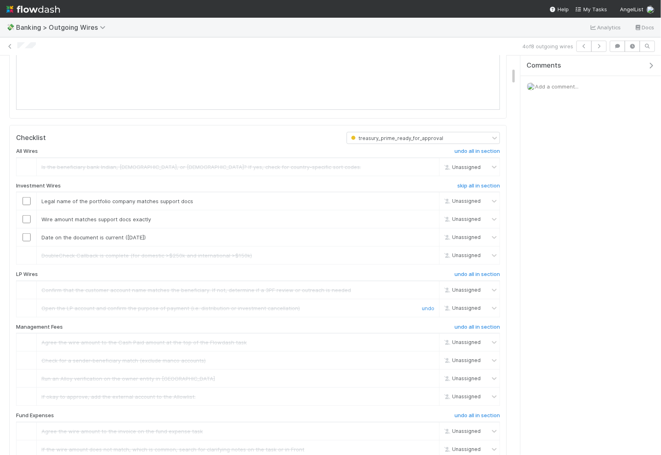
scroll to position [220, 0]
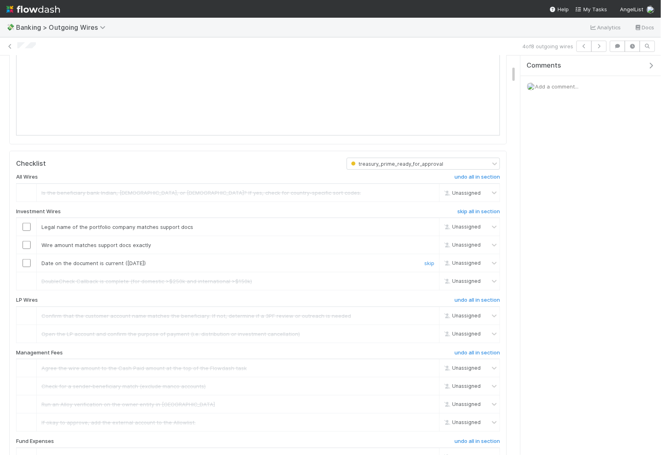
click at [27, 261] on input "checkbox" at bounding box center [27, 263] width 8 height 8
click at [27, 243] on input "checkbox" at bounding box center [27, 245] width 8 height 8
click at [27, 227] on input "checkbox" at bounding box center [27, 227] width 8 height 8
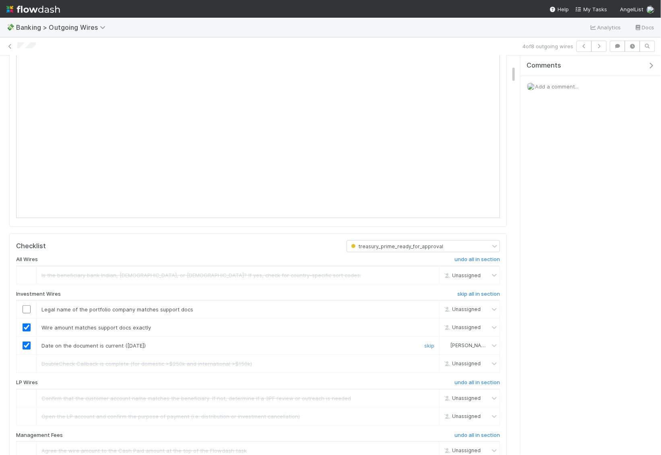
checkbox input "true"
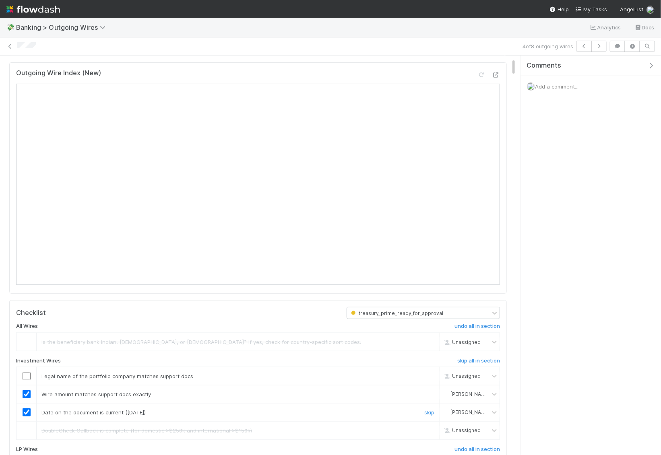
scroll to position [141, 0]
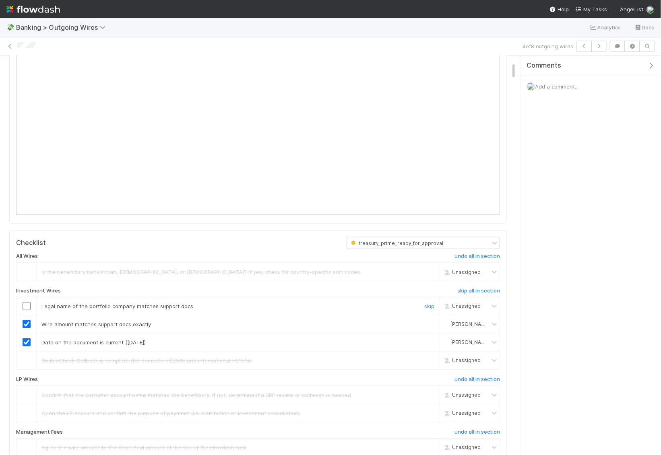
click at [30, 302] on input "checkbox" at bounding box center [27, 306] width 8 height 8
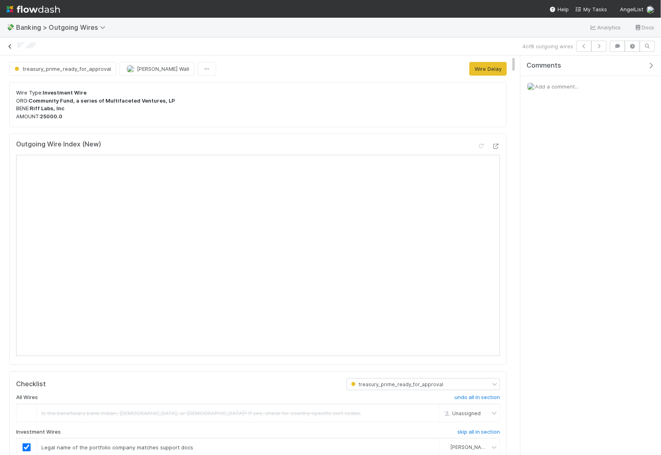
click at [10, 47] on icon at bounding box center [10, 46] width 8 height 5
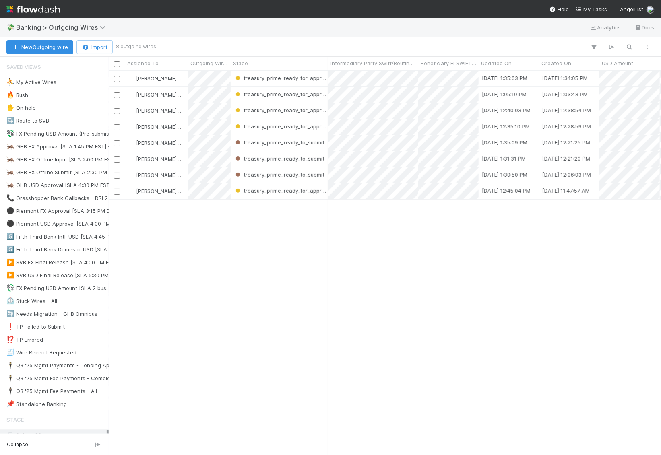
scroll to position [384, 552]
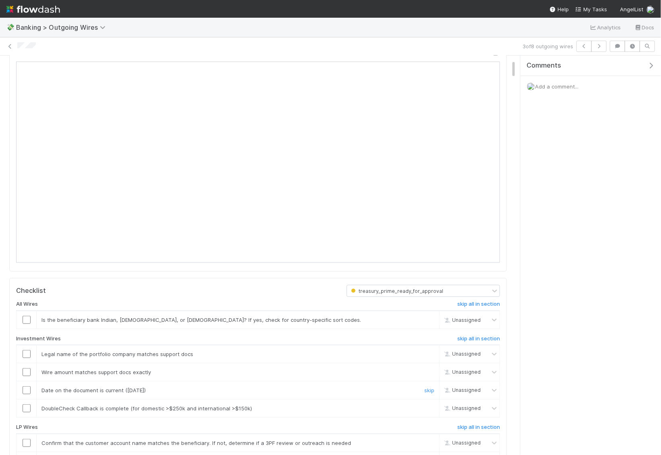
scroll to position [101, 0]
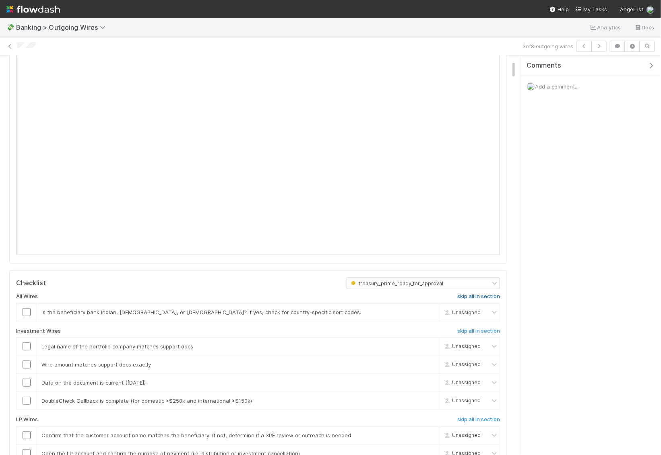
click at [494, 293] on h6 "skip all in section" at bounding box center [478, 296] width 43 height 6
click at [428, 397] on link "skip" at bounding box center [429, 400] width 10 height 6
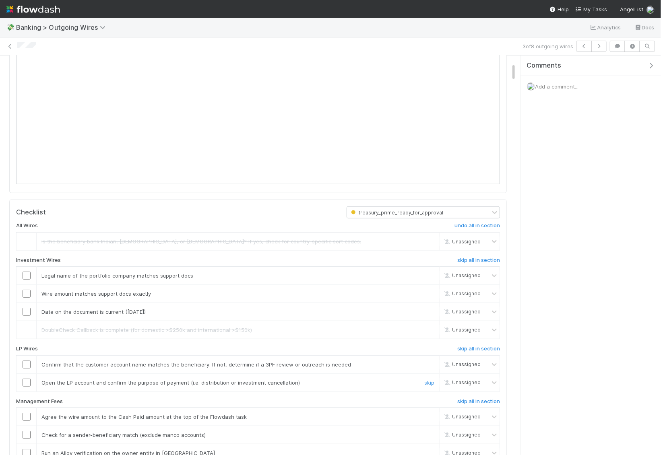
scroll to position [183, 0]
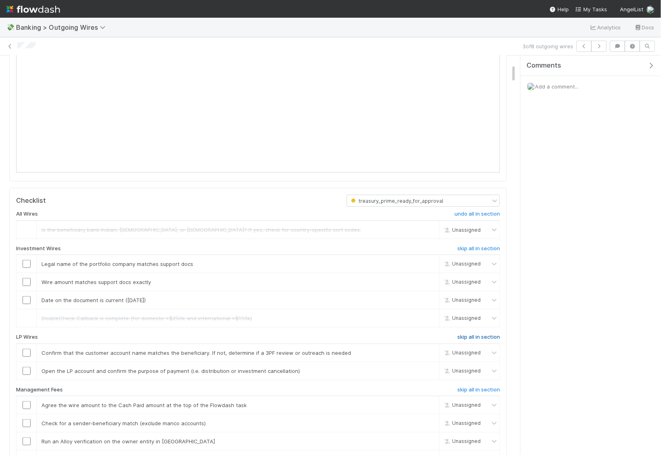
click at [489, 335] on h6 "skip all in section" at bounding box center [478, 337] width 43 height 6
click at [487, 387] on h6 "skip all in section" at bounding box center [478, 390] width 43 height 6
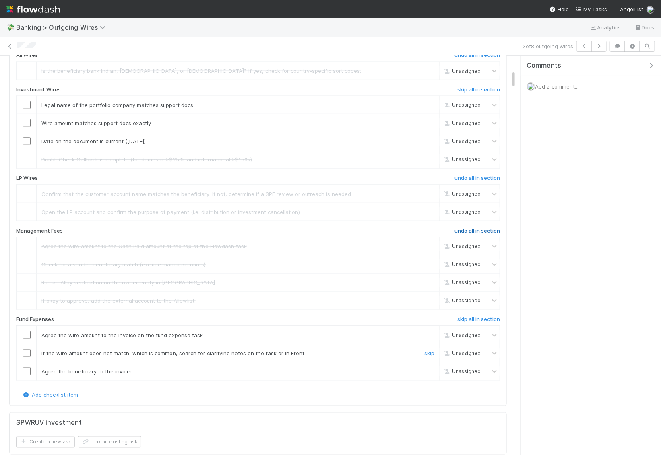
scroll to position [346, 0]
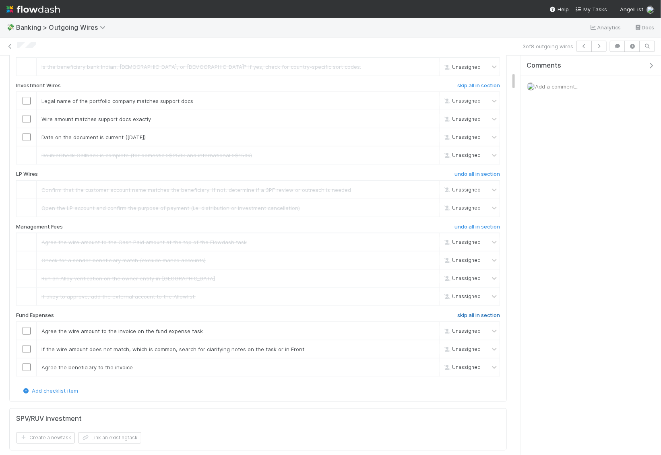
click at [483, 312] on h6 "skip all in section" at bounding box center [478, 315] width 43 height 6
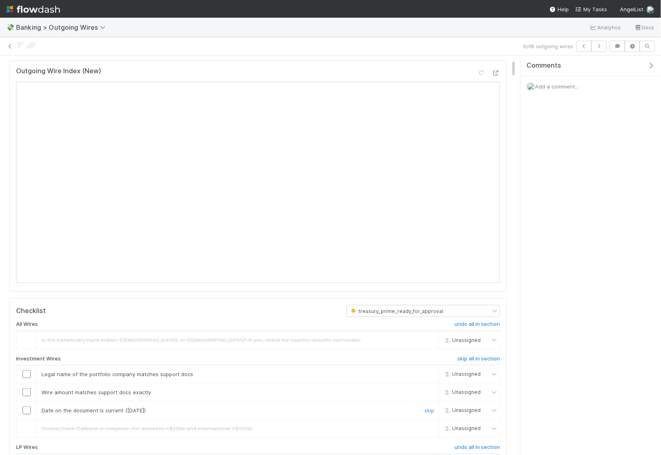
scroll to position [93, 0]
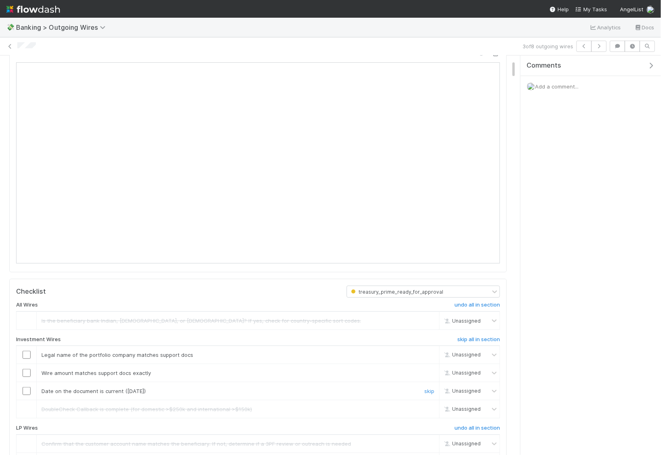
click at [27, 388] on input "checkbox" at bounding box center [27, 391] width 8 height 8
click at [28, 365] on td at bounding box center [26, 373] width 20 height 18
click at [28, 369] on input "checkbox" at bounding box center [27, 373] width 8 height 8
click at [28, 351] on input "checkbox" at bounding box center [27, 355] width 8 height 8
click at [12, 47] on icon at bounding box center [10, 46] width 8 height 5
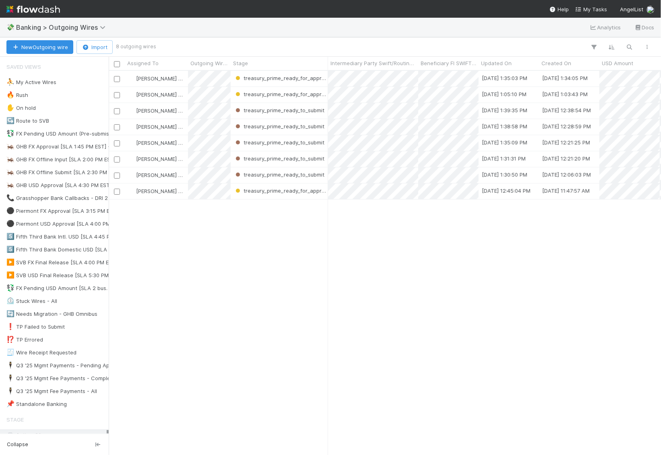
scroll to position [384, 552]
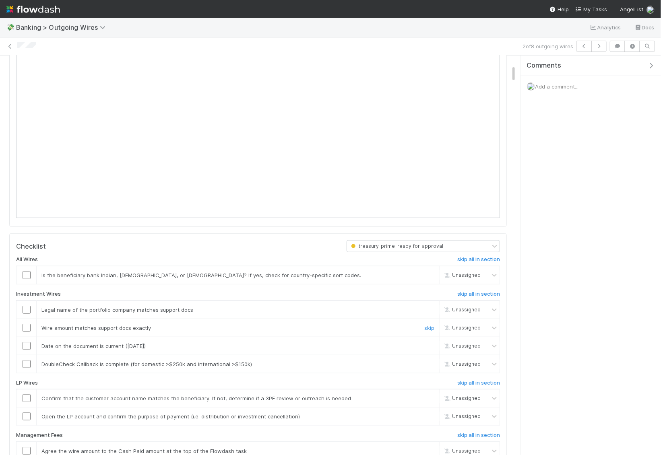
scroll to position [234, 0]
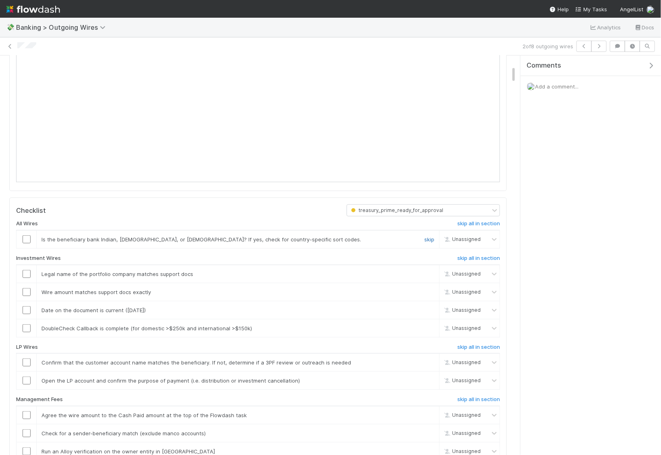
click at [431, 243] on link "skip" at bounding box center [429, 239] width 10 height 6
click at [474, 350] on h6 "skip all in section" at bounding box center [478, 347] width 43 height 6
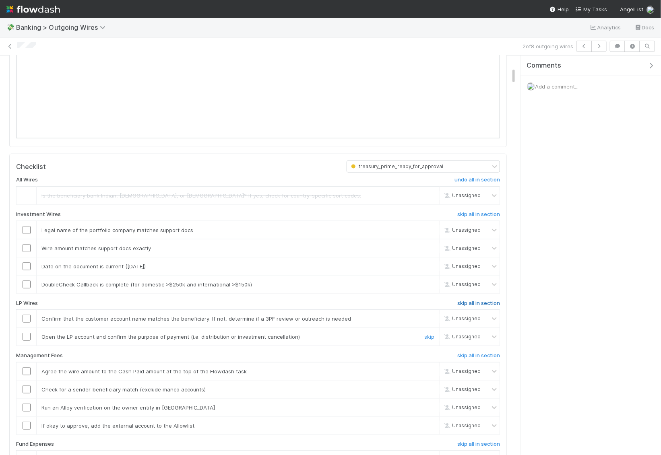
scroll to position [317, 0]
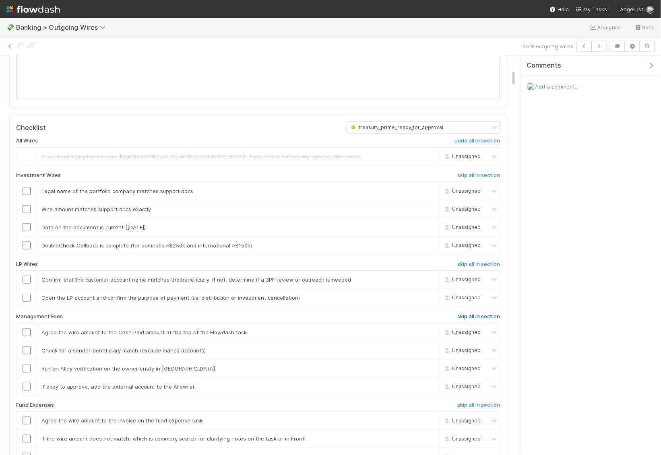
click at [478, 320] on h6 "skip all in section" at bounding box center [478, 316] width 43 height 6
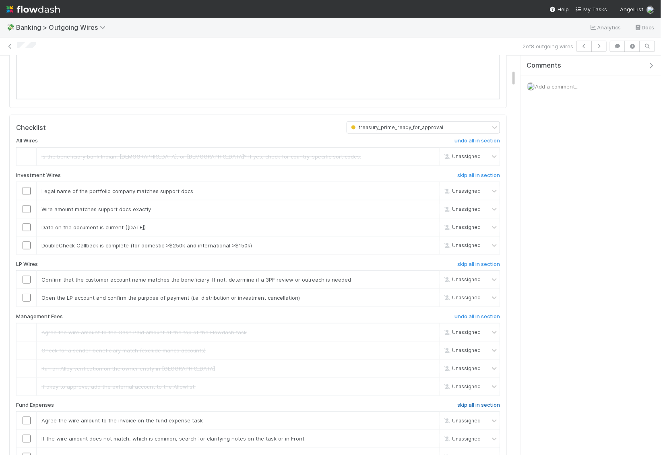
click at [478, 409] on h6 "skip all in section" at bounding box center [478, 405] width 43 height 6
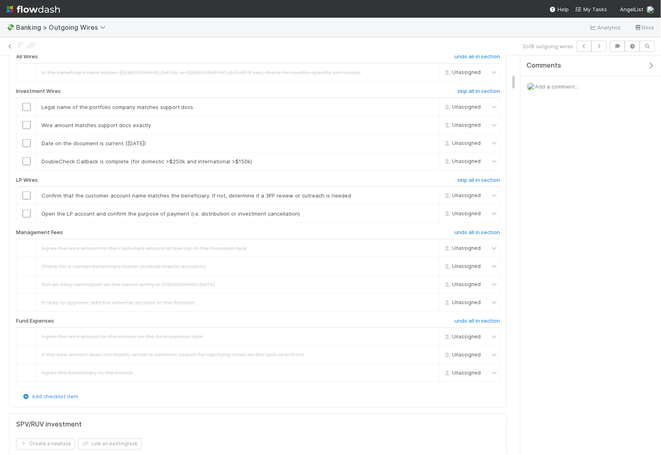
scroll to position [413, 0]
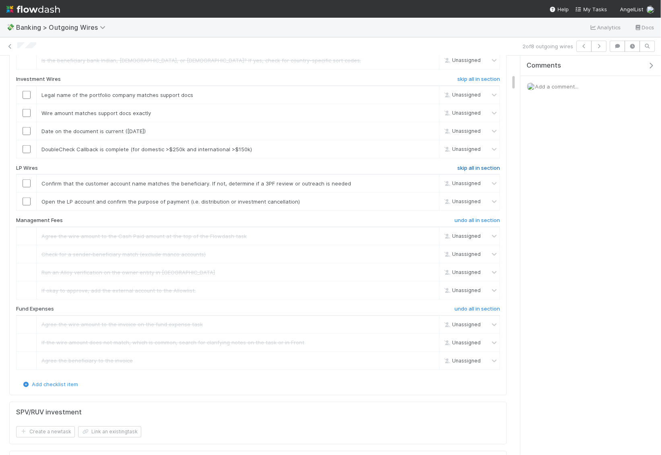
click at [470, 171] on h6 "skip all in section" at bounding box center [478, 168] width 43 height 6
click at [426, 152] on link "skip" at bounding box center [429, 149] width 10 height 6
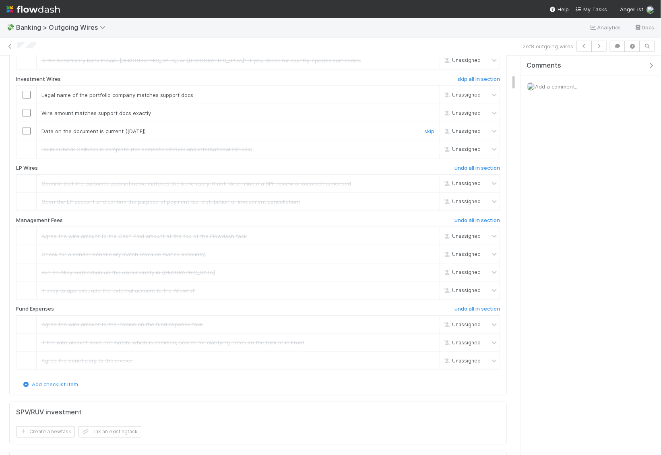
click at [25, 135] on input "checkbox" at bounding box center [27, 131] width 8 height 8
click at [27, 117] on input "checkbox" at bounding box center [27, 113] width 8 height 8
click at [28, 99] on input "checkbox" at bounding box center [27, 95] width 8 height 8
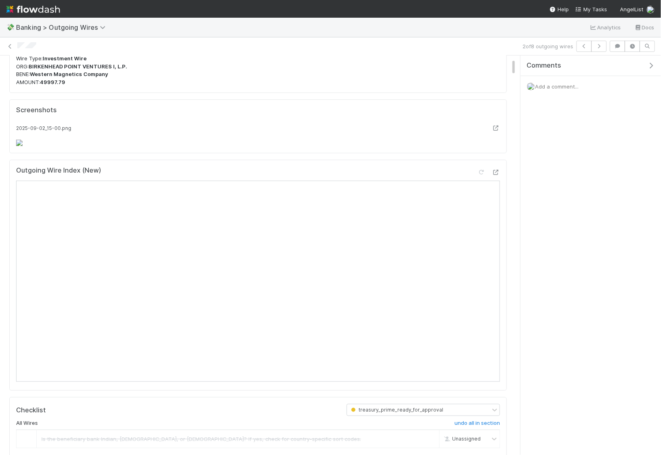
scroll to position [0, 0]
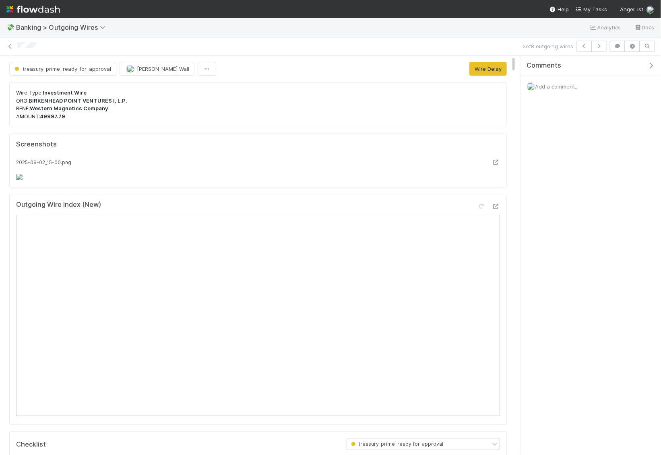
click at [12, 50] on div "2 of 8 outgoing wires" at bounding box center [330, 46] width 661 height 11
click at [11, 46] on icon at bounding box center [10, 46] width 8 height 5
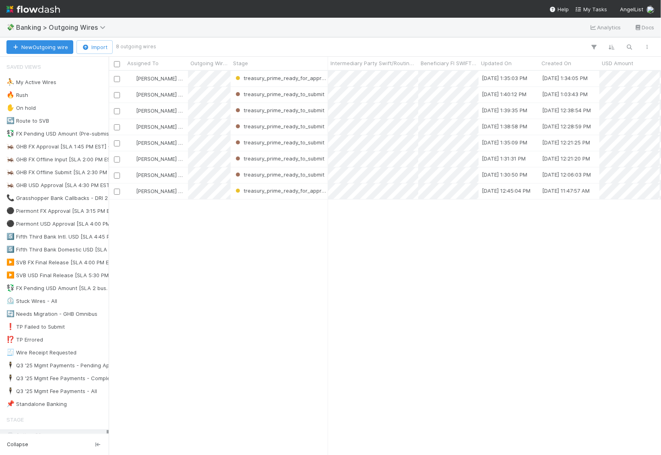
scroll to position [384, 552]
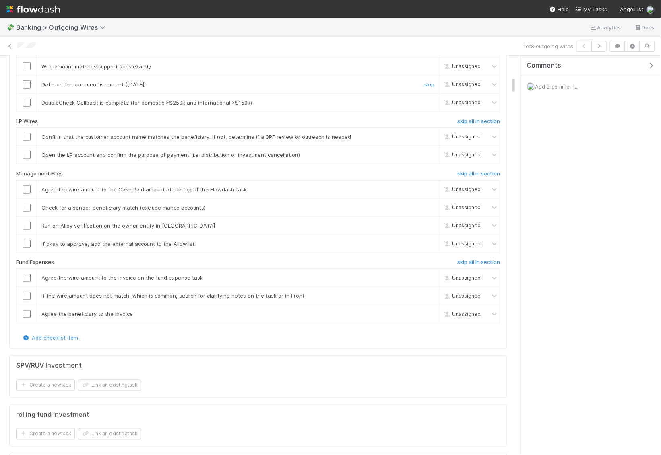
scroll to position [465, 0]
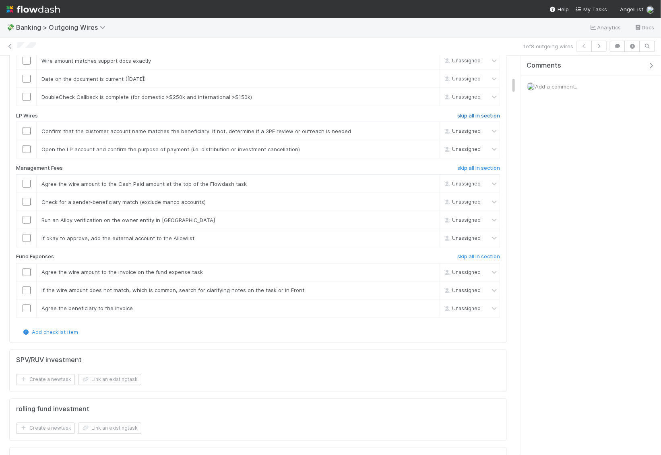
click at [486, 119] on h6 "skip all in section" at bounding box center [478, 116] width 43 height 6
click at [482, 171] on h6 "skip all in section" at bounding box center [478, 168] width 43 height 6
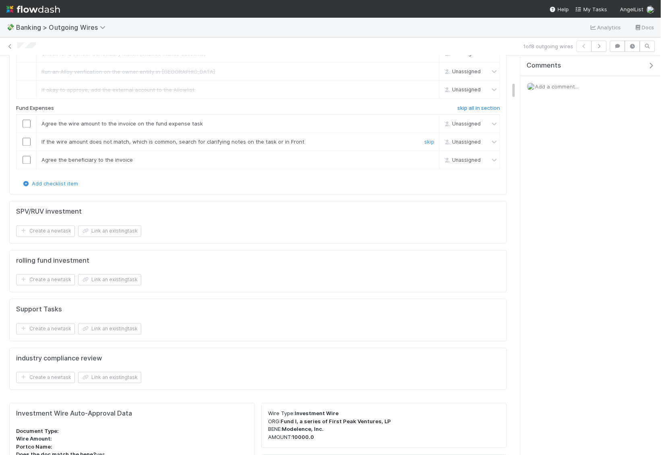
scroll to position [630, 0]
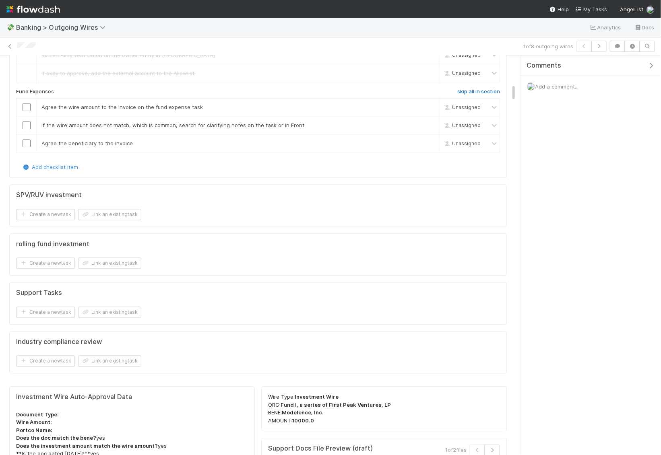
click at [474, 95] on h6 "skip all in section" at bounding box center [478, 92] width 43 height 6
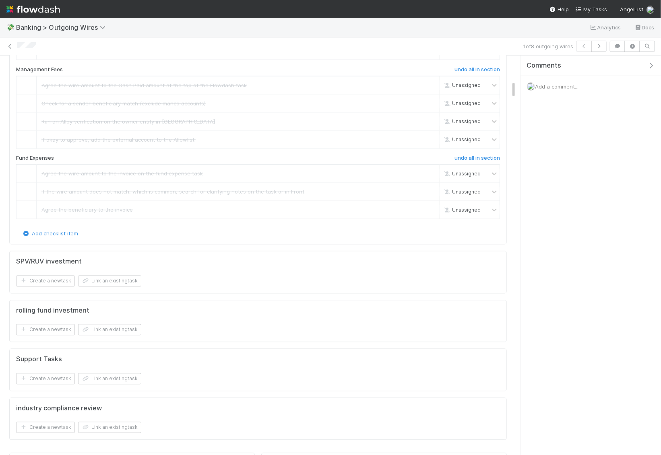
scroll to position [562, 0]
click at [430, 3] on link "skip" at bounding box center [429, -1] width 10 height 6
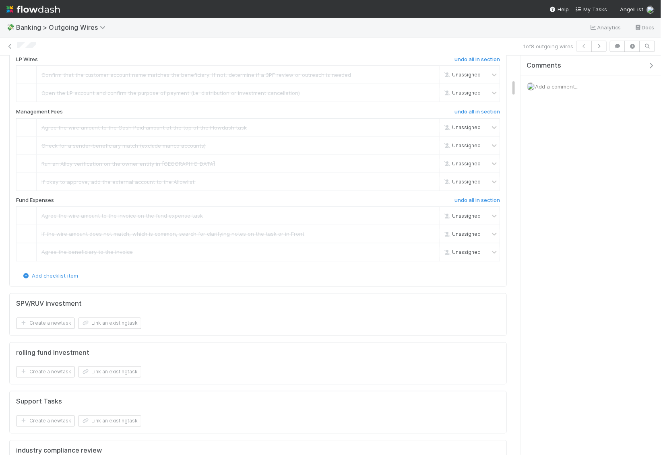
scroll to position [520, 0]
click at [429, 45] on link "skip" at bounding box center [429, 42] width 10 height 6
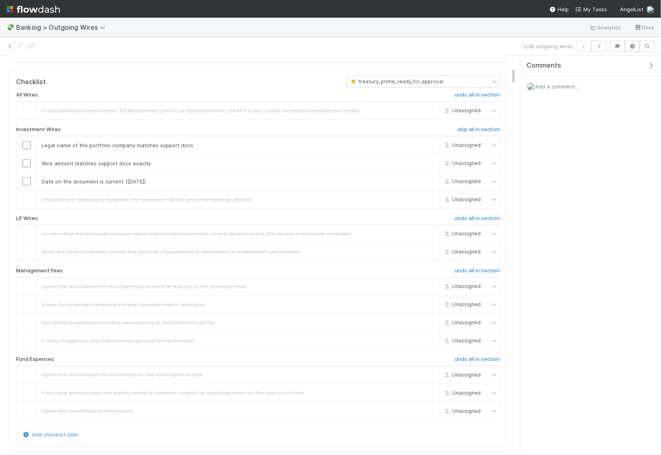
scroll to position [406, 0]
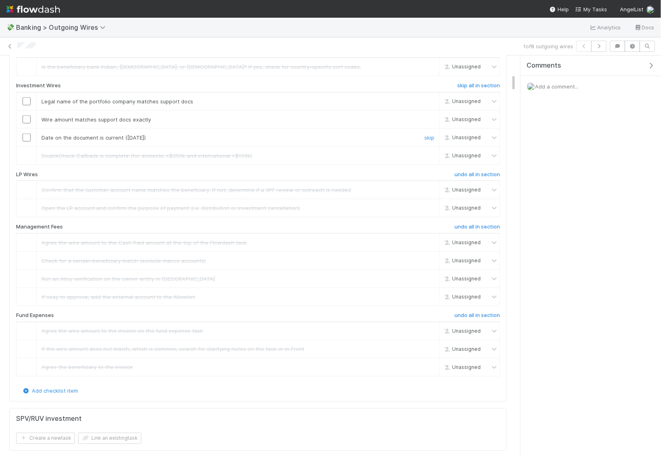
click at [27, 146] on td at bounding box center [26, 137] width 20 height 18
click at [27, 142] on input "checkbox" at bounding box center [27, 138] width 8 height 8
click at [28, 124] on input "checkbox" at bounding box center [27, 119] width 8 height 8
click at [28, 105] on input "checkbox" at bounding box center [27, 101] width 8 height 8
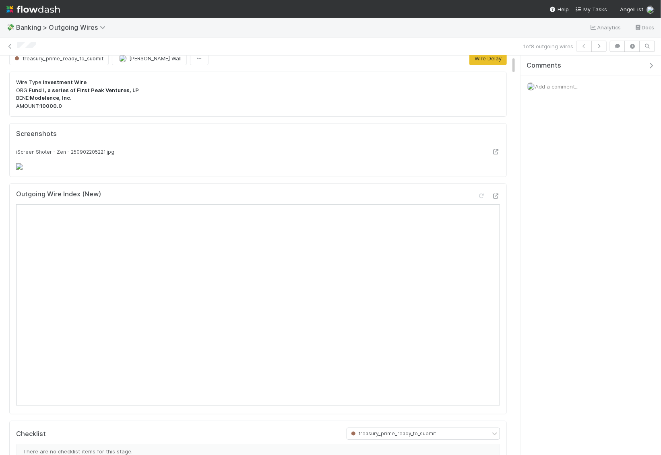
scroll to position [11, 0]
click at [9, 45] on icon at bounding box center [10, 46] width 8 height 5
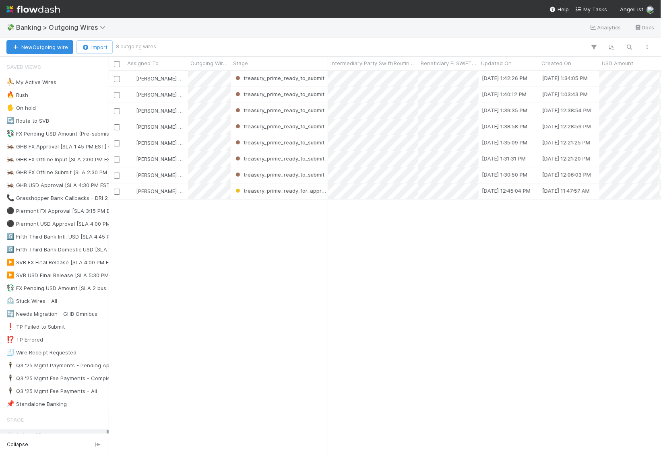
scroll to position [384, 552]
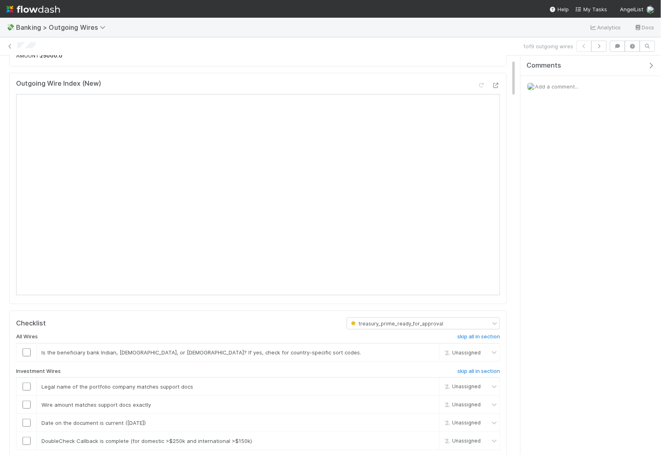
scroll to position [120, 0]
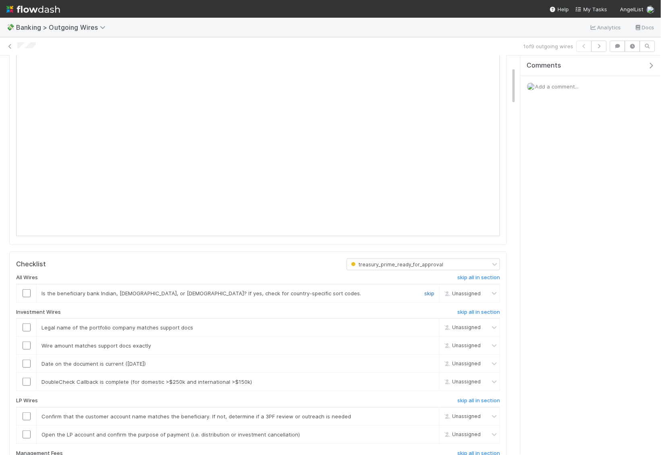
click at [428, 291] on link "skip" at bounding box center [429, 293] width 10 height 6
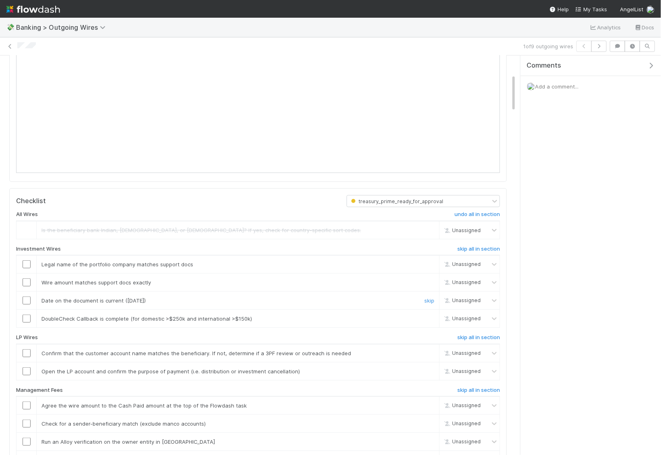
scroll to position [212, 0]
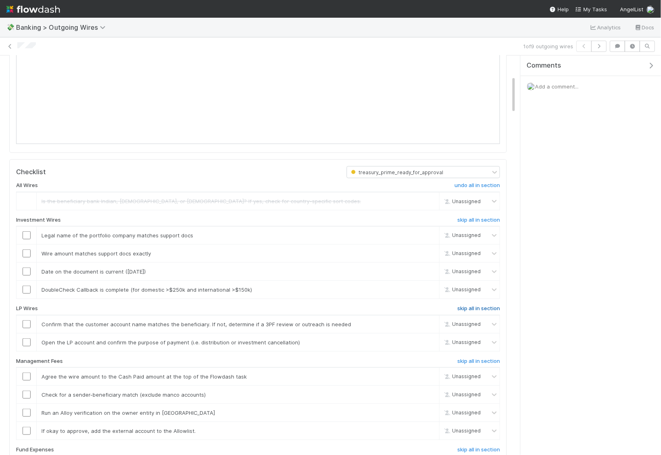
click at [494, 305] on h6 "skip all in section" at bounding box center [478, 308] width 43 height 6
click at [487, 358] on h6 "skip all in section" at bounding box center [478, 361] width 43 height 6
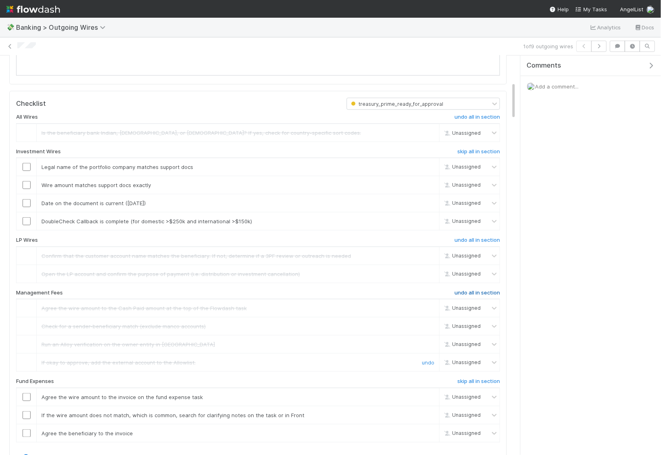
scroll to position [290, 0]
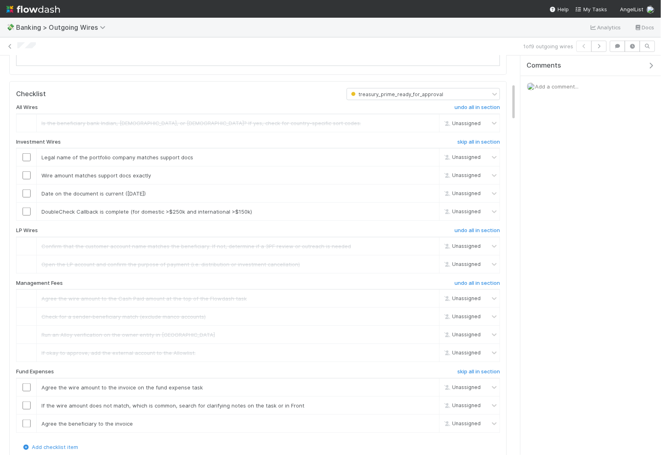
click at [491, 362] on div "All Wires undo all in section Is the beneficiary bank Indian, Australian, or Ca…" at bounding box center [258, 271] width 484 height 343
click at [489, 369] on h6 "skip all in section" at bounding box center [478, 372] width 43 height 6
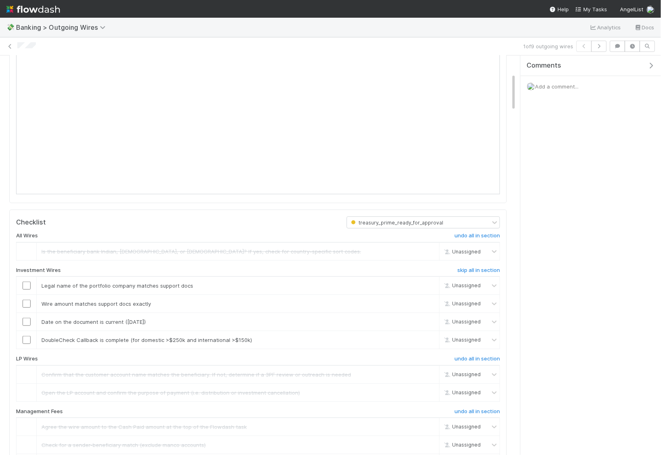
scroll to position [204, 0]
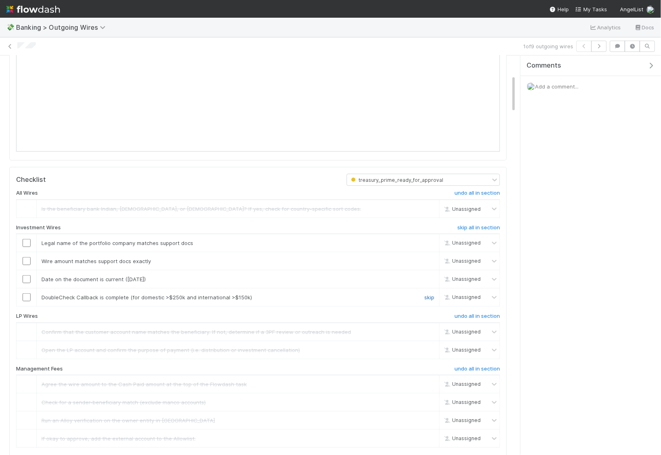
click at [428, 295] on link "skip" at bounding box center [429, 297] width 10 height 6
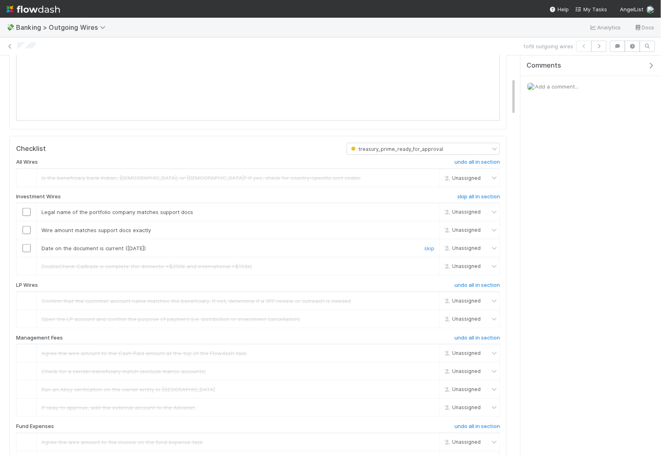
click at [27, 244] on input "checkbox" at bounding box center [27, 248] width 8 height 8
click at [25, 229] on input "checkbox" at bounding box center [27, 230] width 8 height 8
click at [25, 210] on input "checkbox" at bounding box center [27, 212] width 8 height 8
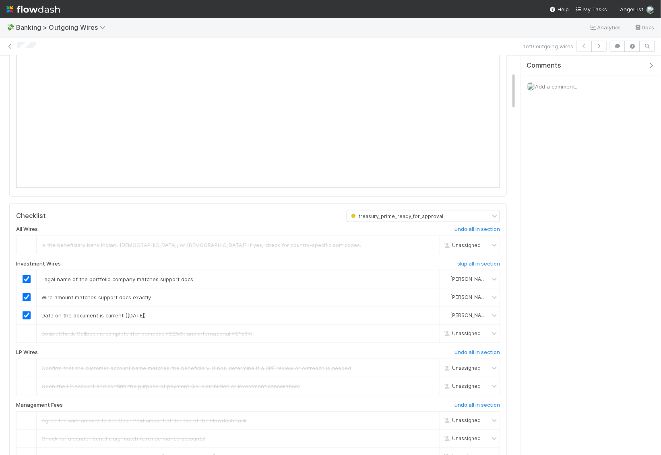
scroll to position [73, 0]
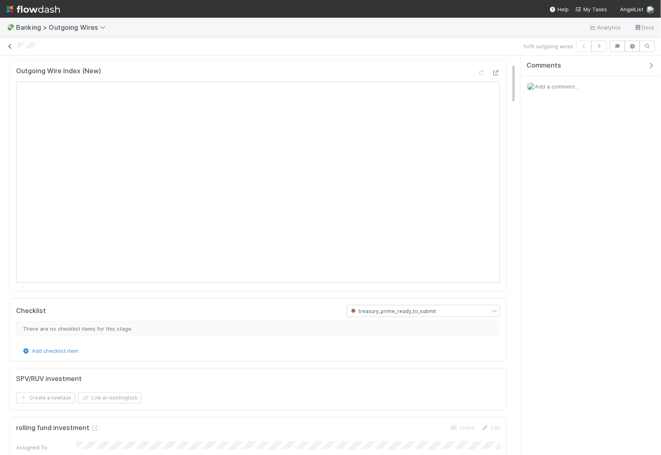
click at [6, 46] on icon at bounding box center [10, 46] width 8 height 5
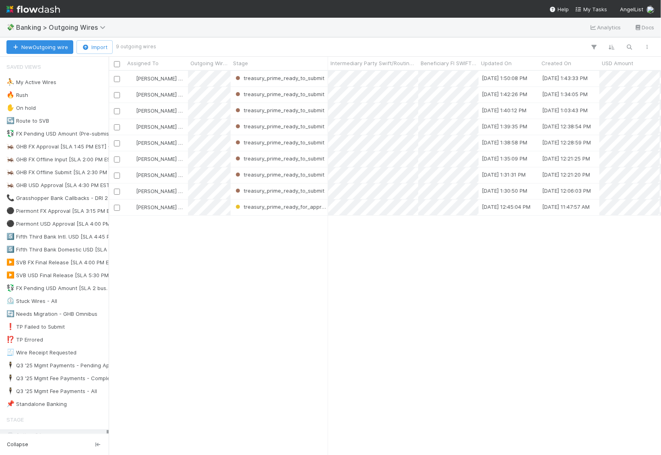
scroll to position [384, 552]
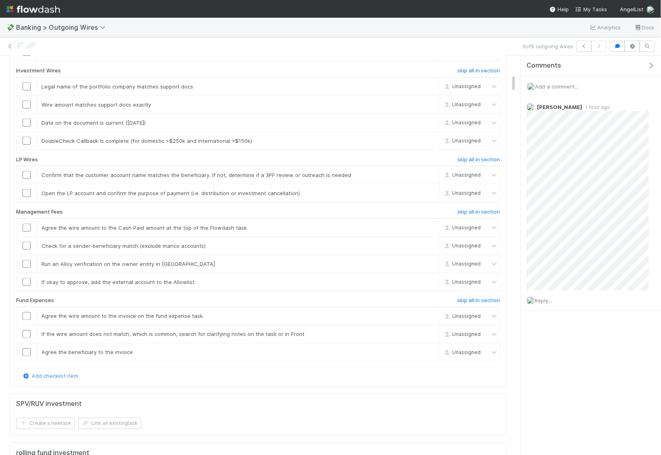
scroll to position [451, 0]
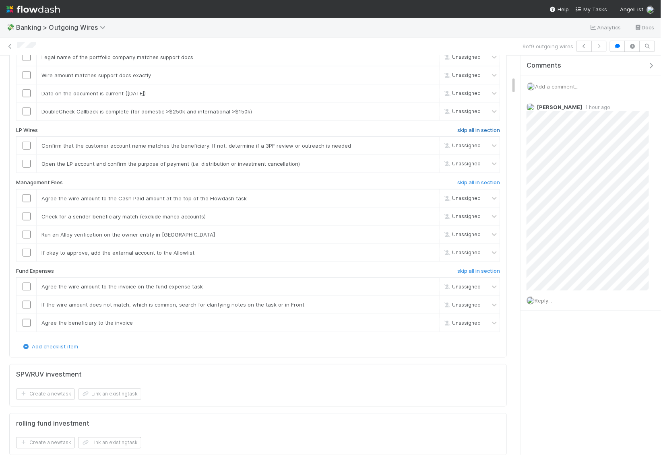
click at [466, 134] on h6 "skip all in section" at bounding box center [478, 130] width 43 height 6
click at [476, 186] on h6 "skip all in section" at bounding box center [478, 182] width 43 height 6
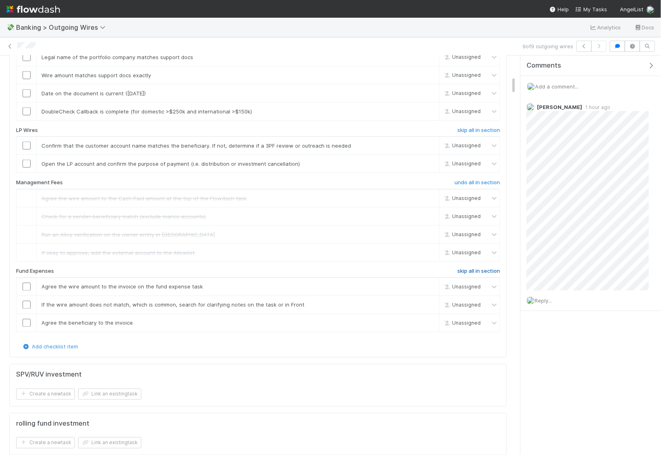
click at [472, 275] on h6 "skip all in section" at bounding box center [478, 271] width 43 height 6
click at [488, 134] on h6 "skip all in section" at bounding box center [478, 130] width 43 height 6
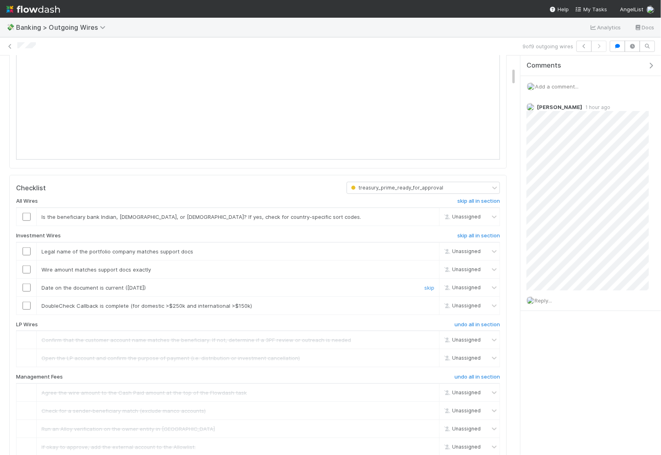
scroll to position [284, 0]
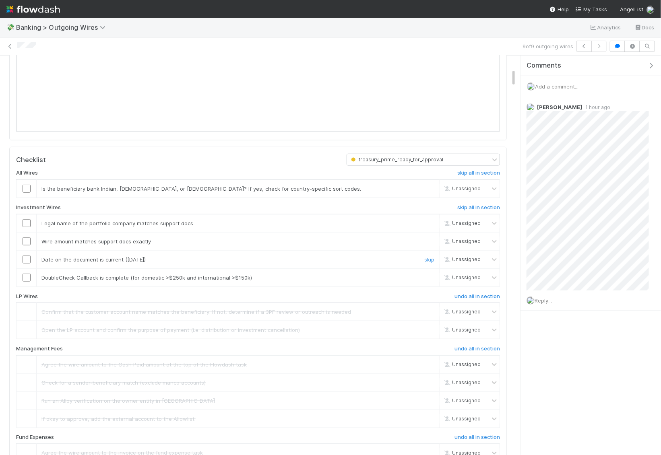
click at [27, 264] on input "checkbox" at bounding box center [27, 259] width 8 height 8
click at [27, 245] on input "checkbox" at bounding box center [27, 241] width 8 height 8
click at [27, 227] on input "checkbox" at bounding box center [27, 223] width 8 height 8
click at [27, 193] on input "checkbox" at bounding box center [27, 189] width 8 height 8
click at [27, 264] on input "checkbox" at bounding box center [27, 259] width 8 height 8
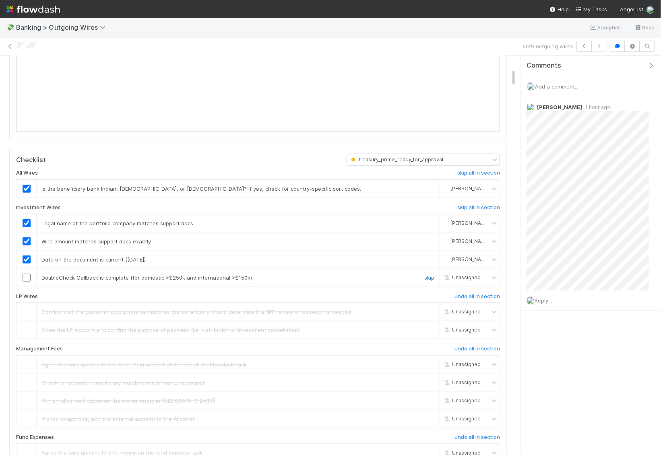
click at [429, 281] on link "skip" at bounding box center [429, 277] width 10 height 6
click at [11, 45] on icon at bounding box center [10, 46] width 8 height 5
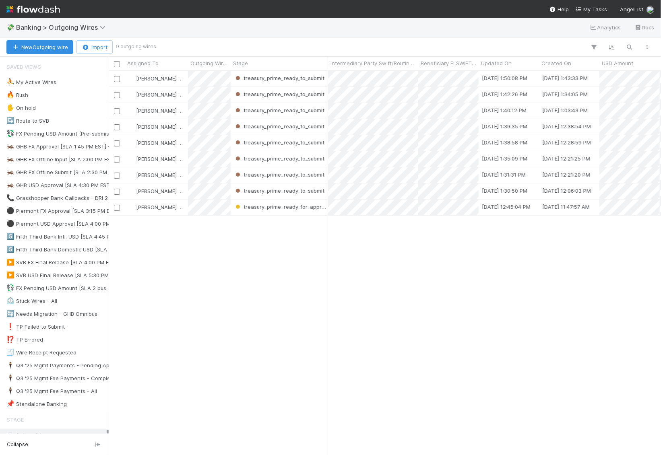
scroll to position [384, 552]
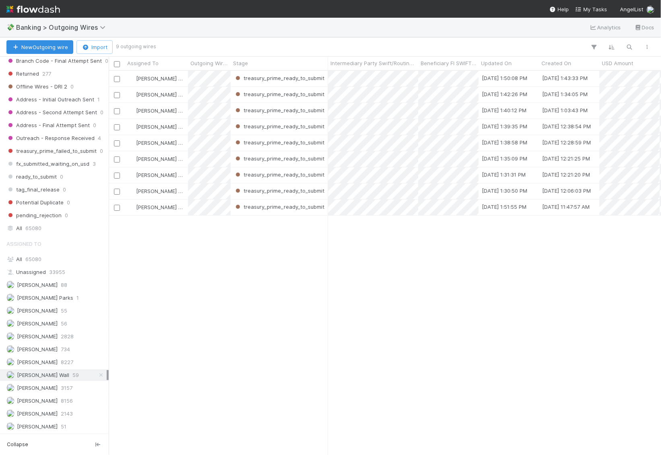
scroll to position [735, 0]
click at [40, 436] on span "[PERSON_NAME]" at bounding box center [37, 439] width 41 height 6
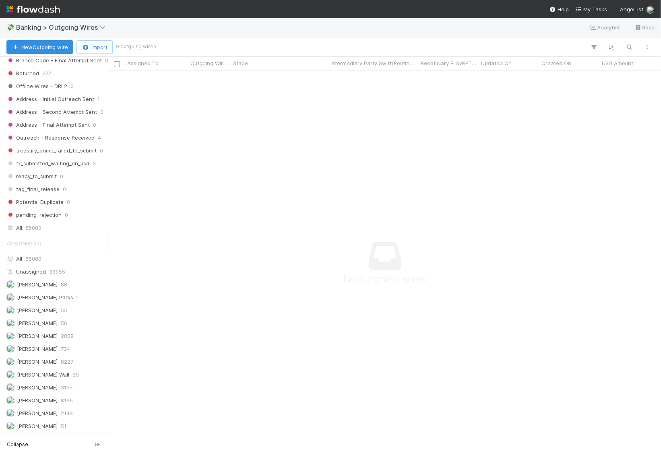
scroll to position [384, 552]
click at [70, 370] on div "[PERSON_NAME] Wall 59" at bounding box center [56, 375] width 100 height 10
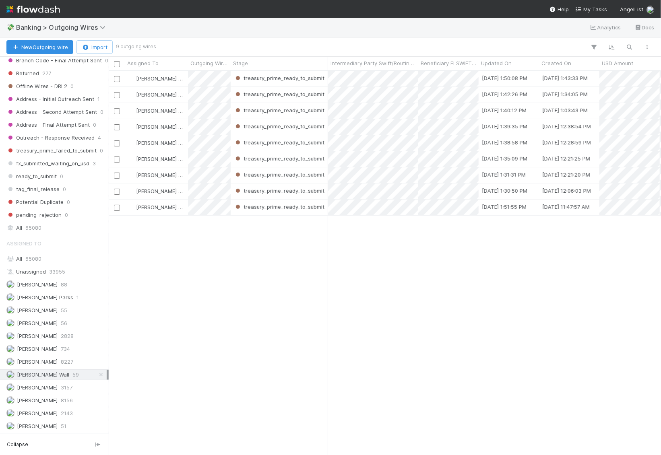
scroll to position [384, 552]
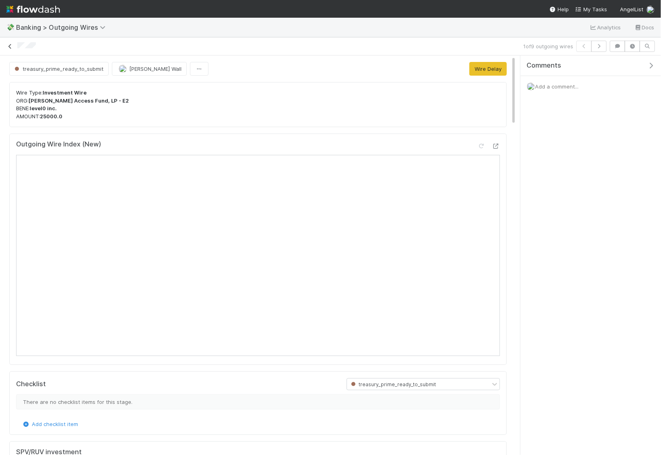
click at [9, 49] on link at bounding box center [10, 46] width 8 height 8
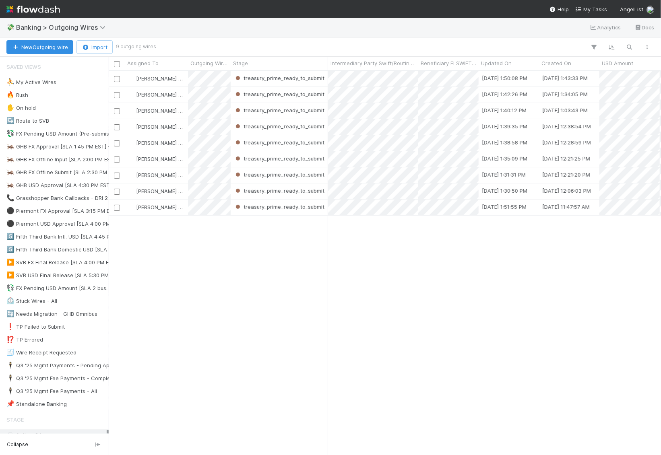
scroll to position [384, 552]
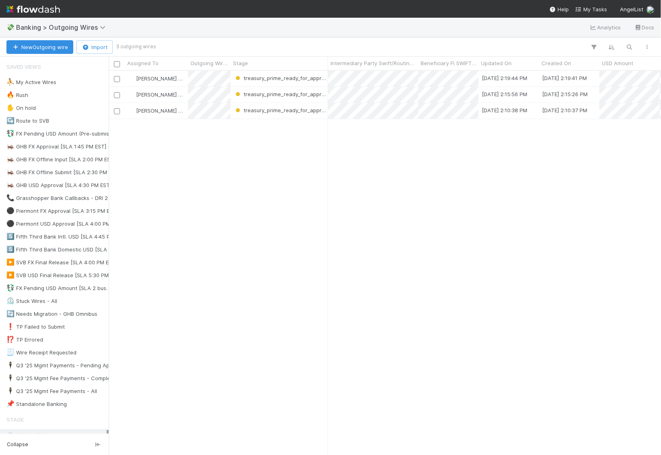
scroll to position [0, 0]
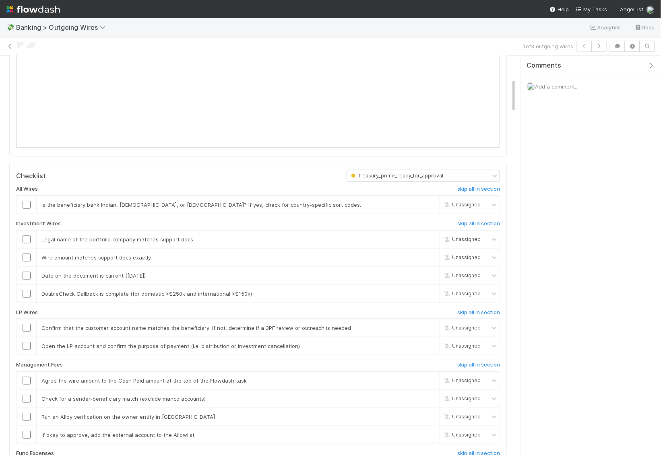
scroll to position [274, 0]
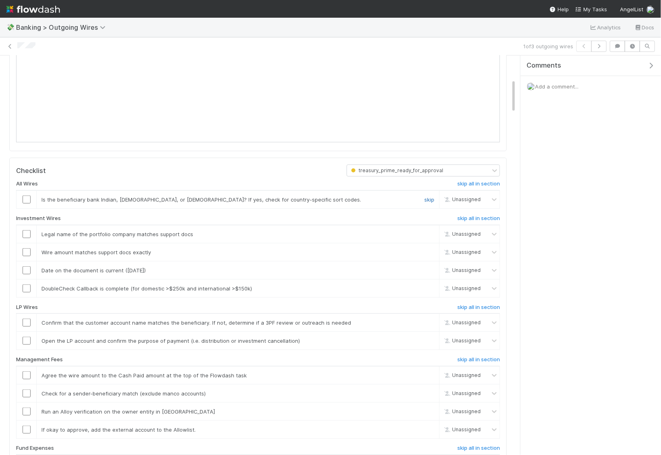
click at [426, 203] on link "skip" at bounding box center [429, 199] width 10 height 6
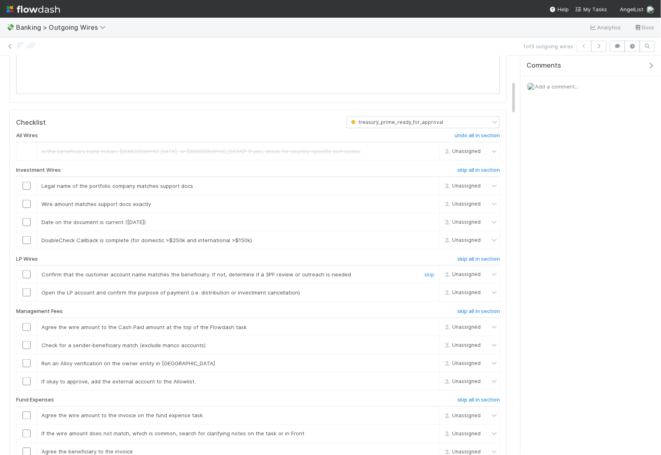
scroll to position [341, 0]
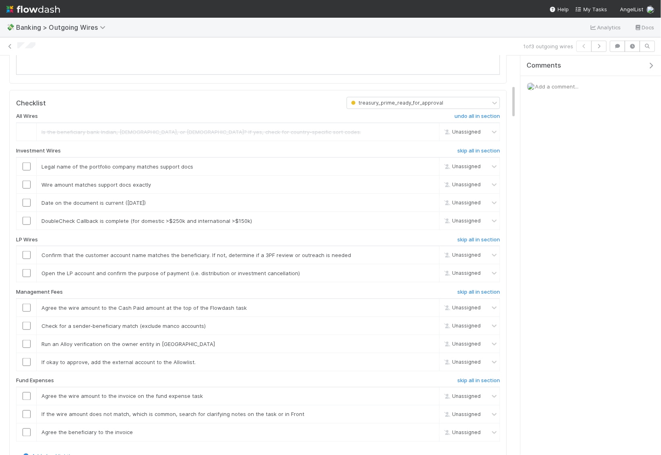
click at [469, 294] on div "All Wires undo all in section Is the beneficiary bank Indian, [DEMOGRAPHIC_DATA…" at bounding box center [258, 280] width 484 height 343
click at [469, 243] on h6 "skip all in section" at bounding box center [478, 240] width 43 height 6
click at [480, 295] on h6 "skip all in section" at bounding box center [478, 292] width 43 height 6
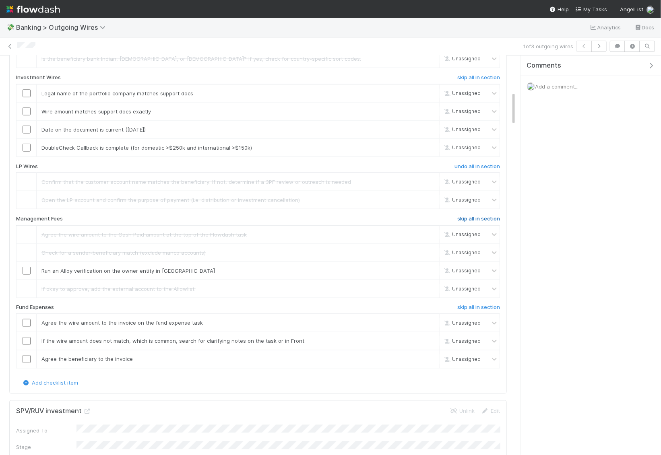
scroll to position [427, 0]
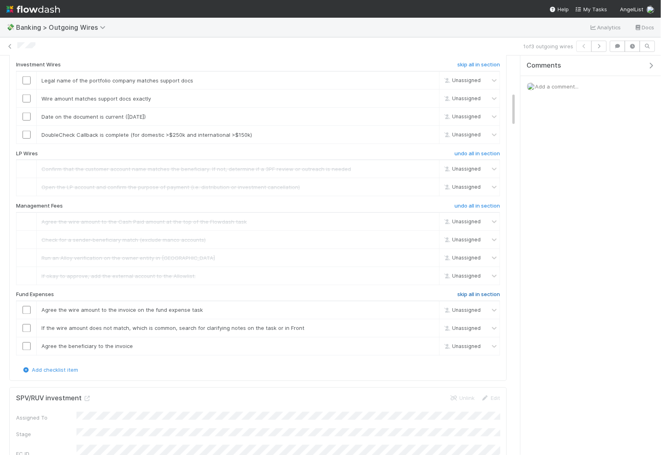
click at [488, 298] on h6 "skip all in section" at bounding box center [478, 295] width 43 height 6
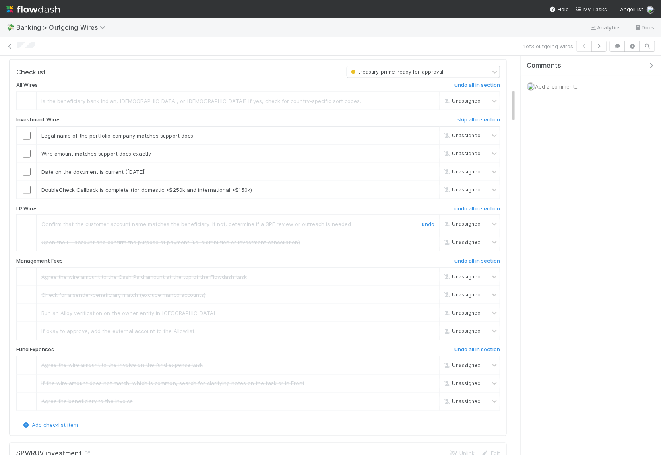
scroll to position [365, 0]
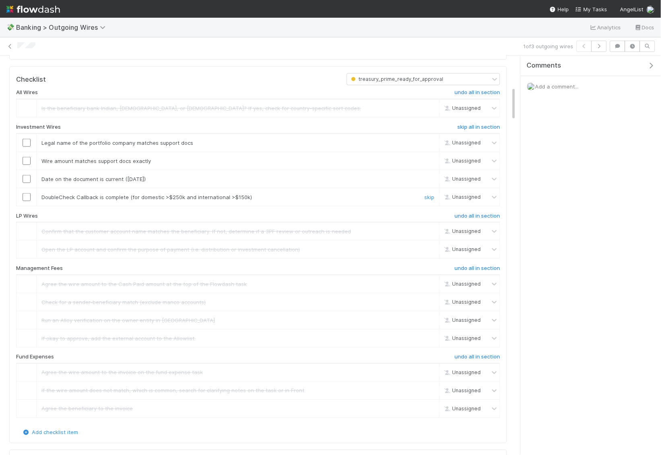
click at [27, 201] on input "checkbox" at bounding box center [27, 197] width 8 height 8
click at [28, 183] on input "checkbox" at bounding box center [27, 179] width 8 height 8
click at [28, 165] on input "checkbox" at bounding box center [27, 161] width 8 height 8
click at [28, 147] on input "checkbox" at bounding box center [27, 143] width 8 height 8
click at [26, 183] on input "checkbox" at bounding box center [27, 179] width 8 height 8
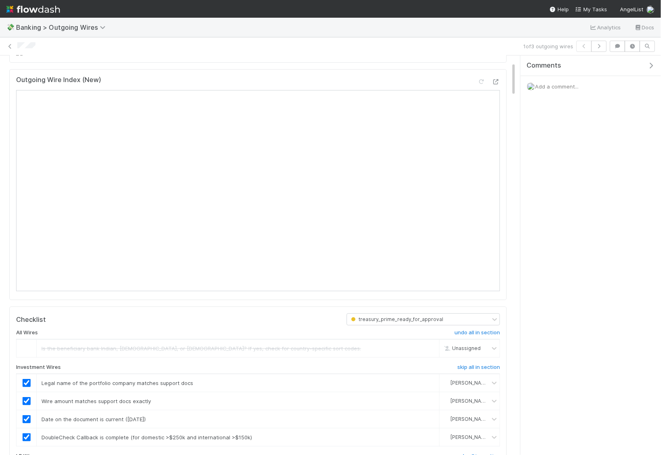
scroll to position [0, 0]
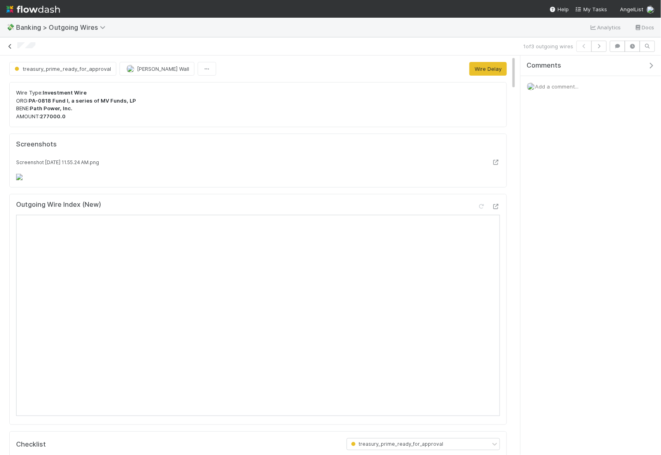
click at [11, 45] on icon at bounding box center [10, 46] width 8 height 5
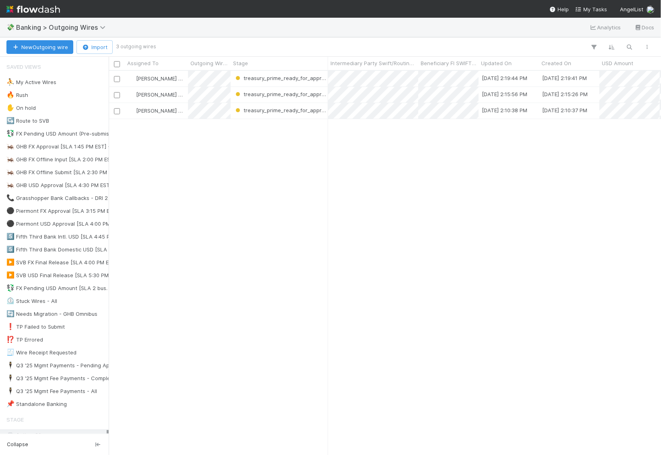
scroll to position [384, 552]
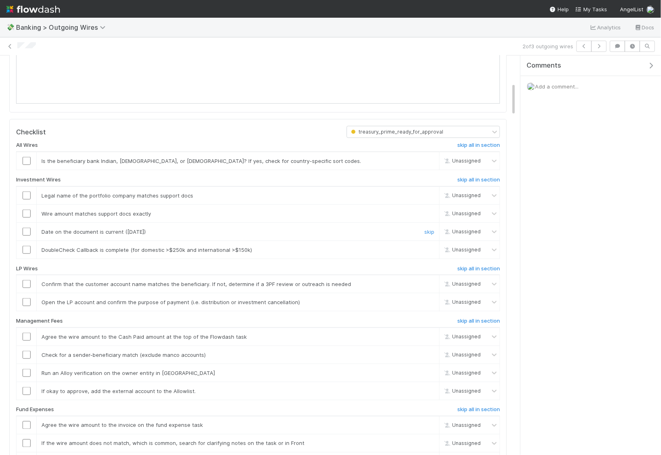
scroll to position [332, 0]
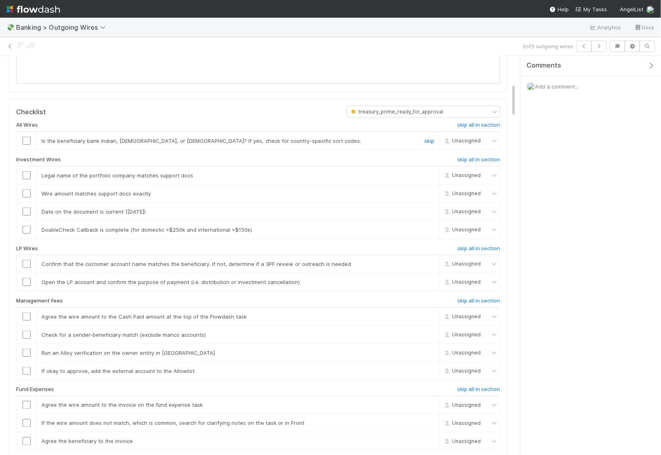
click at [434, 144] on link "skip" at bounding box center [429, 141] width 10 height 6
click at [430, 234] on div "skip" at bounding box center [428, 230] width 24 height 8
click at [431, 233] on link "skip" at bounding box center [429, 230] width 10 height 6
click at [479, 373] on div "All Wires undo all in section Is the beneficiary bank Indian, [DEMOGRAPHIC_DATA…" at bounding box center [258, 289] width 484 height 343
click at [479, 252] on h6 "skip all in section" at bounding box center [478, 248] width 43 height 6
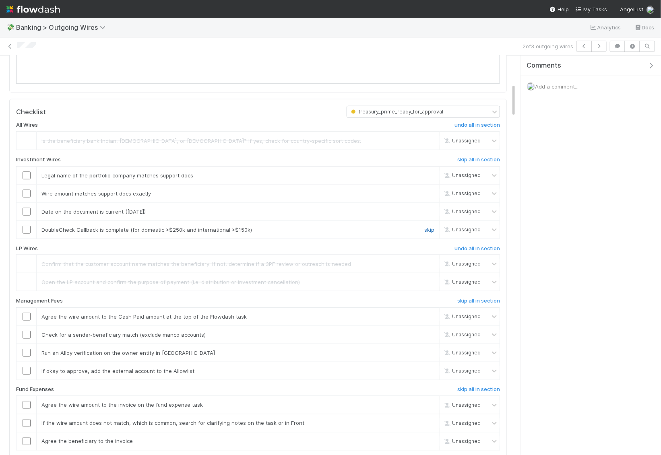
click at [427, 233] on link "skip" at bounding box center [429, 230] width 10 height 6
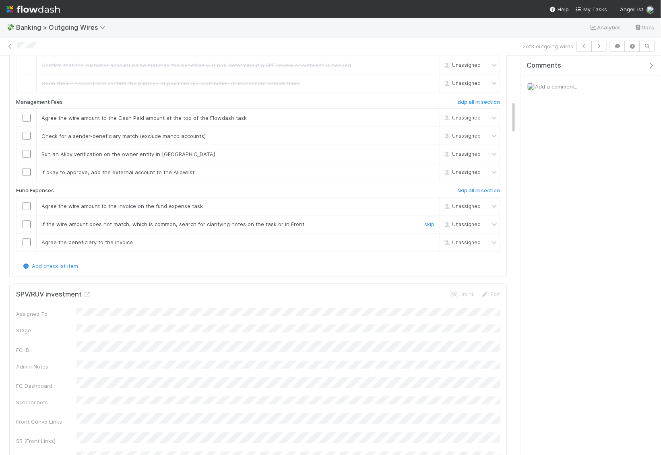
scroll to position [534, 0]
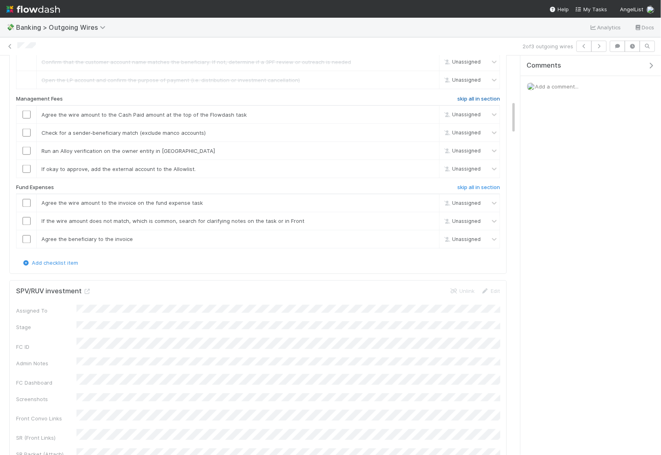
click at [479, 102] on h6 "skip all in section" at bounding box center [478, 99] width 43 height 6
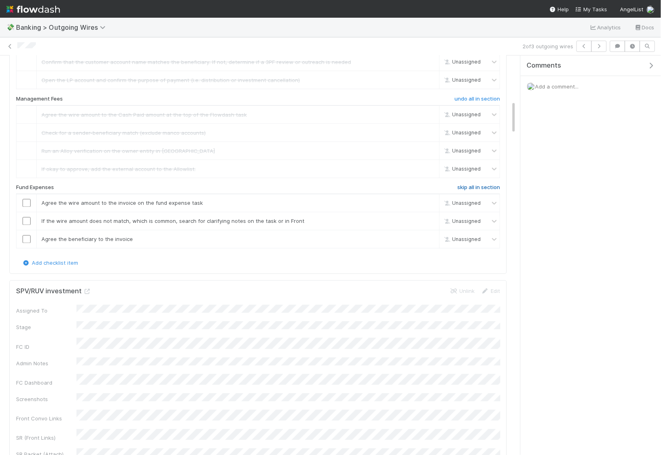
click at [477, 191] on h6 "skip all in section" at bounding box center [478, 188] width 43 height 6
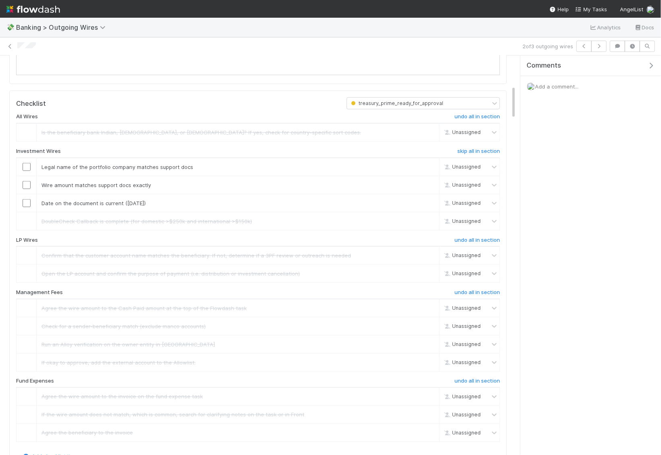
scroll to position [286, 0]
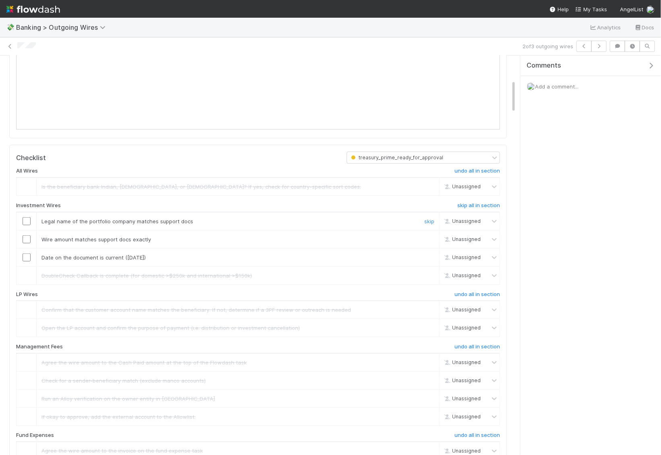
click at [24, 225] on input "checkbox" at bounding box center [27, 221] width 8 height 8
click at [25, 243] on input "checkbox" at bounding box center [27, 239] width 8 height 8
click at [25, 266] on td at bounding box center [26, 257] width 20 height 18
click at [26, 262] on input "checkbox" at bounding box center [27, 257] width 8 height 8
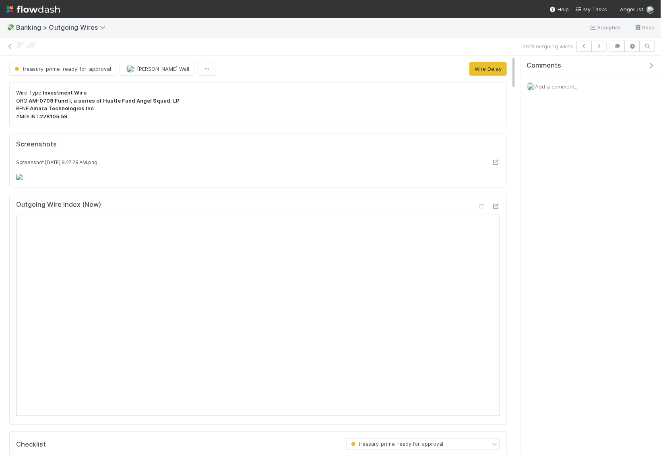
scroll to position [29, 0]
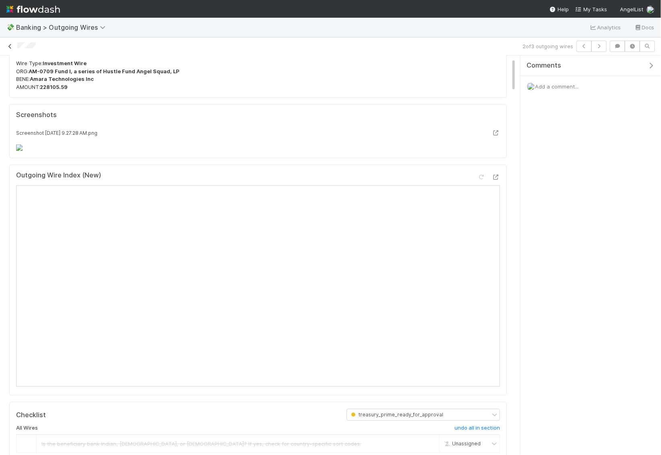
click at [8, 45] on icon at bounding box center [10, 46] width 8 height 5
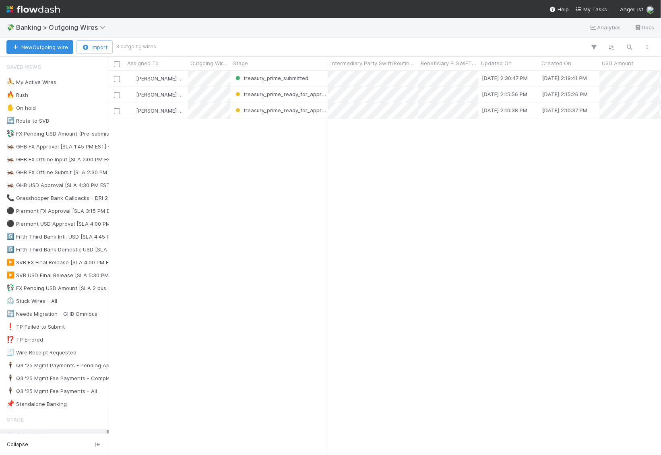
scroll to position [384, 552]
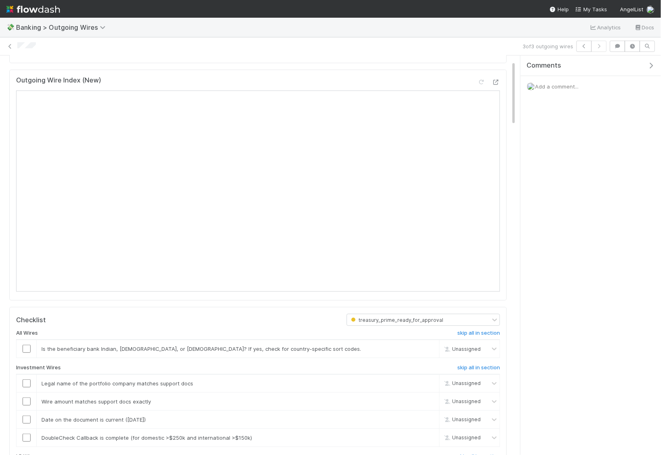
scroll to position [99, 0]
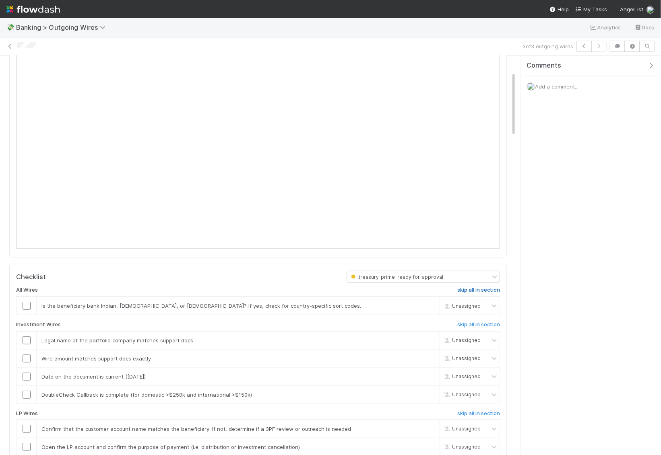
click at [484, 290] on h6 "skip all in section" at bounding box center [478, 290] width 43 height 6
click at [485, 325] on h6 "skip all in section" at bounding box center [478, 324] width 43 height 6
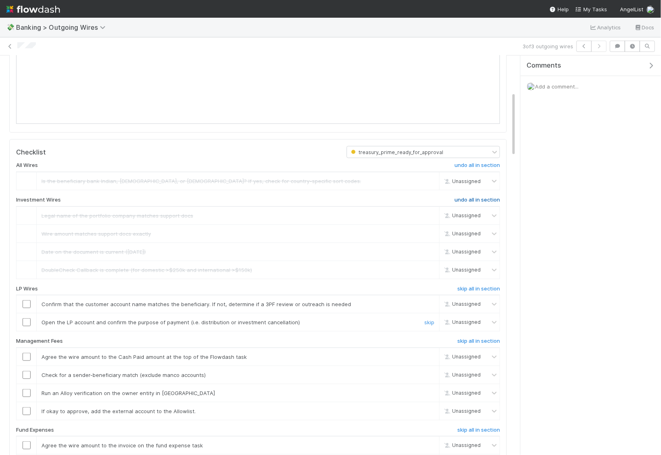
scroll to position [242, 0]
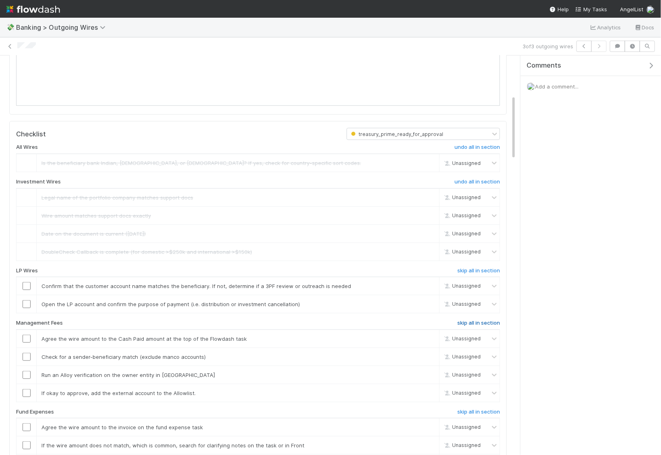
click at [483, 320] on h6 "skip all in section" at bounding box center [478, 323] width 43 height 6
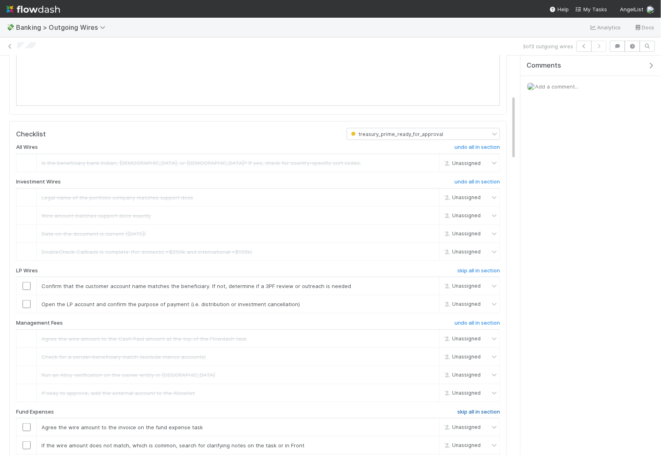
click at [481, 409] on h6 "skip all in section" at bounding box center [478, 412] width 43 height 6
click at [23, 300] on input "checkbox" at bounding box center [27, 304] width 8 height 8
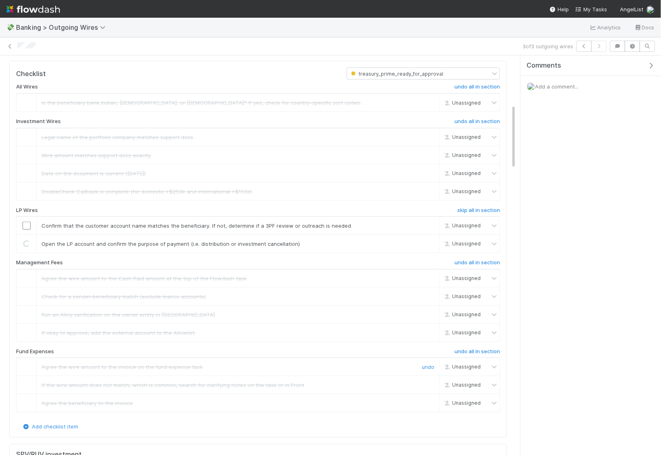
scroll to position [332, 0]
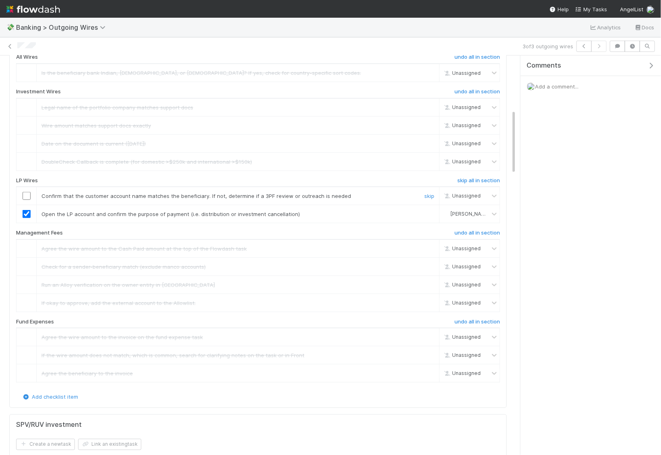
click at [29, 192] on input "checkbox" at bounding box center [27, 196] width 8 height 8
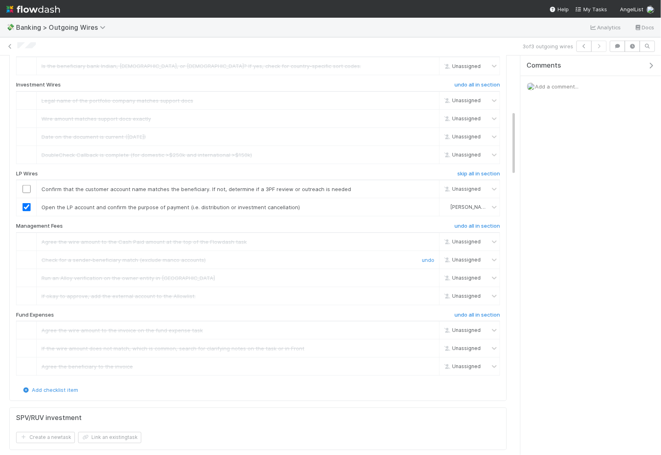
scroll to position [338, 0]
click at [20, 187] on div at bounding box center [26, 190] width 20 height 8
click at [26, 187] on input "checkbox" at bounding box center [27, 190] width 8 height 8
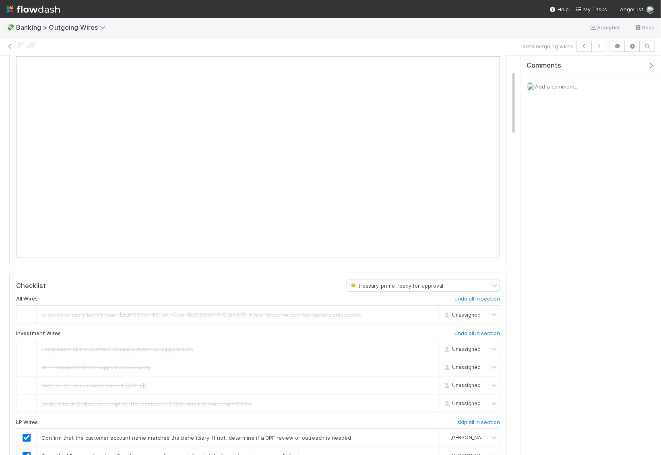
scroll to position [0, 0]
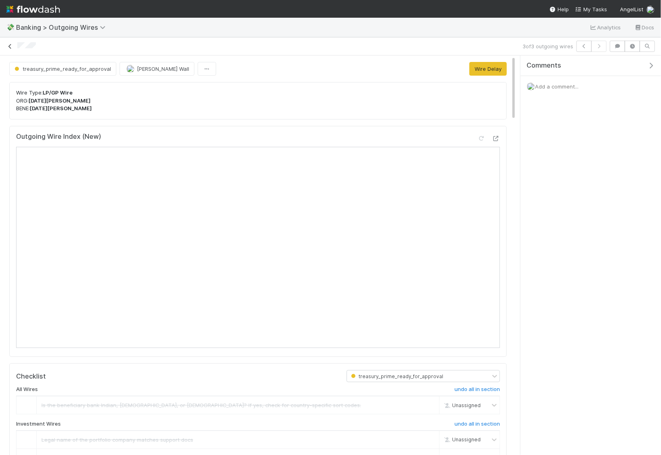
click at [12, 47] on icon at bounding box center [10, 46] width 8 height 5
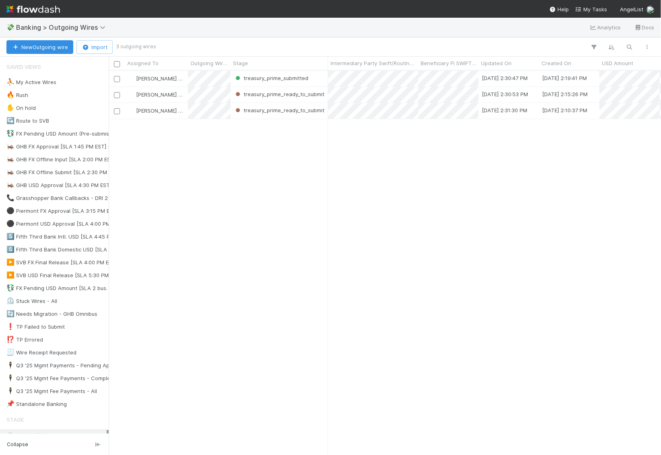
scroll to position [0, 0]
click at [32, 8] on img at bounding box center [33, 9] width 54 height 14
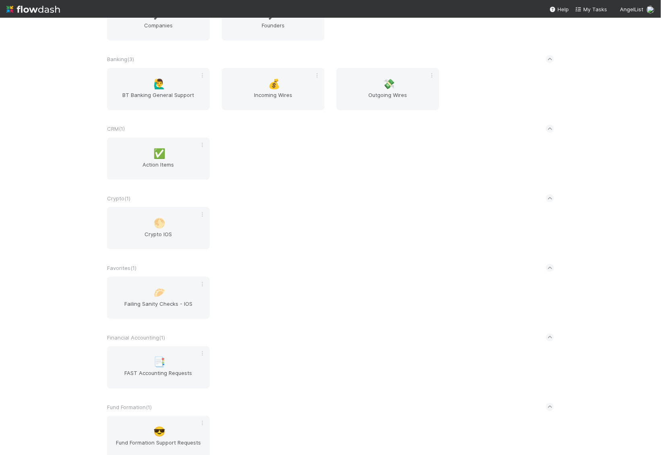
scroll to position [359, 0]
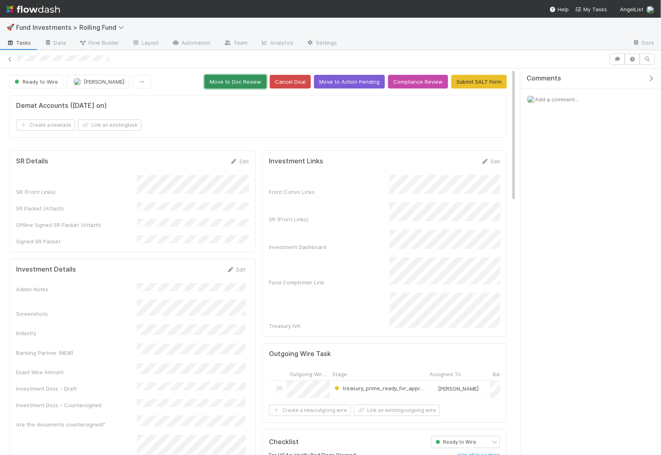
click at [249, 84] on button "Move to Doc Review" at bounding box center [235, 82] width 62 height 14
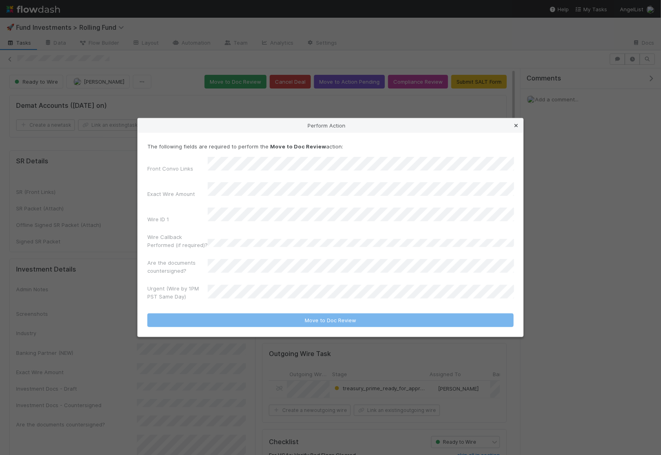
click at [517, 128] on icon at bounding box center [516, 125] width 8 height 5
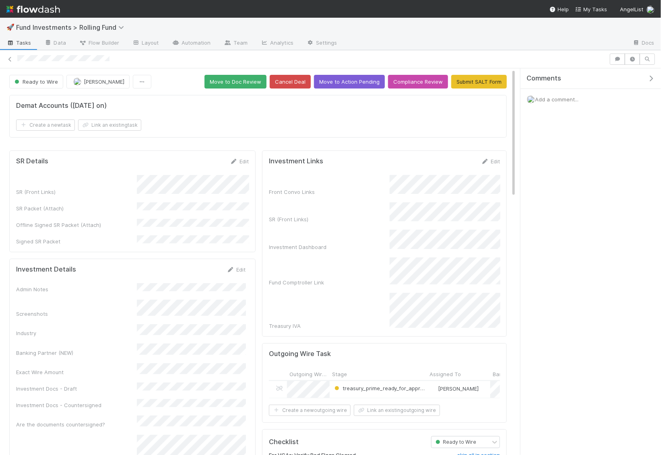
click at [245, 80] on button "Move to Doc Review" at bounding box center [235, 82] width 62 height 14
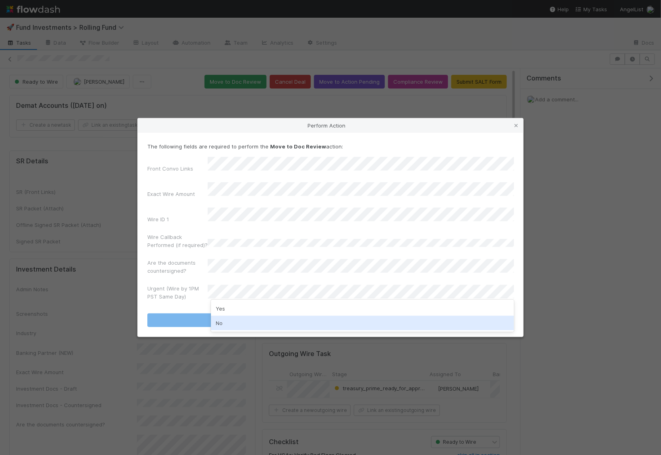
click at [226, 323] on div "No" at bounding box center [362, 323] width 303 height 14
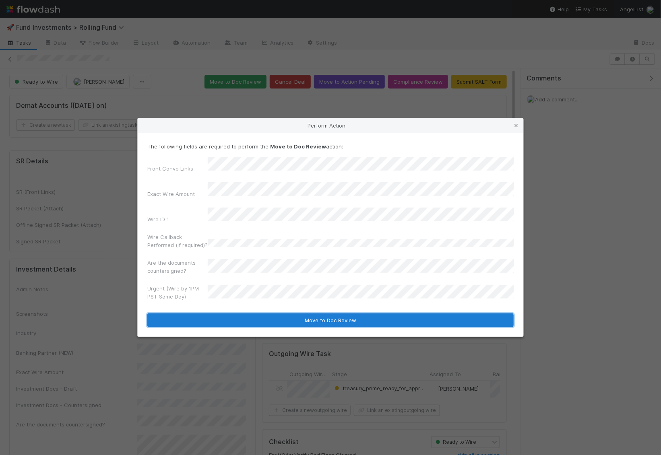
click at [227, 313] on button "Move to Doc Review" at bounding box center [330, 320] width 366 height 14
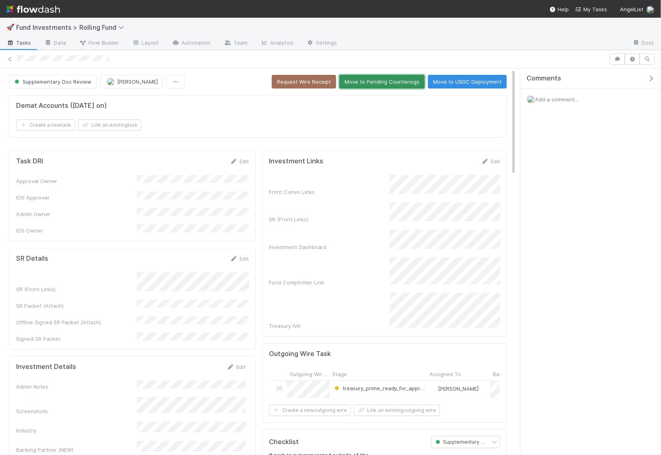
click at [389, 78] on button "Move to Pending Countersigs" at bounding box center [381, 82] width 85 height 14
